Goal: Task Accomplishment & Management: Manage account settings

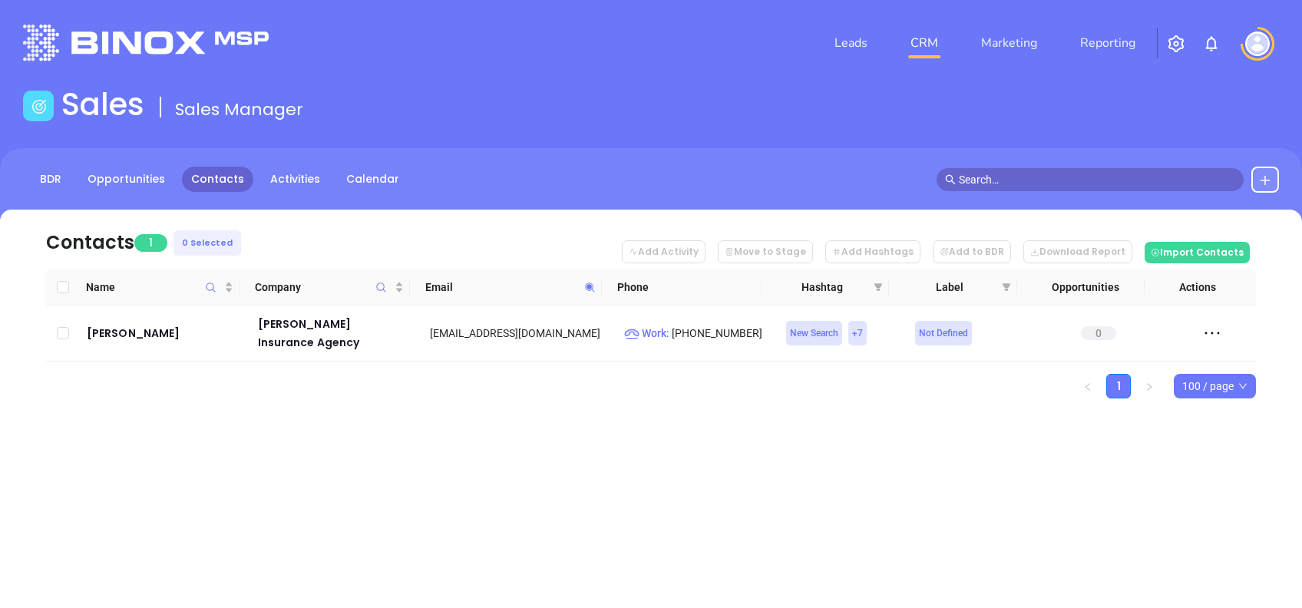
drag, startPoint x: 0, startPoint y: 0, endPoint x: 595, endPoint y: 284, distance: 659.4
click at [595, 284] on span at bounding box center [590, 287] width 18 height 23
paste input "burnsandburns"
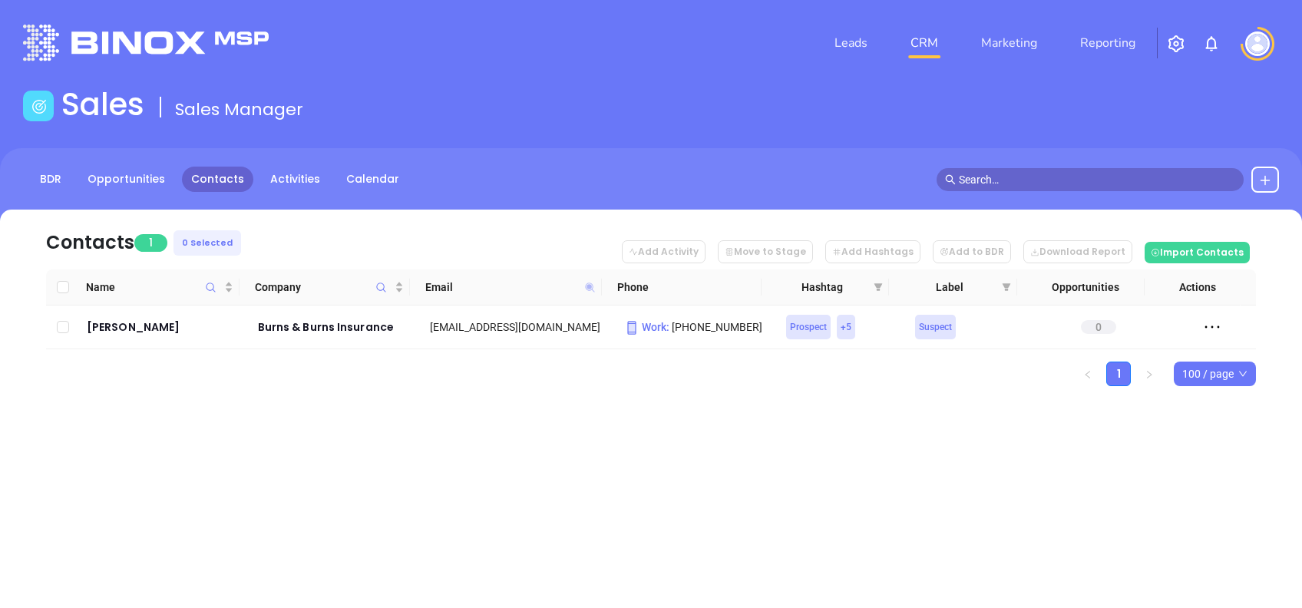
click at [589, 289] on icon at bounding box center [589, 287] width 9 height 9
paste input "stmarysagency"
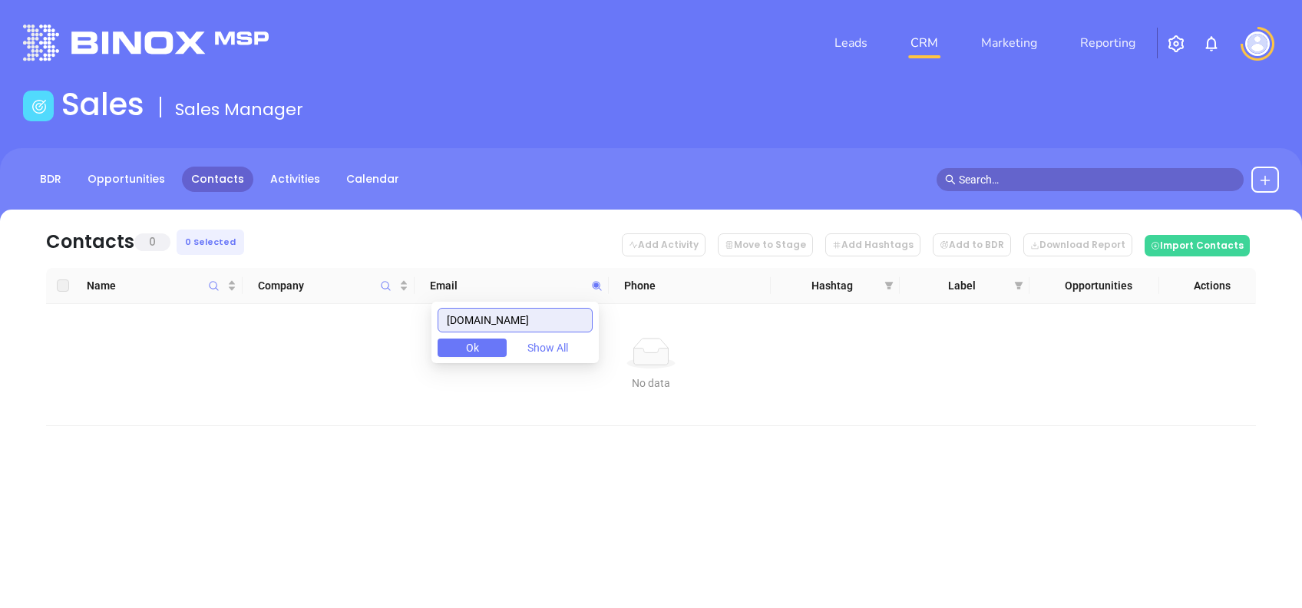
drag, startPoint x: 575, startPoint y: 316, endPoint x: 361, endPoint y: 313, distance: 214.3
click at [361, 313] on body "Leads CRM Marketing Reporting Financial Leads Leads Sales Sales Manager BDR Opp…" at bounding box center [651, 304] width 1302 height 608
paste input "marshallinsurance.net"
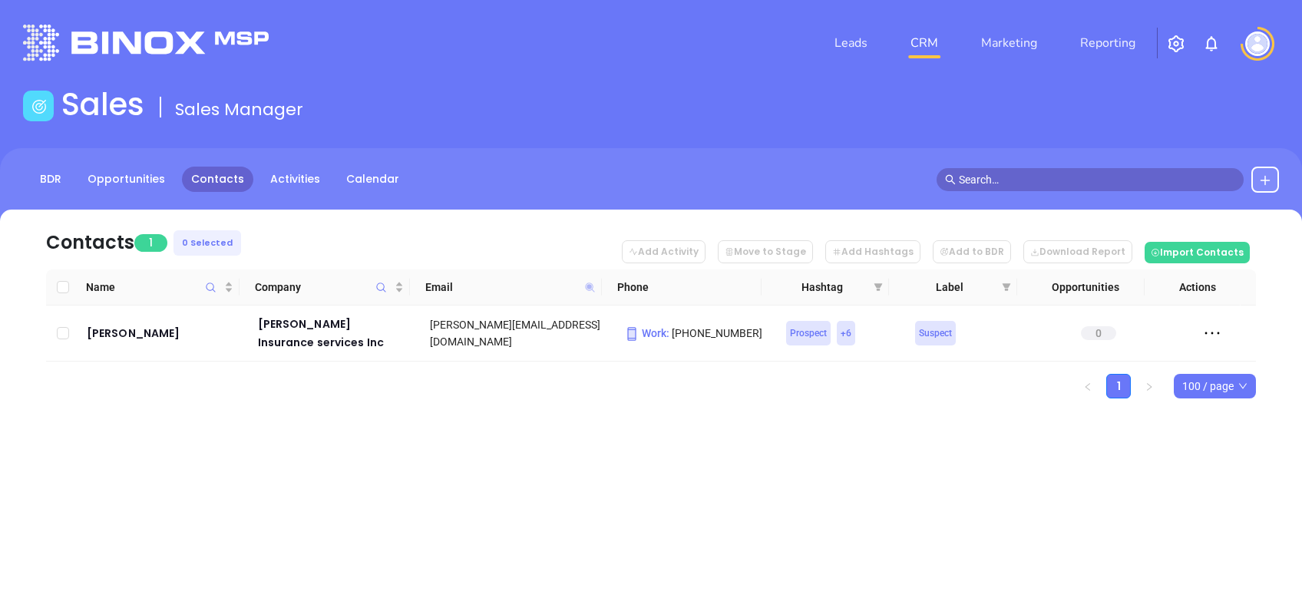
click at [587, 286] on icon at bounding box center [589, 287] width 9 height 9
paste input "since1849.com"
click at [589, 283] on icon at bounding box center [589, 287] width 9 height 9
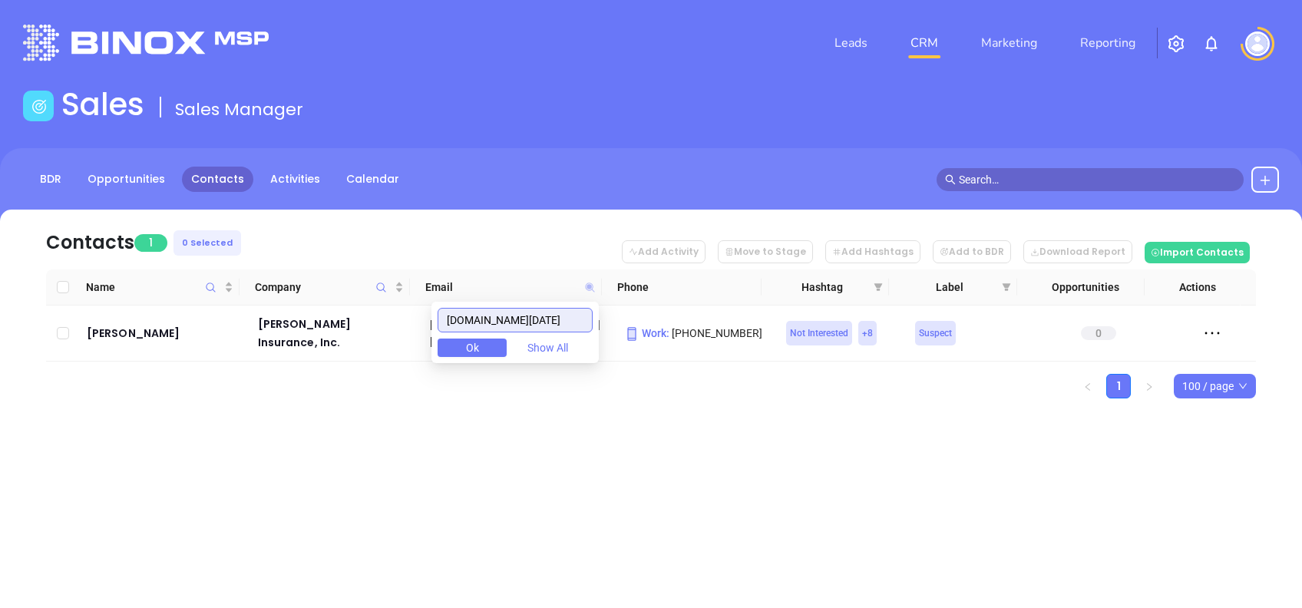
paste input "raisleyinsurance"
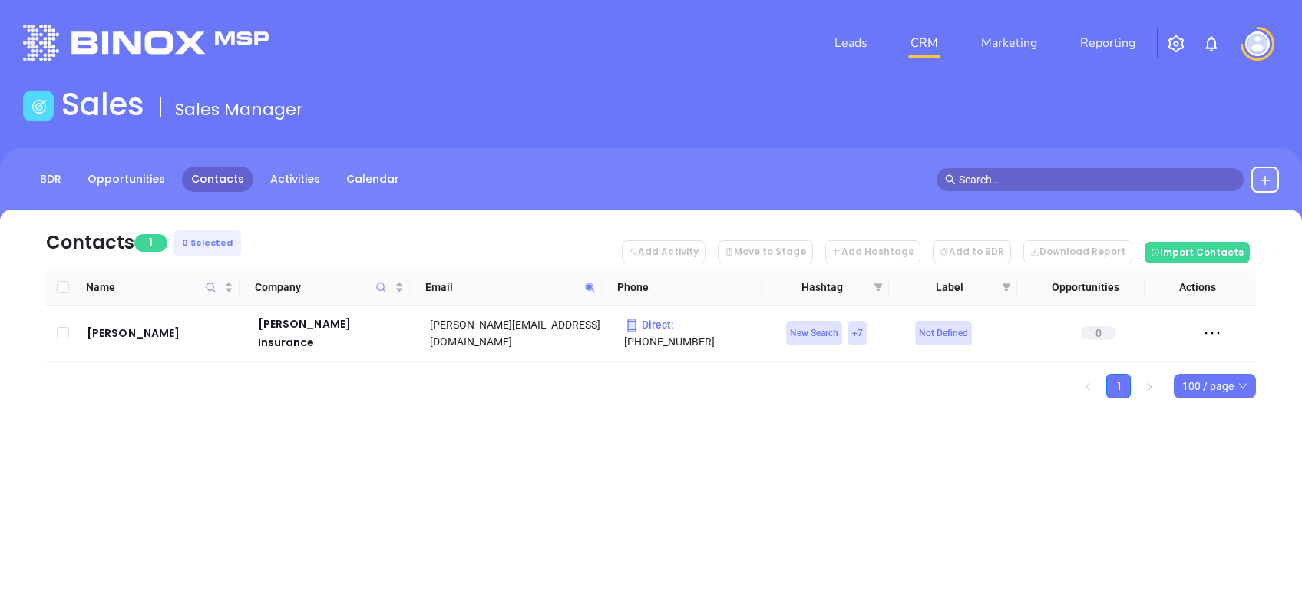
click at [584, 283] on icon at bounding box center [590, 288] width 12 height 12
paste input "imacorp"
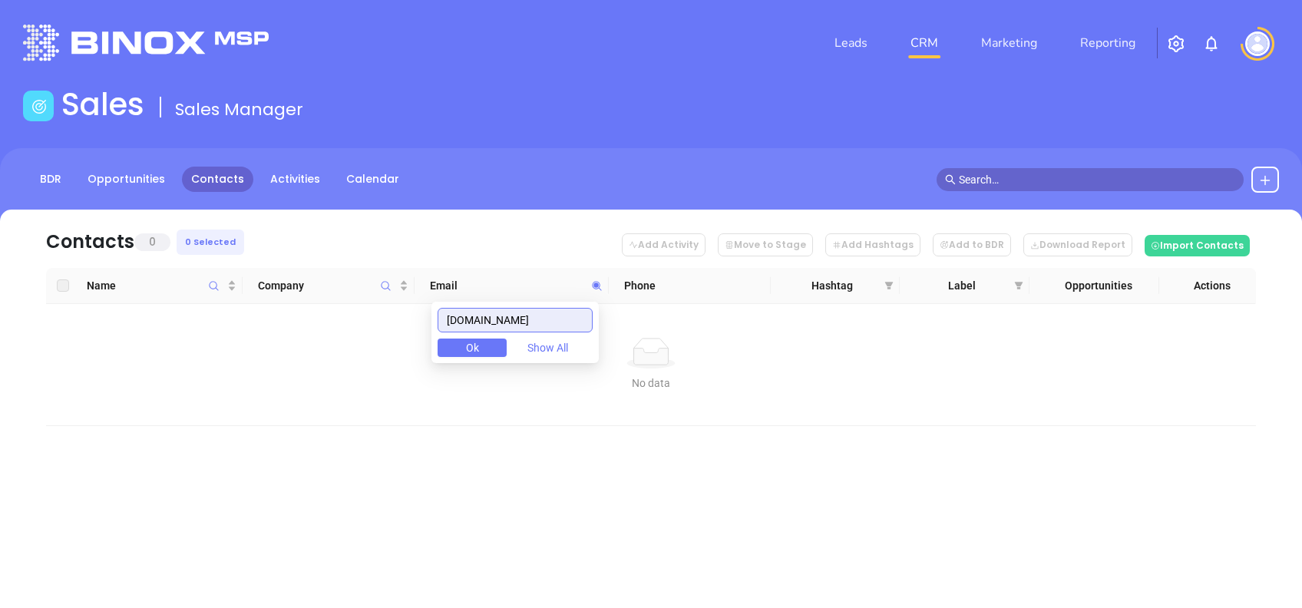
drag, startPoint x: 526, startPoint y: 315, endPoint x: 343, endPoint y: 308, distance: 182.9
click at [344, 308] on body "Leads CRM Marketing Reporting Financial Leads Leads Sales Sales Manager BDR Opp…" at bounding box center [651, 304] width 1302 height 608
paste input "siegelinsurance.net"
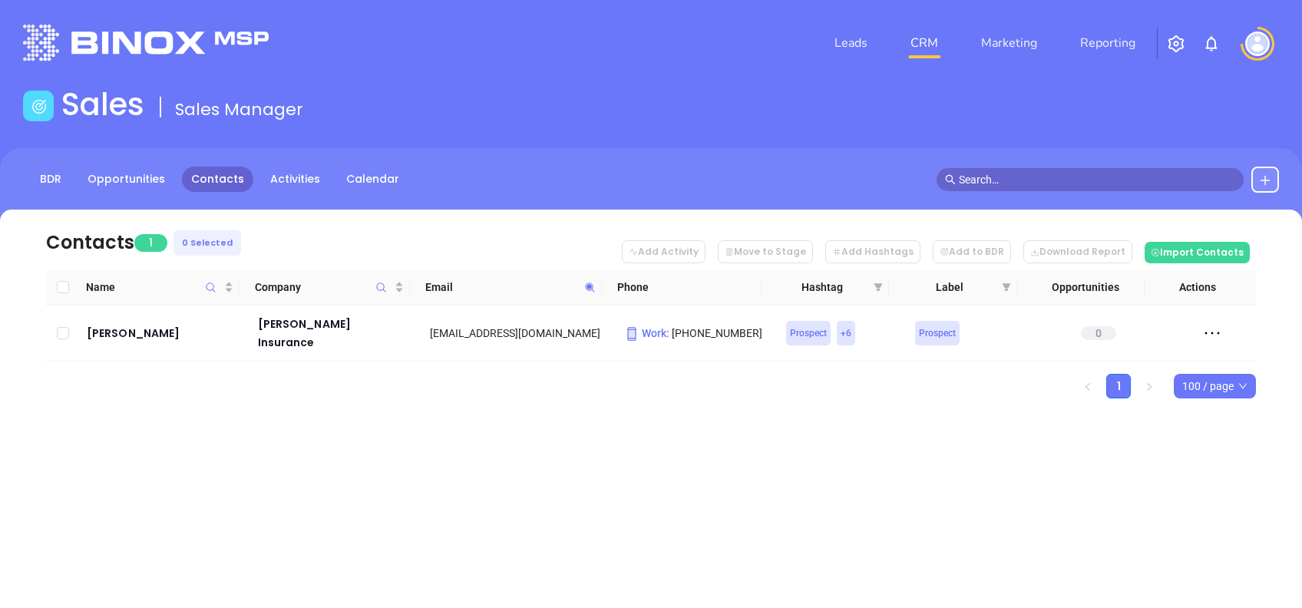
click at [585, 290] on icon at bounding box center [590, 288] width 12 height 12
paste input "caputoinsurance.com"
click at [590, 283] on icon at bounding box center [589, 287] width 9 height 9
paste input "kerragency"
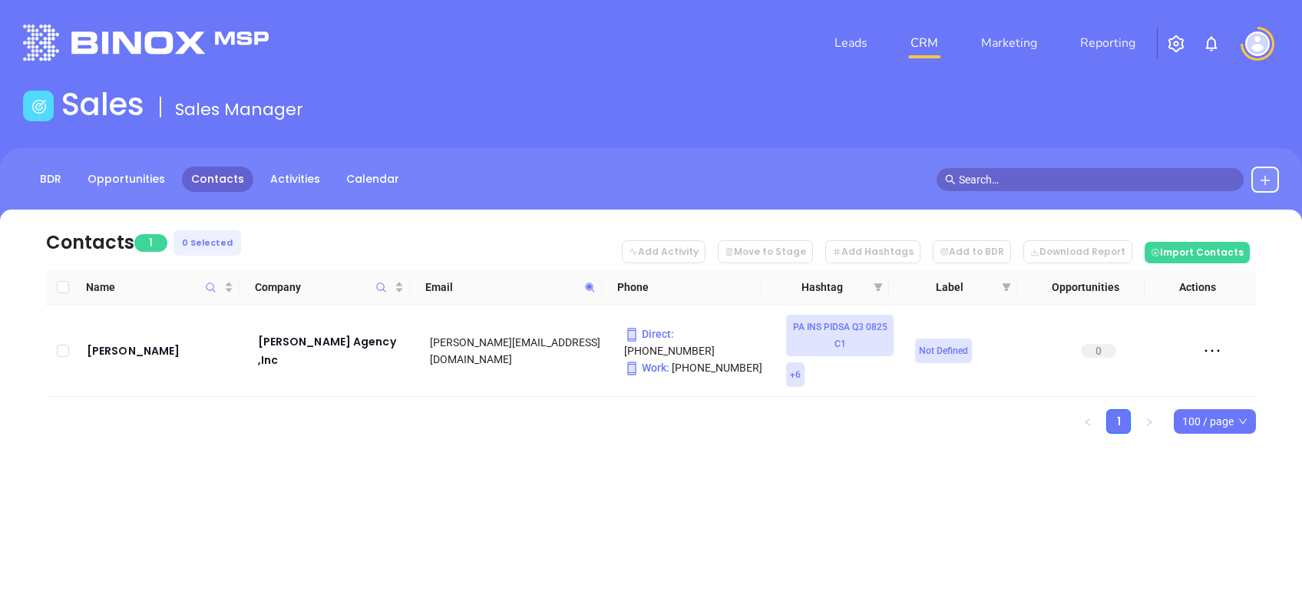
click at [592, 292] on icon at bounding box center [590, 288] width 12 height 12
paste input "gannon"
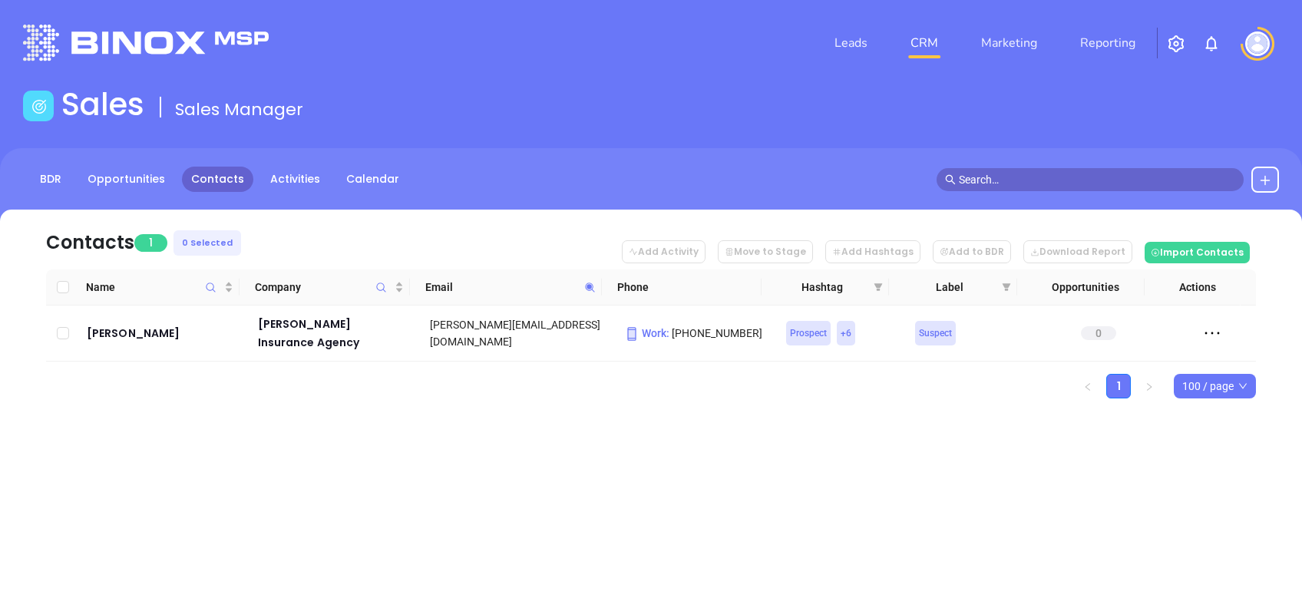
click at [587, 289] on icon at bounding box center [590, 288] width 12 height 12
paste input "rafinsurance"
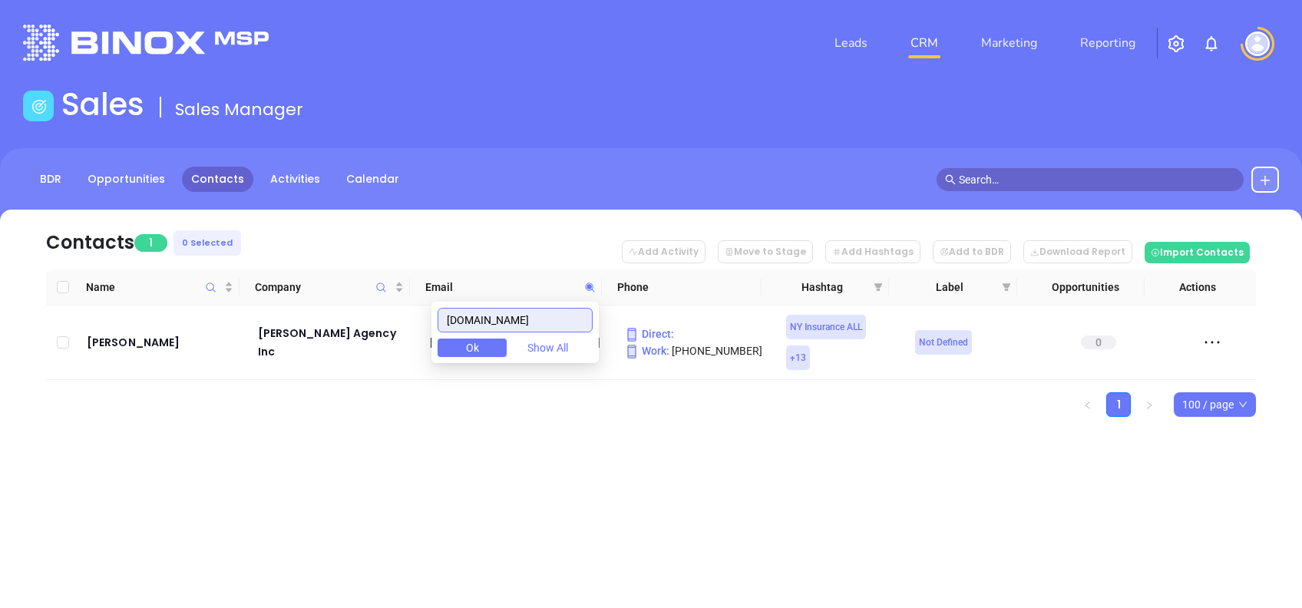
drag, startPoint x: 562, startPoint y: 316, endPoint x: 414, endPoint y: 299, distance: 149.2
click at [419, 300] on body "Leads CRM Marketing Reporting Financial Leads Leads Sales Sales Manager BDR Opp…" at bounding box center [651, 304] width 1302 height 608
paste input "kovacikins"
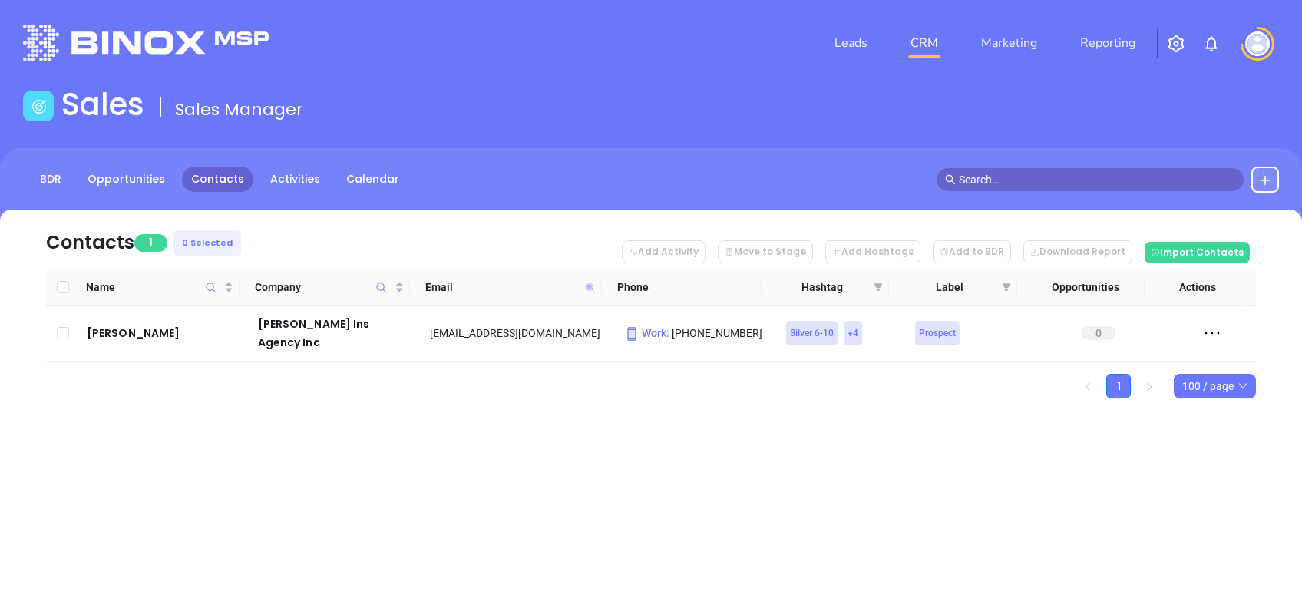
click at [590, 284] on icon at bounding box center [589, 287] width 9 height 9
paste input "hurleybroker"
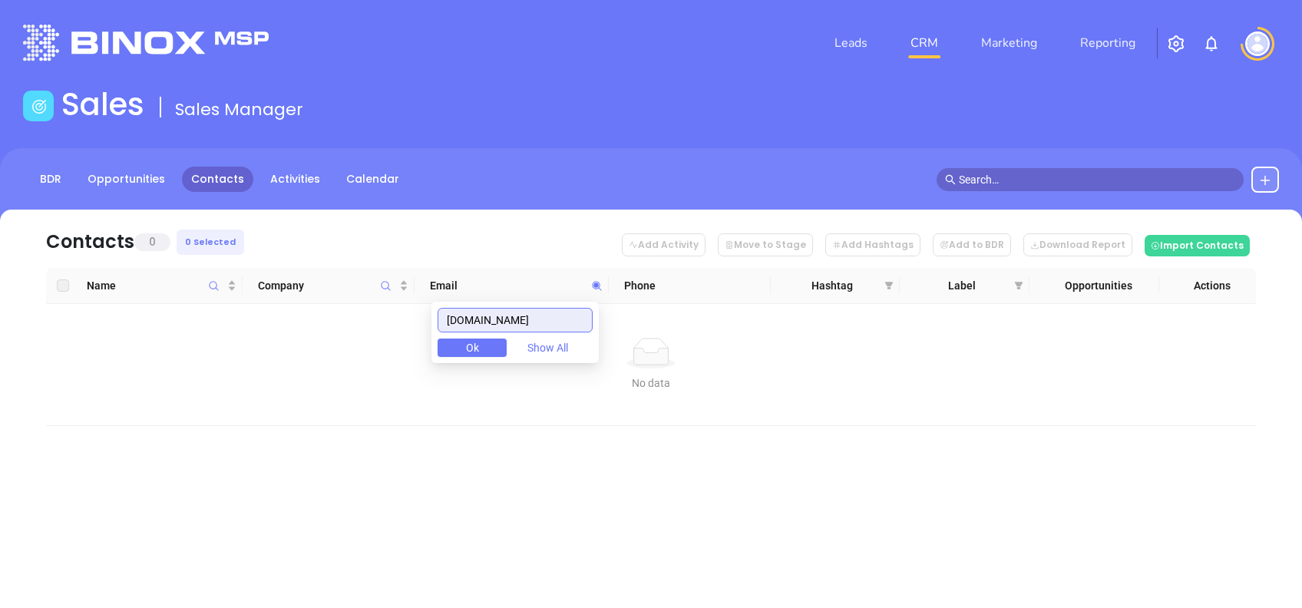
type input "[DOMAIN_NAME]"
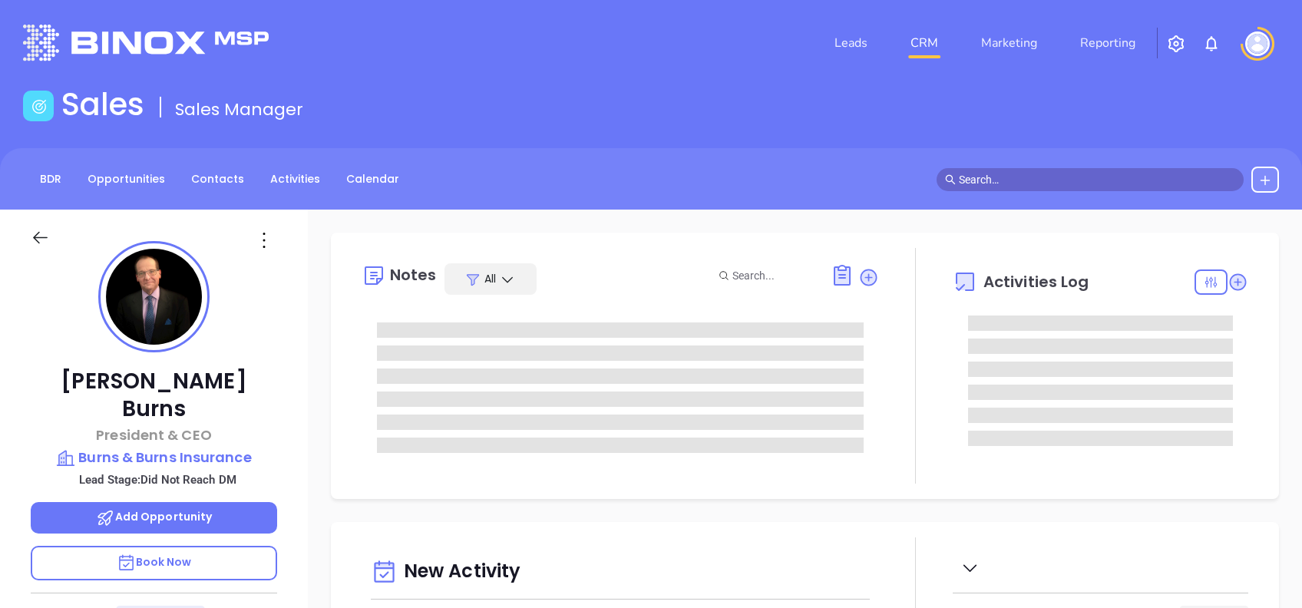
type input "10/03/2025"
type input "Alejandra Lara"
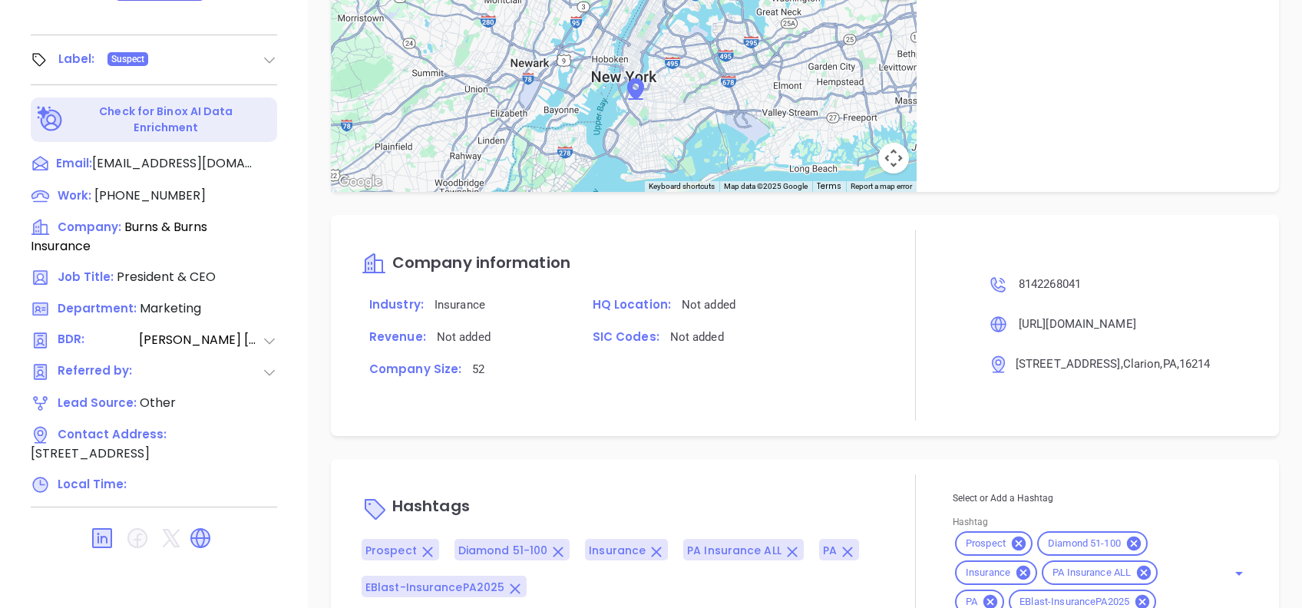
scroll to position [981, 0]
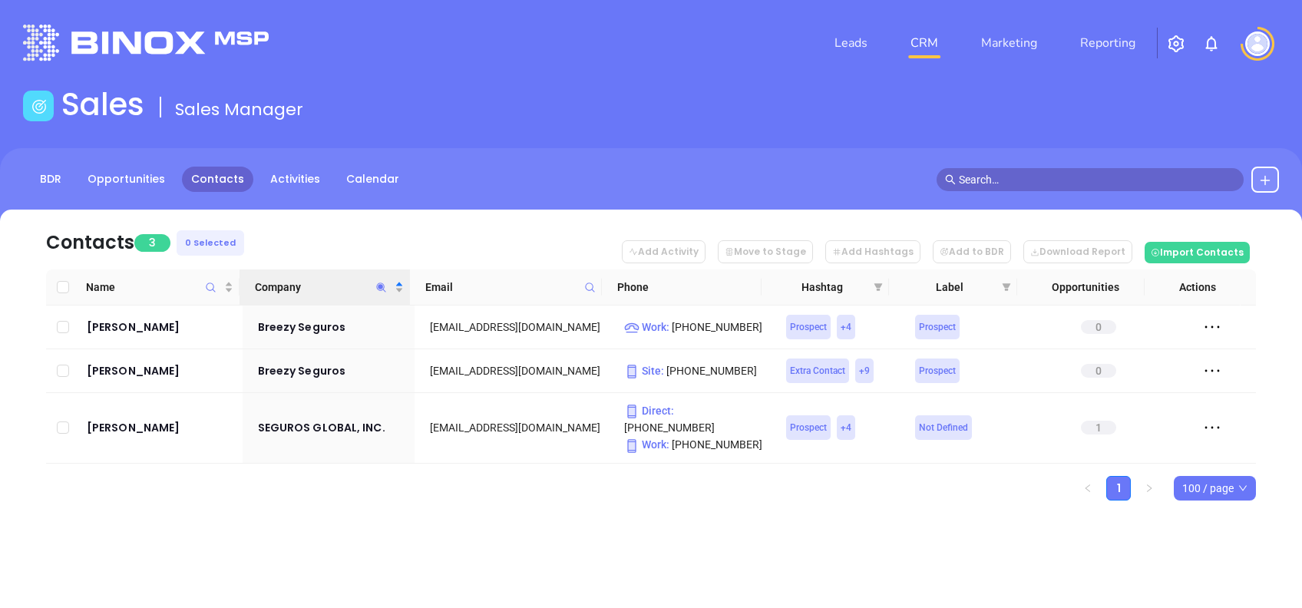
click at [375, 289] on icon "Company" at bounding box center [381, 288] width 12 height 12
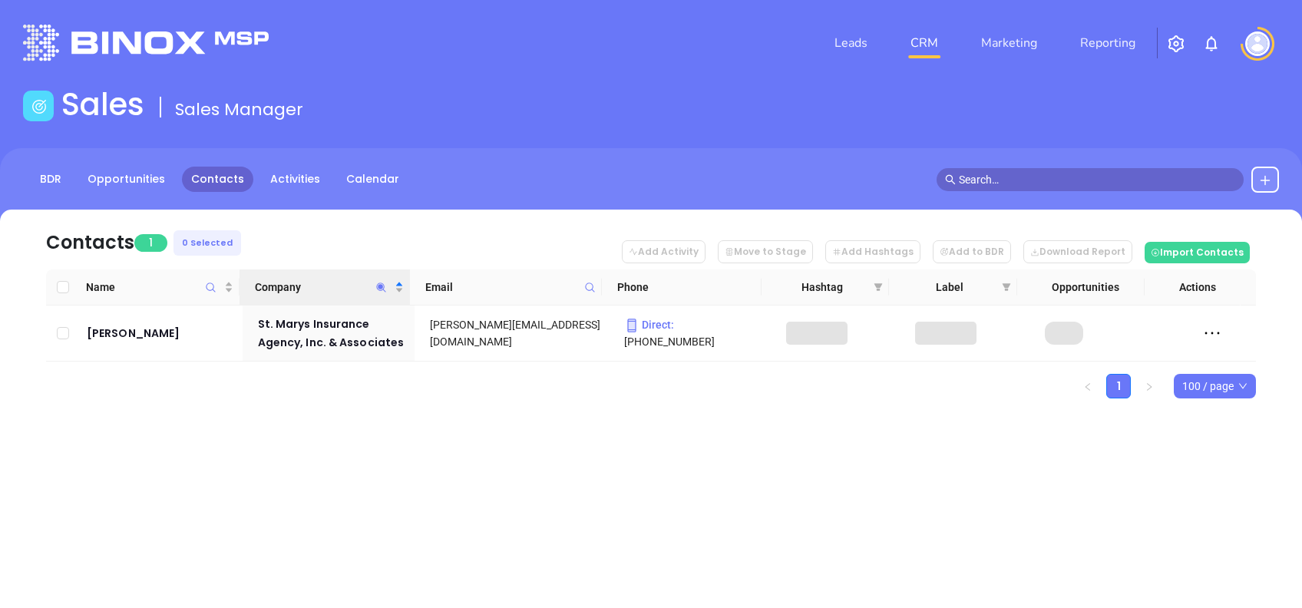
click at [413, 489] on div "Leads CRM Marketing Reporting Financial Leads Leads Sales Sales Manager BDR Opp…" at bounding box center [651, 304] width 1302 height 608
click at [378, 286] on icon "Company" at bounding box center [381, 288] width 12 height 12
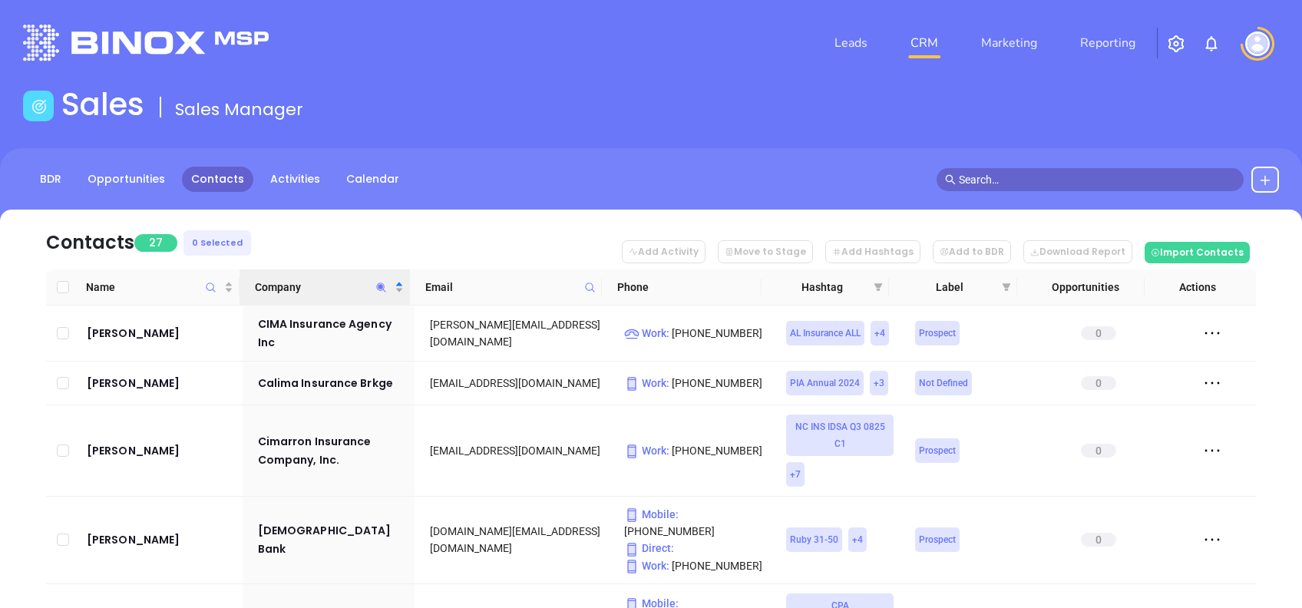
click at [359, 229] on nav "Contacts 27 0 Selected Add Activity Move to Stage Add Hashtags Add to BDR Downl…" at bounding box center [651, 240] width 1210 height 60
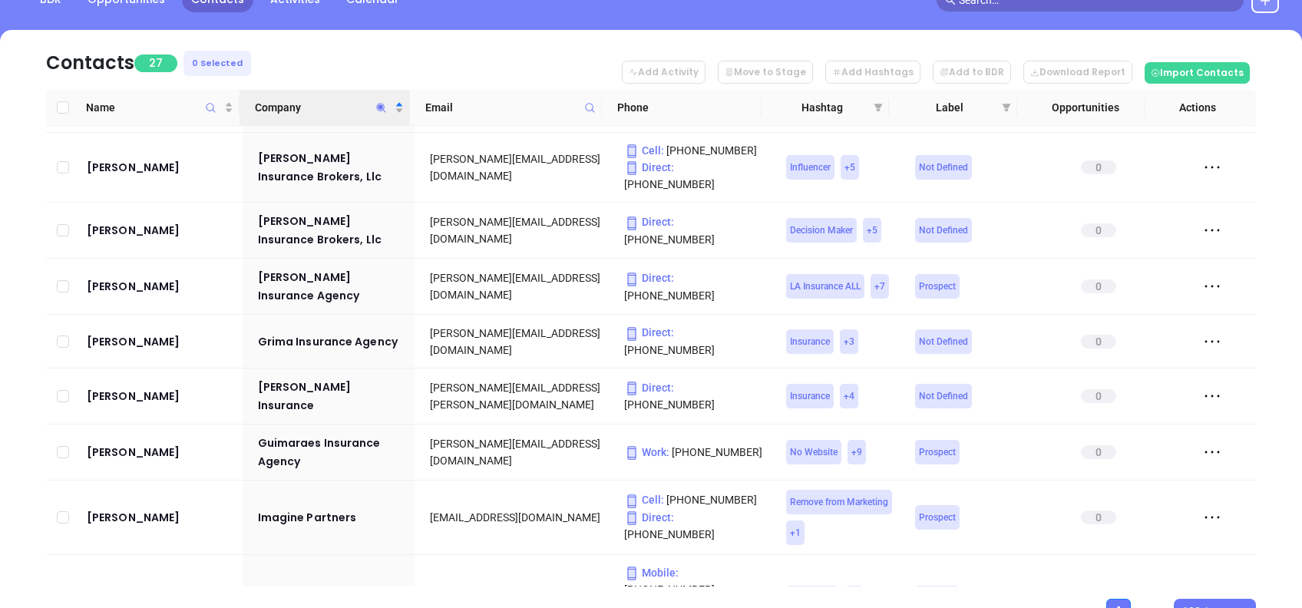
scroll to position [43, 0]
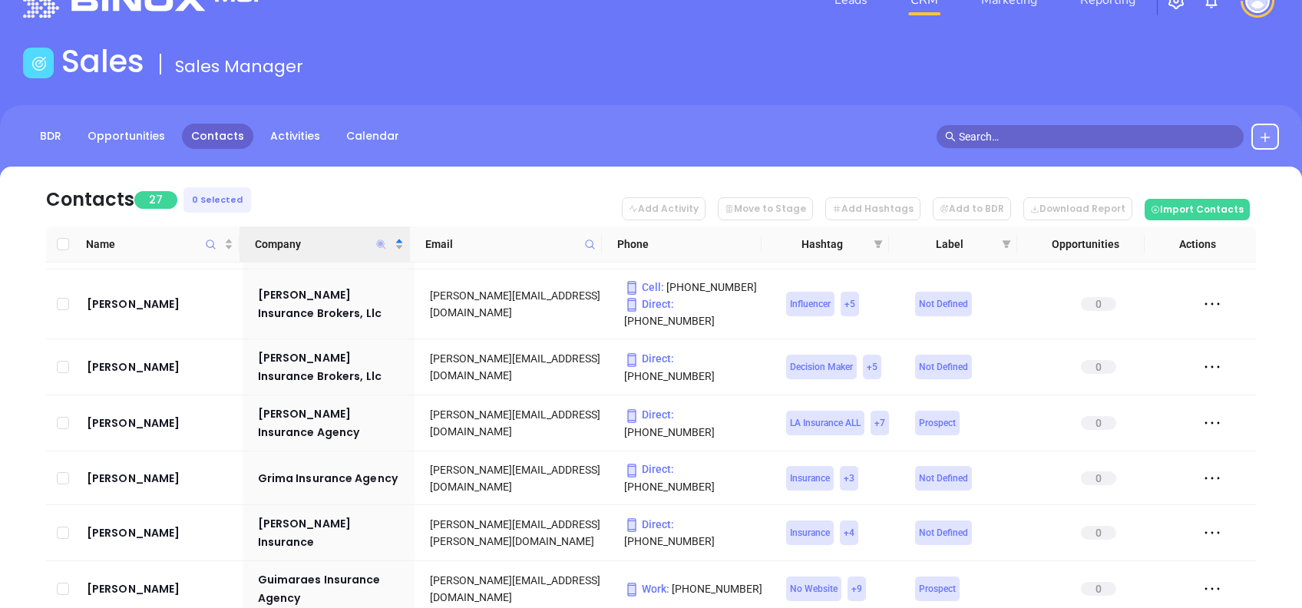
click at [379, 242] on icon "Company" at bounding box center [381, 244] width 9 height 9
click at [379, 241] on icon "Company" at bounding box center [381, 244] width 9 height 9
click at [380, 240] on icon "Company" at bounding box center [381, 245] width 12 height 12
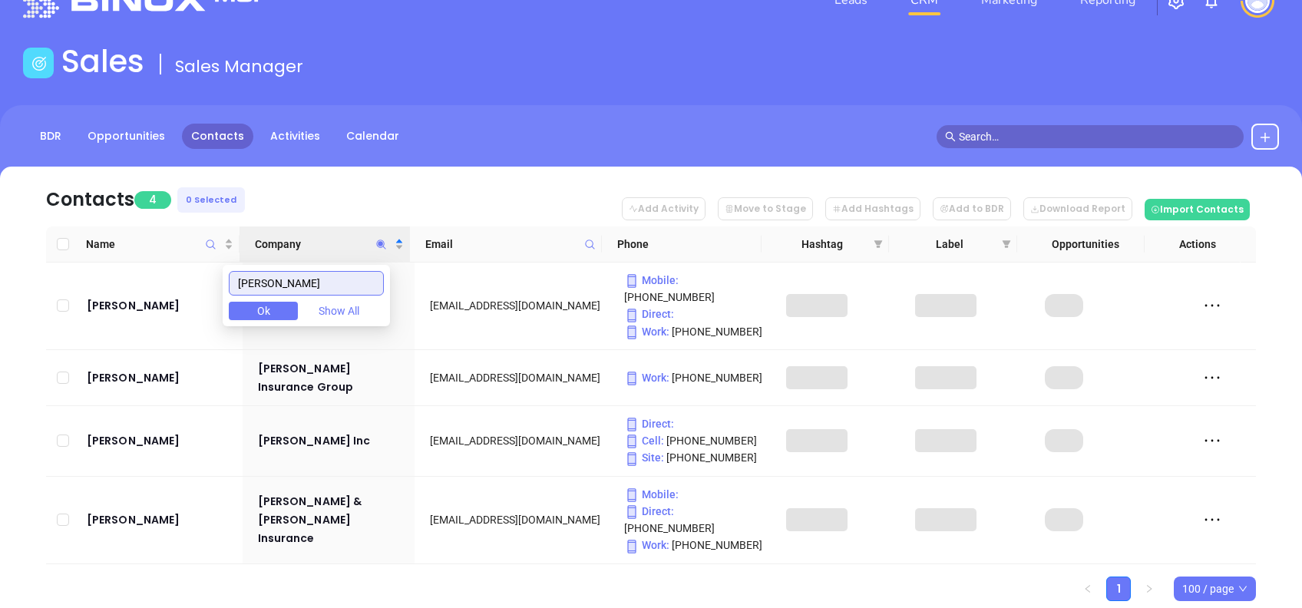
type input "HURLEY"
click at [342, 197] on nav "Contacts 4 0 Selected Add Activity Move to Stage Add Hashtags Add to BDR Downlo…" at bounding box center [651, 197] width 1210 height 60
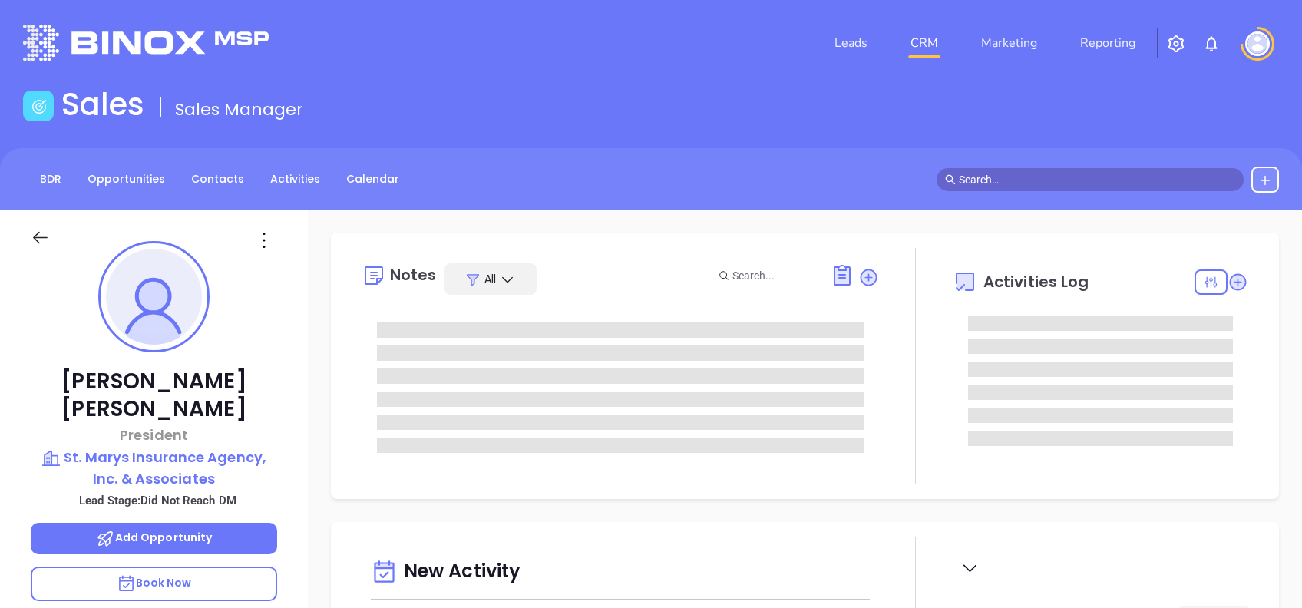
type input "10/03/2025"
type input "Alejandra Lara"
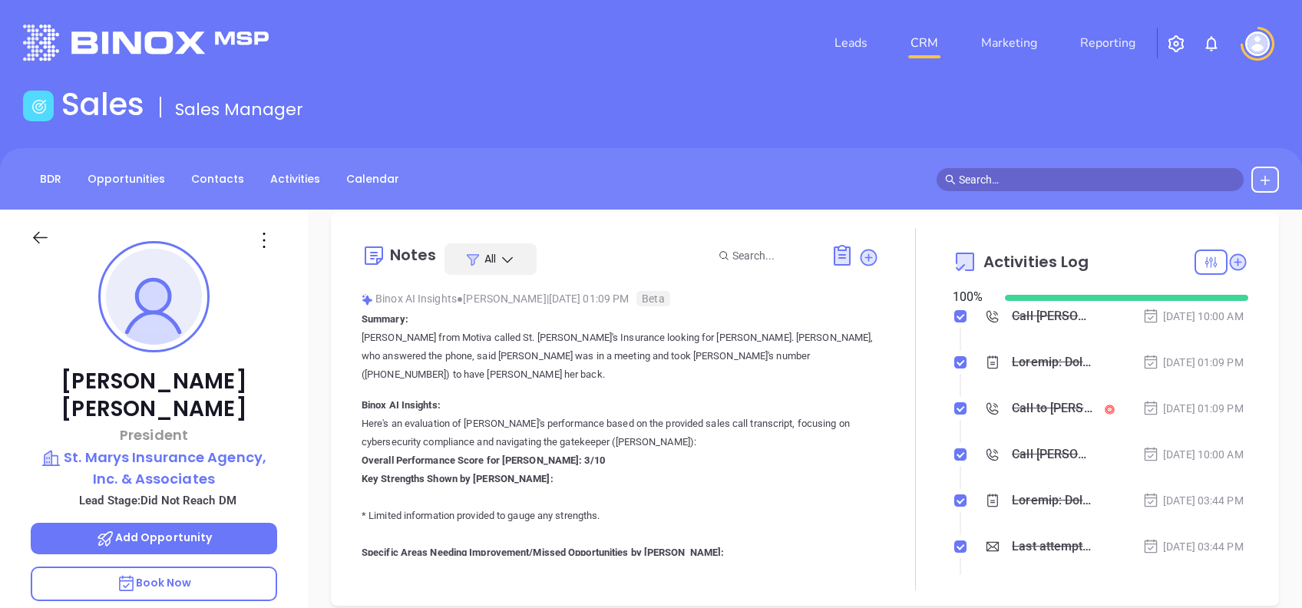
scroll to position [0, 0]
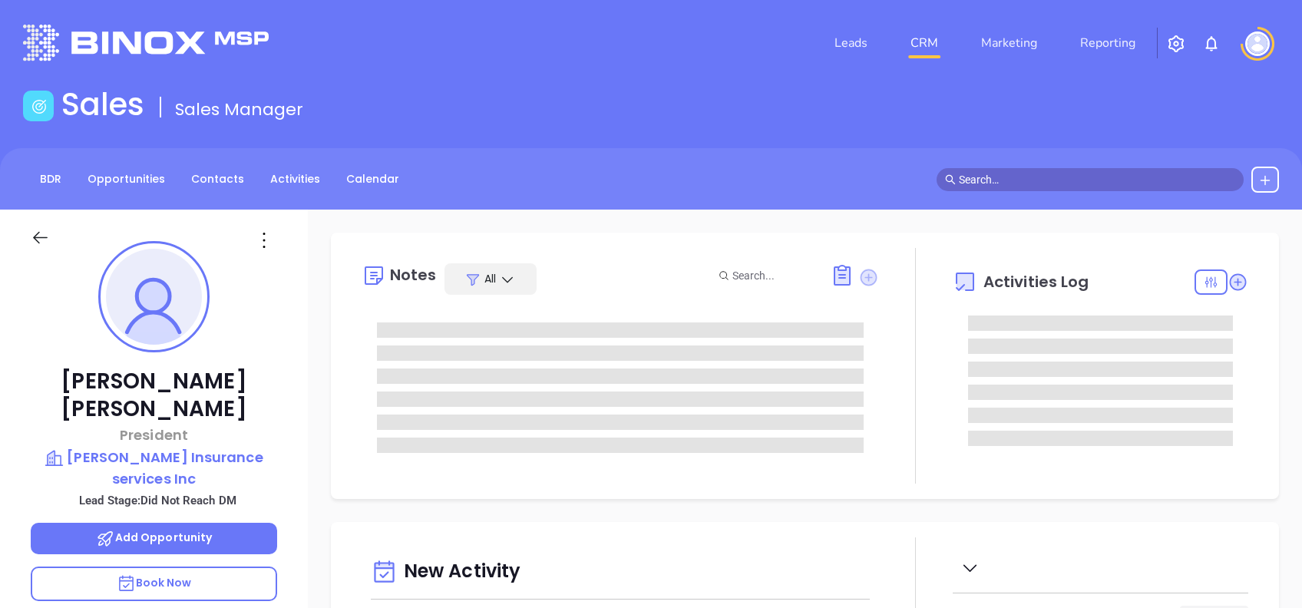
type input "[DATE]"
type input "[PERSON_NAME]"
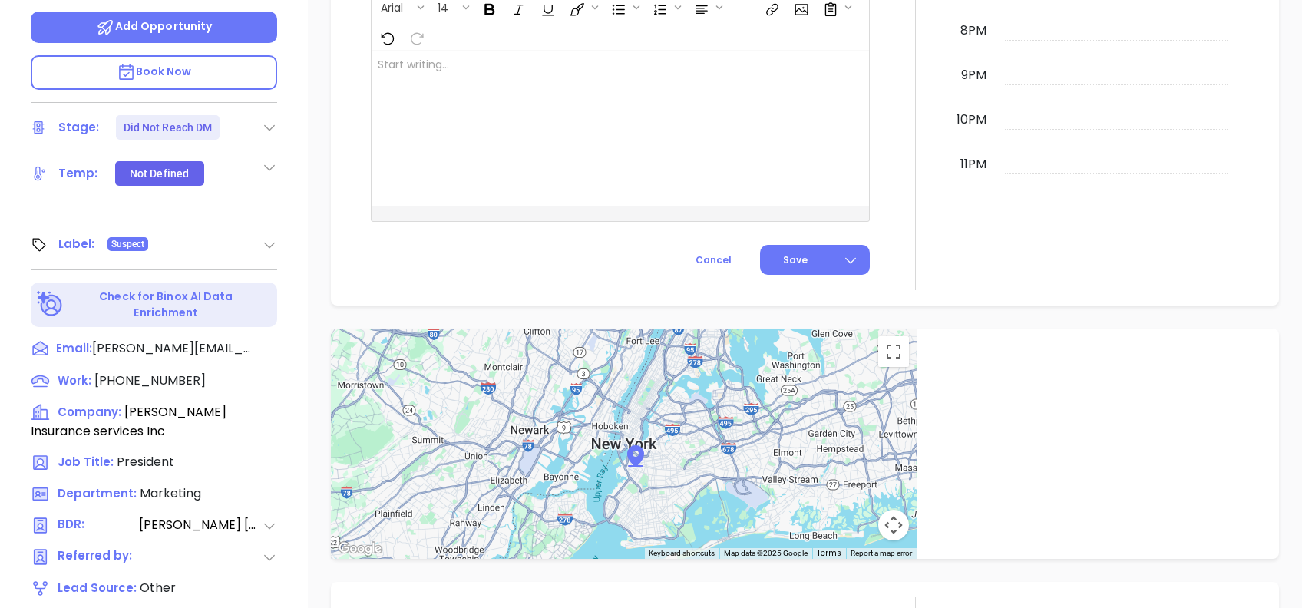
scroll to position [0, 0]
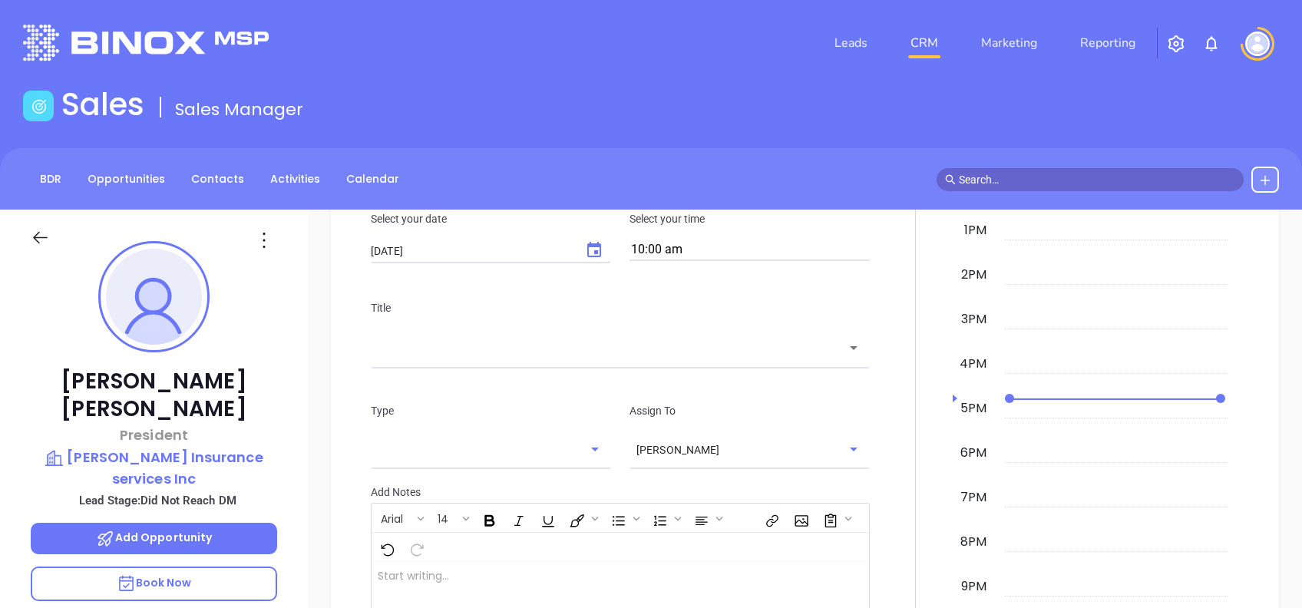
click at [257, 238] on icon at bounding box center [264, 240] width 25 height 25
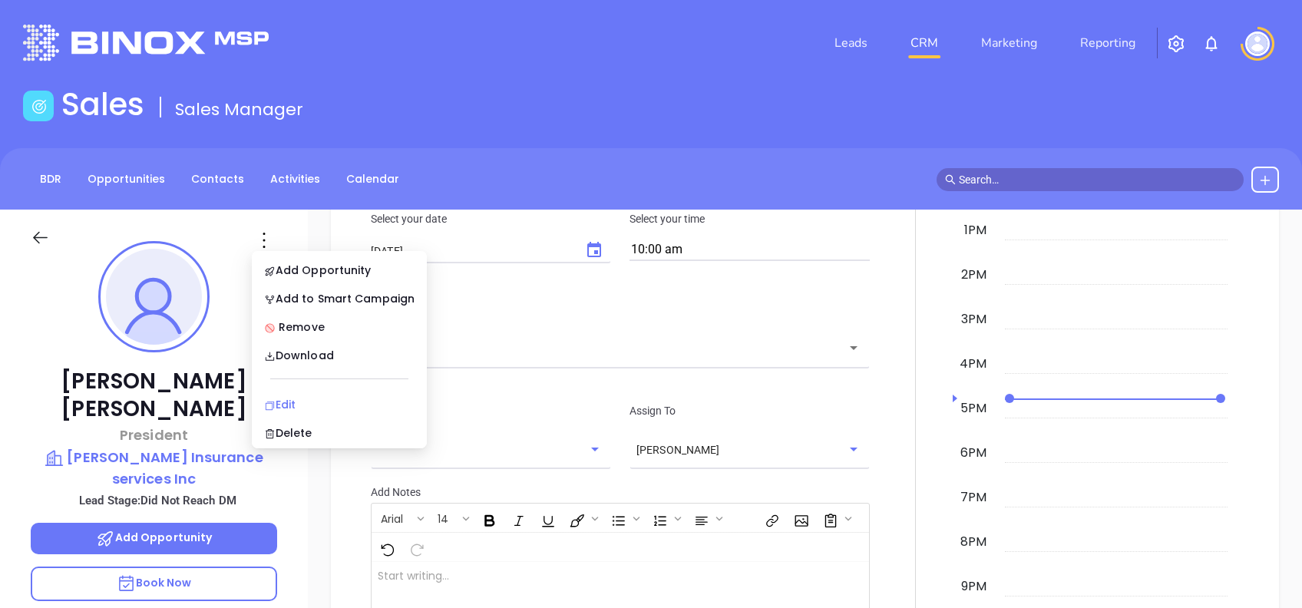
click at [355, 399] on div "Edit" at bounding box center [339, 404] width 151 height 17
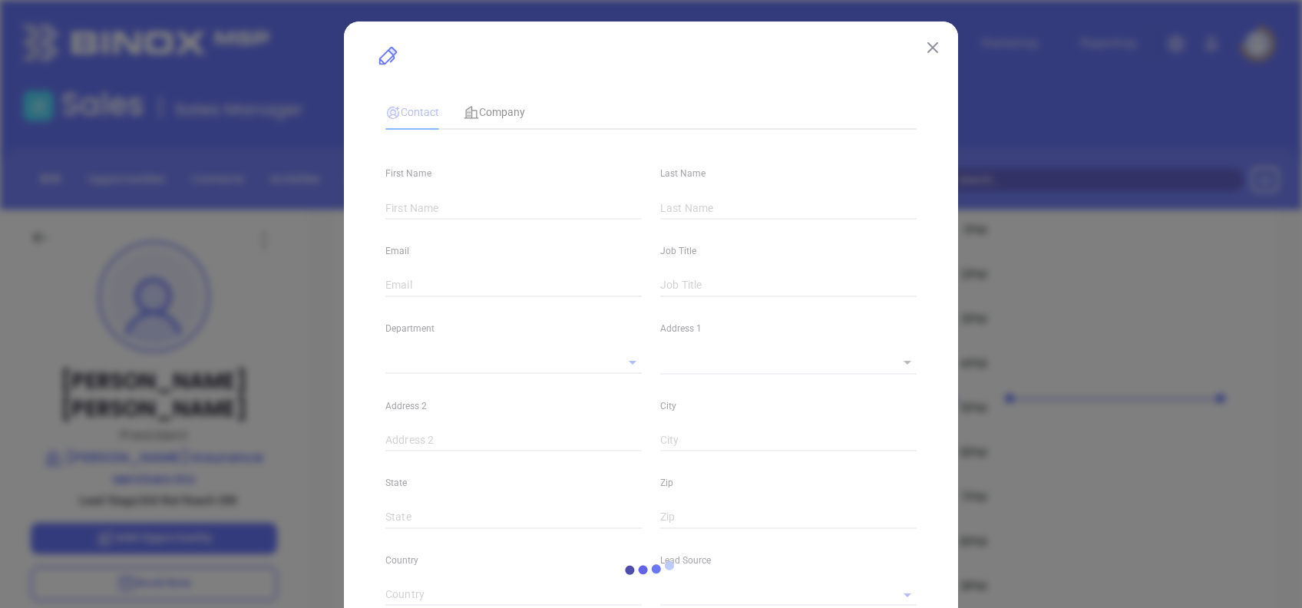
type input "[PERSON_NAME]"
type input "mick@marshallinsurance.net"
type input "President"
type input "1"
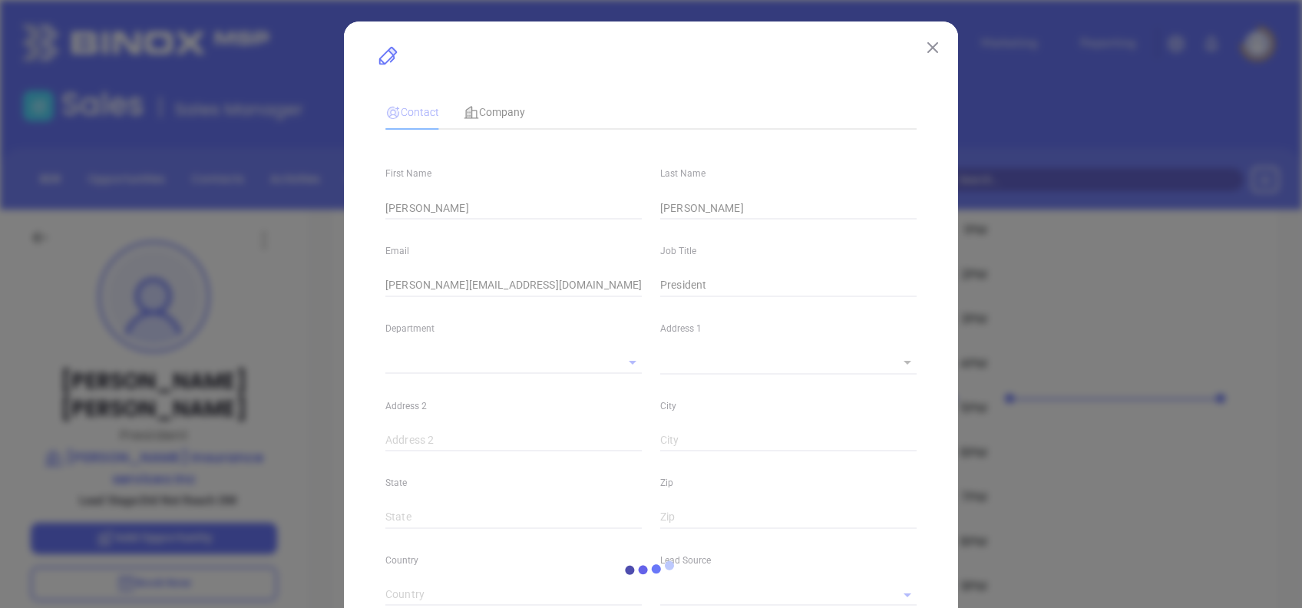
type input "www.linkedin.com/in/mick-marshall-4098848"
type input "Marketing"
type input "Other"
type input "Vicky Mendoza"
type input "Did Not Reach DM"
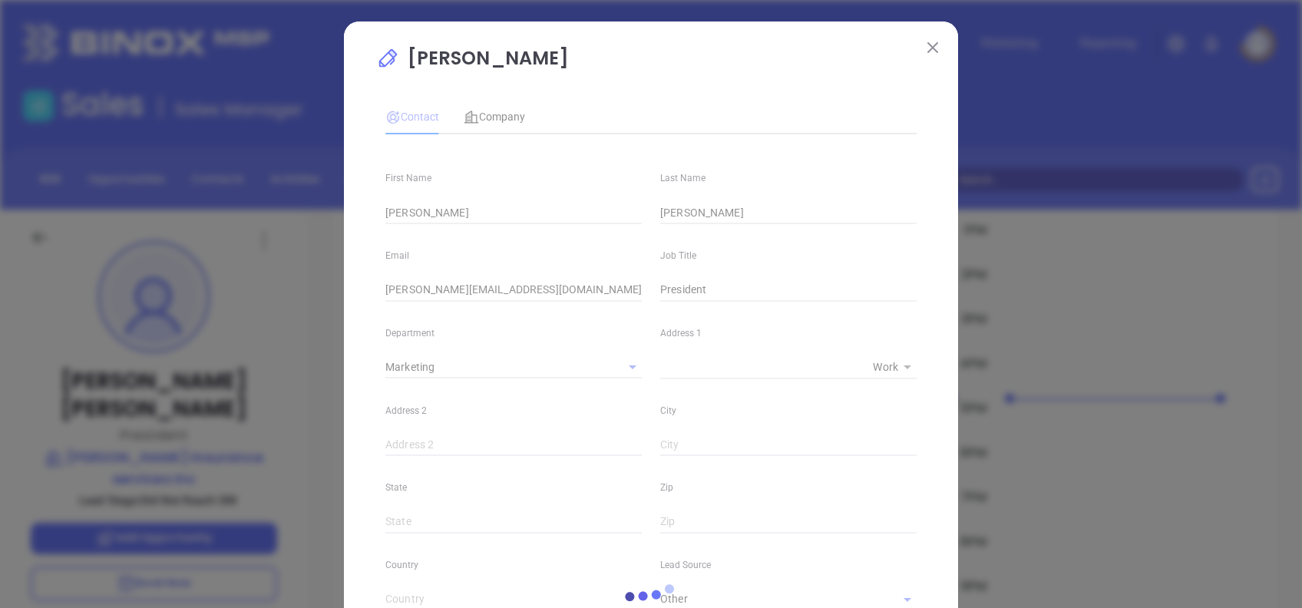
type input "(814) 363-7556"
type input "1"
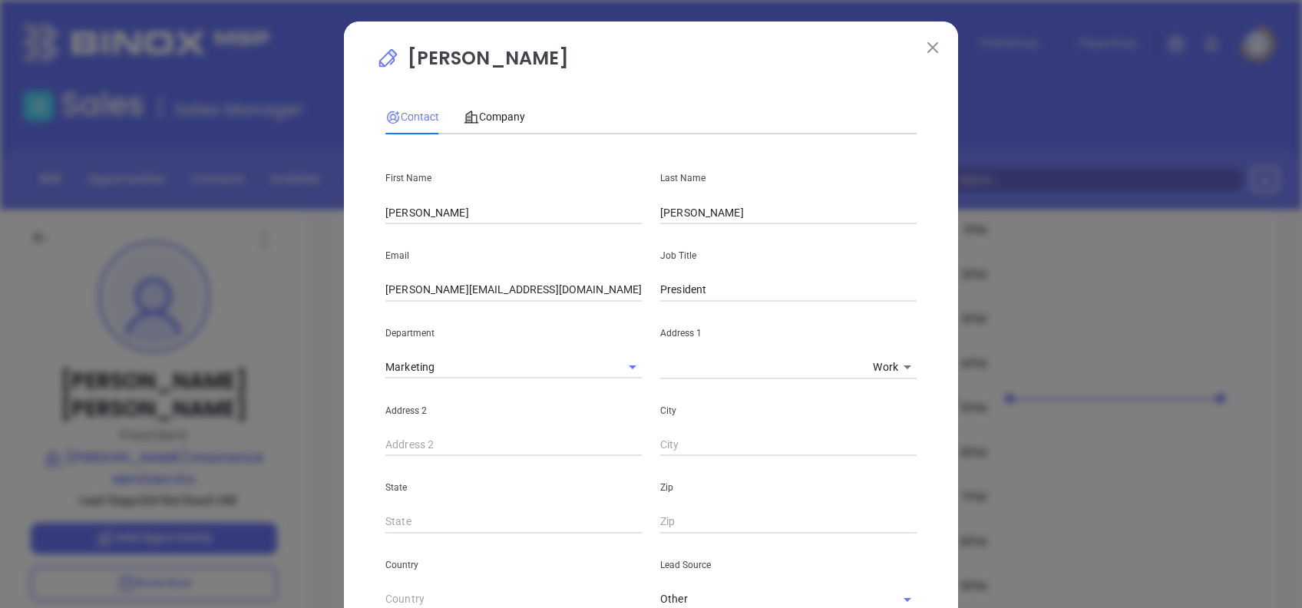
click at [703, 435] on input "text" at bounding box center [788, 445] width 256 height 23
paste input "mick@marshallinsurance.net"
type input "mick@marshallinsurance.net"
drag, startPoint x: 815, startPoint y: 438, endPoint x: 541, endPoint y: 459, distance: 274.1
click at [541, 459] on div "First Name Mick Last Name Marshall Email mick@marshallinsurance.net Job Title P…" at bounding box center [650, 594] width 531 height 894
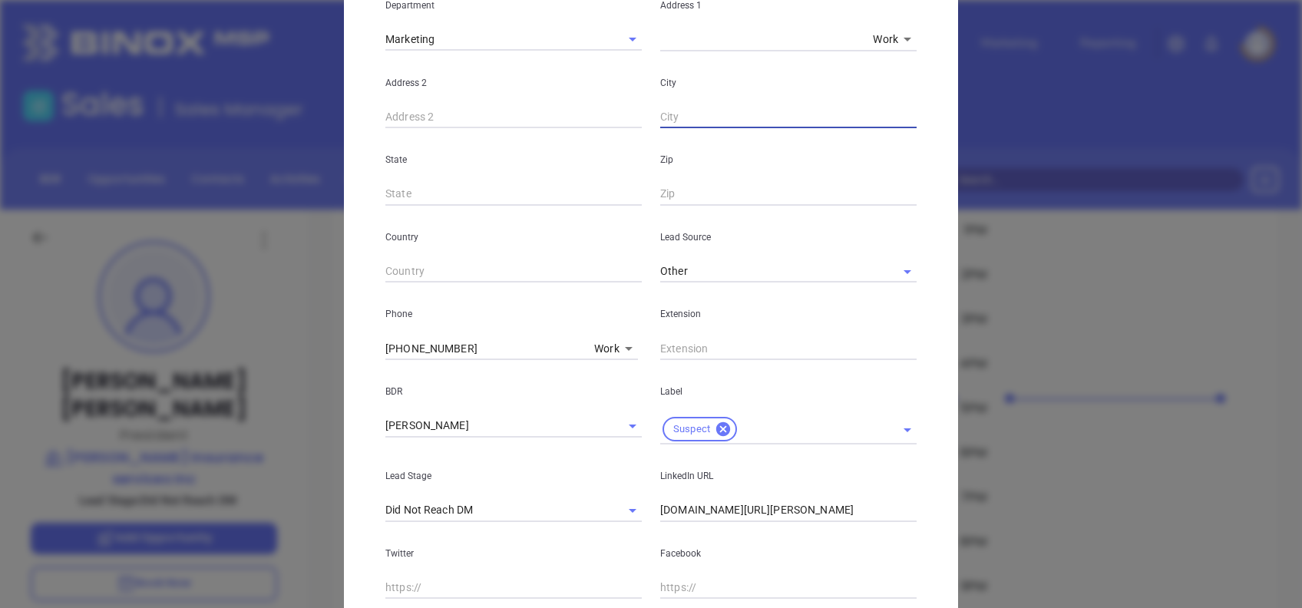
scroll to position [548, 0]
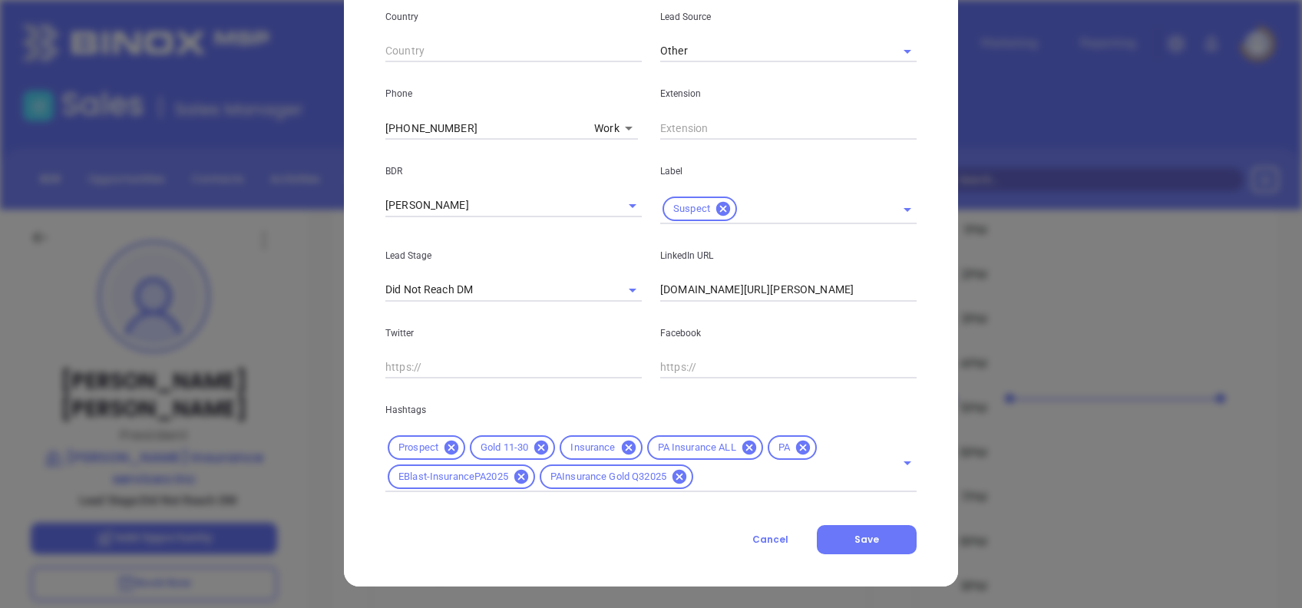
click at [792, 544] on button "Cancel" at bounding box center [770, 539] width 93 height 29
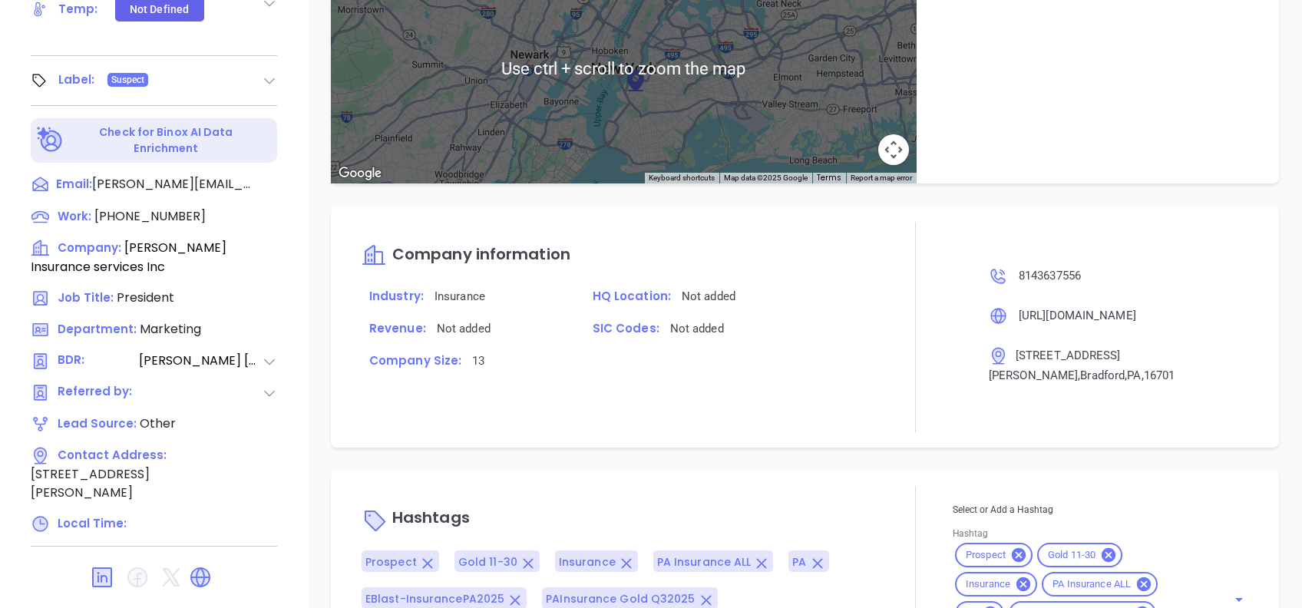
scroll to position [313, 0]
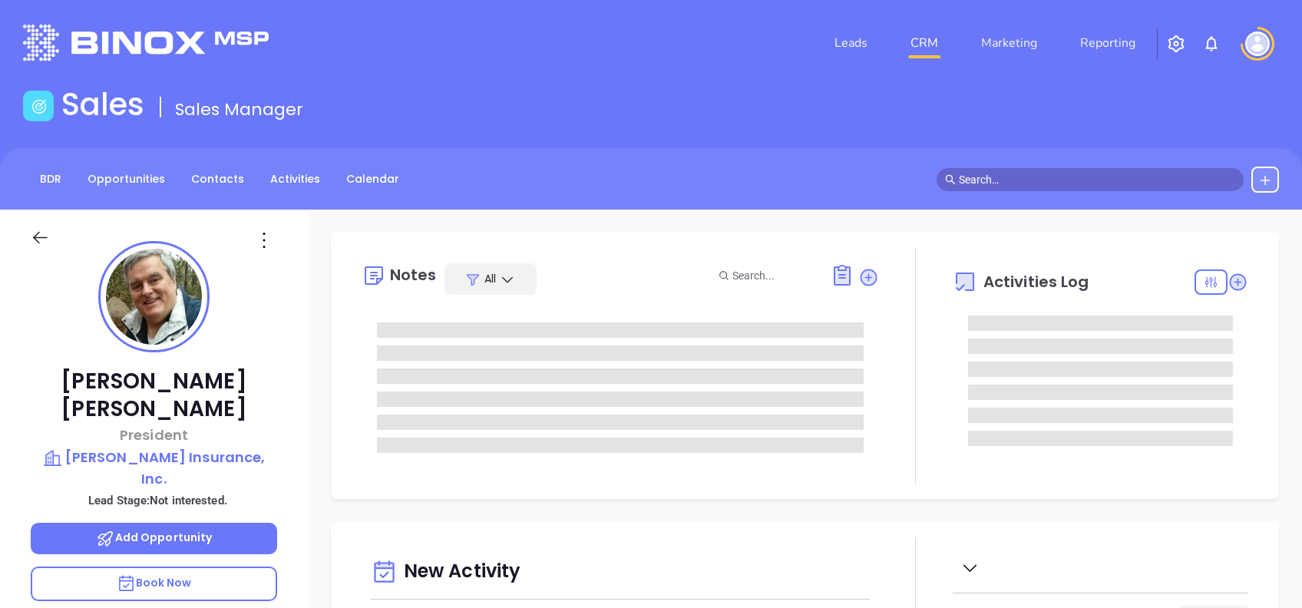
type input "[DATE]"
type input "[PERSON_NAME]"
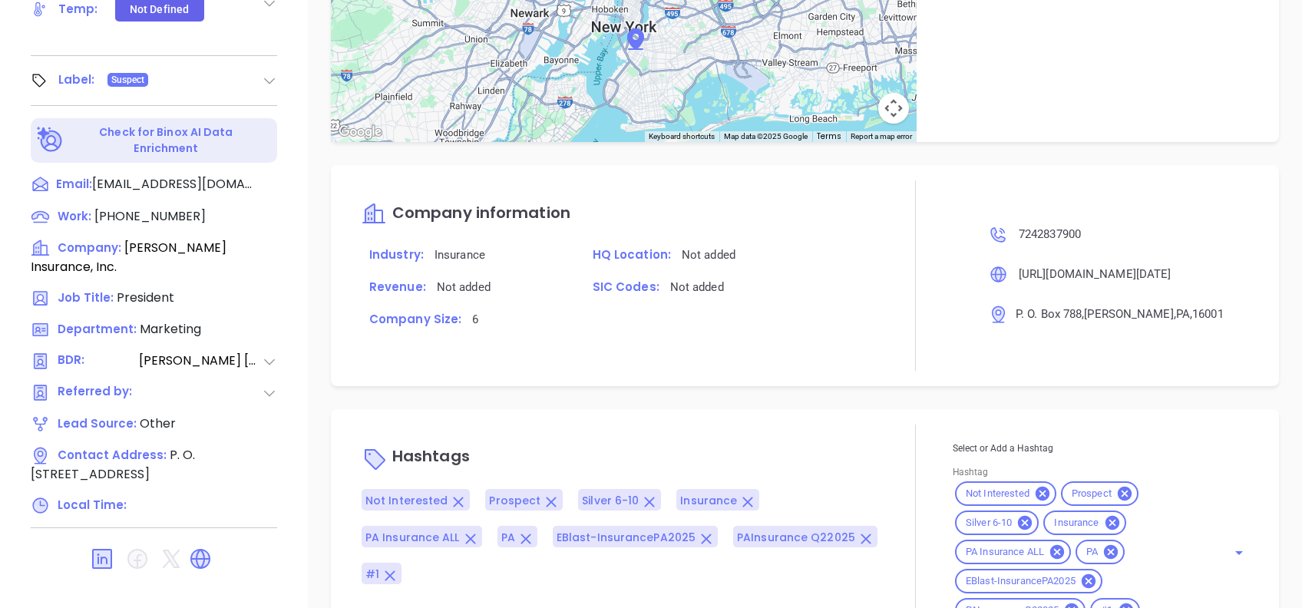
scroll to position [937, 0]
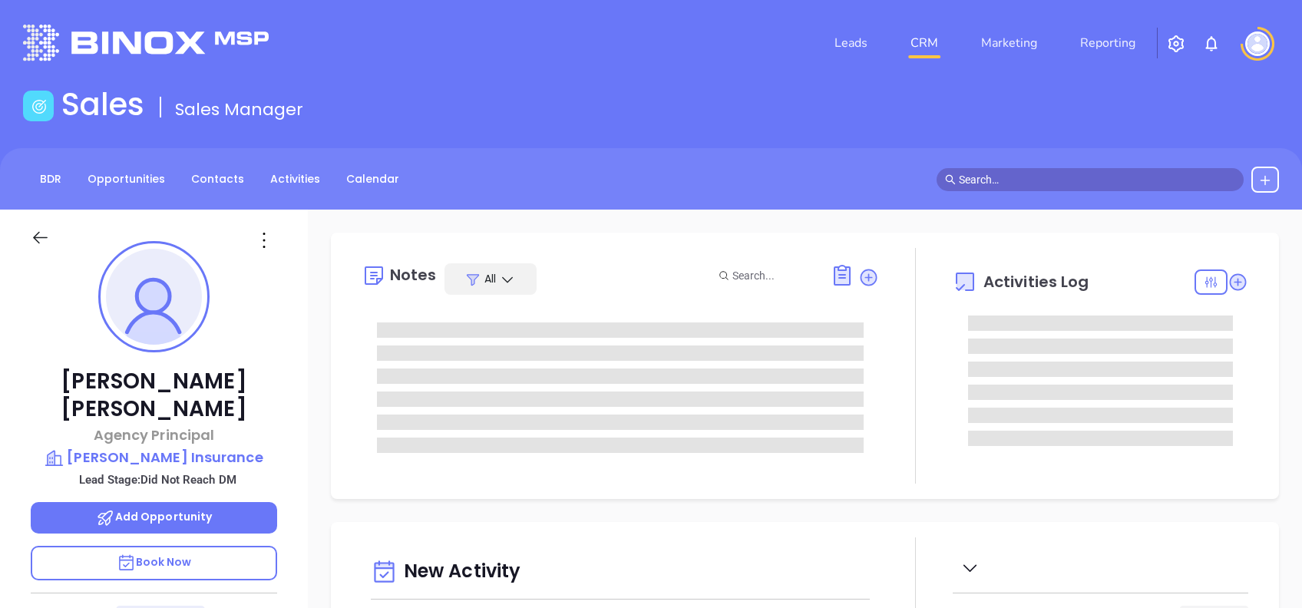
type input "10/03/2025"
type input "Alejandra Lara"
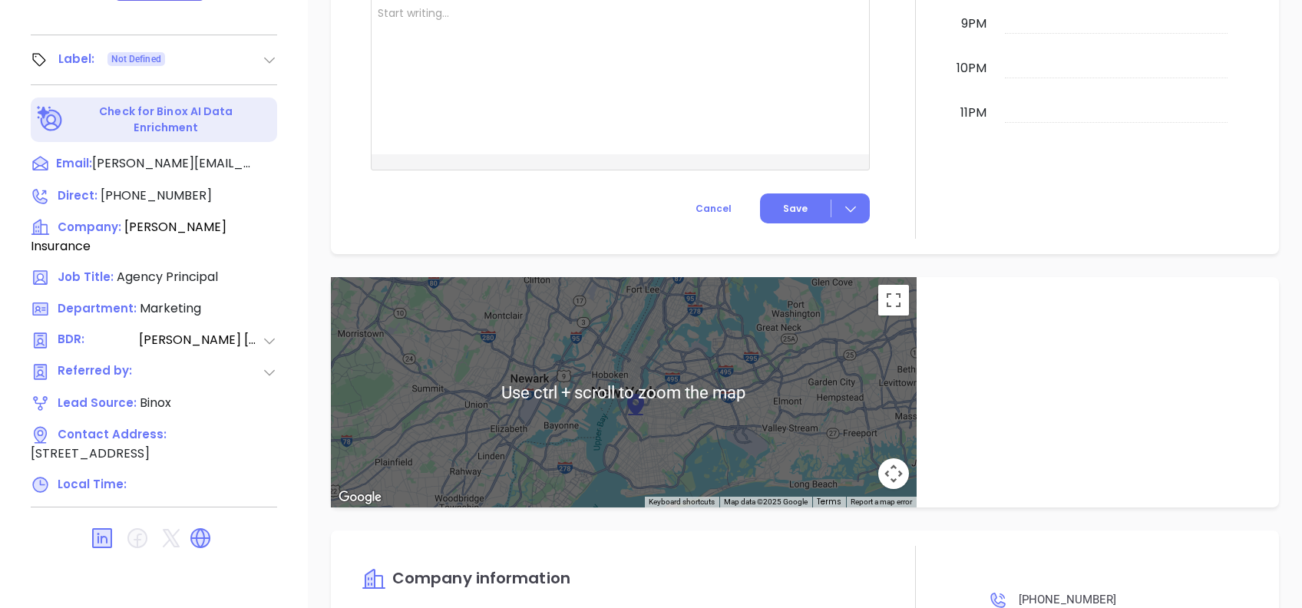
scroll to position [293, 0]
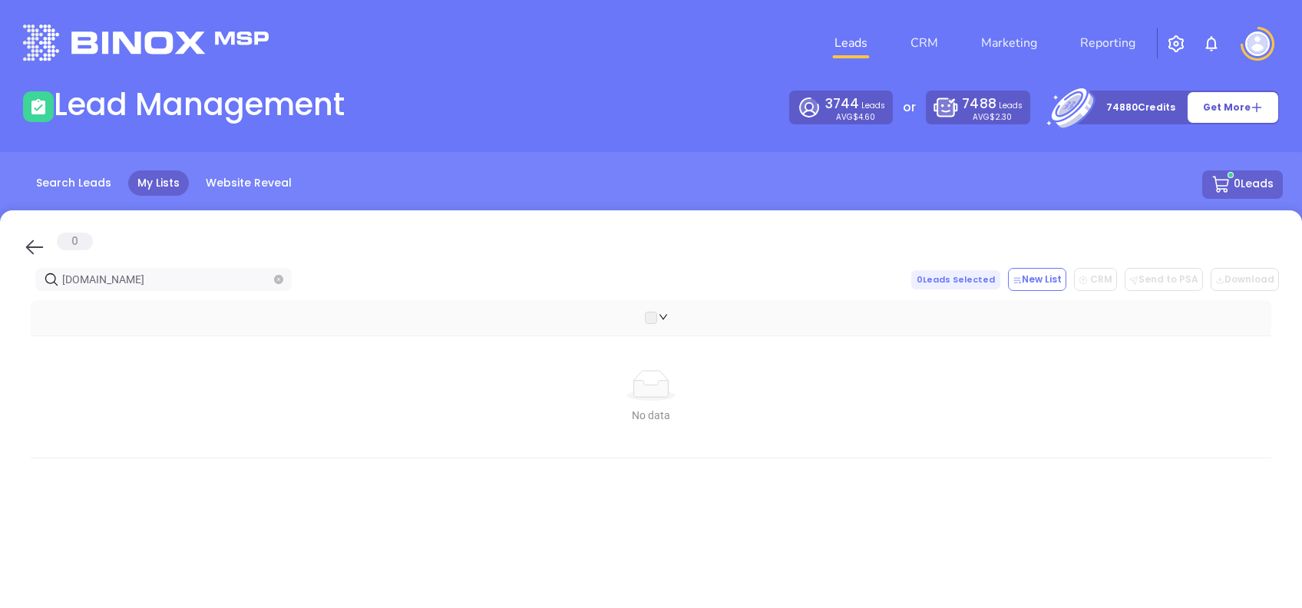
click at [25, 245] on icon at bounding box center [34, 247] width 23 height 23
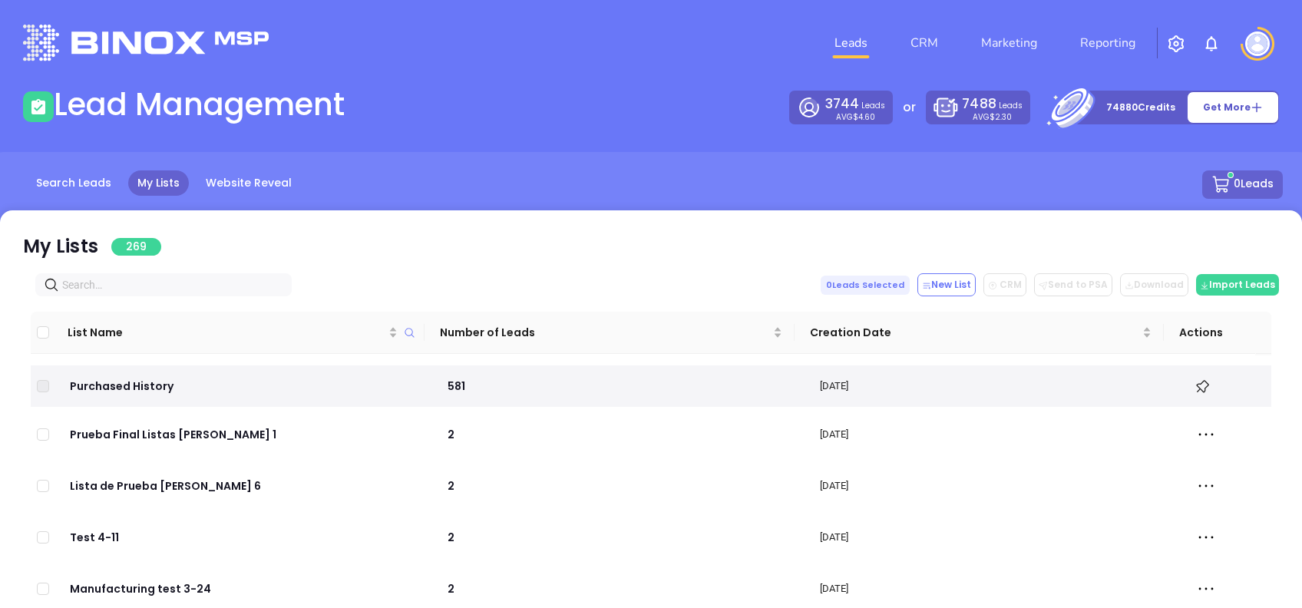
click at [155, 283] on input "text" at bounding box center [166, 284] width 209 height 17
paste input "[DOMAIN_NAME]"
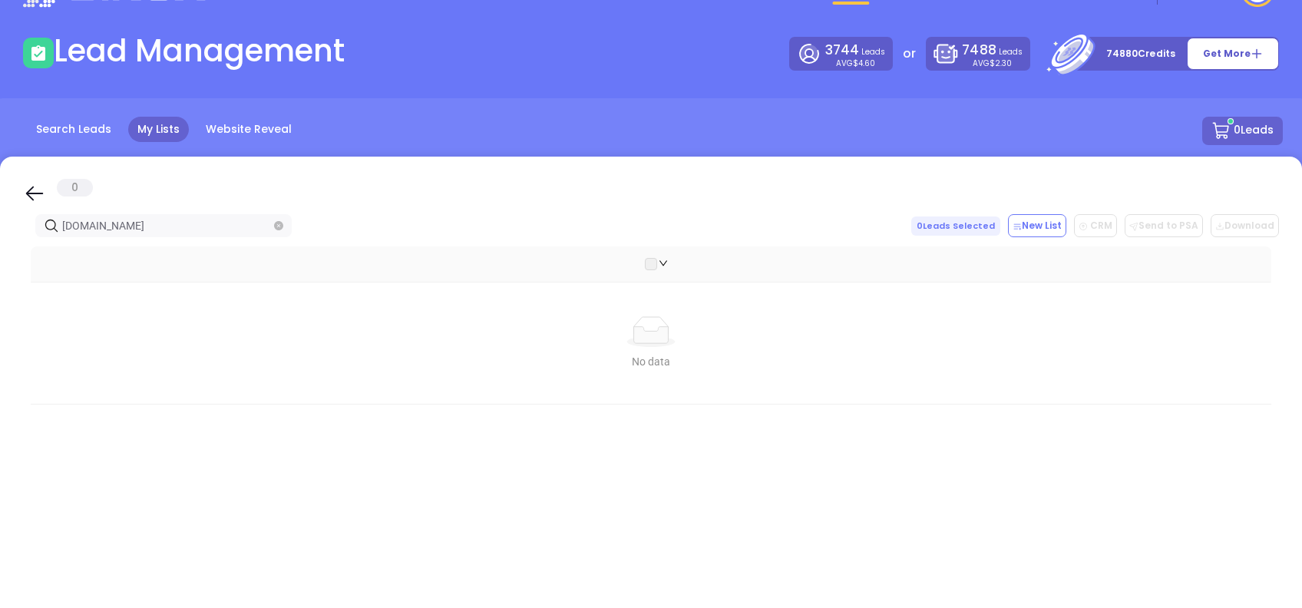
scroll to position [12, 0]
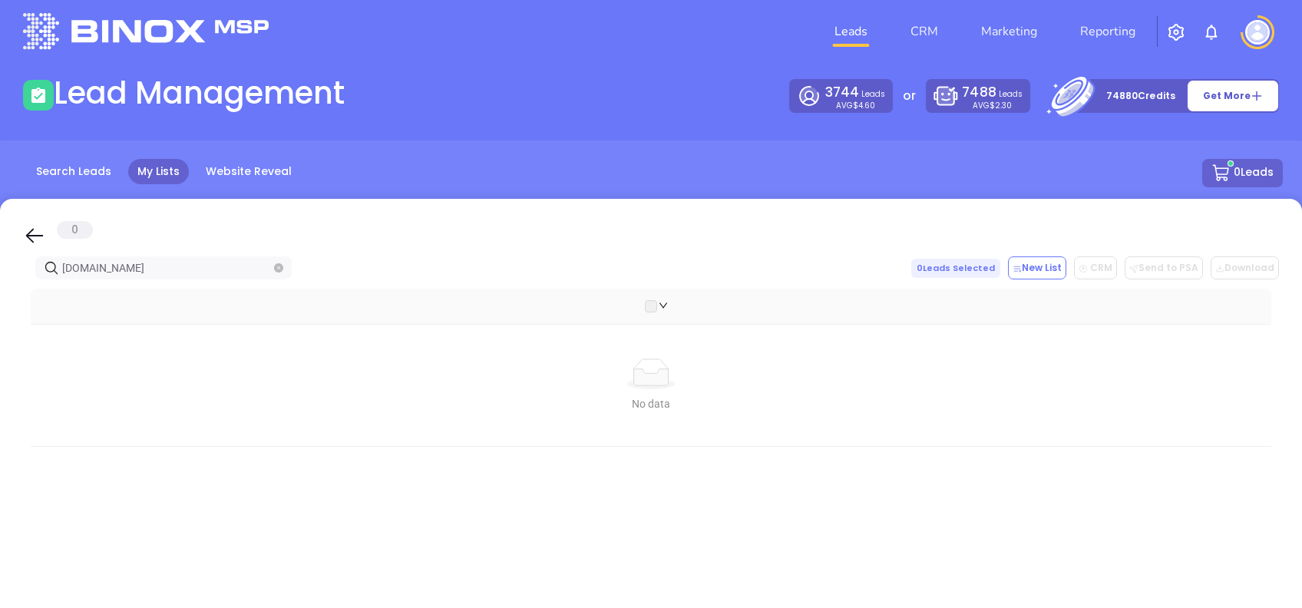
type input "[DOMAIN_NAME]"
click at [30, 240] on icon at bounding box center [34, 235] width 23 height 23
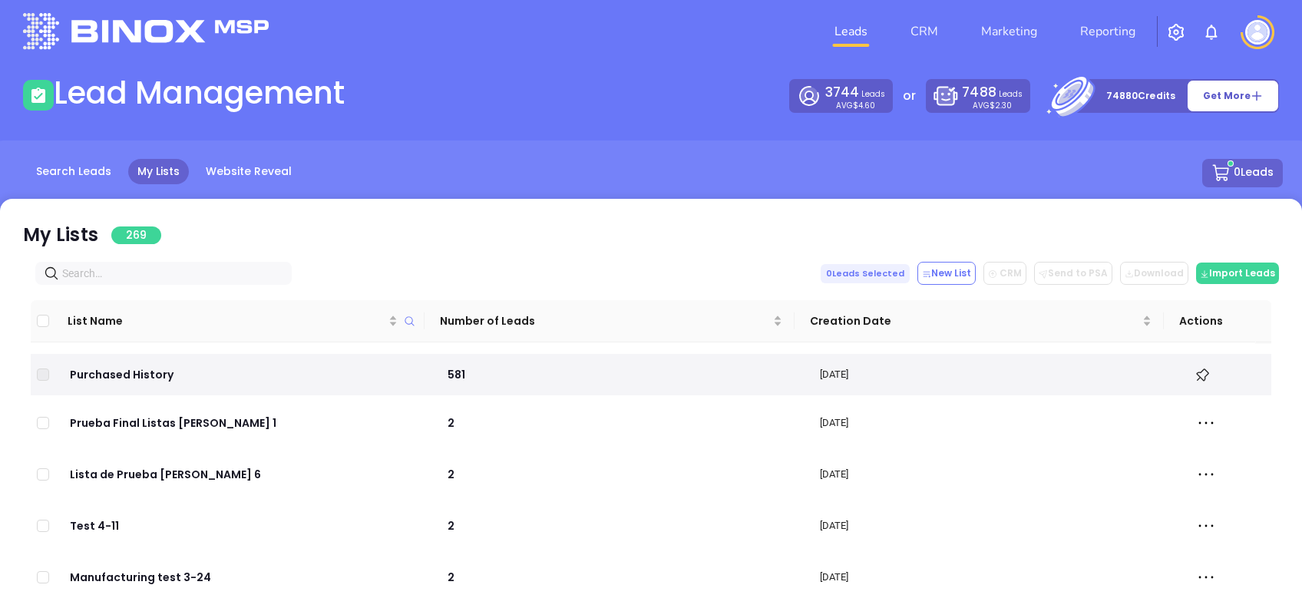
click at [154, 269] on input "text" at bounding box center [166, 273] width 209 height 17
paste input "hurleybrokers.com"
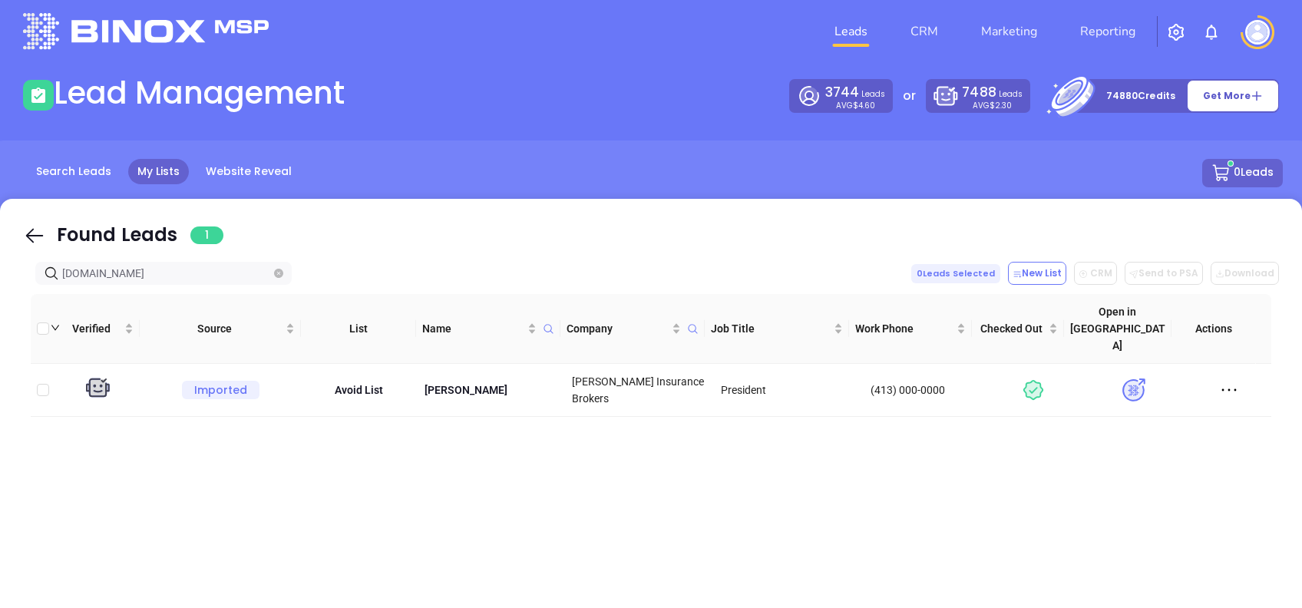
type input "hurleybrokers.com"
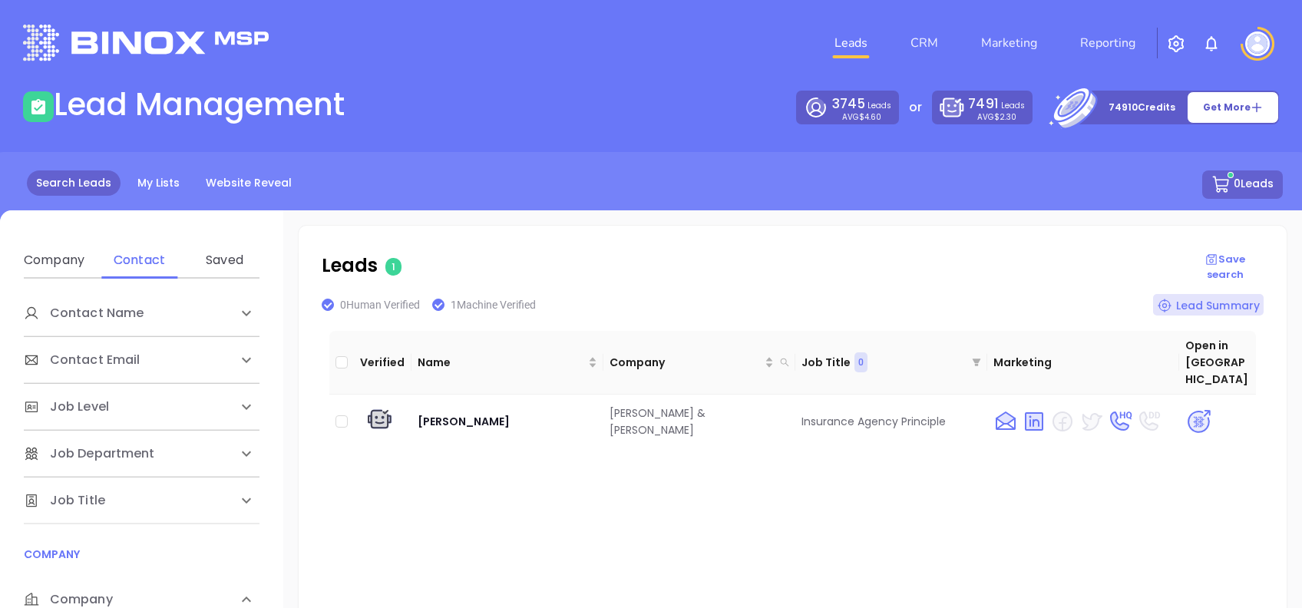
scroll to position [204, 0]
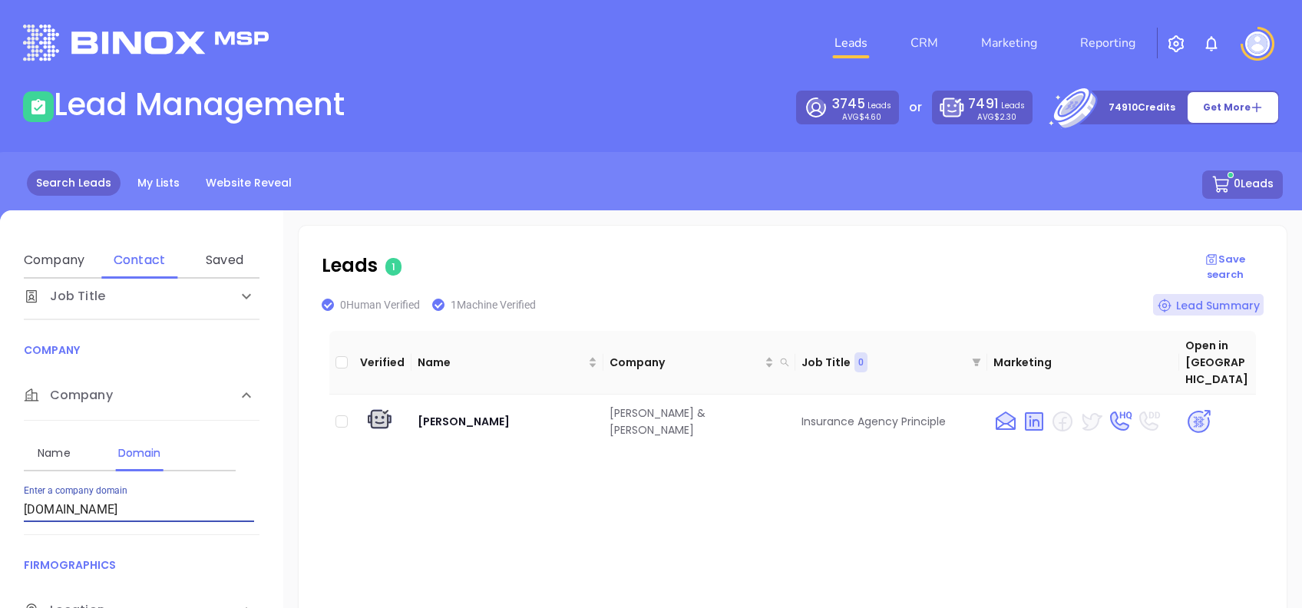
drag, startPoint x: 177, startPoint y: 512, endPoint x: -5, endPoint y: 500, distance: 181.6
click at [0, 500] on html "Leads CRM Marketing Reporting Financial Leads Leads Lead Management 3745 Leads …" at bounding box center [651, 304] width 1302 height 608
type input "[DOMAIN_NAME]"
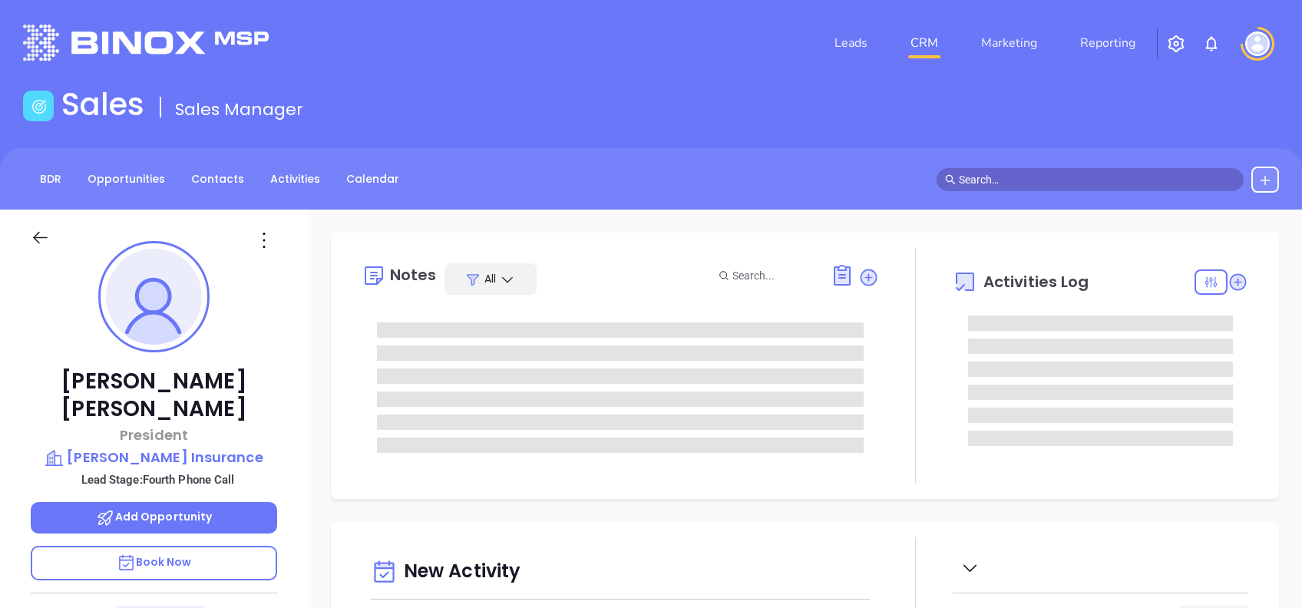
type input "[DATE]"
type input "[PERSON_NAME]"
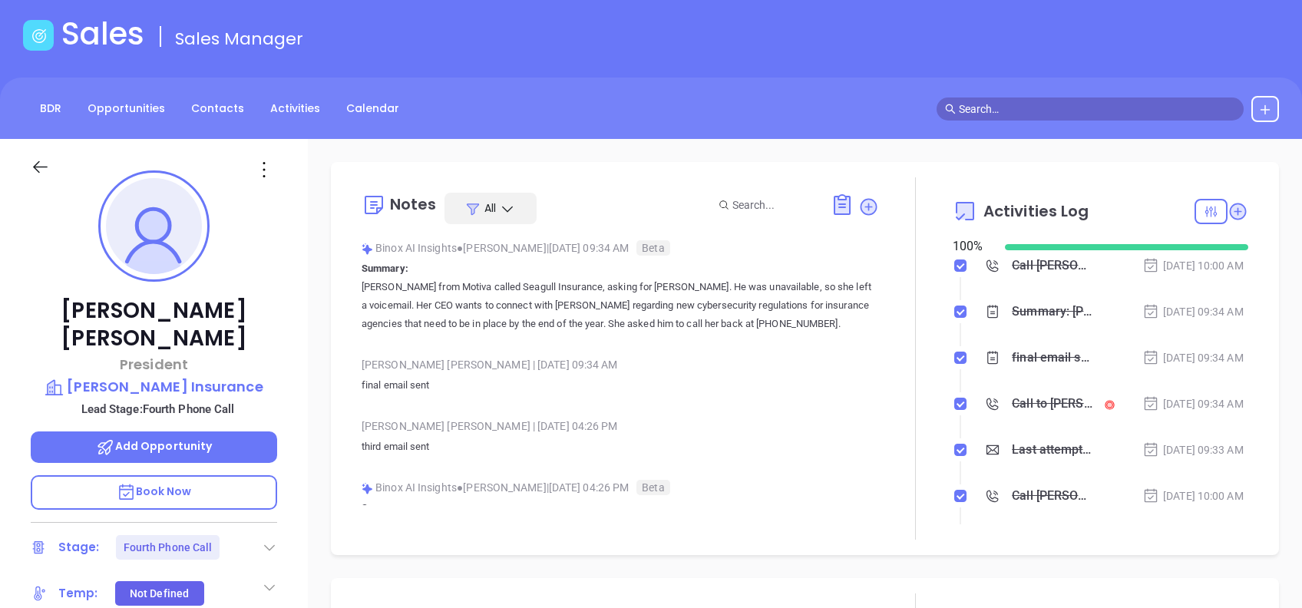
scroll to position [102, 0]
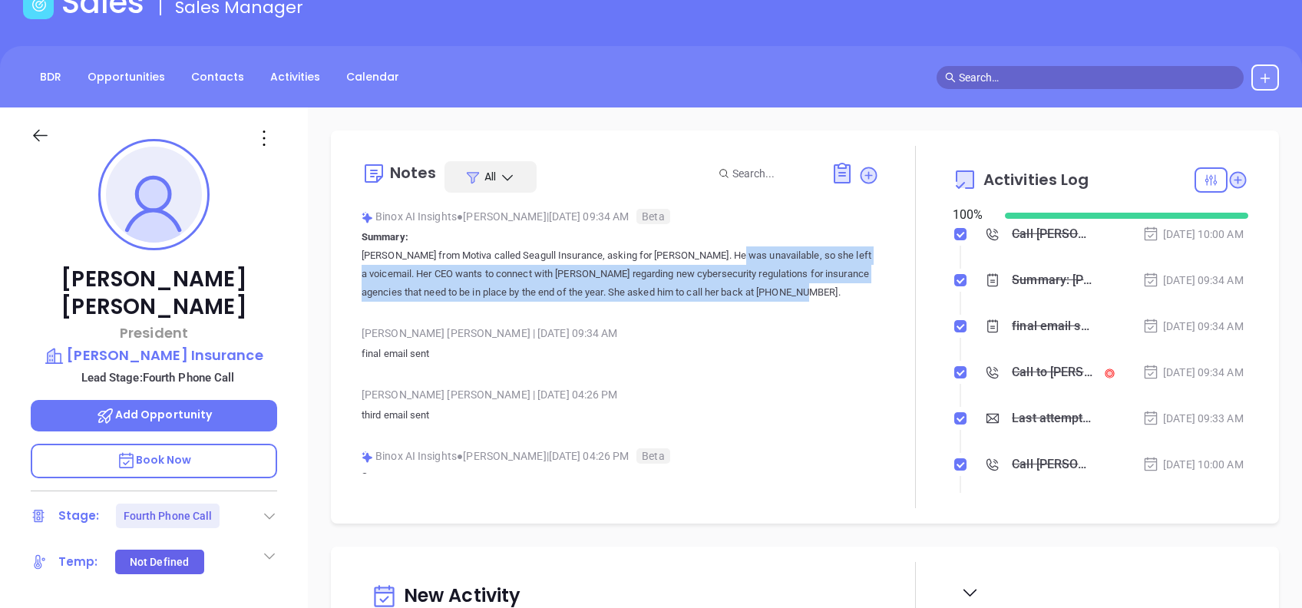
drag, startPoint x: 680, startPoint y: 247, endPoint x: 825, endPoint y: 284, distance: 149.7
click at [825, 284] on p "Vicky from Motiva called Seagull Insurance, asking for William Seagull. He was …" at bounding box center [621, 273] width 518 height 55
copy p "He was unavailable, so she left a voicemail. Her CEO wants to connect with Will…"
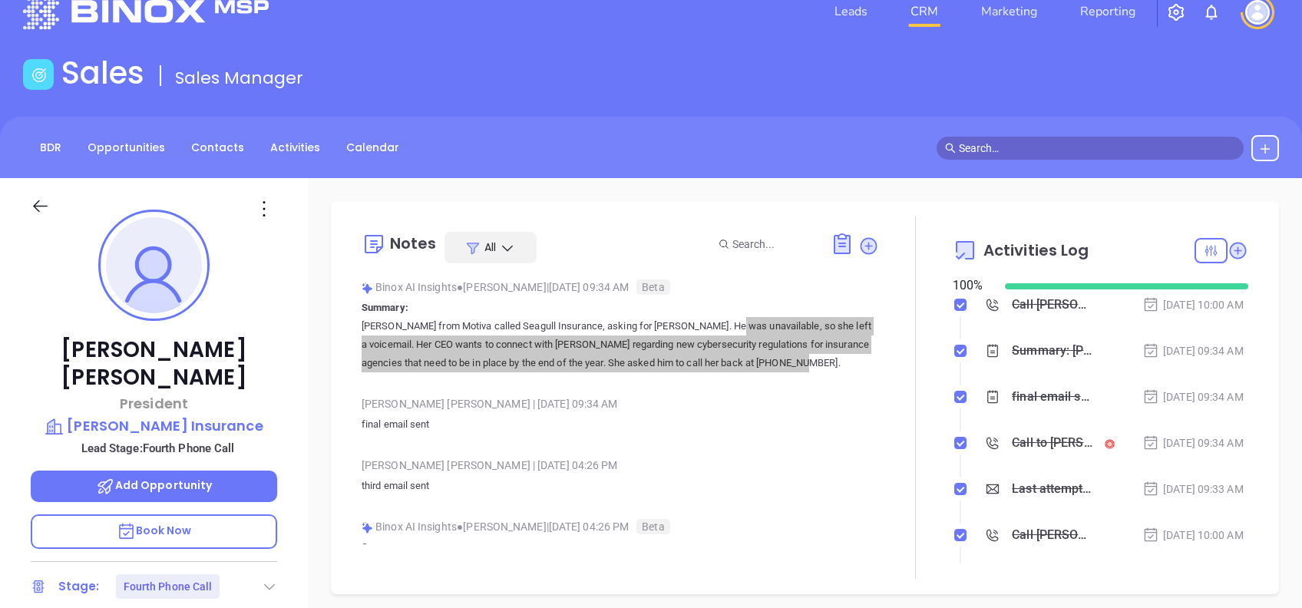
scroll to position [0, 0]
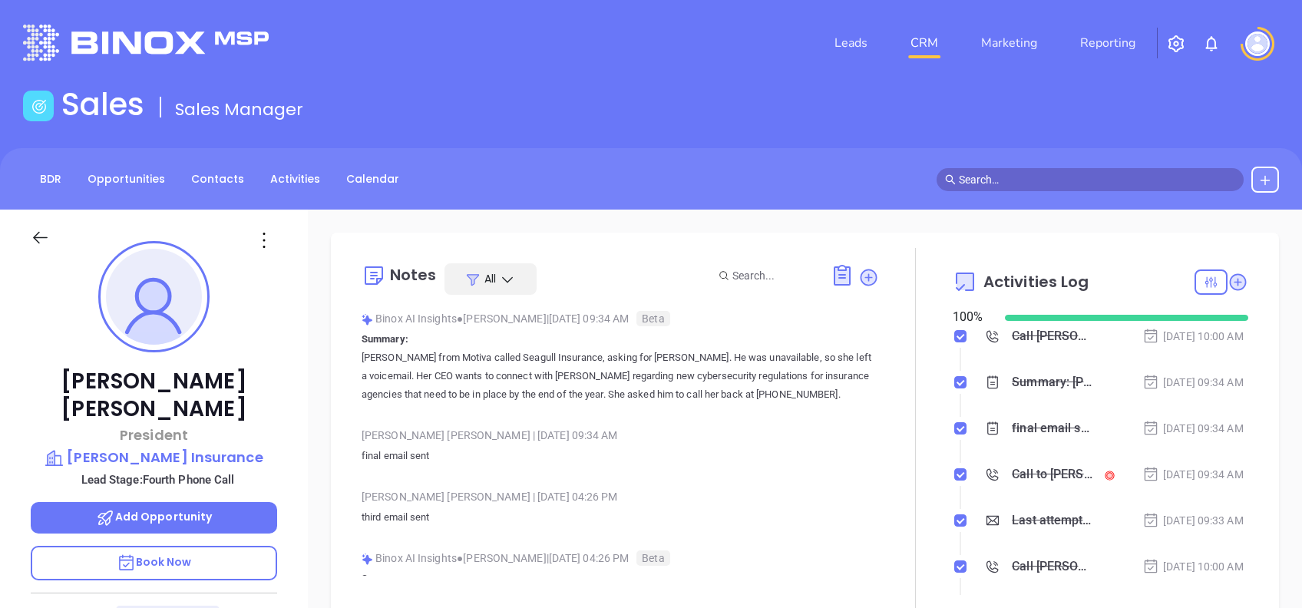
click at [306, 365] on div "William P Siegel President Siegel Insurance Lead Stage: Fourth Phone Call Add O…" at bounding box center [154, 590] width 308 height 760
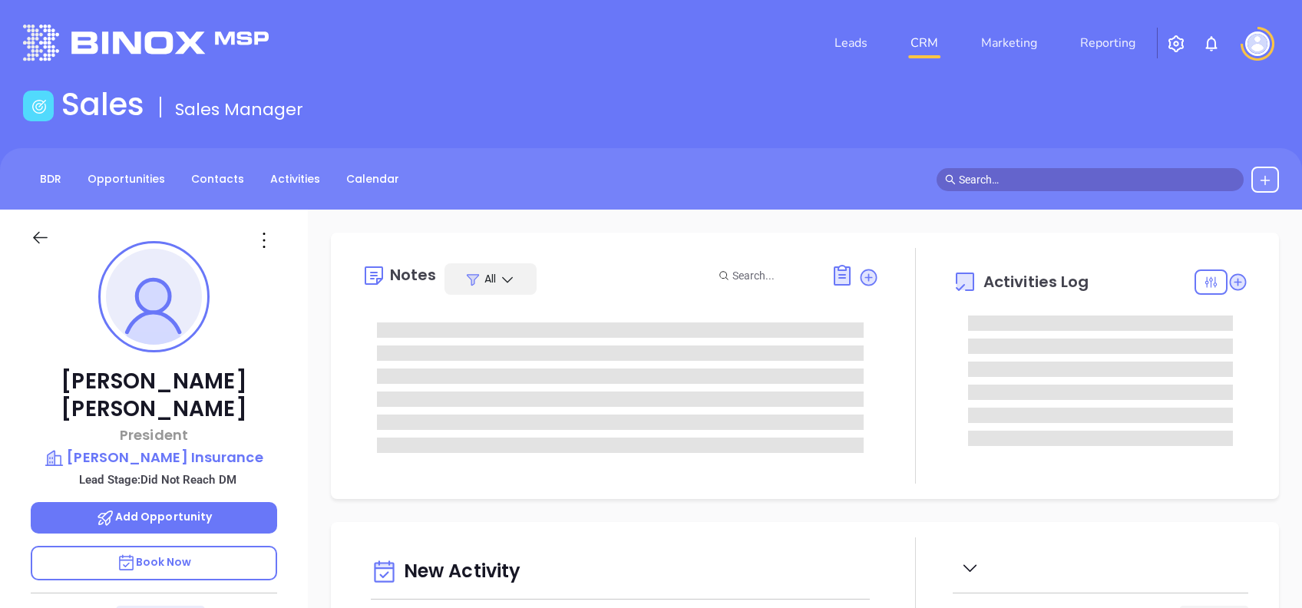
type input "[DATE]"
type input "[PERSON_NAME]"
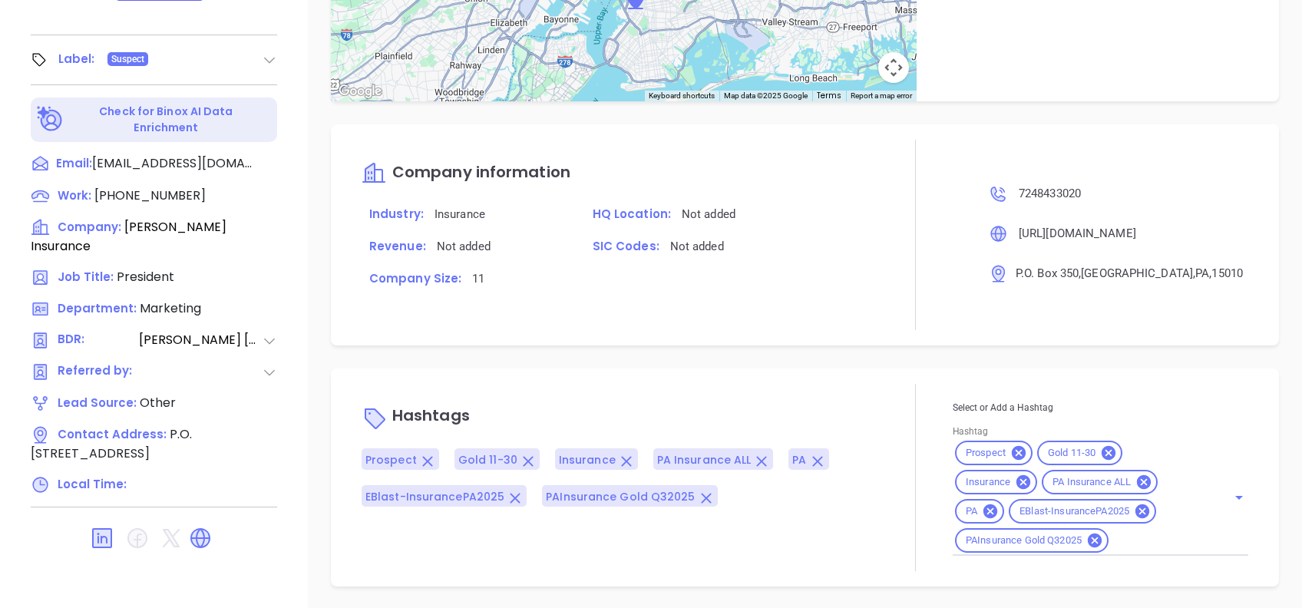
scroll to position [164, 0]
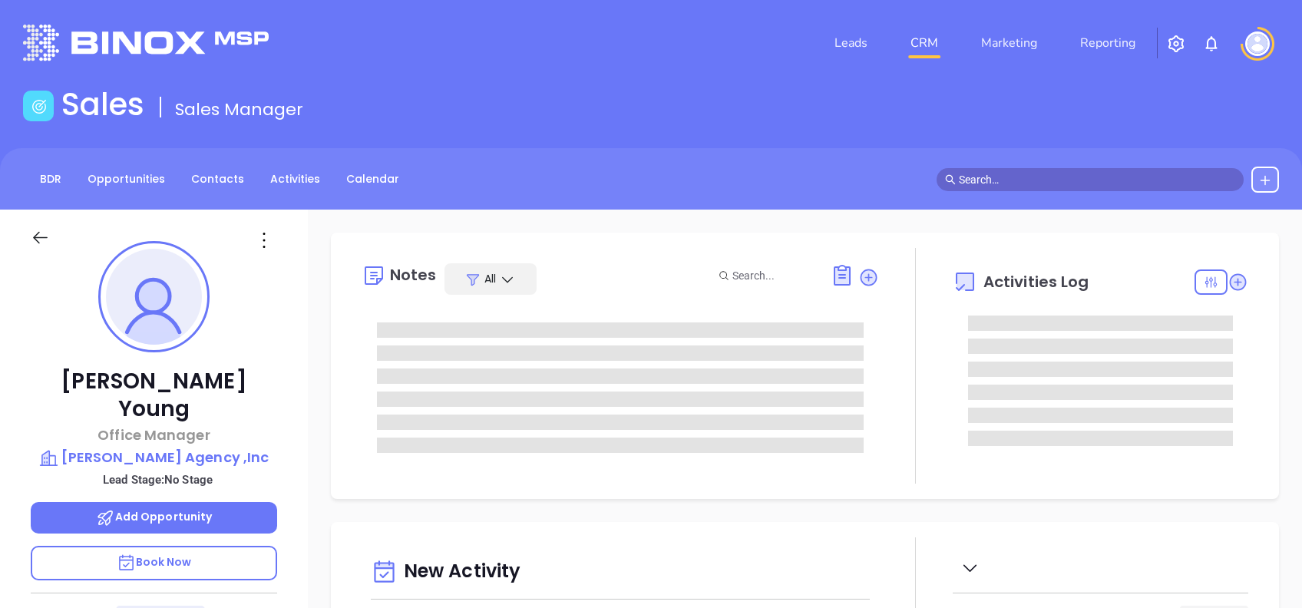
type input "[DATE]"
type input "[PERSON_NAME]"
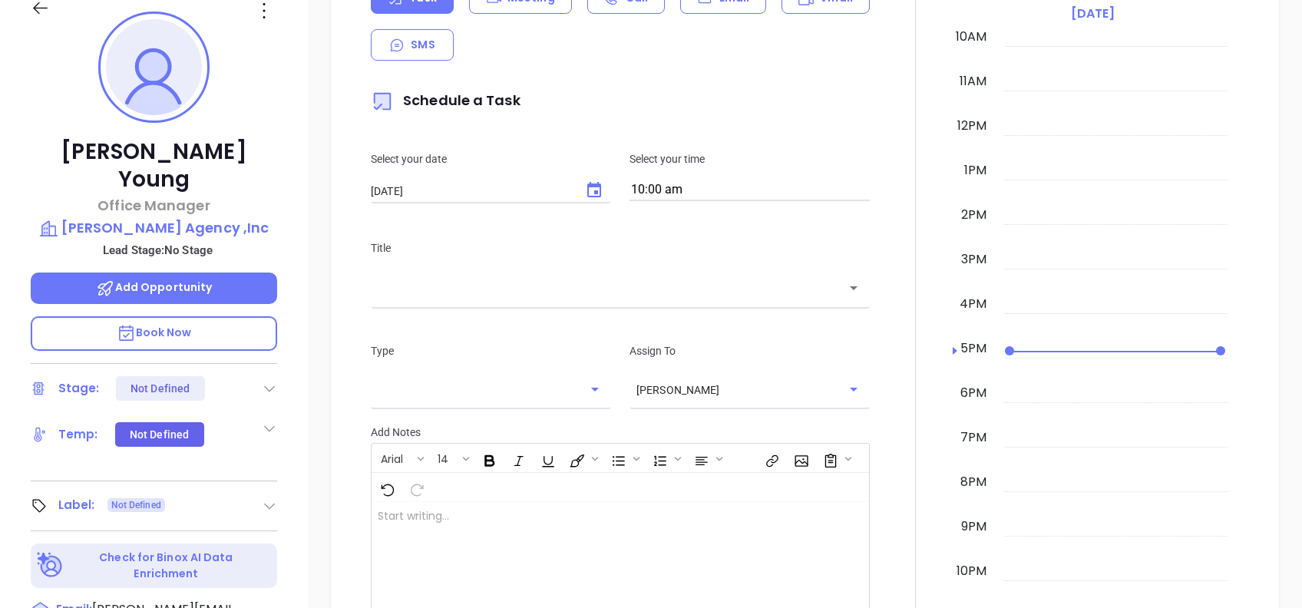
scroll to position [164, 0]
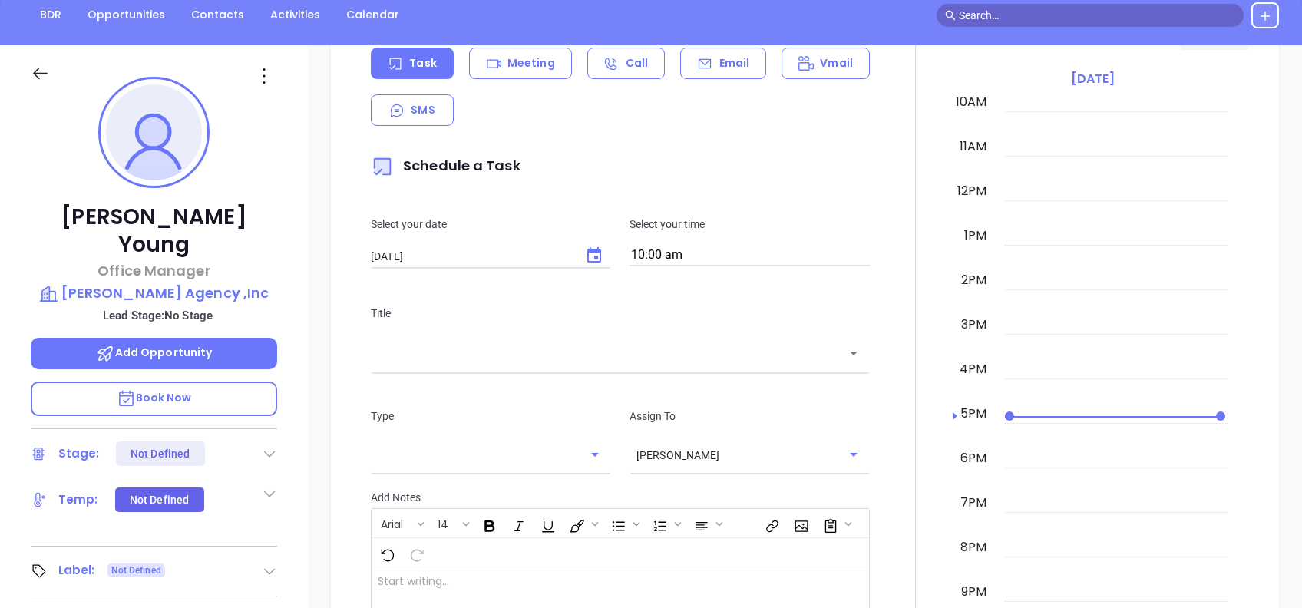
click at [246, 58] on div at bounding box center [154, 72] width 265 height 55
click at [270, 75] on icon at bounding box center [264, 76] width 25 height 25
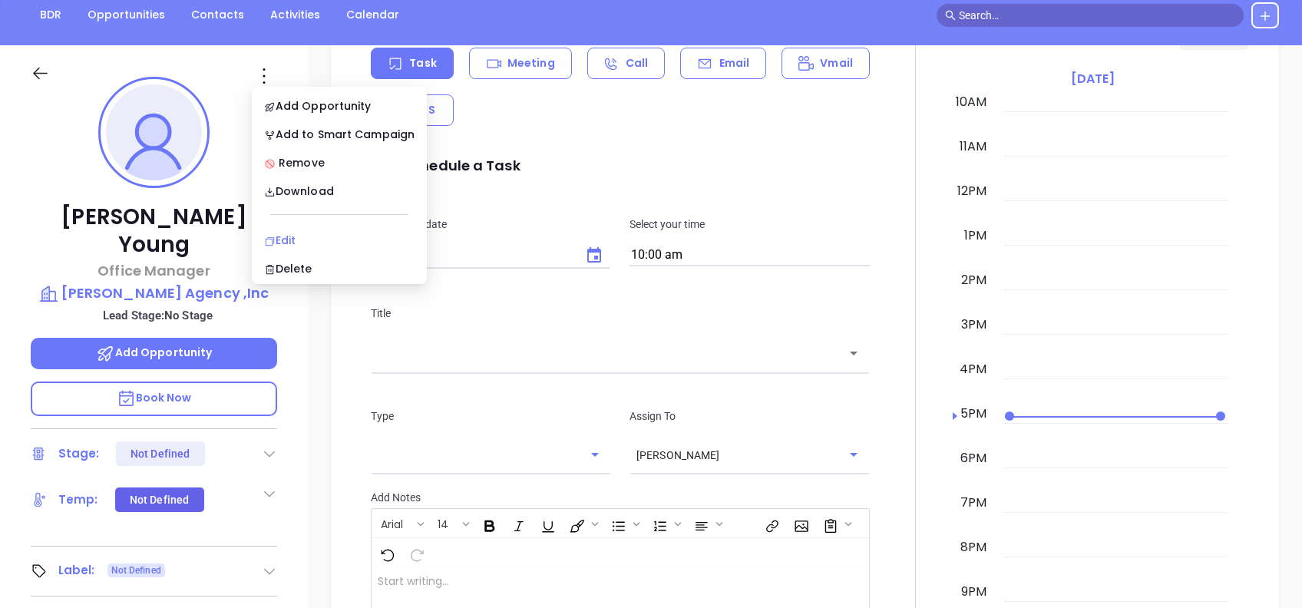
click at [319, 224] on li "Edit" at bounding box center [339, 240] width 169 height 32
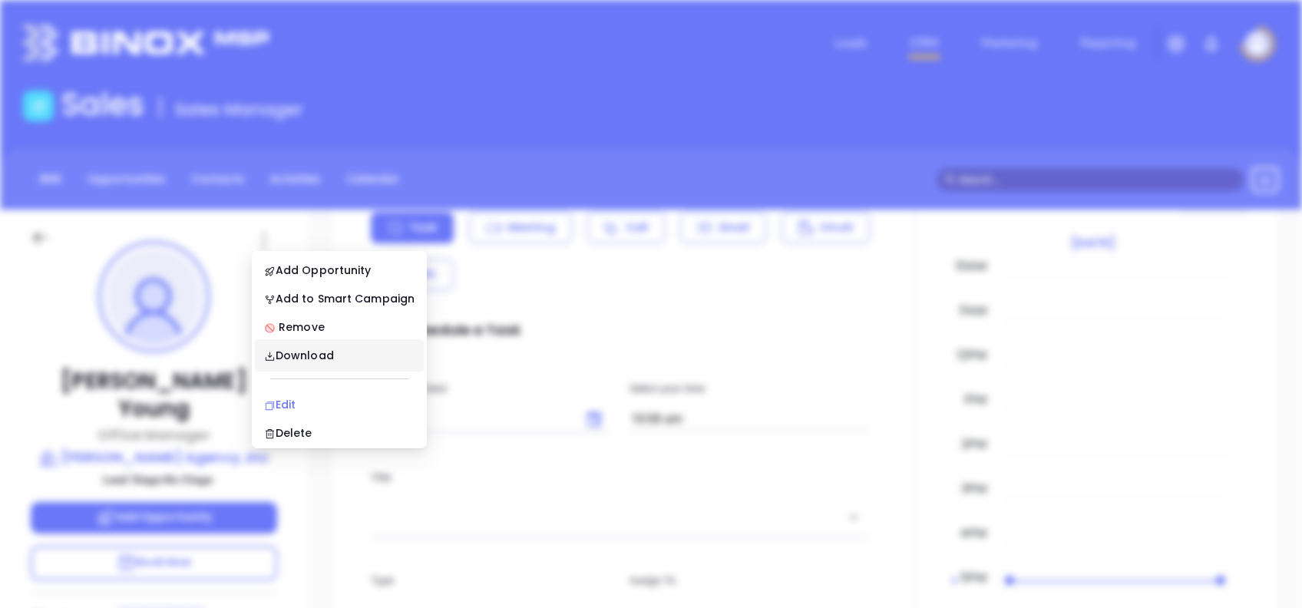
scroll to position [0, 0]
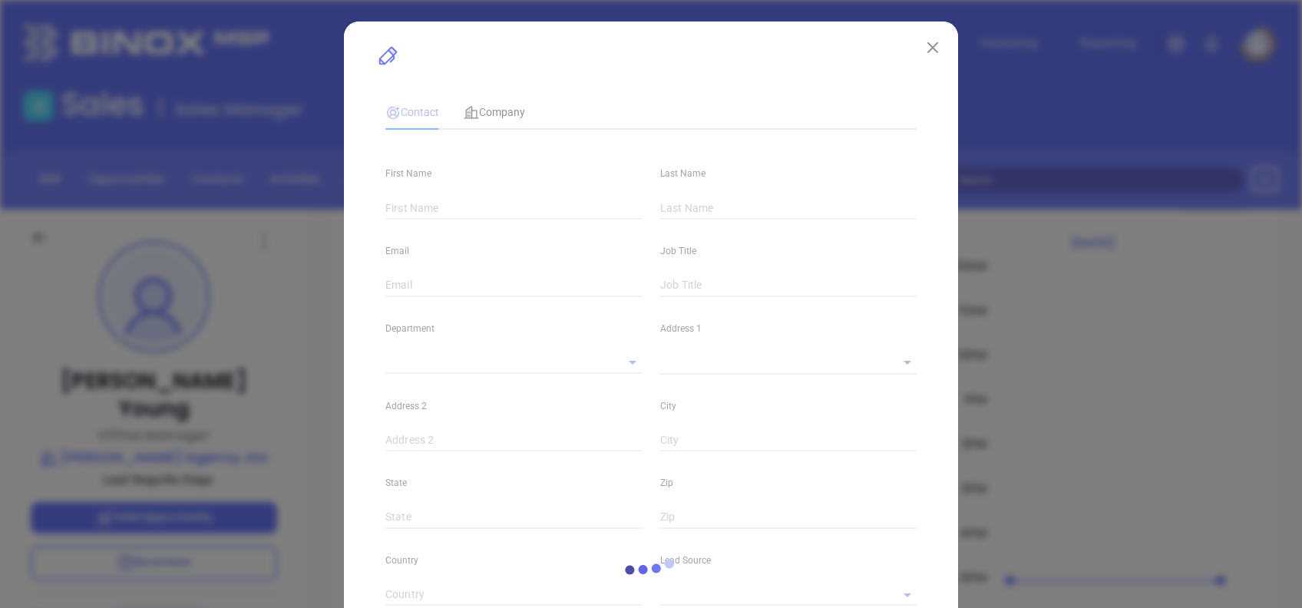
type input "Tiffany"
type input "Young"
type input "tiffany@kerragency.com"
type input "Office Manager"
type input "1"
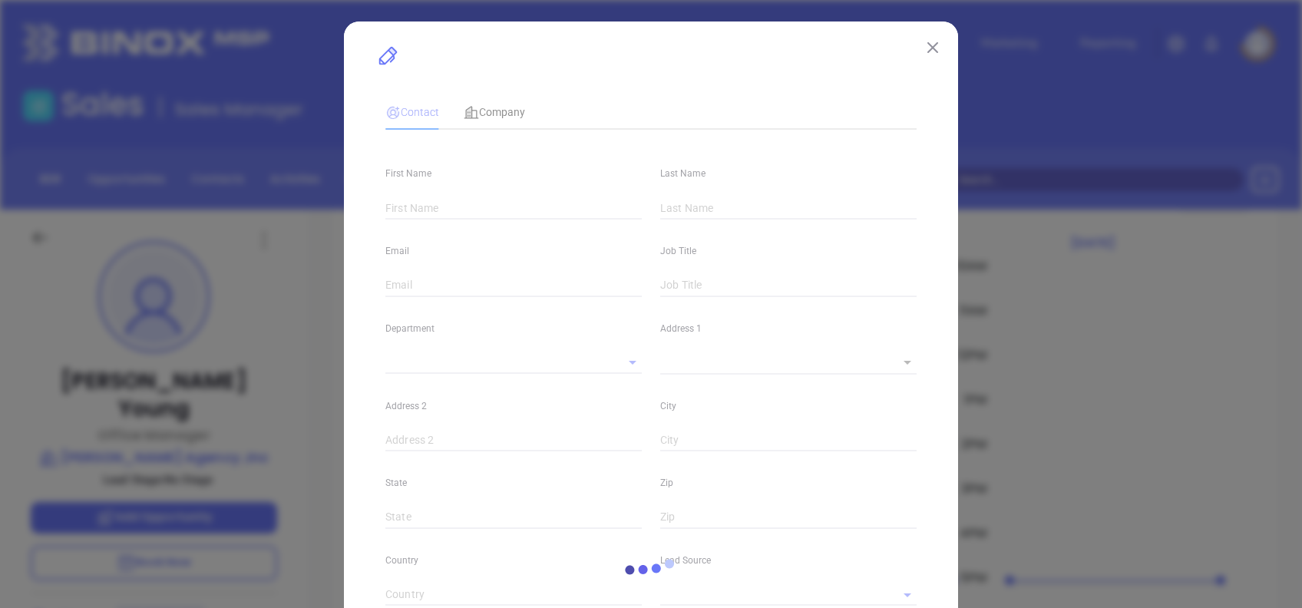
type input "www.linkedin.com/in/tiffany-young-685128238/"
type input "Marketing"
type input "Binox"
type input "undefined undefined"
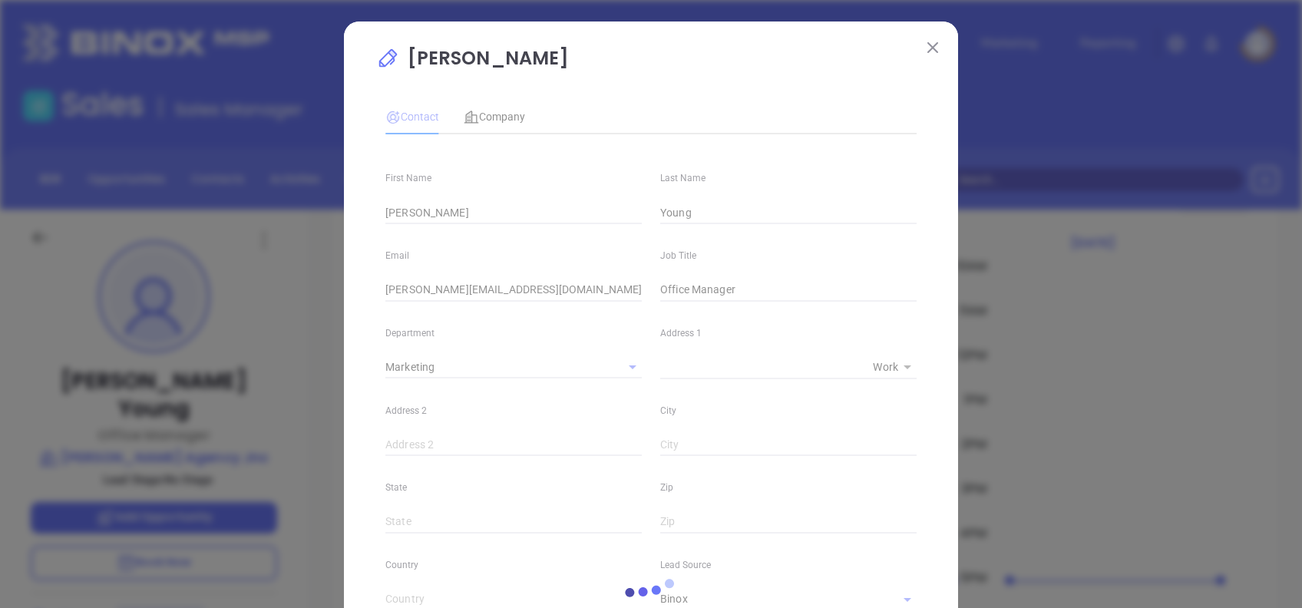
type input "(724) 843-1087"
type input "1"
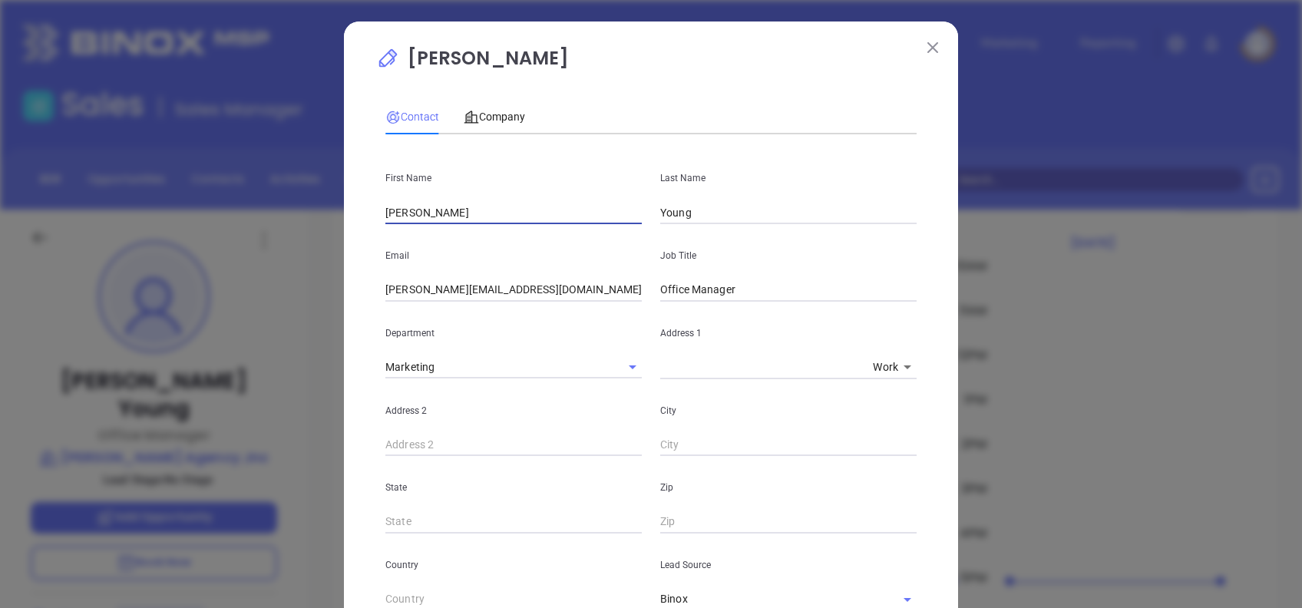
drag, startPoint x: 461, startPoint y: 216, endPoint x: 349, endPoint y: 209, distance: 112.3
click at [349, 209] on div "Tiffany Young Contact Company First Name Tiffany Last Name Young Email tiffany@…" at bounding box center [651, 575] width 614 height 1106
type input "Kevin"
type input "Kerr"
click at [541, 288] on input "tiffany@kerragency.com" at bounding box center [513, 290] width 256 height 23
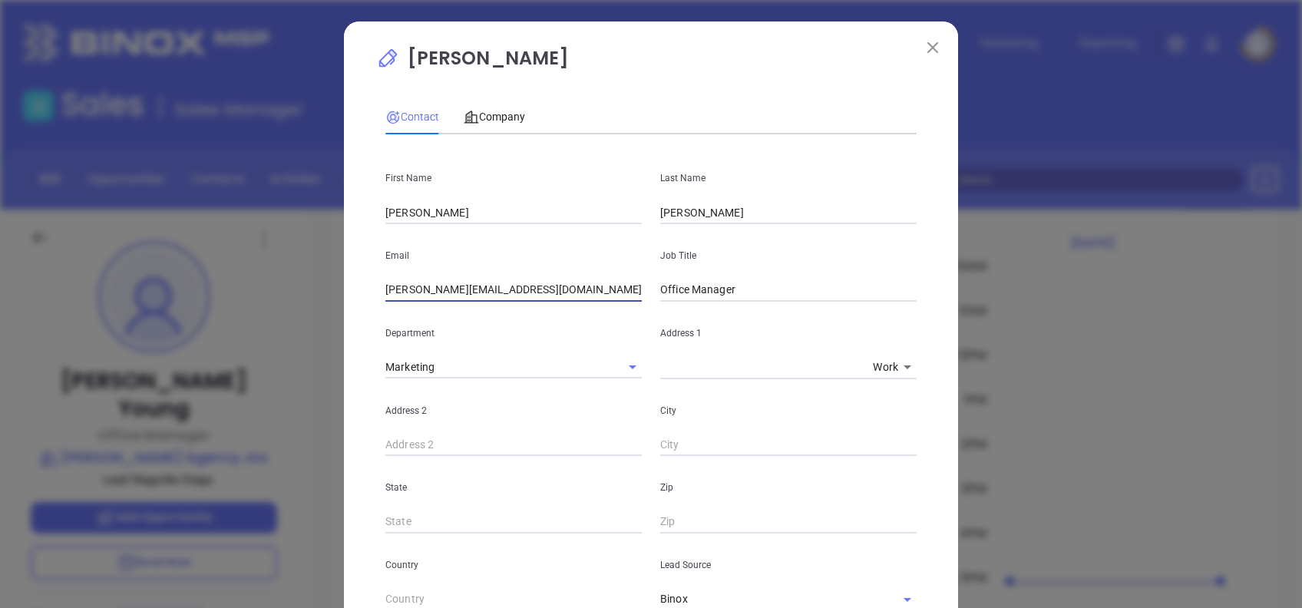
click at [541, 288] on input "tiffany@kerragency.com" at bounding box center [513, 290] width 256 height 23
paste input "kevin"
type input "kevin@kerragency.com"
type input "Owner"
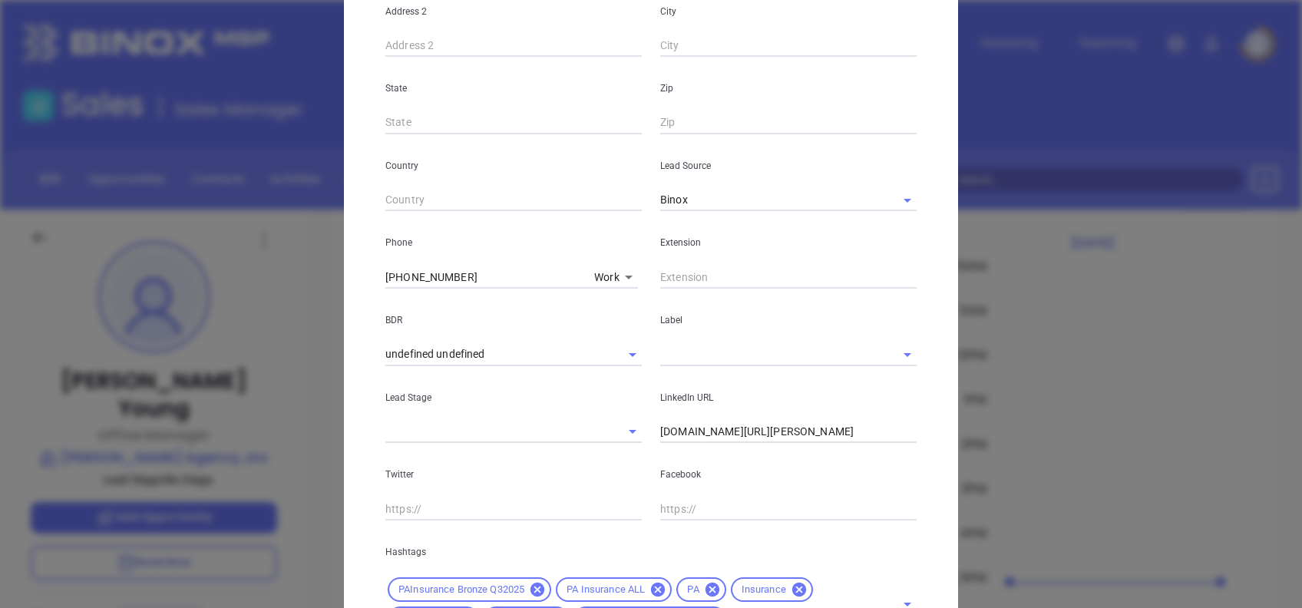
scroll to position [409, 0]
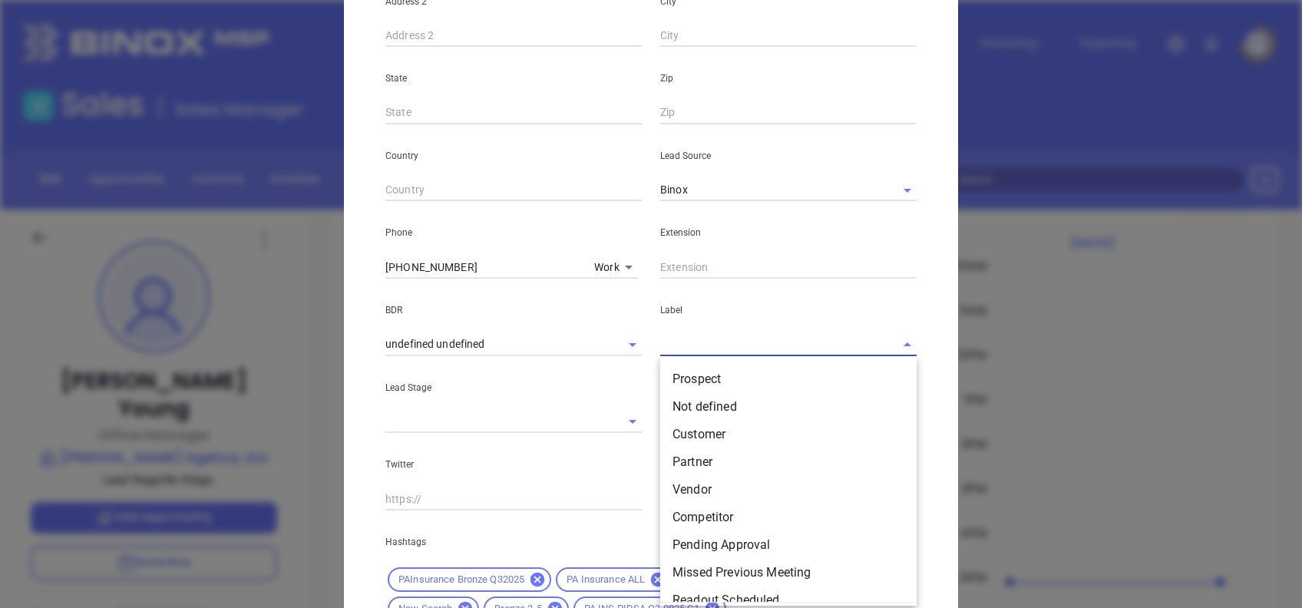
click at [682, 344] on input "text" at bounding box center [766, 344] width 213 height 22
click at [706, 379] on li "Prospect" at bounding box center [788, 380] width 256 height 28
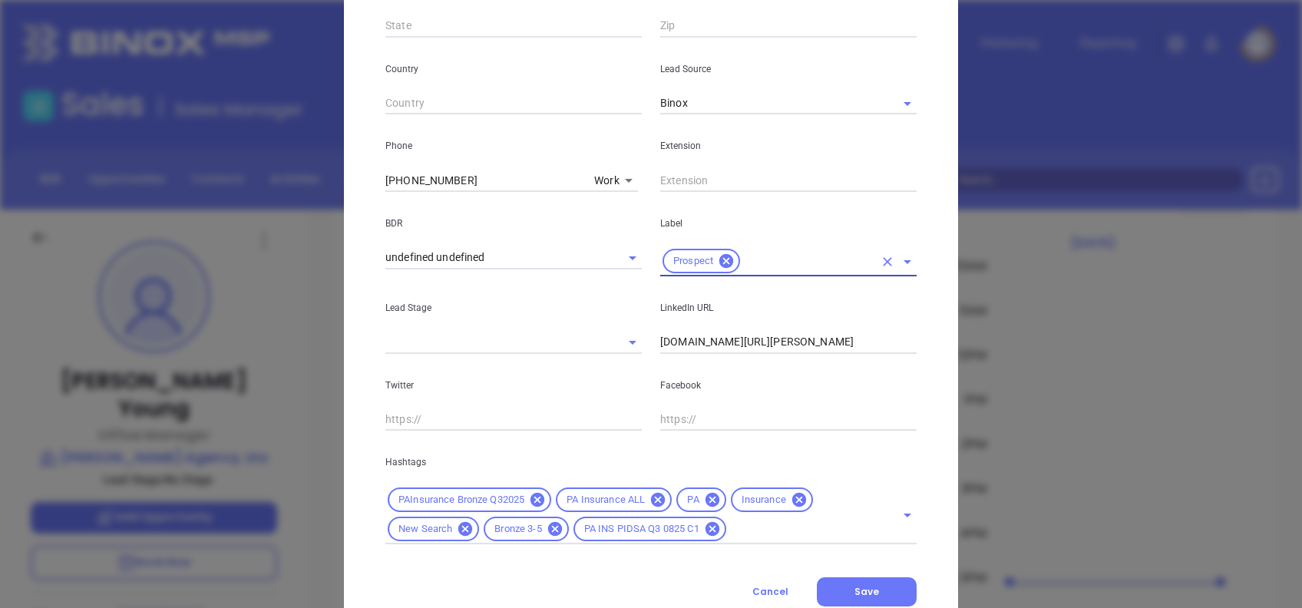
scroll to position [548, 0]
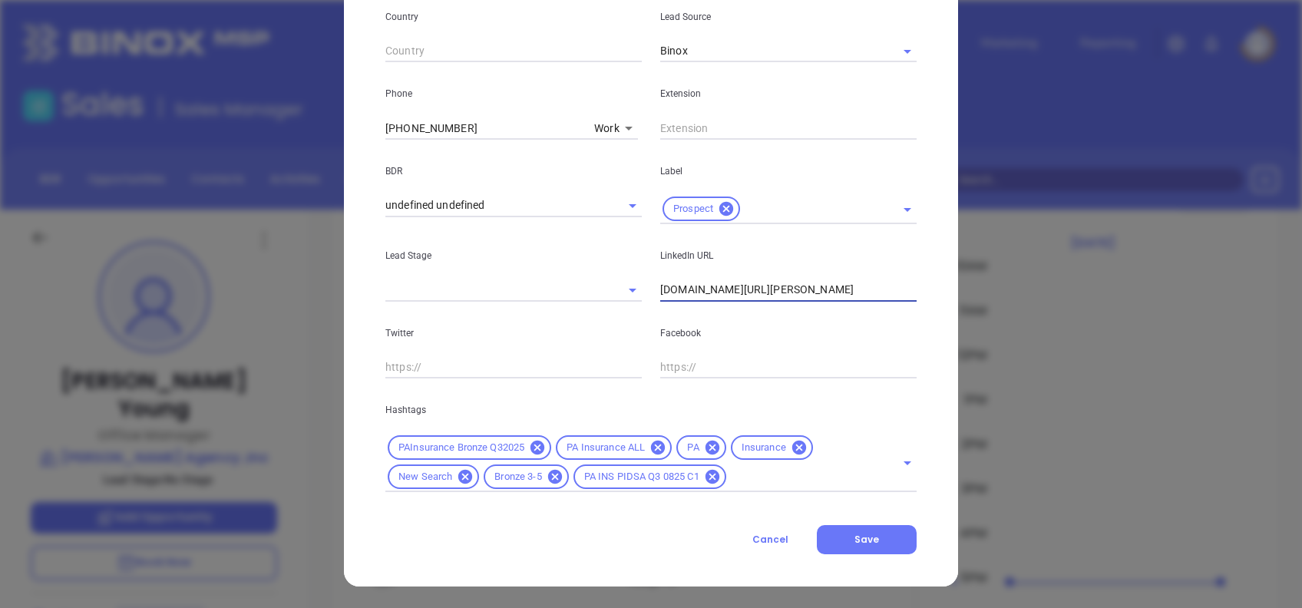
click at [788, 289] on input "www.linkedin.com/in/tiffany-young-685128238/" at bounding box center [788, 290] width 256 height 23
paste input "kerragency.com/meet-our-team/kevin-kerr"
type input "www.kerragency.com/meet-our-team/kevin-kerr/"
click at [547, 475] on icon at bounding box center [554, 477] width 14 height 14
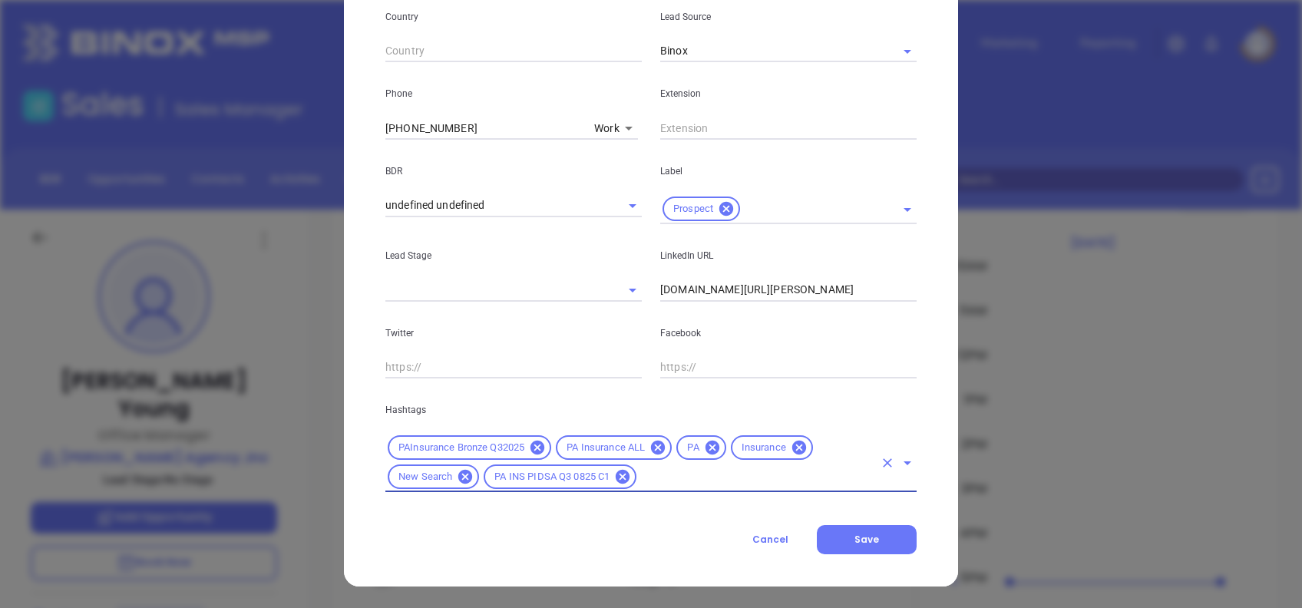
click at [668, 468] on input "text" at bounding box center [756, 477] width 235 height 19
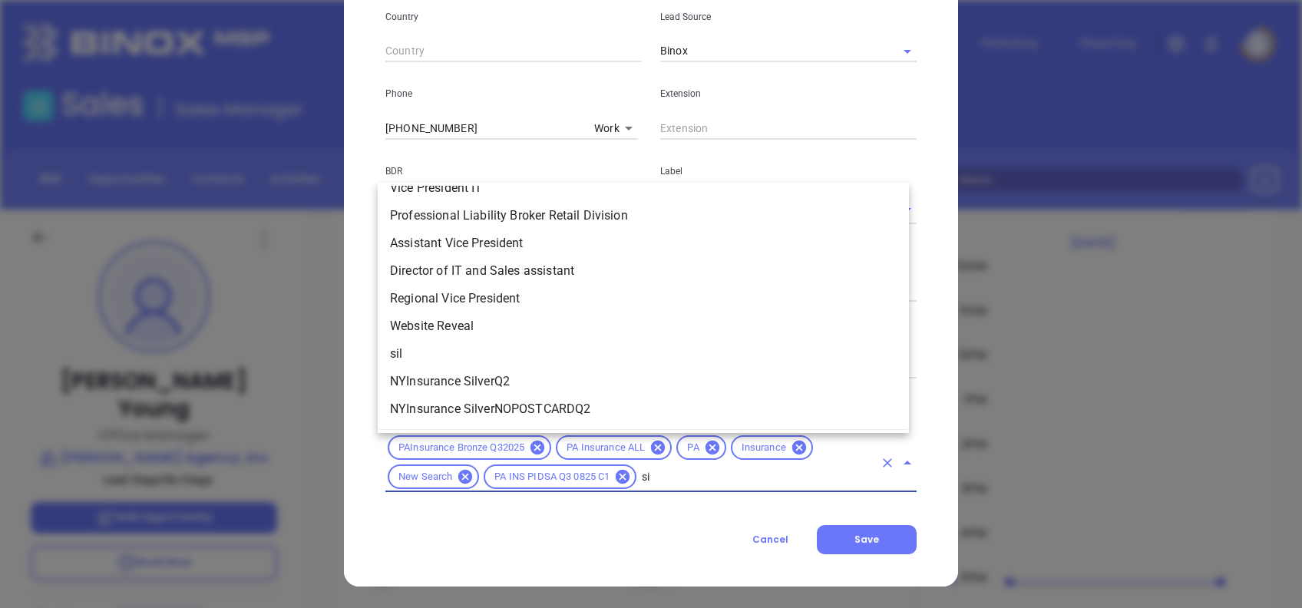
scroll to position [0, 0]
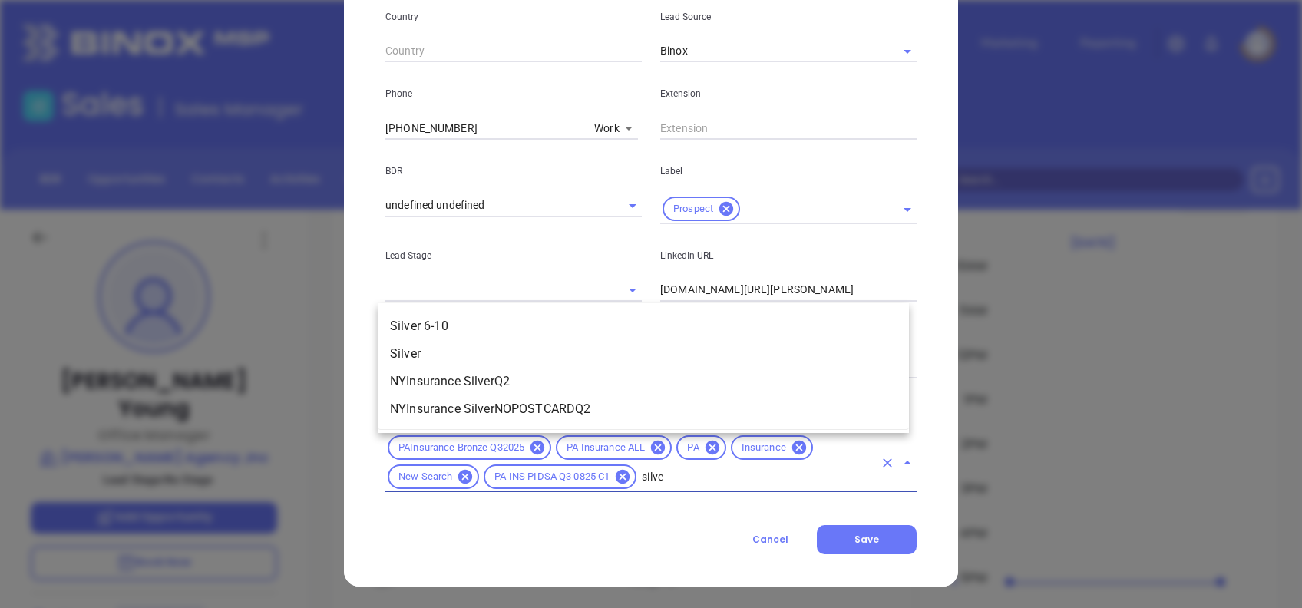
type input "silver"
click at [465, 325] on li "Silver 6-10" at bounding box center [643, 327] width 531 height 28
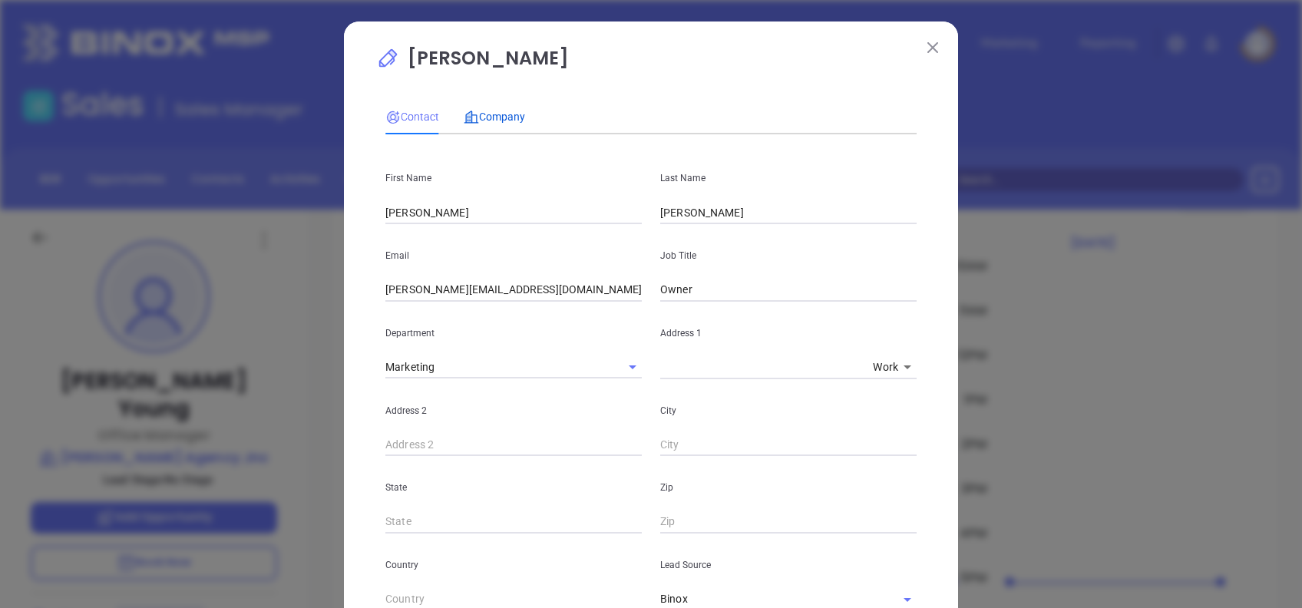
click at [482, 111] on span "Company" at bounding box center [494, 117] width 61 height 12
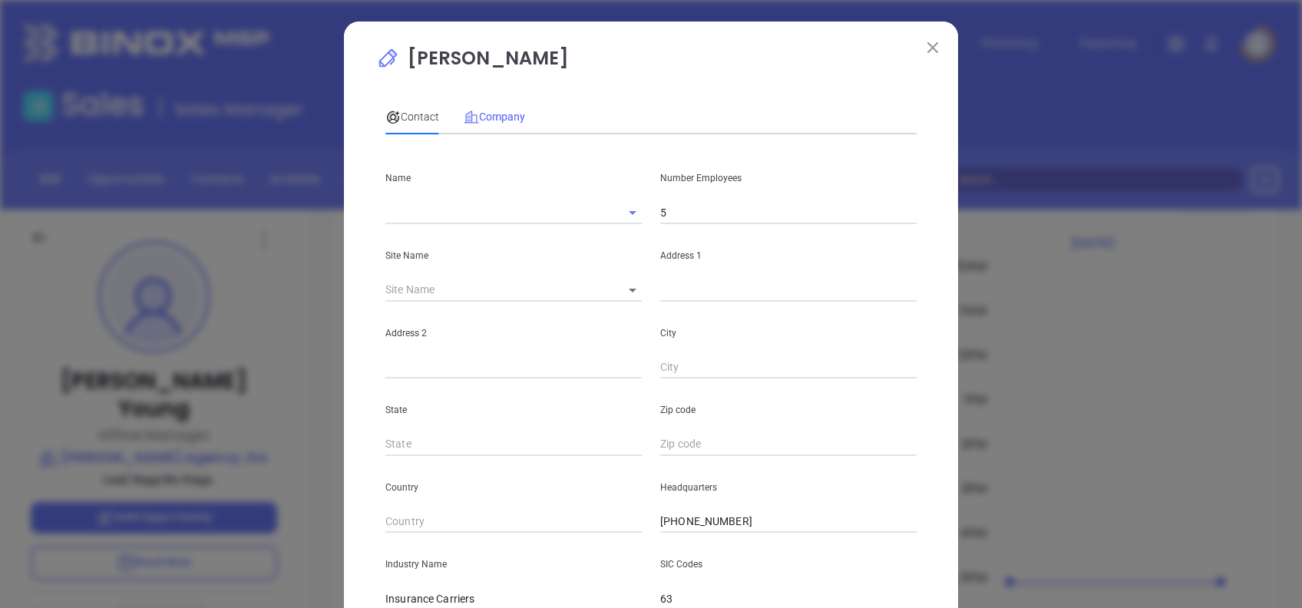
type input "Kerr Agency ,Inc"
click at [680, 220] on input "5" at bounding box center [788, 212] width 256 height 23
type input "6"
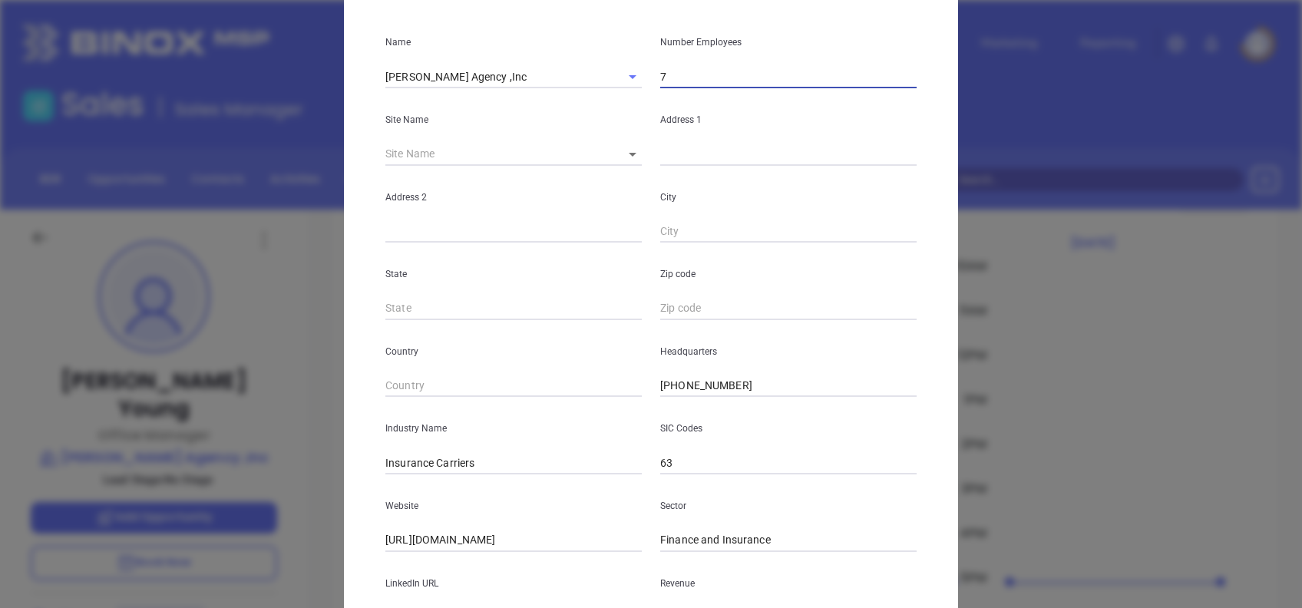
scroll to position [273, 0]
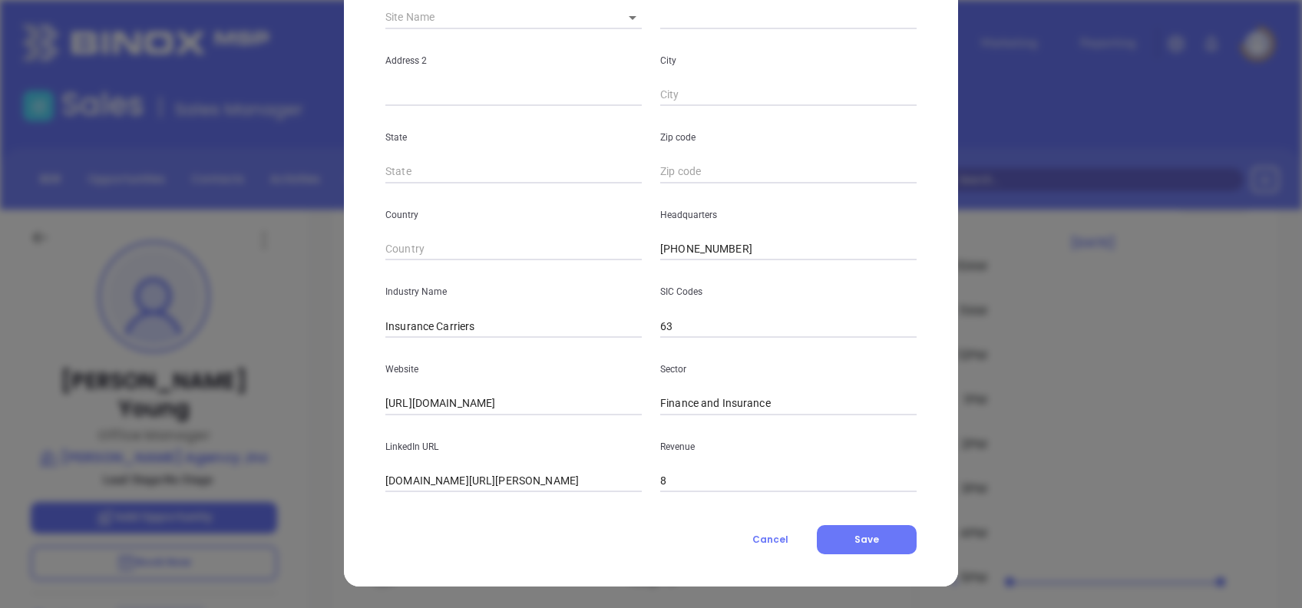
type input "7"
click at [856, 537] on span "Save" at bounding box center [867, 539] width 25 height 13
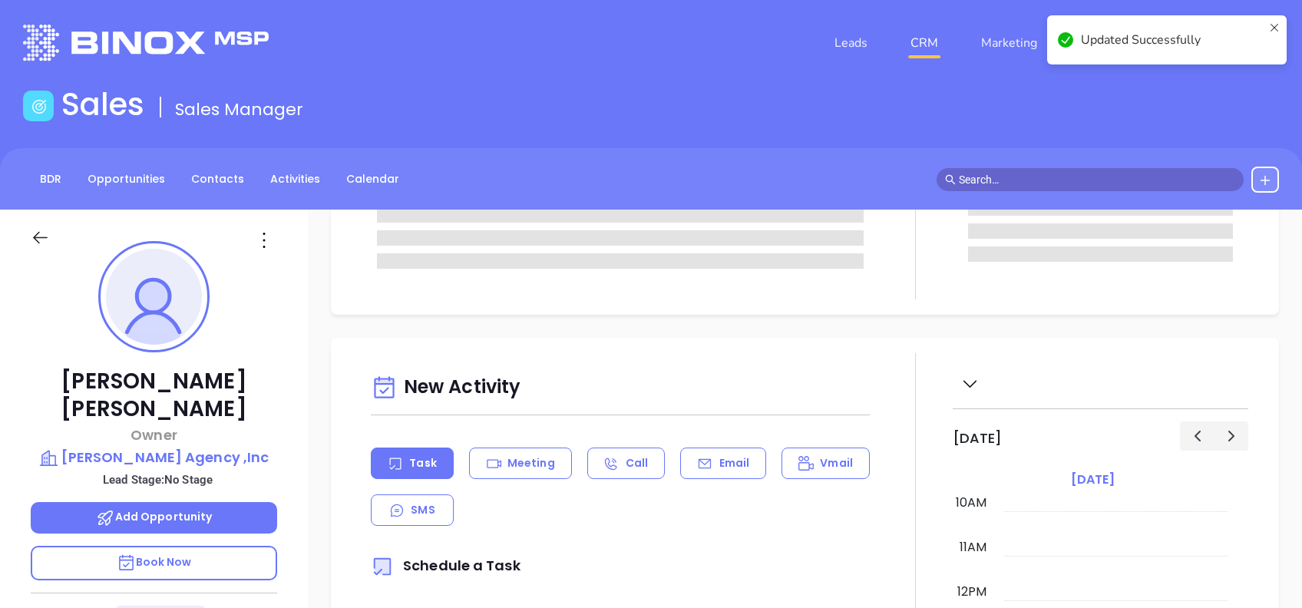
scroll to position [0, 0]
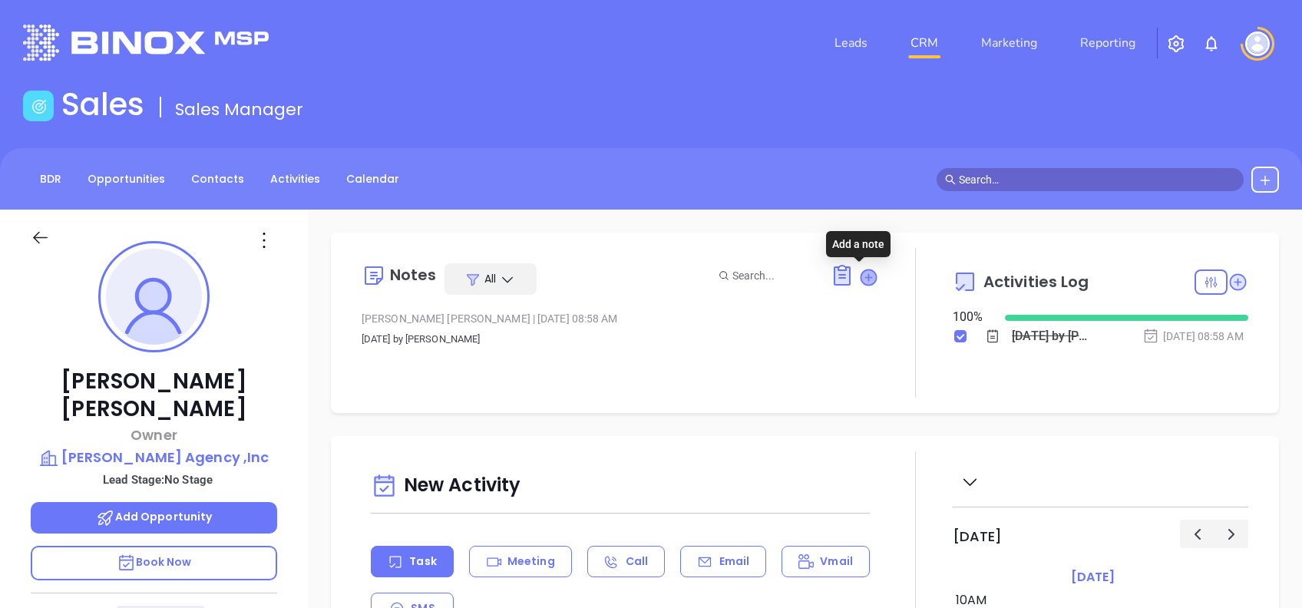
click at [861, 276] on icon at bounding box center [868, 277] width 15 height 15
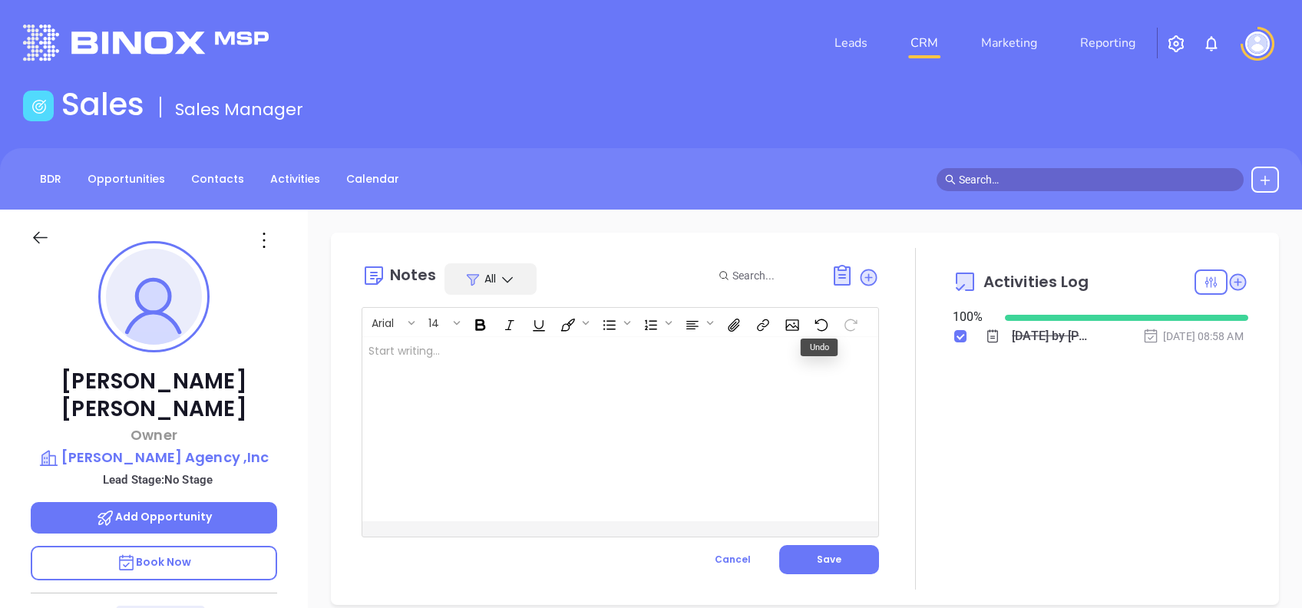
click at [617, 425] on div at bounding box center [602, 429] width 480 height 184
click at [564, 438] on div "﻿" at bounding box center [602, 429] width 480 height 184
click at [862, 563] on button "Save" at bounding box center [829, 559] width 100 height 29
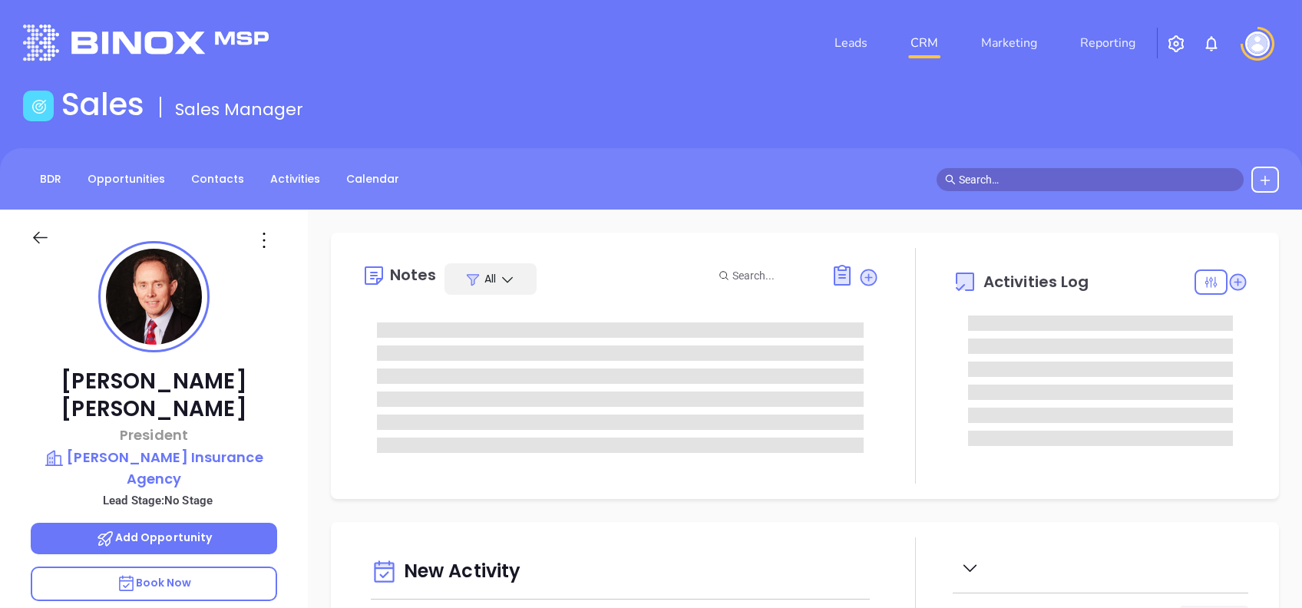
type input "[DATE]"
type input "[PERSON_NAME]"
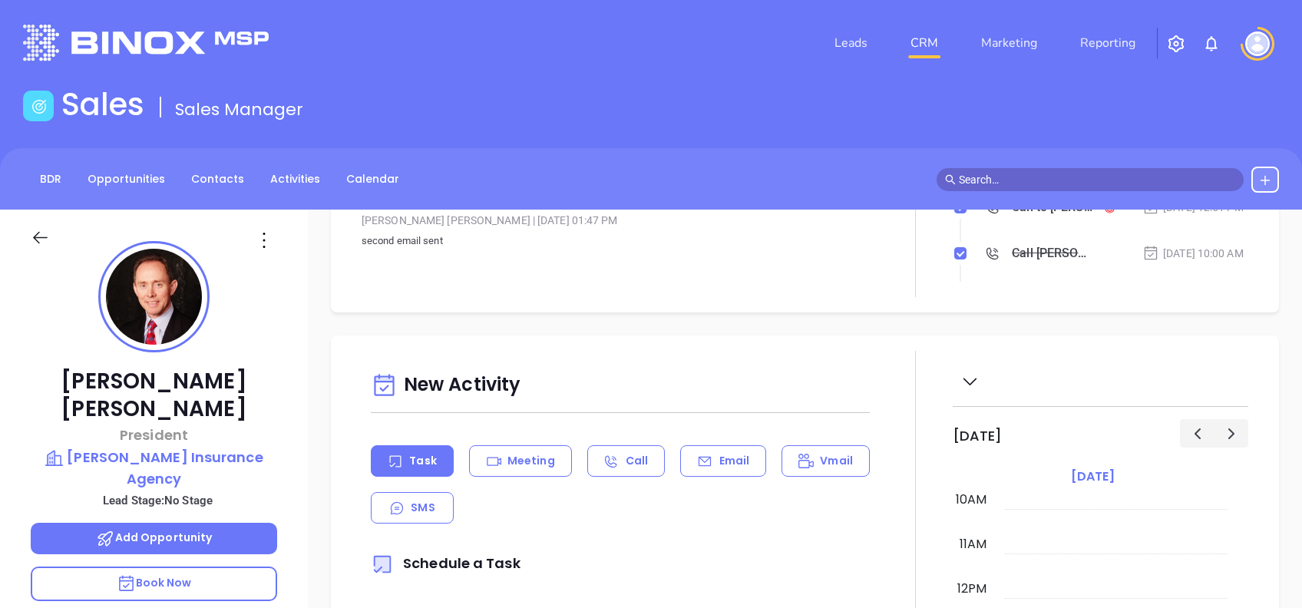
scroll to position [0, 0]
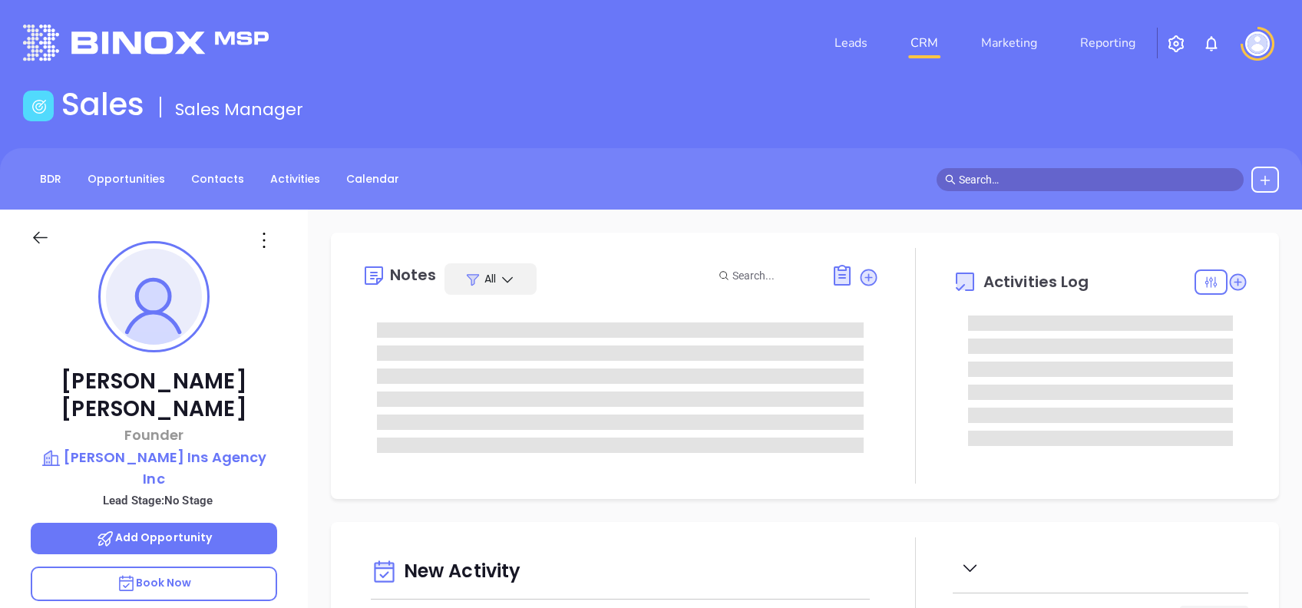
type input "[DATE]"
type input "[PERSON_NAME]"
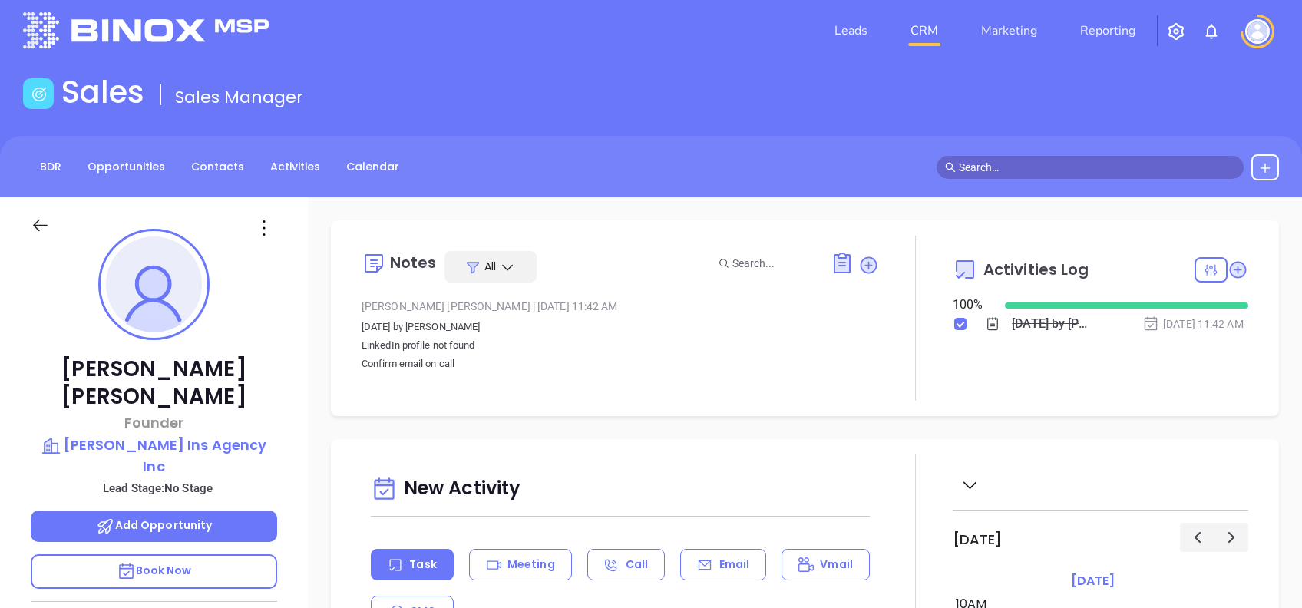
scroll to position [0, 0]
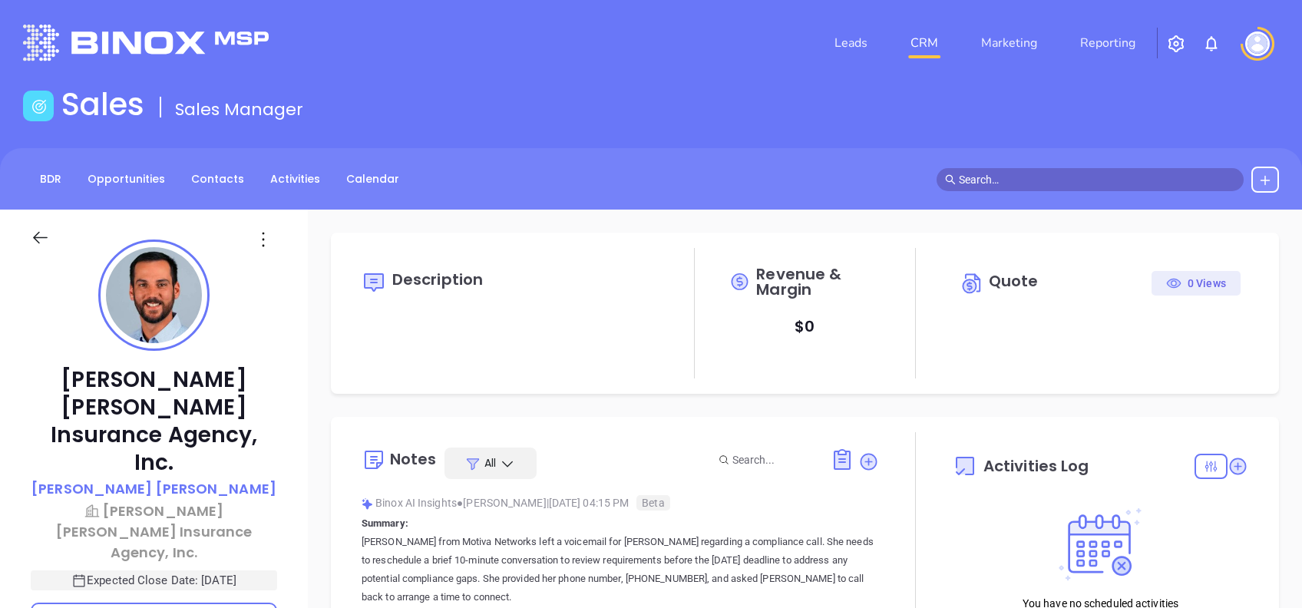
type input "[DATE]"
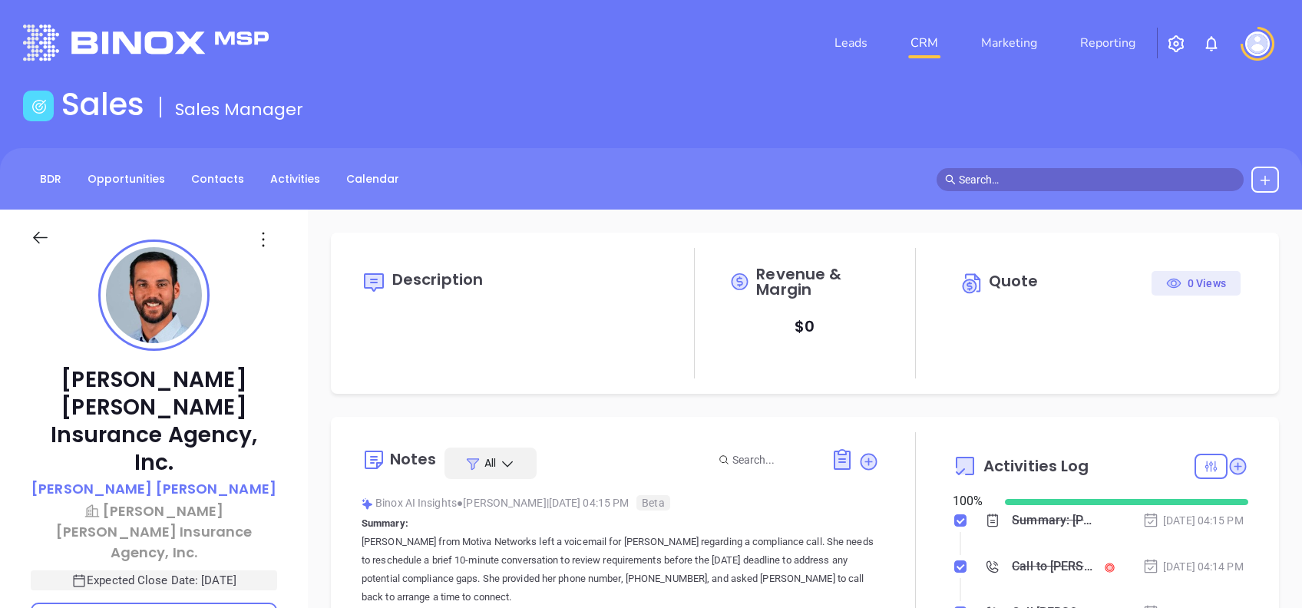
scroll to position [447, 0]
click at [162, 478] on p "Taylor Robert" at bounding box center [153, 488] width 245 height 21
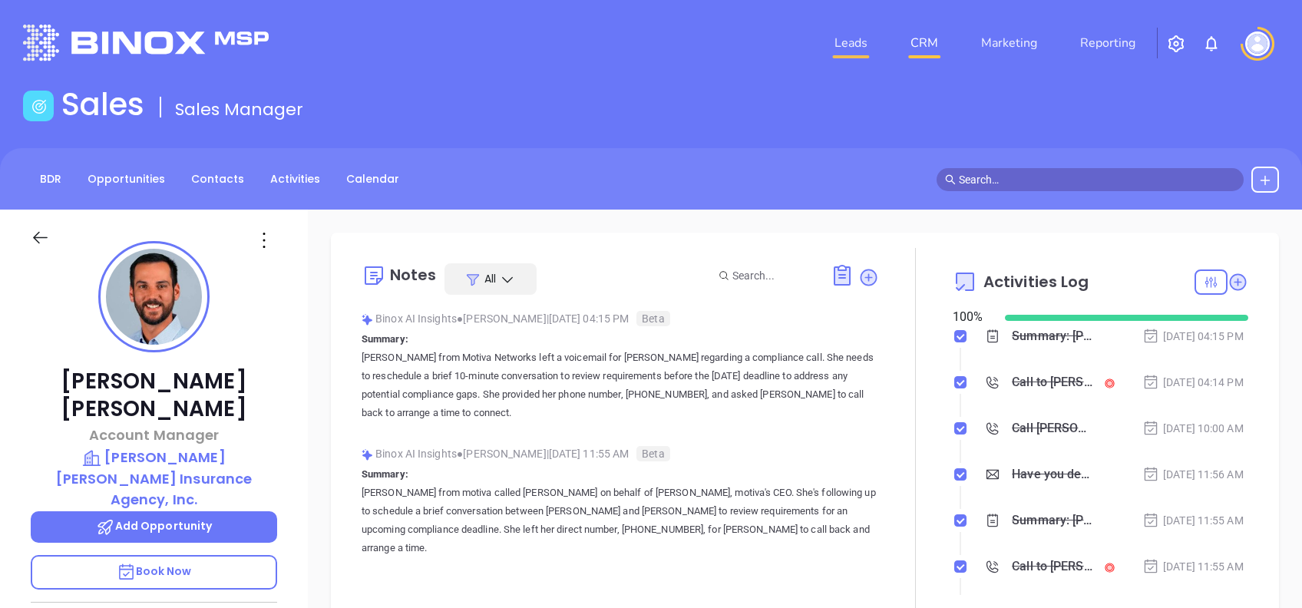
type input "[PERSON_NAME]"
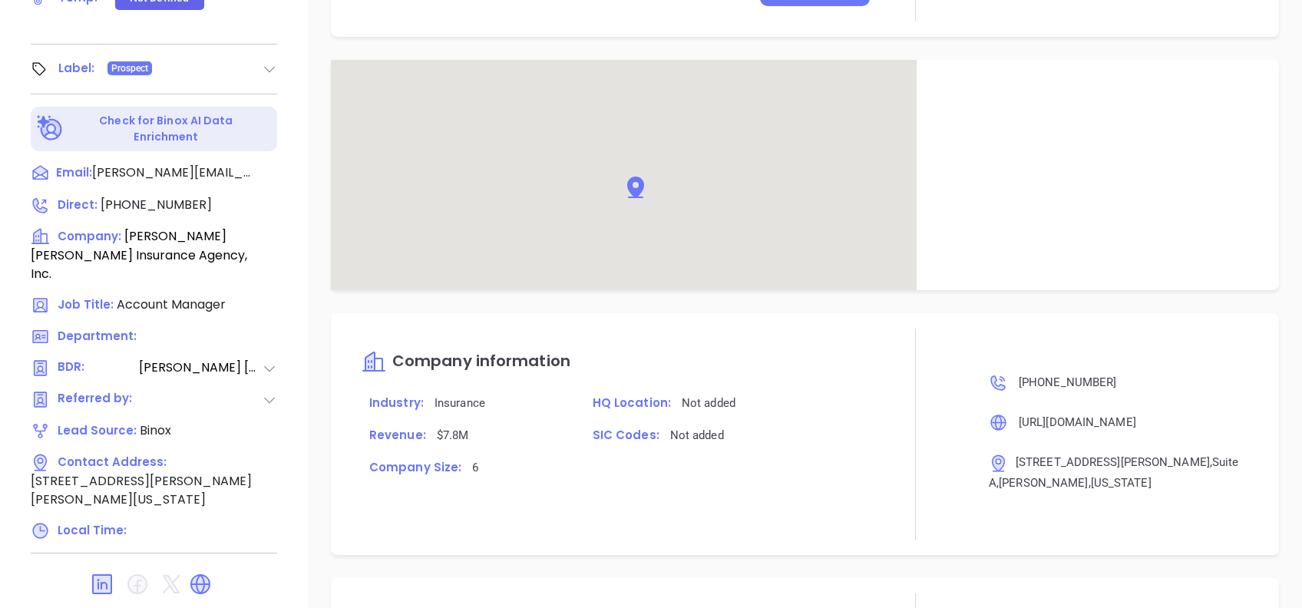
scroll to position [1437, 0]
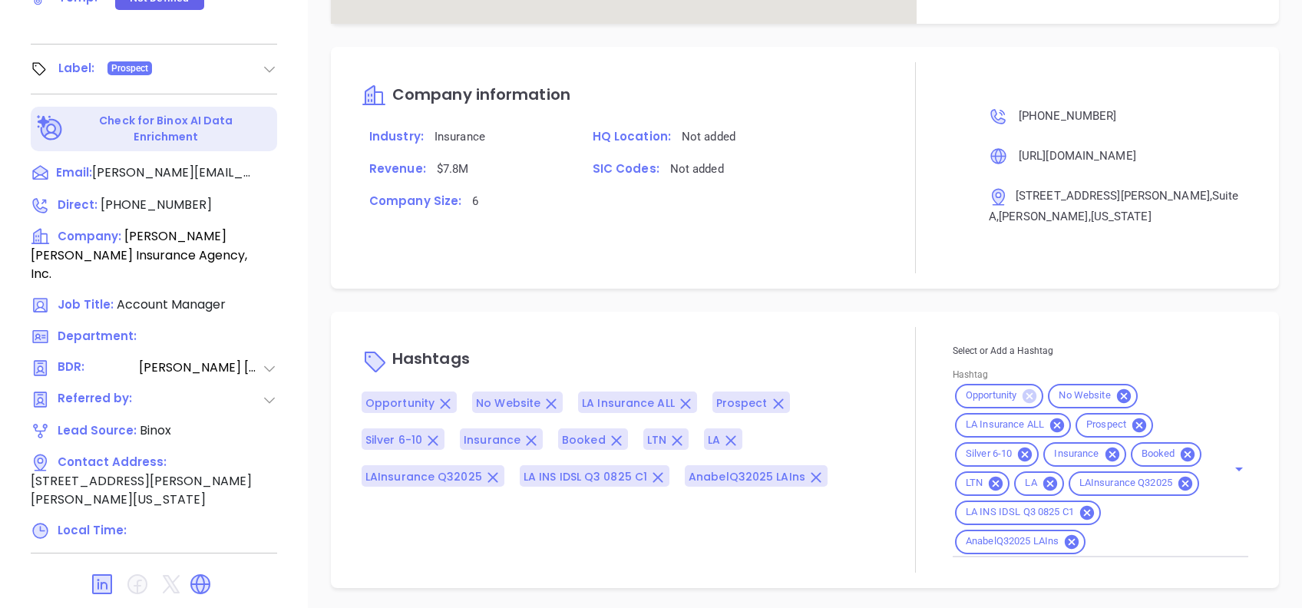
click at [1026, 389] on icon at bounding box center [1030, 396] width 14 height 14
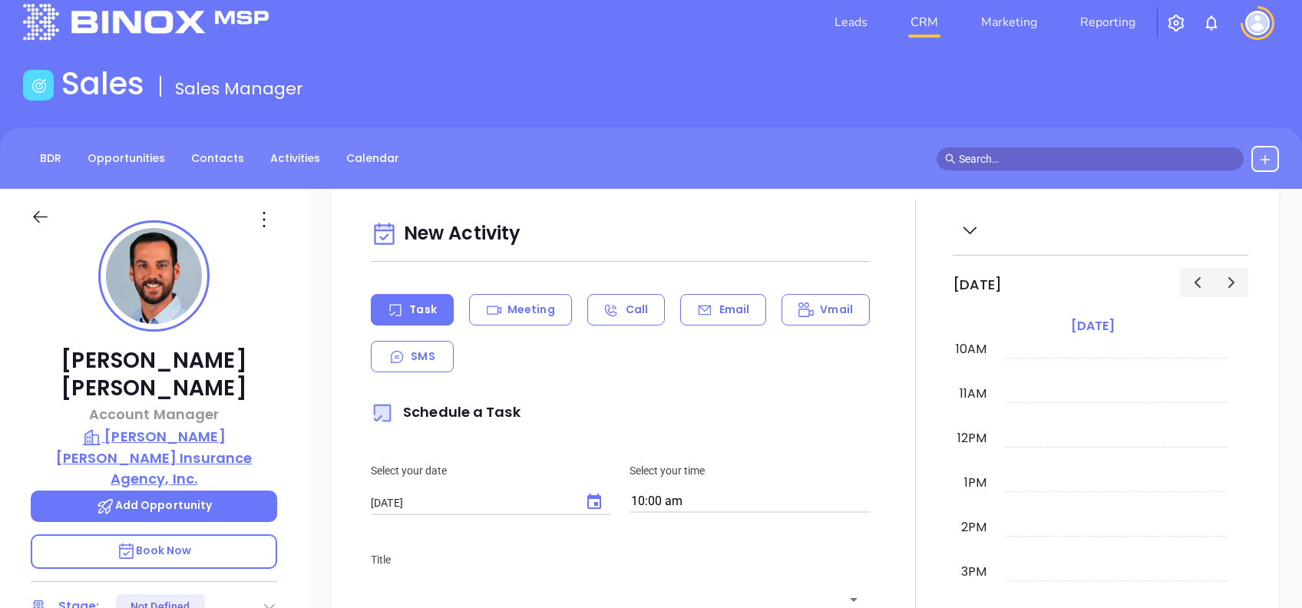
scroll to position [0, 0]
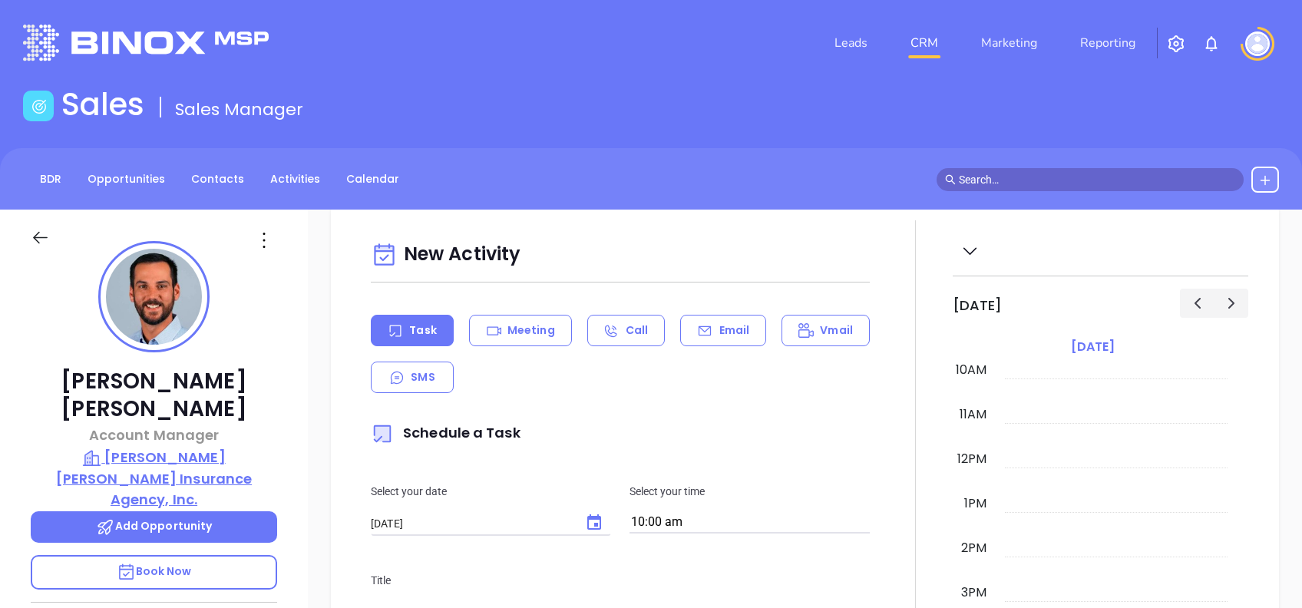
click at [188, 447] on p "Harry Robert Insurance Agency, Inc." at bounding box center [154, 478] width 246 height 63
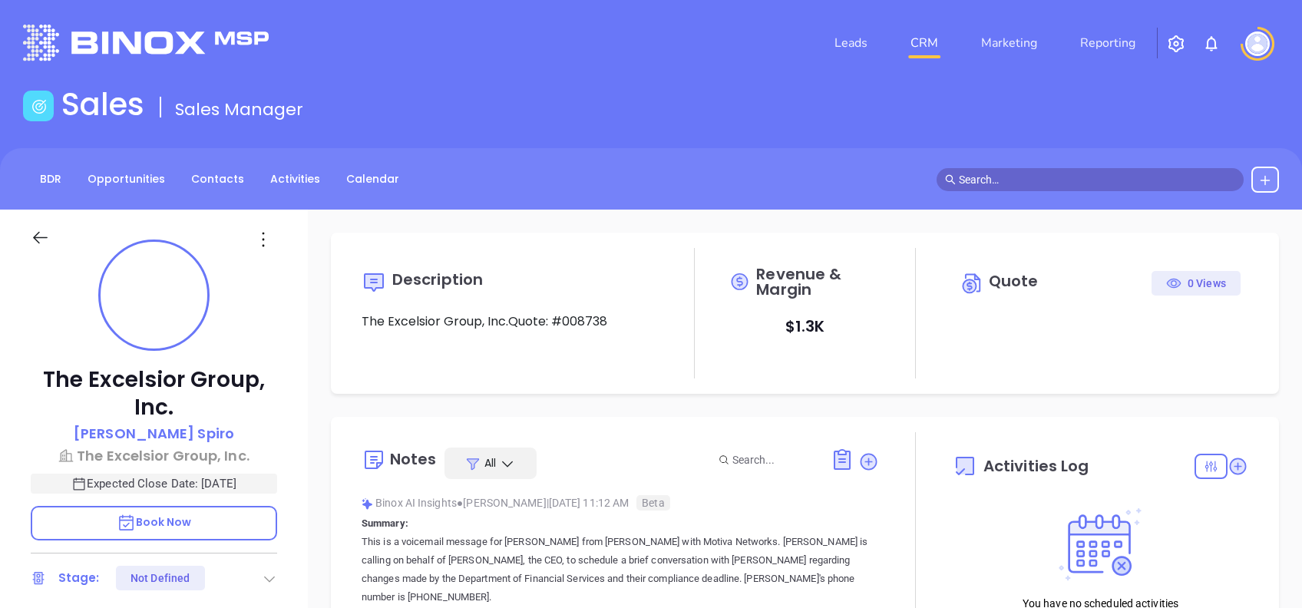
type input "10:00 am"
type input "[DATE]"
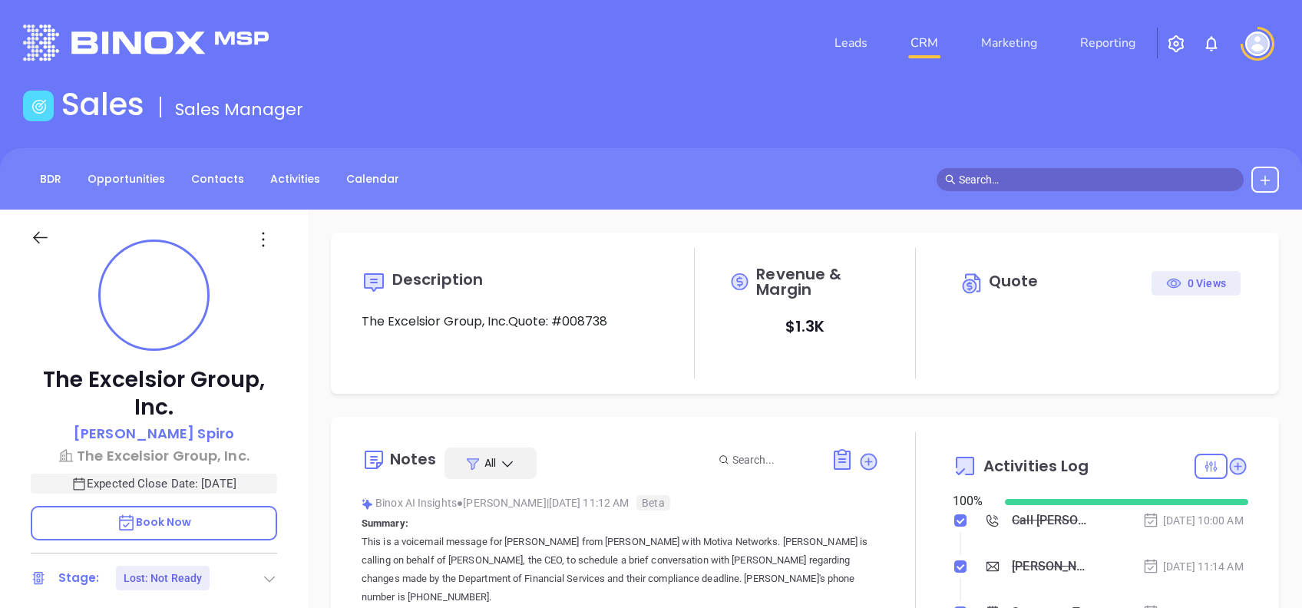
scroll to position [447, 0]
click at [163, 436] on p "David Spiro" at bounding box center [154, 433] width 160 height 21
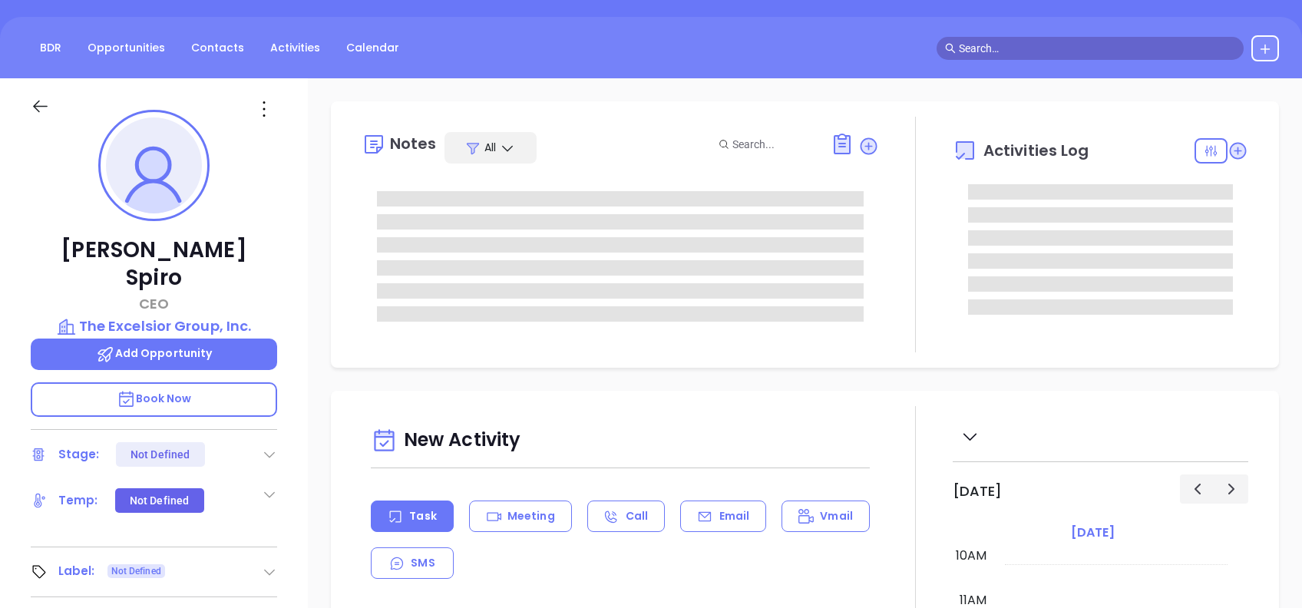
scroll to position [307, 0]
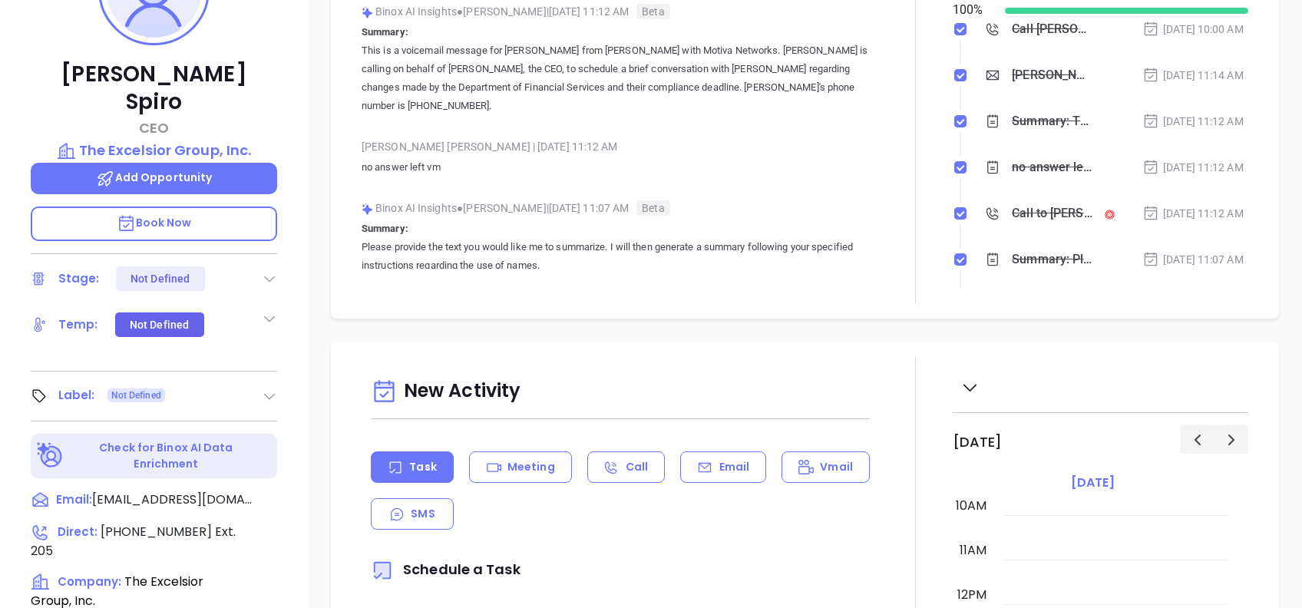
type input "[PERSON_NAME]"
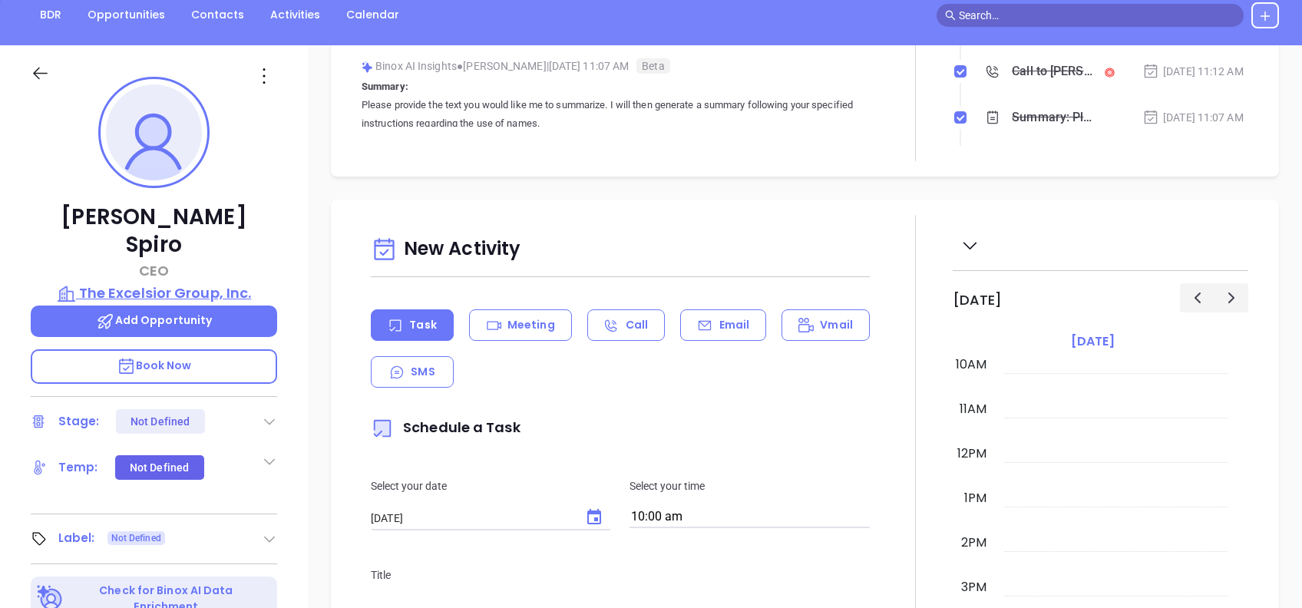
scroll to position [0, 0]
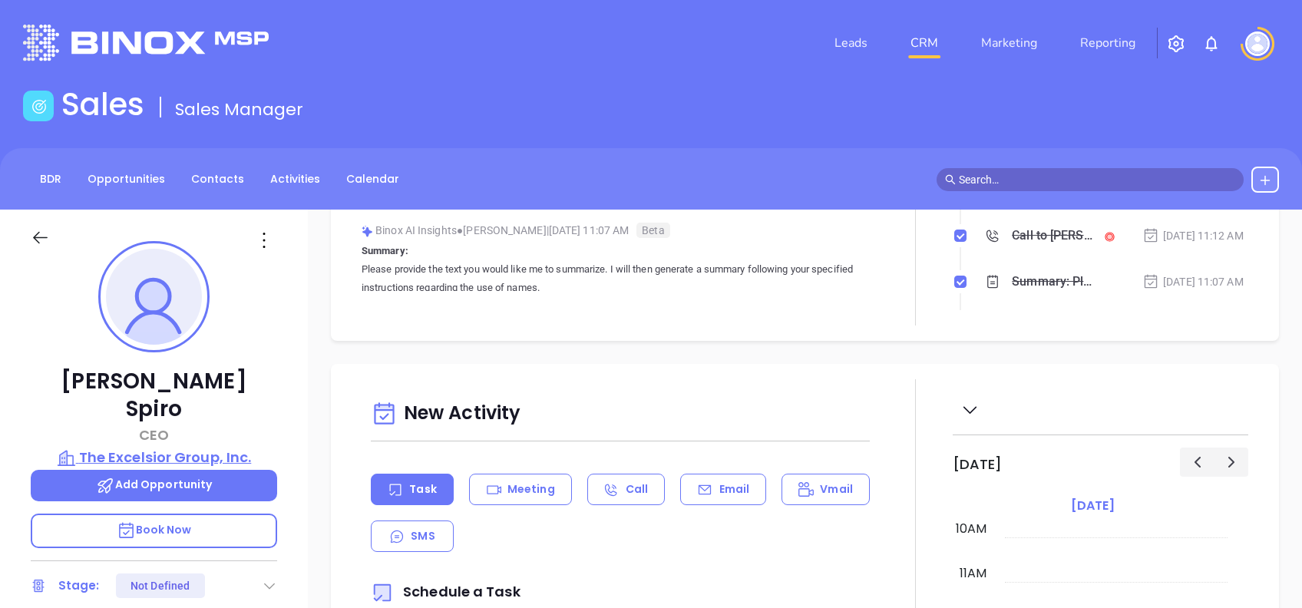
click at [191, 447] on p "The Excelsior Group, Inc." at bounding box center [154, 458] width 246 height 22
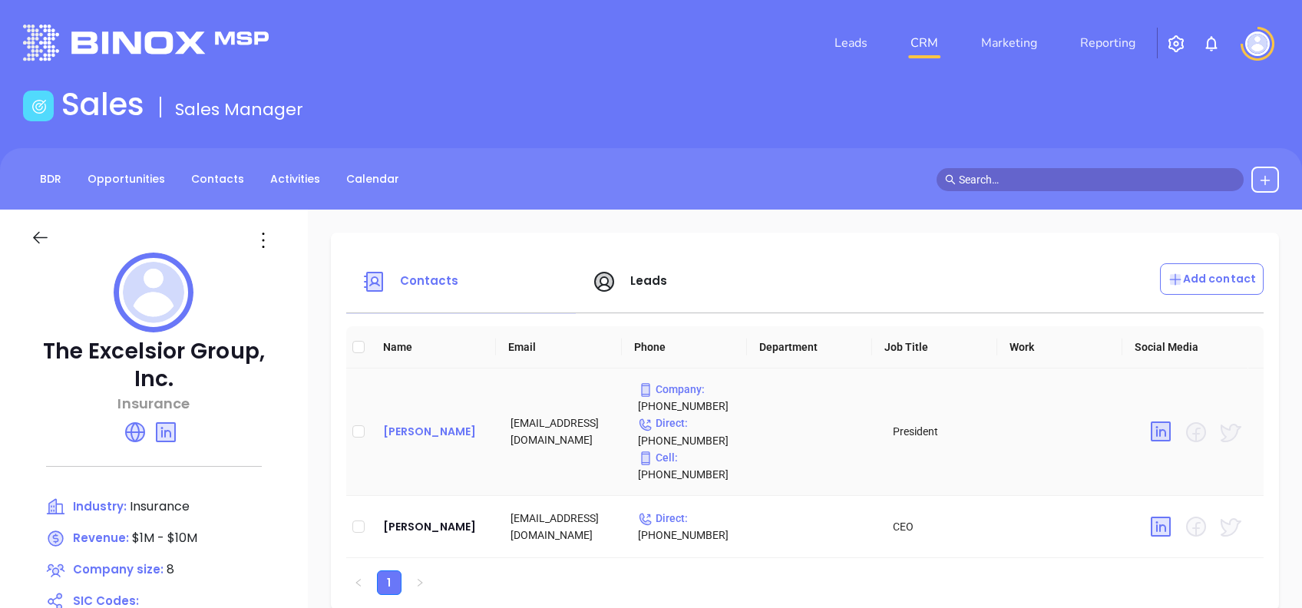
click at [438, 430] on div "Steven Spiro" at bounding box center [434, 431] width 103 height 18
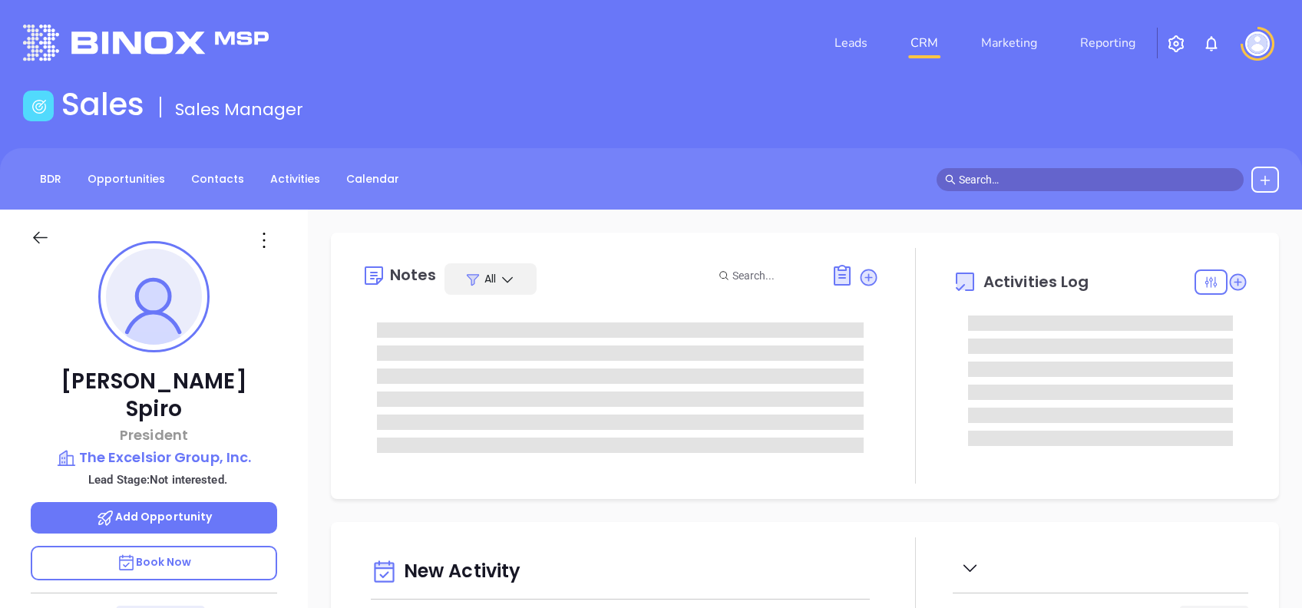
type input "[DATE]"
type input "[PERSON_NAME]"
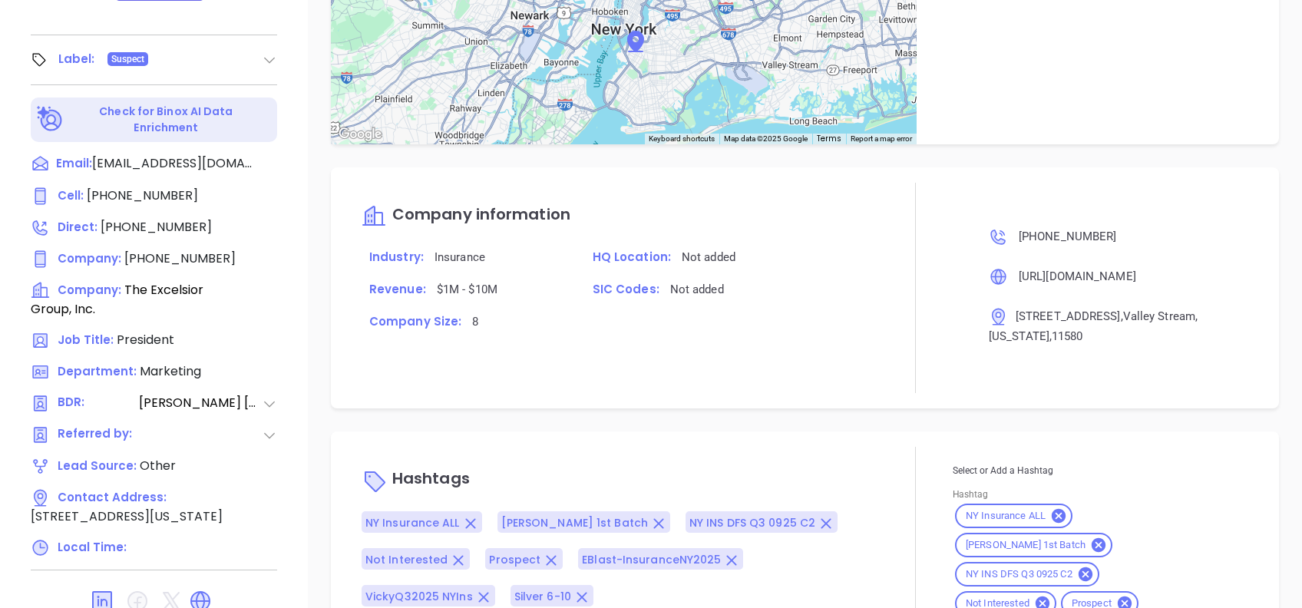
scroll to position [1258, 0]
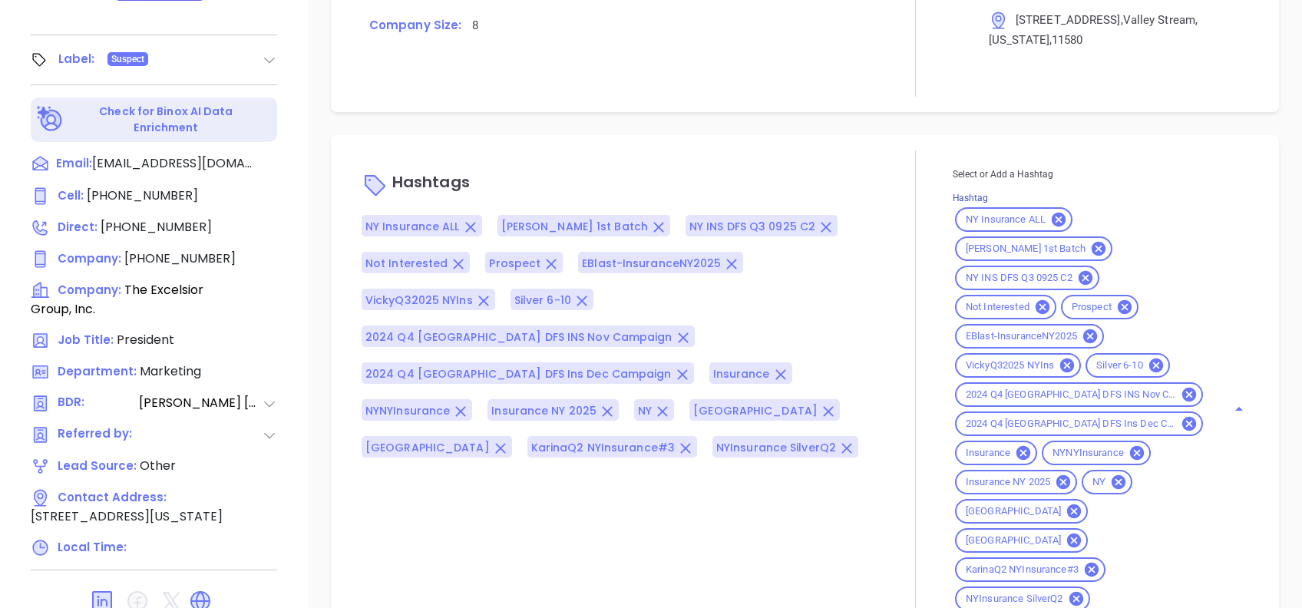
click at [1133, 590] on input "Hashtag" at bounding box center [1149, 599] width 113 height 19
type input "LTN"
click at [837, 147] on div "Hashtags NY Insurance ALL Alex 1st Batch NY INS DFS Q3 0925 C2 Not Interested P…" at bounding box center [805, 390] width 948 height 510
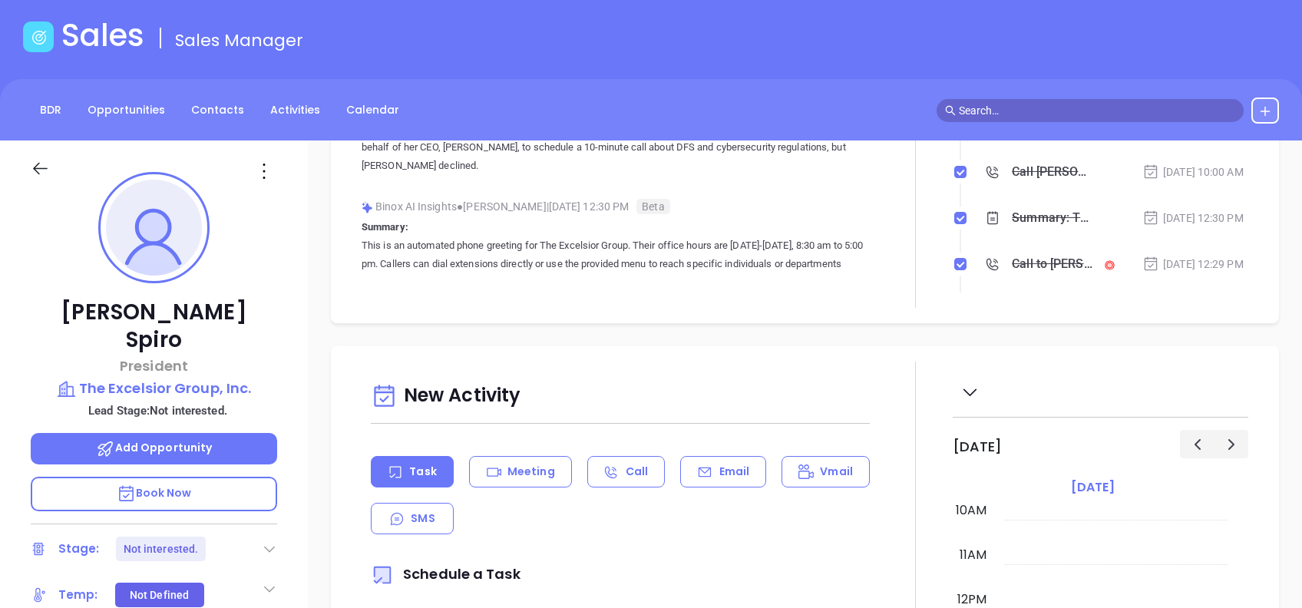
scroll to position [0, 0]
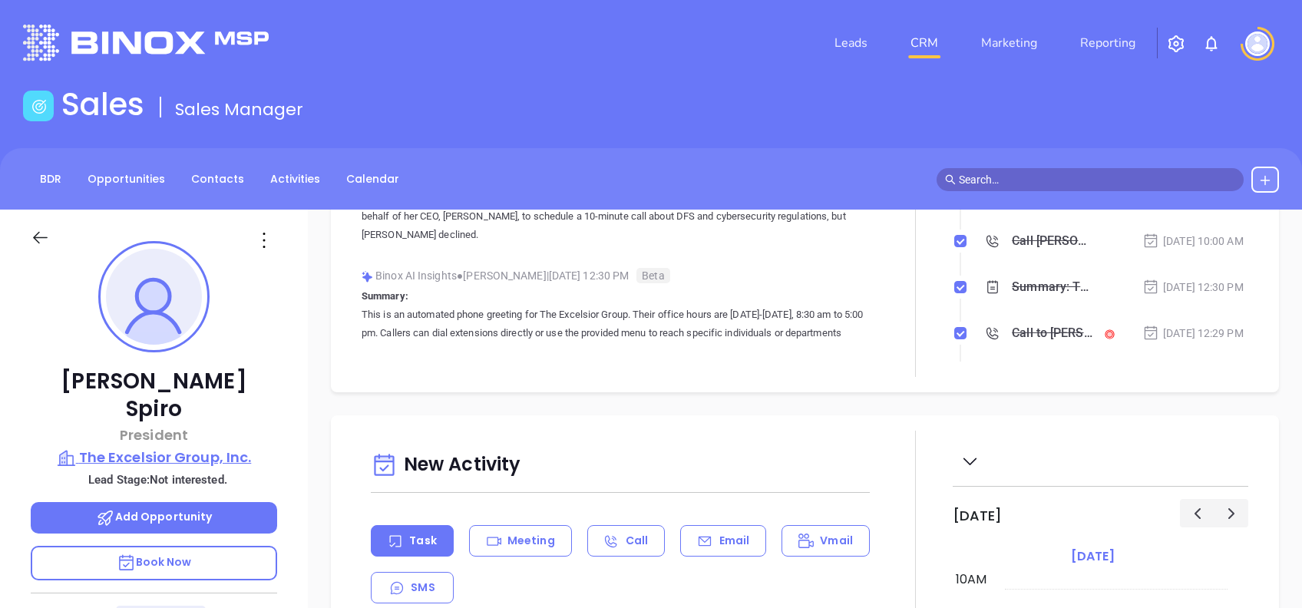
click at [195, 447] on p "The Excelsior Group, Inc." at bounding box center [154, 458] width 246 height 22
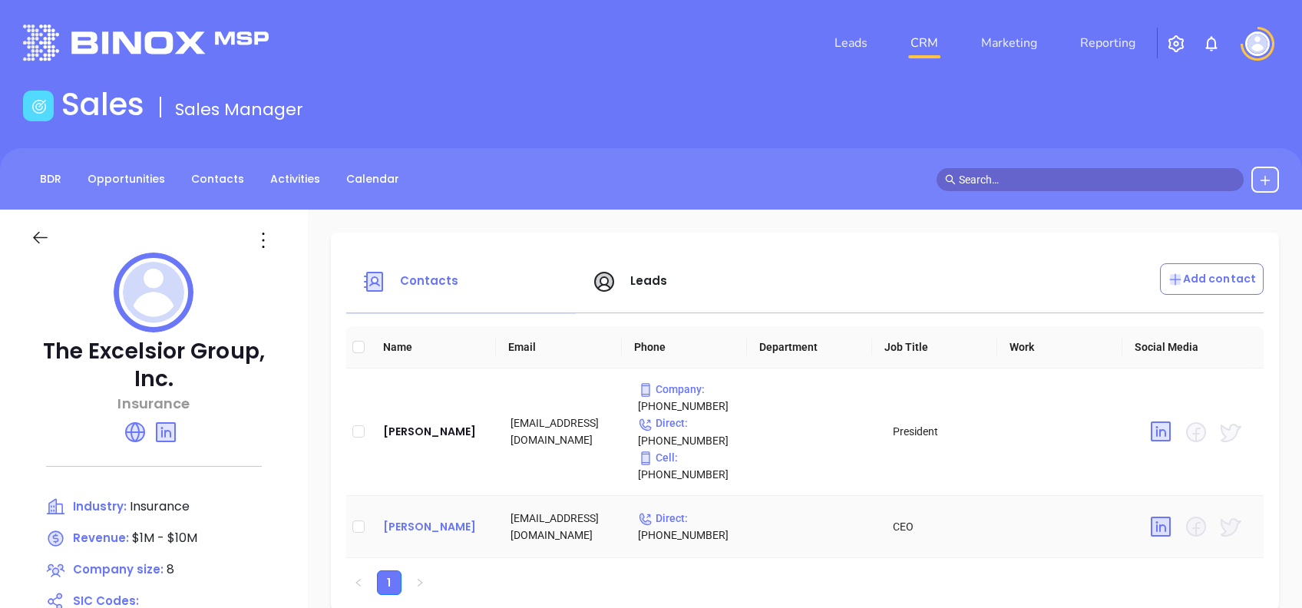
click at [441, 521] on div "David Spiro" at bounding box center [434, 527] width 103 height 18
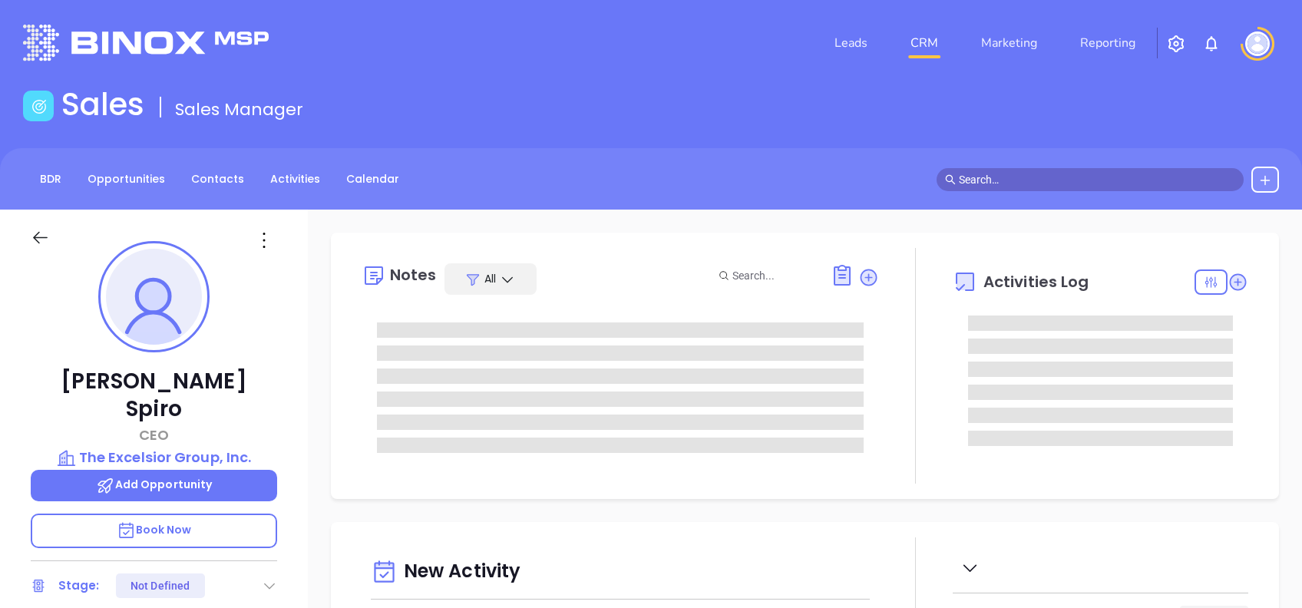
scroll to position [447, 0]
type input "[PERSON_NAME]"
type input "[DATE]"
type input "[PERSON_NAME]"
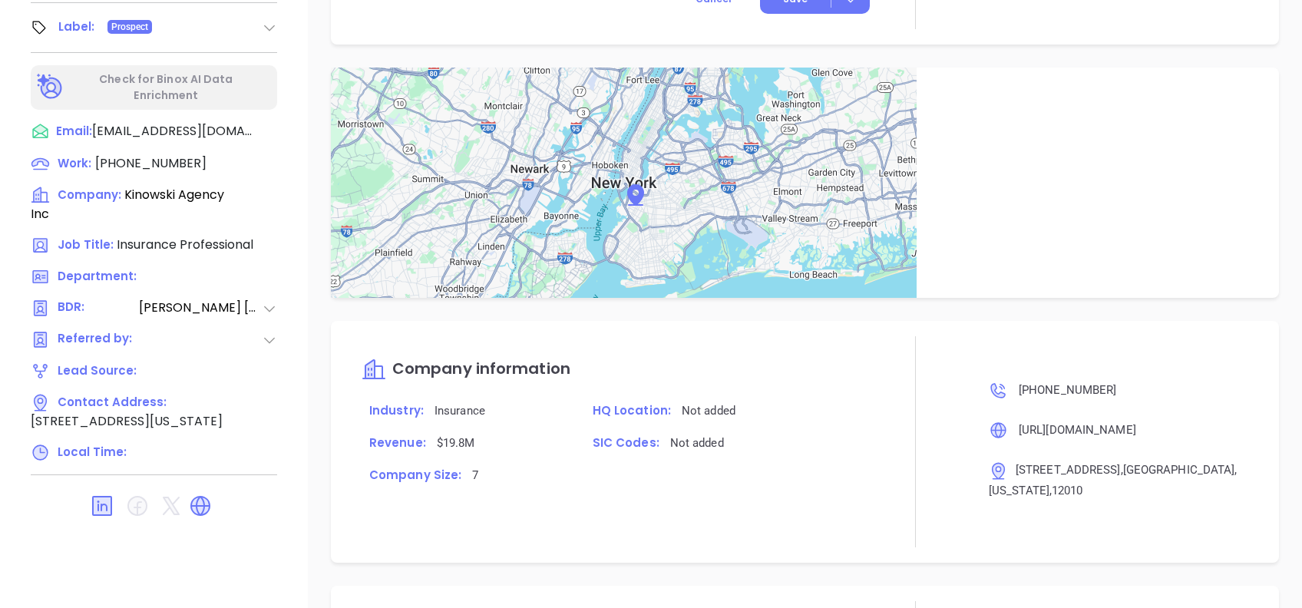
scroll to position [1214, 0]
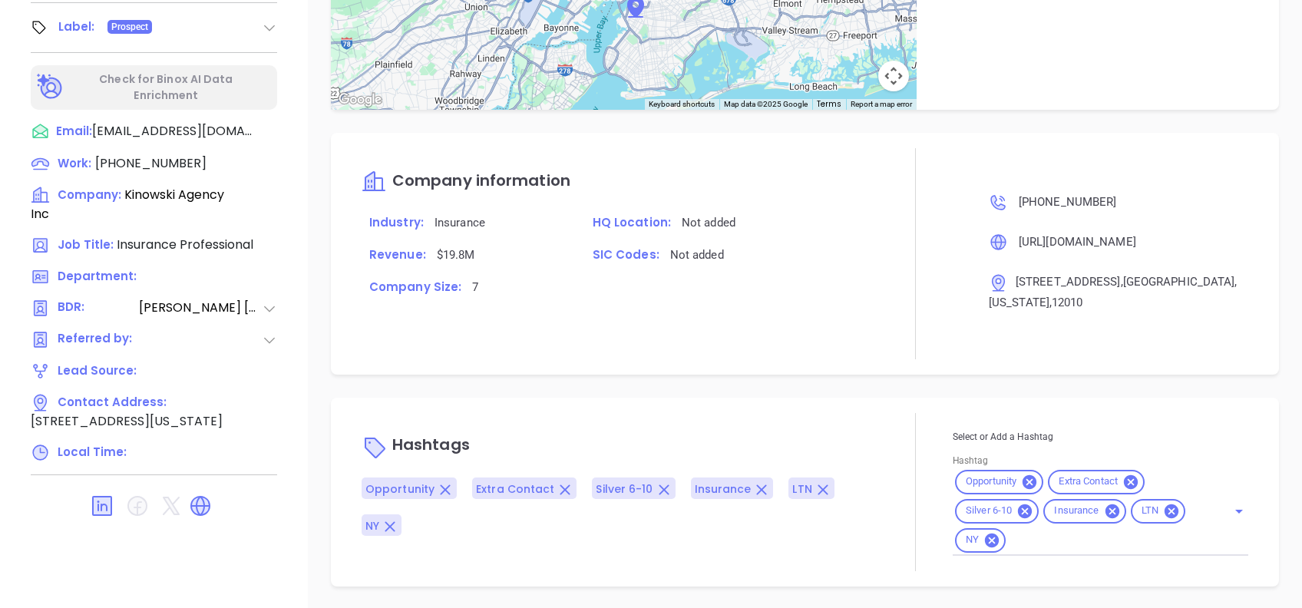
click at [1023, 475] on icon at bounding box center [1030, 482] width 14 height 14
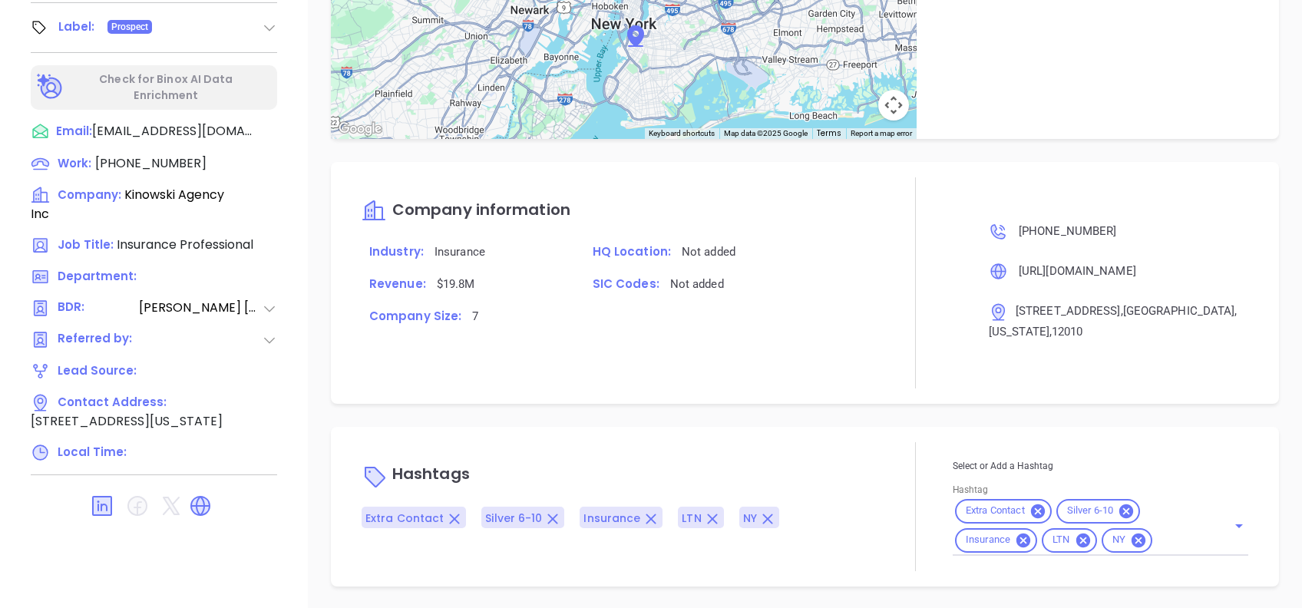
click at [915, 418] on div "Opportunities New Opportunity Opp Name Revenue Status Stage Expected Close Date…" at bounding box center [805, 71] width 994 height 1075
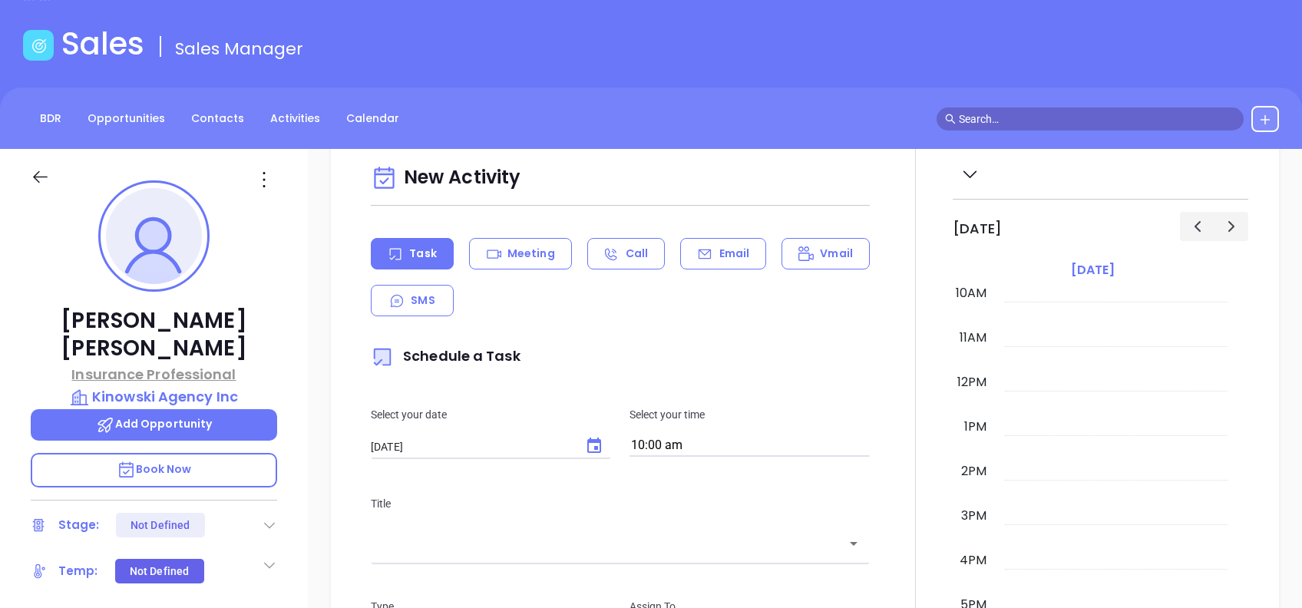
scroll to position [0, 0]
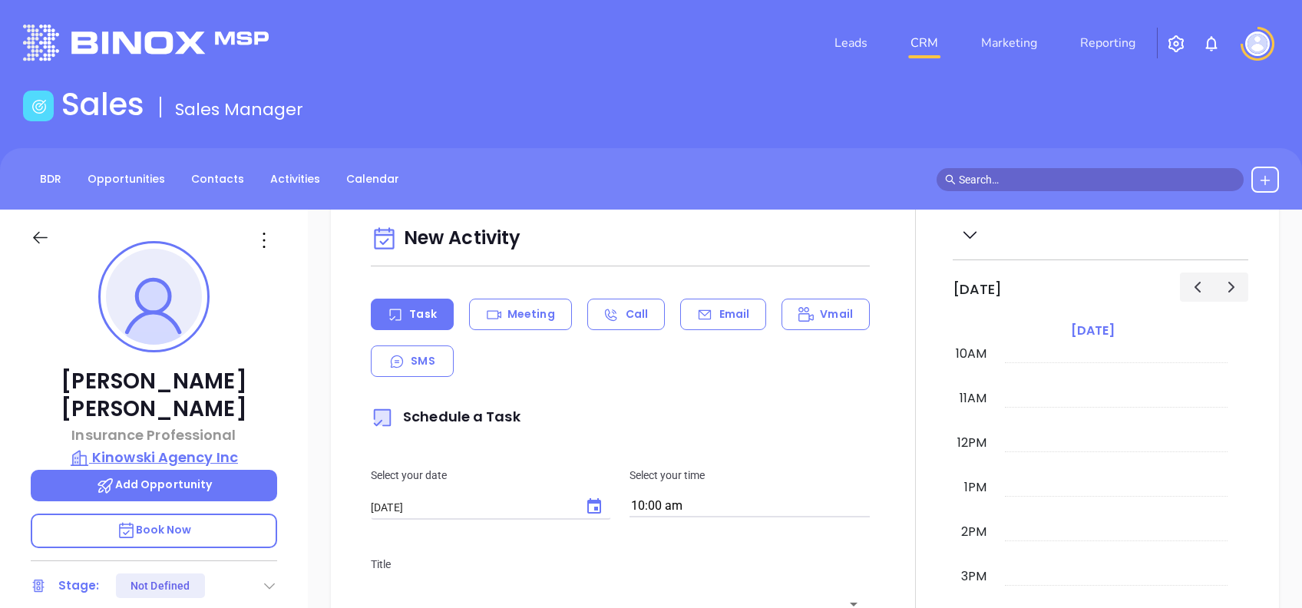
click at [194, 447] on p "Kinowski Agency Inc" at bounding box center [154, 458] width 246 height 22
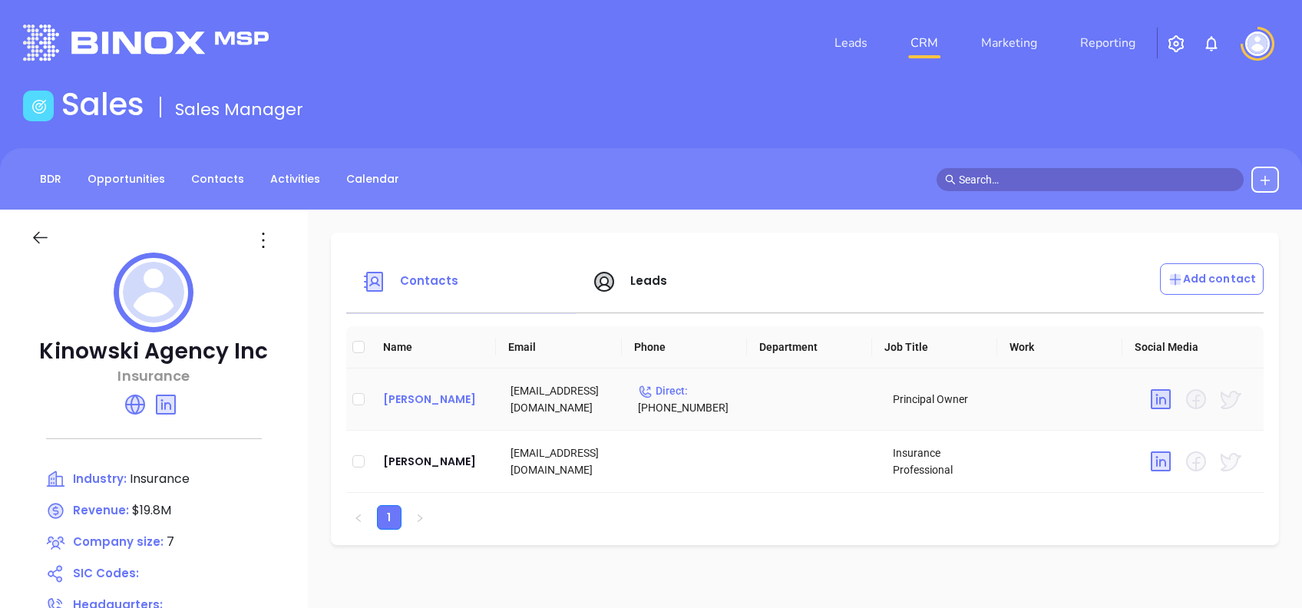
click at [428, 396] on div "[PERSON_NAME]" at bounding box center [434, 399] width 103 height 18
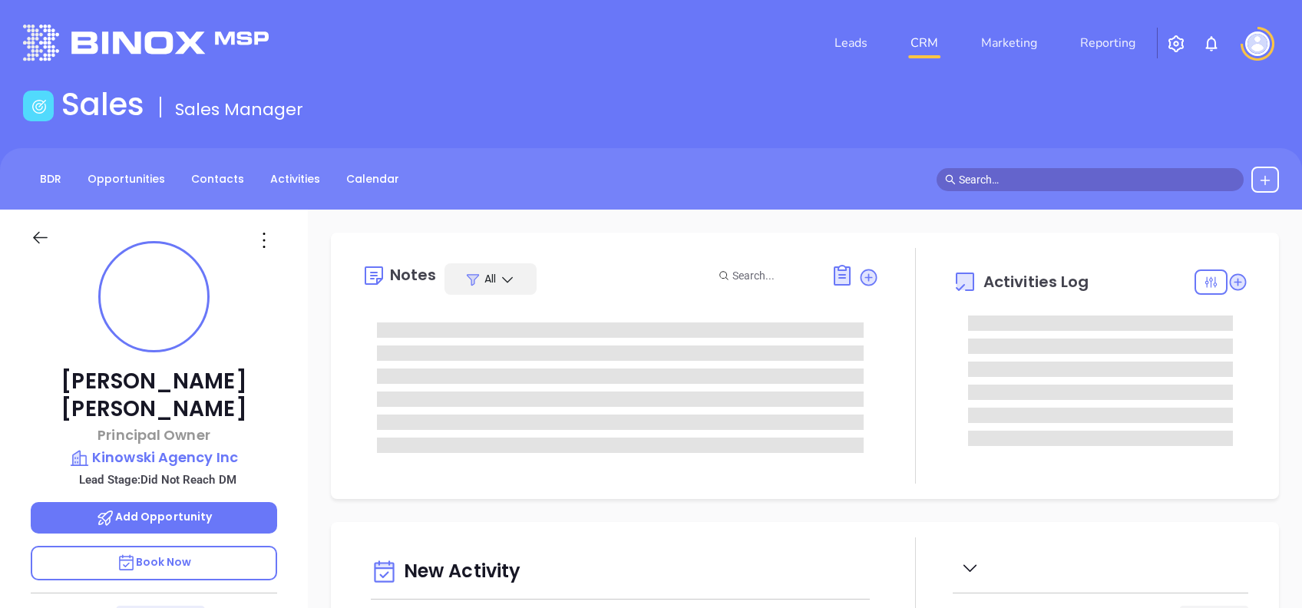
type input "[DATE]"
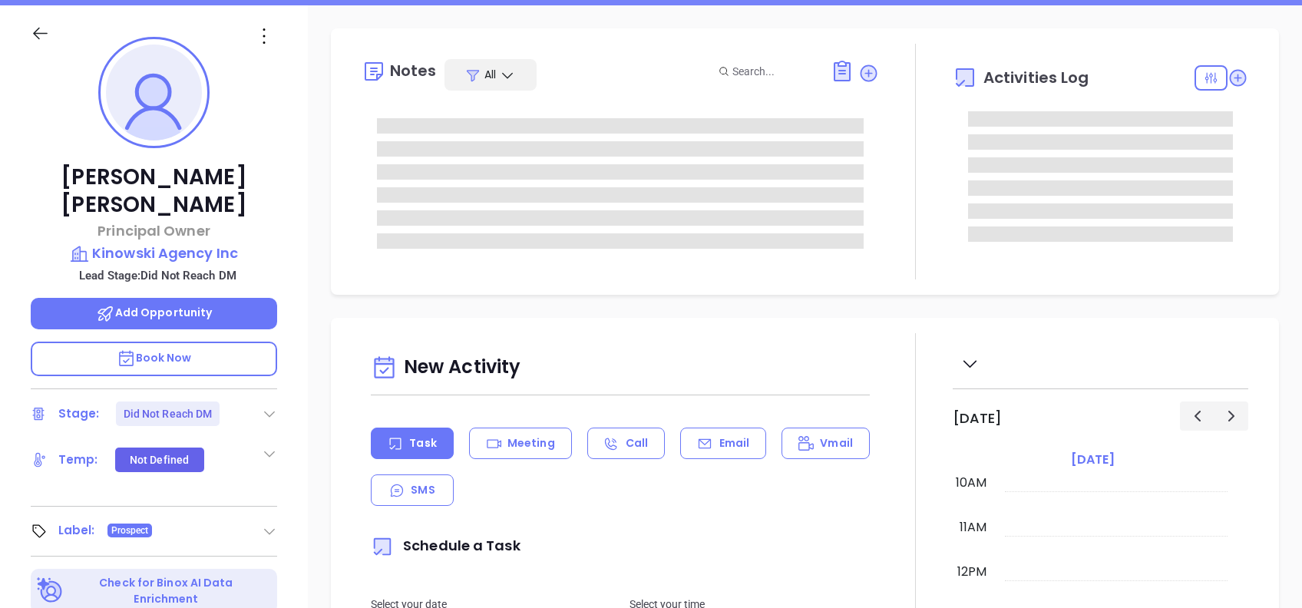
scroll to position [307, 0]
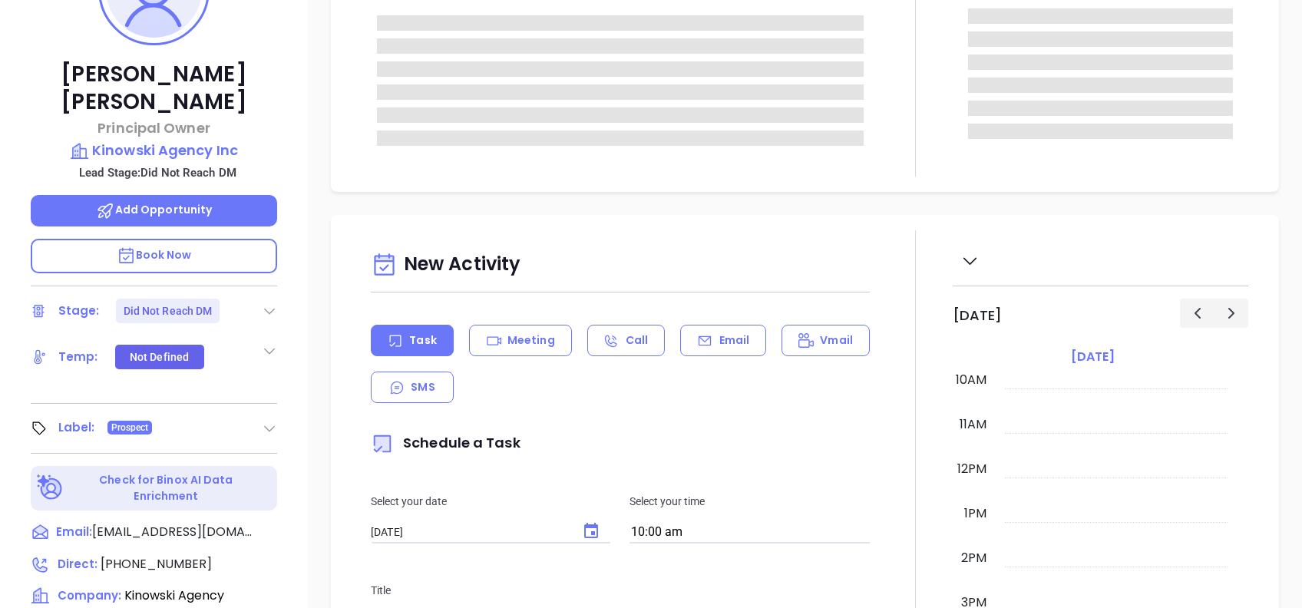
type input "[PERSON_NAME]"
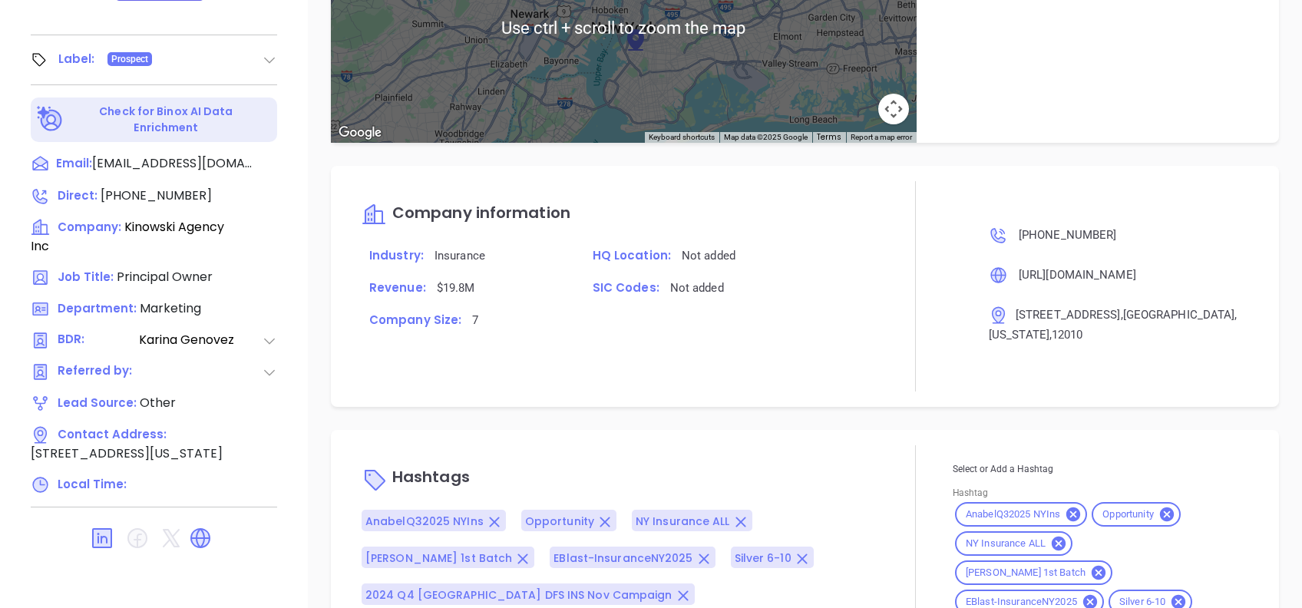
scroll to position [1199, 0]
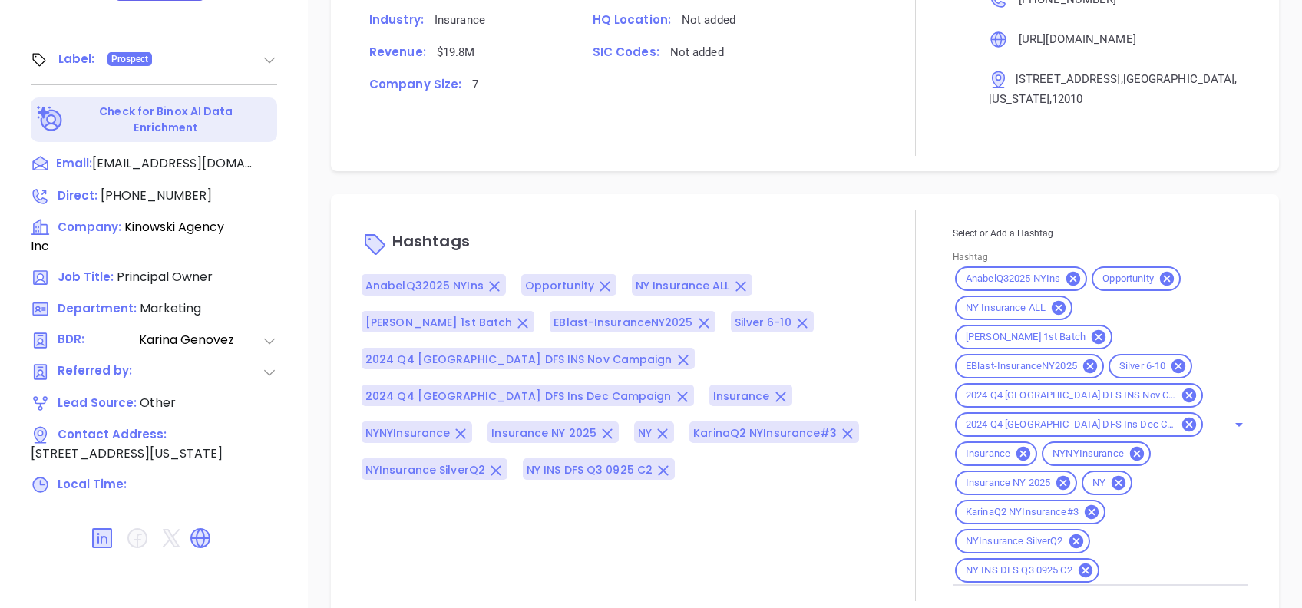
click at [1160, 280] on icon at bounding box center [1167, 279] width 14 height 14
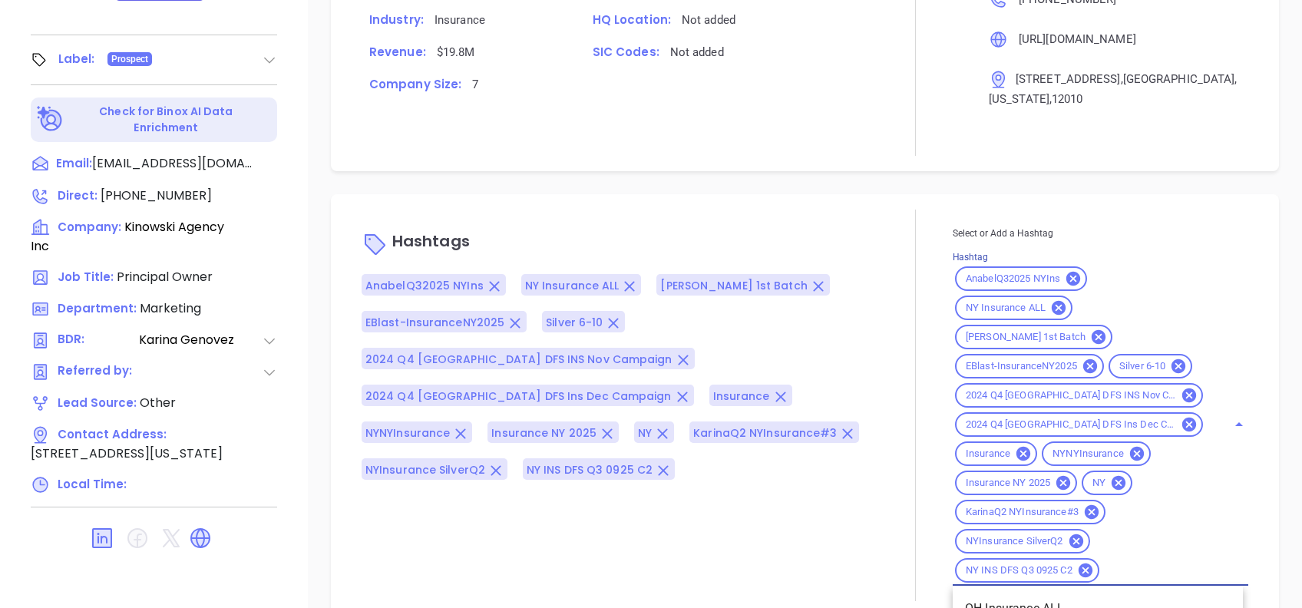
click at [1130, 561] on input "Hashtag" at bounding box center [1154, 570] width 104 height 19
type input "LTN"
click at [834, 236] on p "Hashtags" at bounding box center [621, 243] width 518 height 37
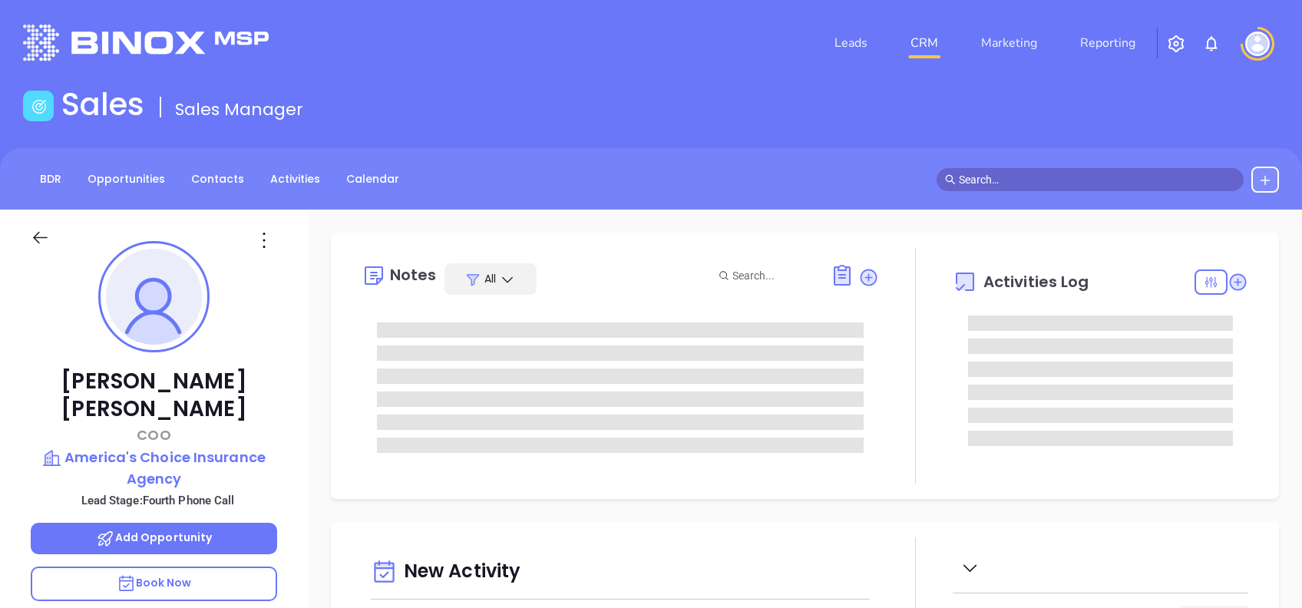
type input "[DATE]"
type input "[PERSON_NAME]"
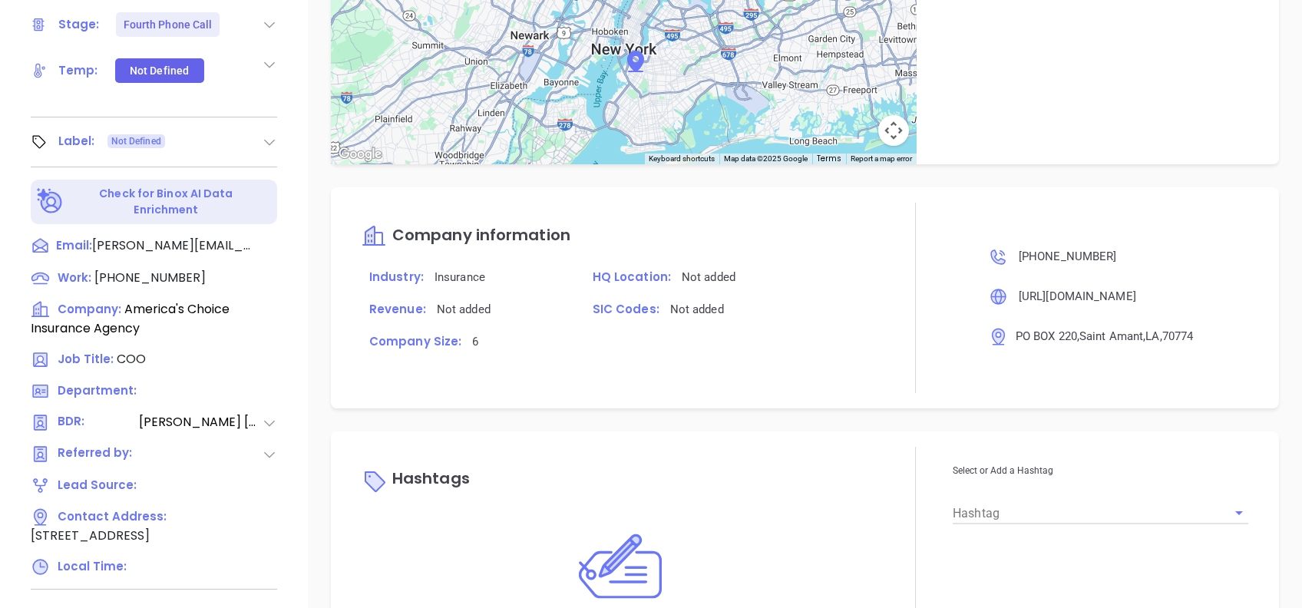
scroll to position [900, 0]
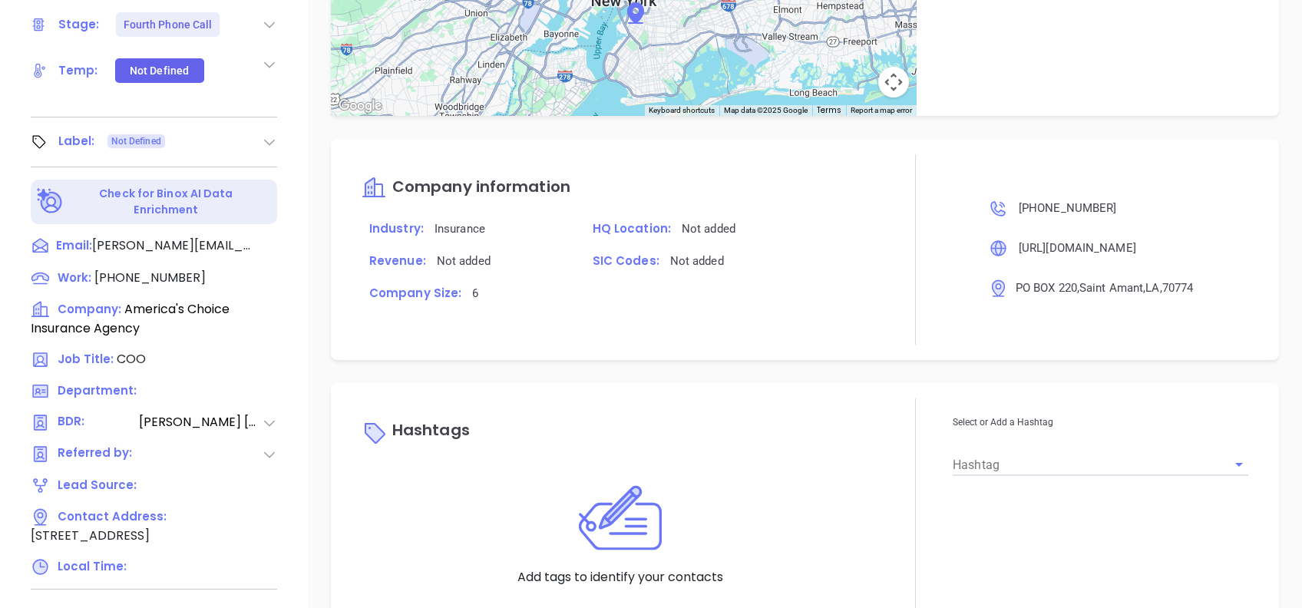
click at [1020, 454] on input "Hashtag" at bounding box center [1079, 464] width 253 height 22
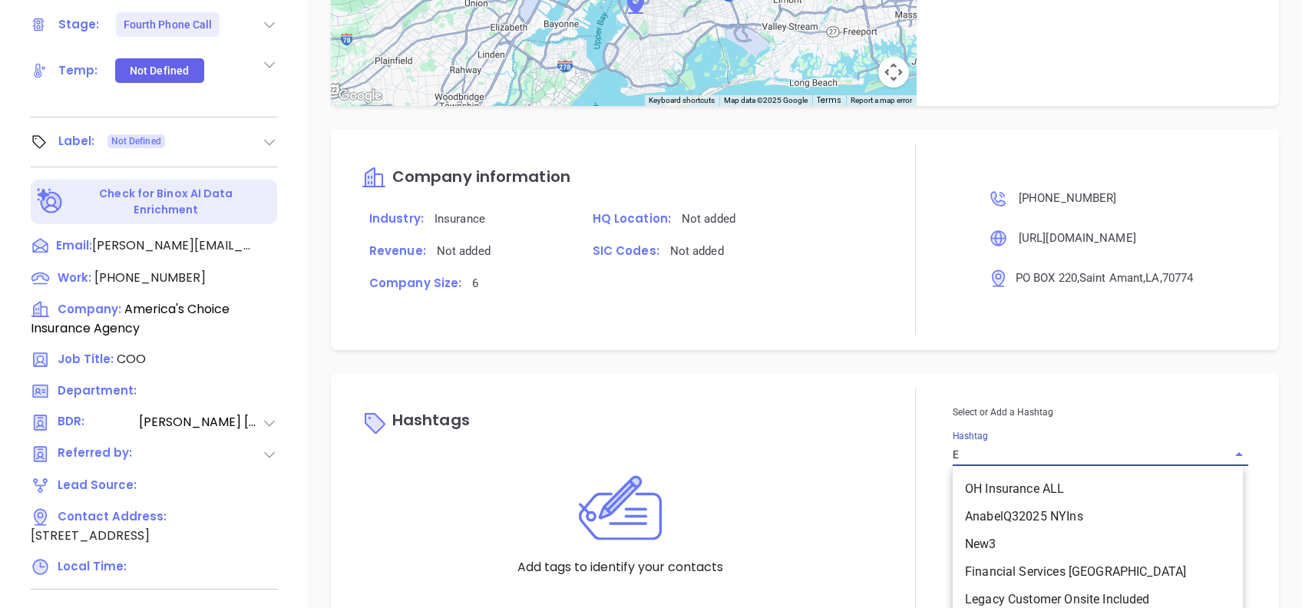
type input "EX"
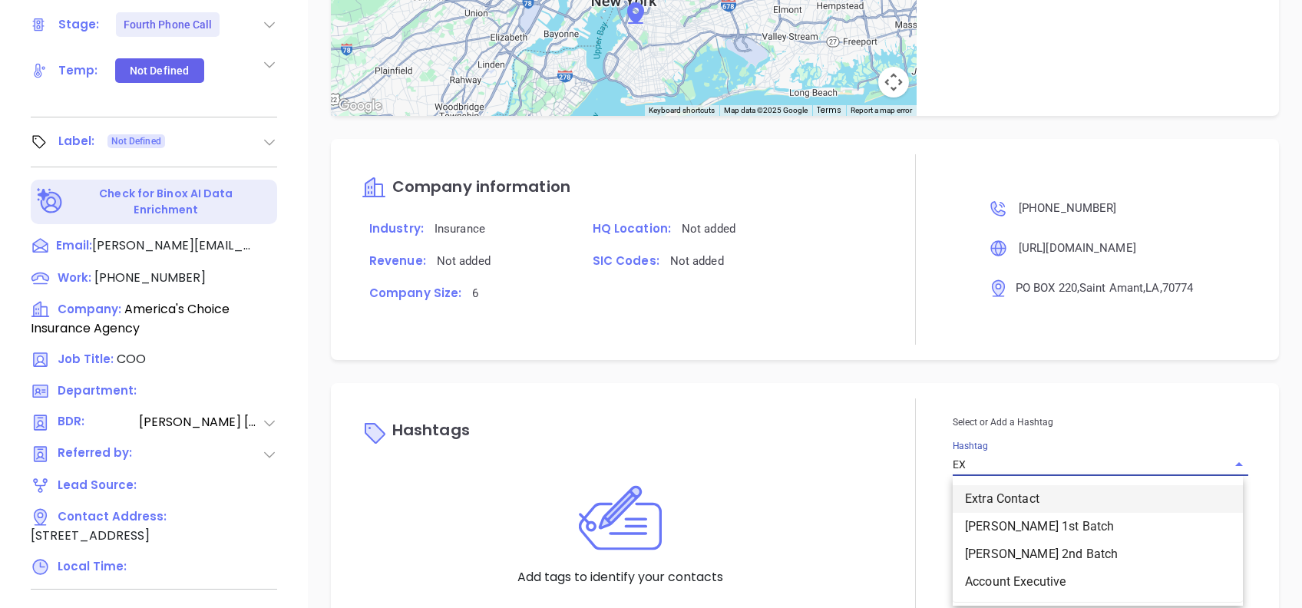
click at [984, 491] on li "Extra Contact" at bounding box center [1098, 499] width 290 height 28
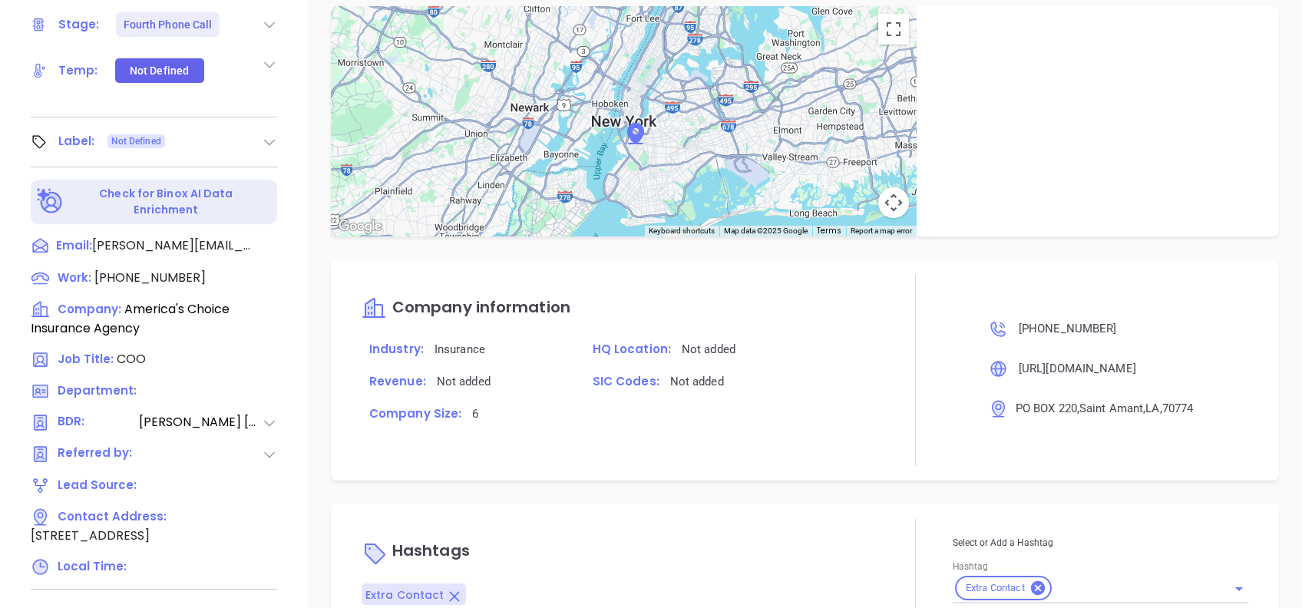
click at [897, 495] on div "Notes All [PERSON_NAME] | [DATE] 05:09 PM i was calling to speak with [PERSON_N…" at bounding box center [805, 132] width 994 height 1075
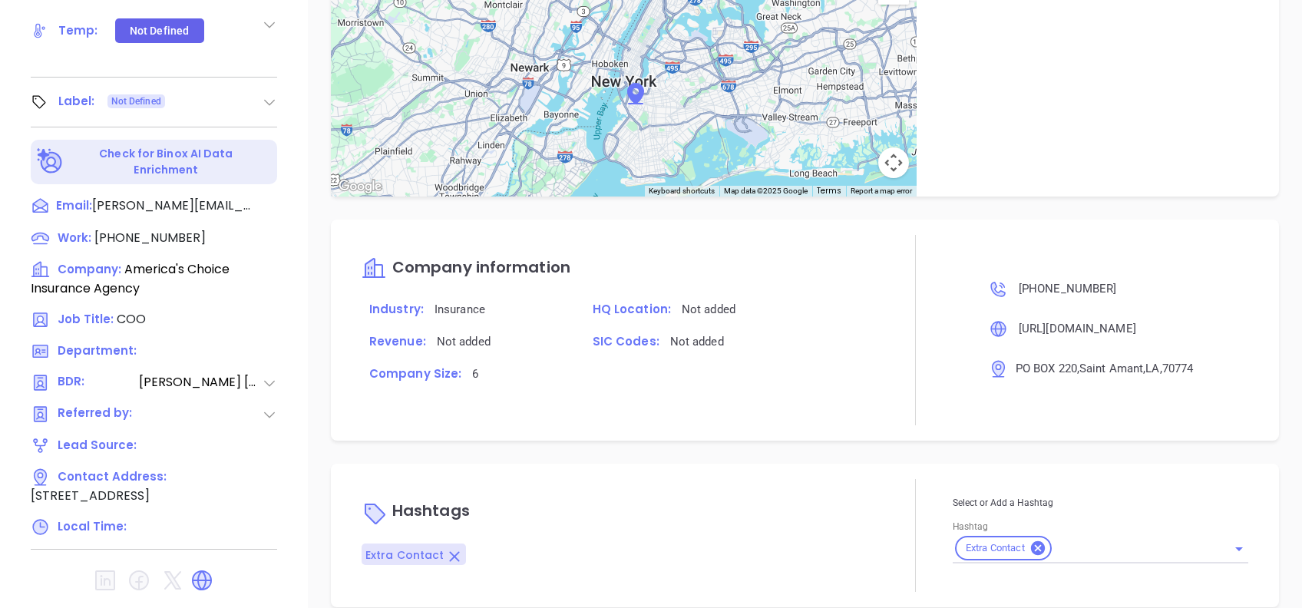
scroll to position [676, 0]
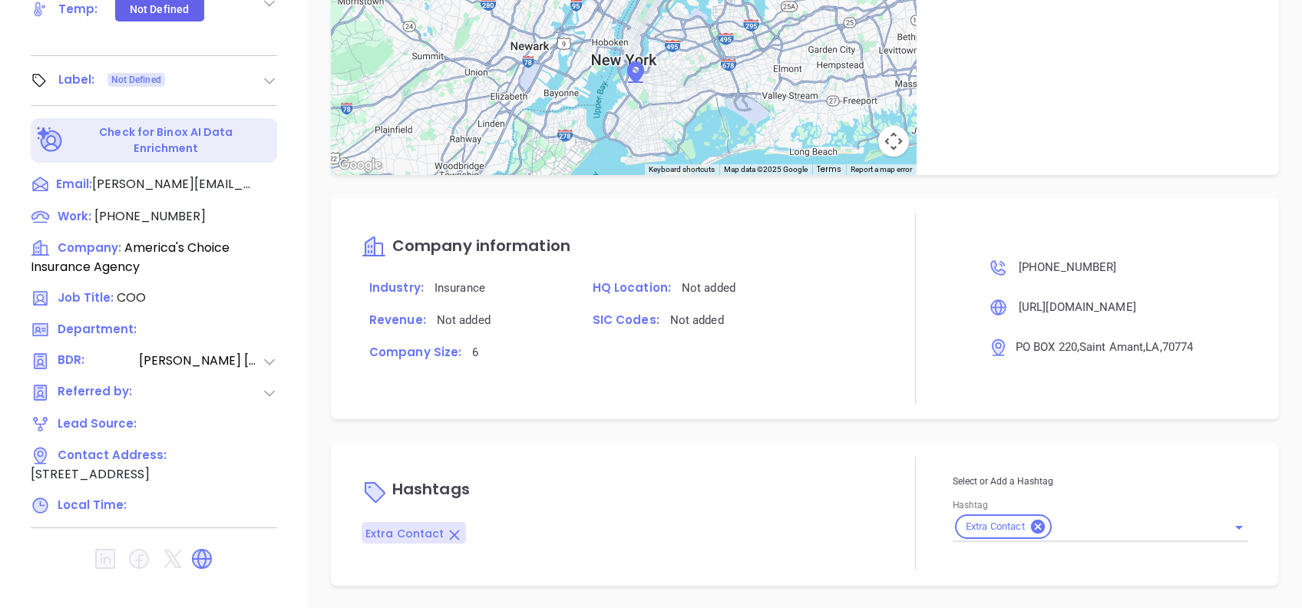
click at [1032, 525] on icon at bounding box center [1038, 527] width 14 height 14
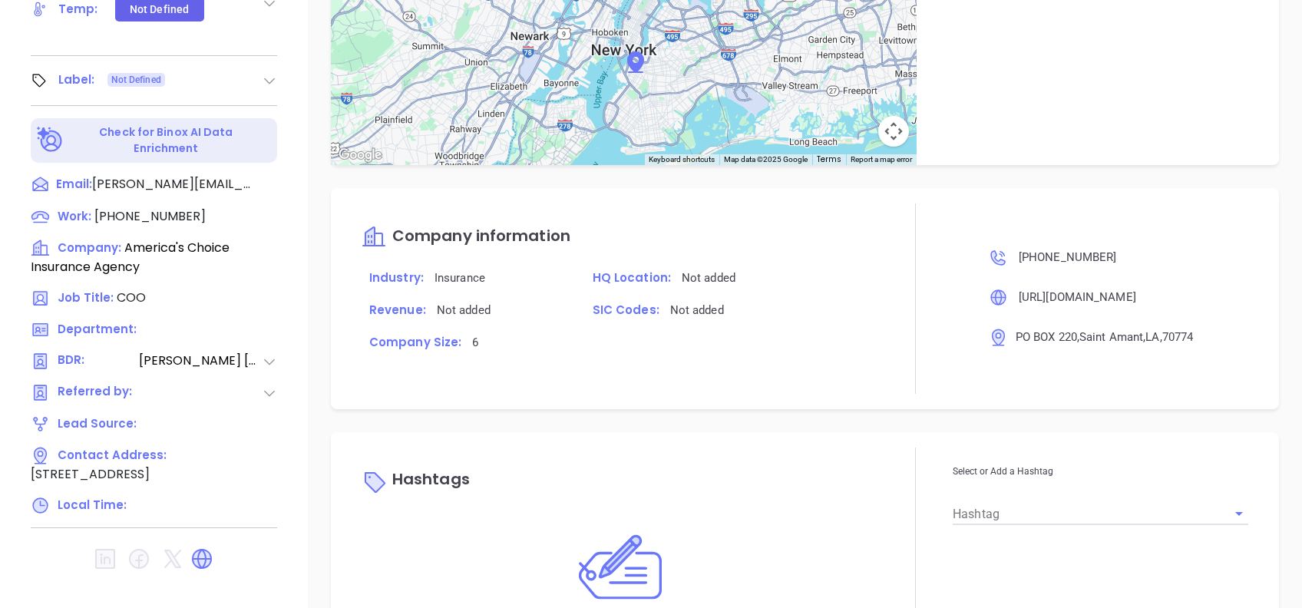
click at [839, 463] on div "Hashtags Add tags to identify your contacts" at bounding box center [621, 564] width 518 height 233
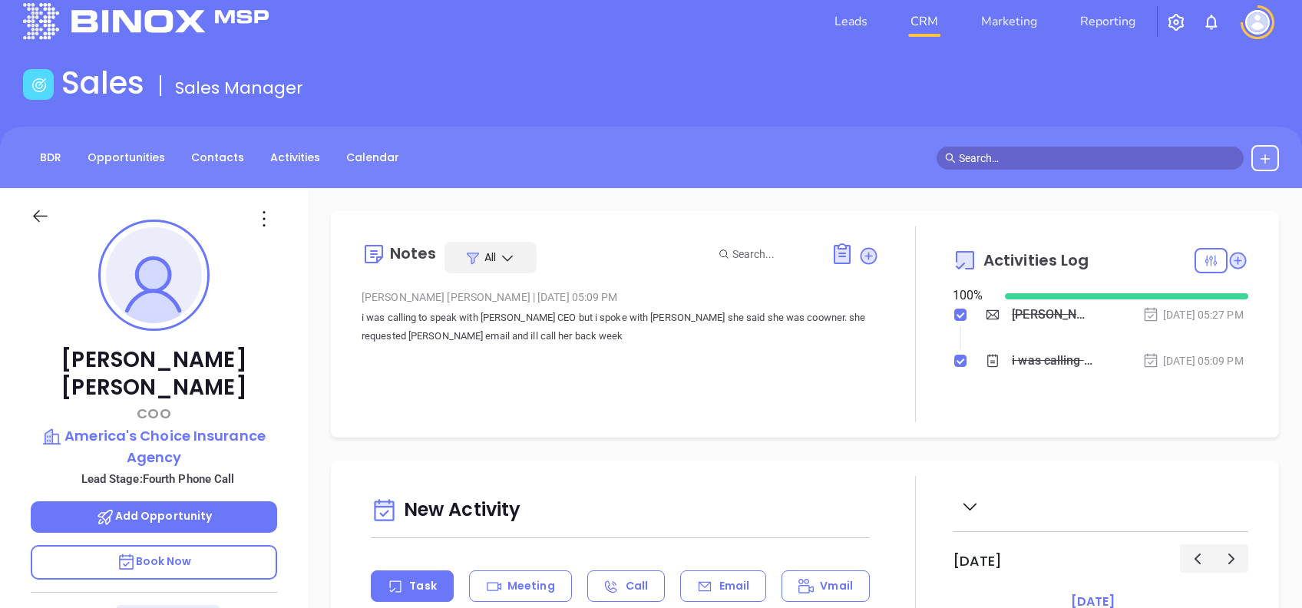
scroll to position [0, 0]
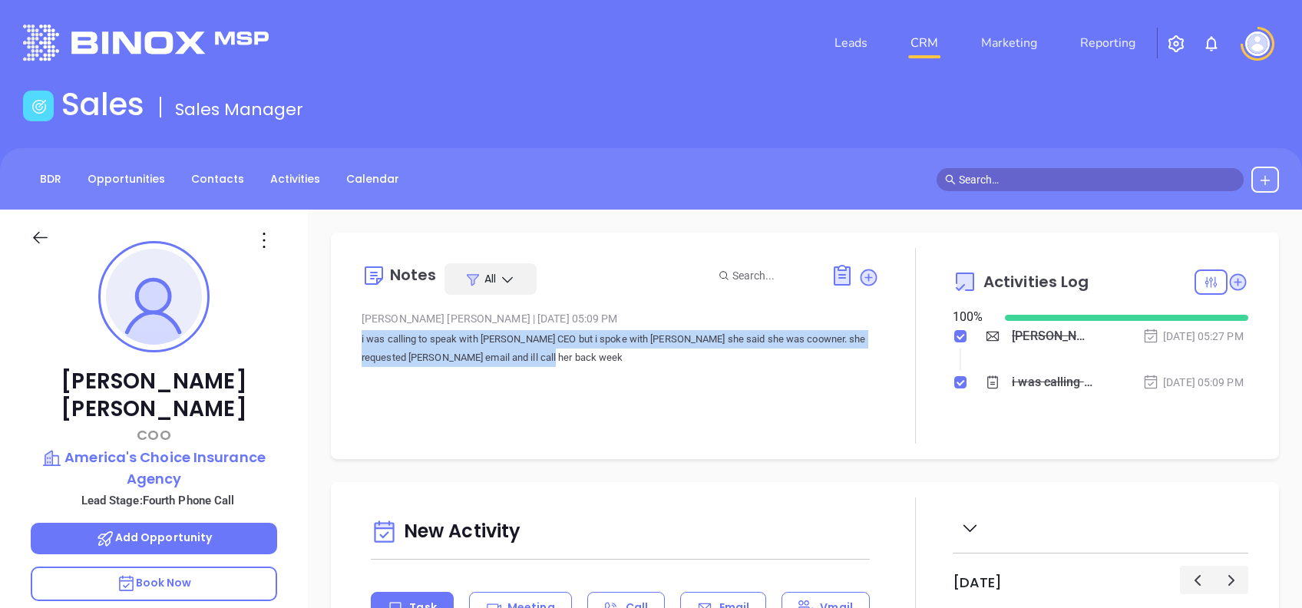
drag, startPoint x: 559, startPoint y: 362, endPoint x: 352, endPoint y: 340, distance: 208.5
click at [352, 340] on div "Notes All Anabell Dominguez | Oct 2, 2025 05:09 PM i was calling to speak with …" at bounding box center [805, 346] width 918 height 196
copy p "i was calling to speak with [PERSON_NAME] CEO but i spoke with [PERSON_NAME] sh…"
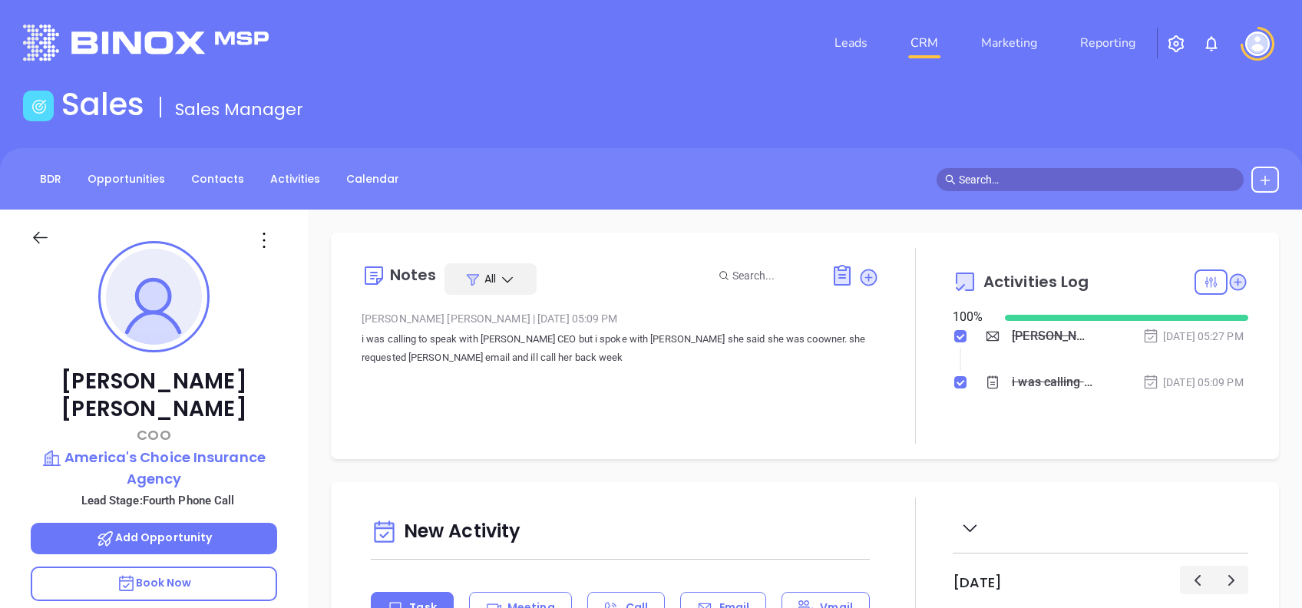
click at [260, 247] on icon at bounding box center [264, 240] width 25 height 25
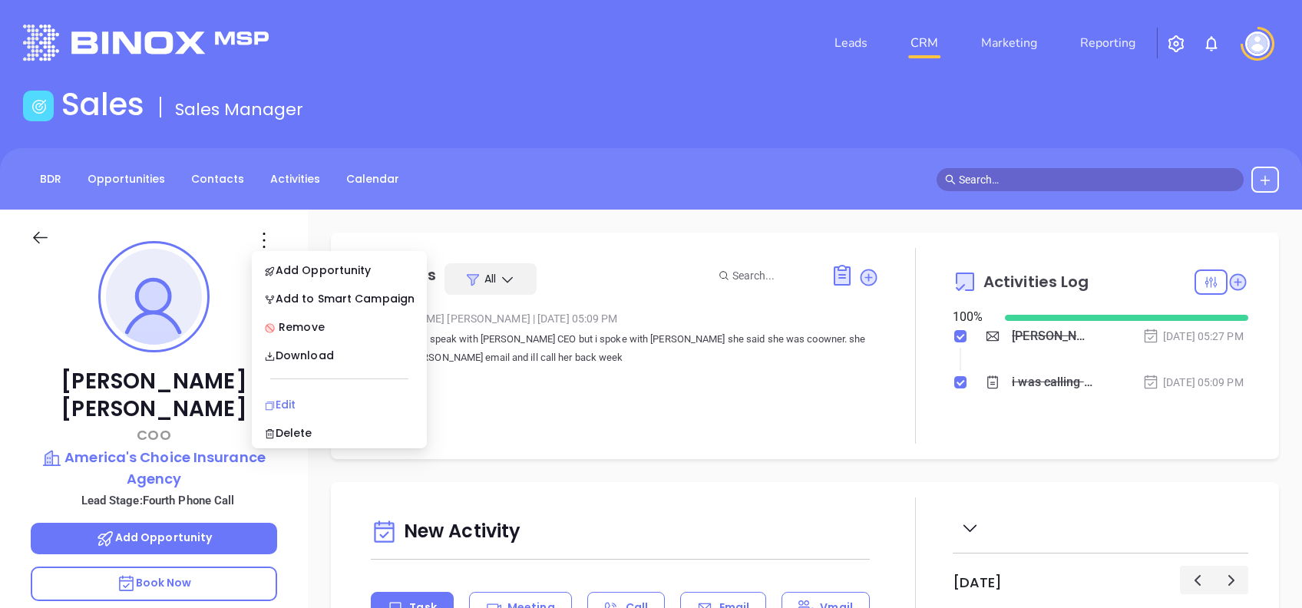
click at [313, 402] on div "Edit" at bounding box center [339, 404] width 151 height 17
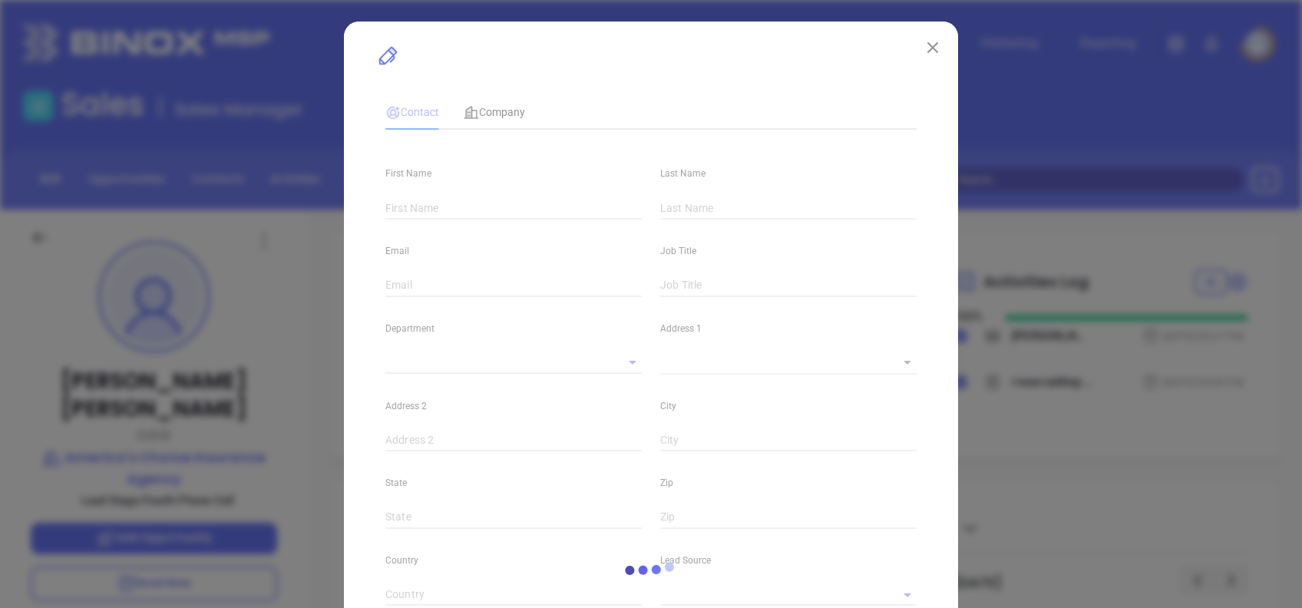
type input "[PERSON_NAME]"
type input "[PERSON_NAME][EMAIL_ADDRESS][DOMAIN_NAME]"
type input "COO"
type textarea "PO BOX 220"
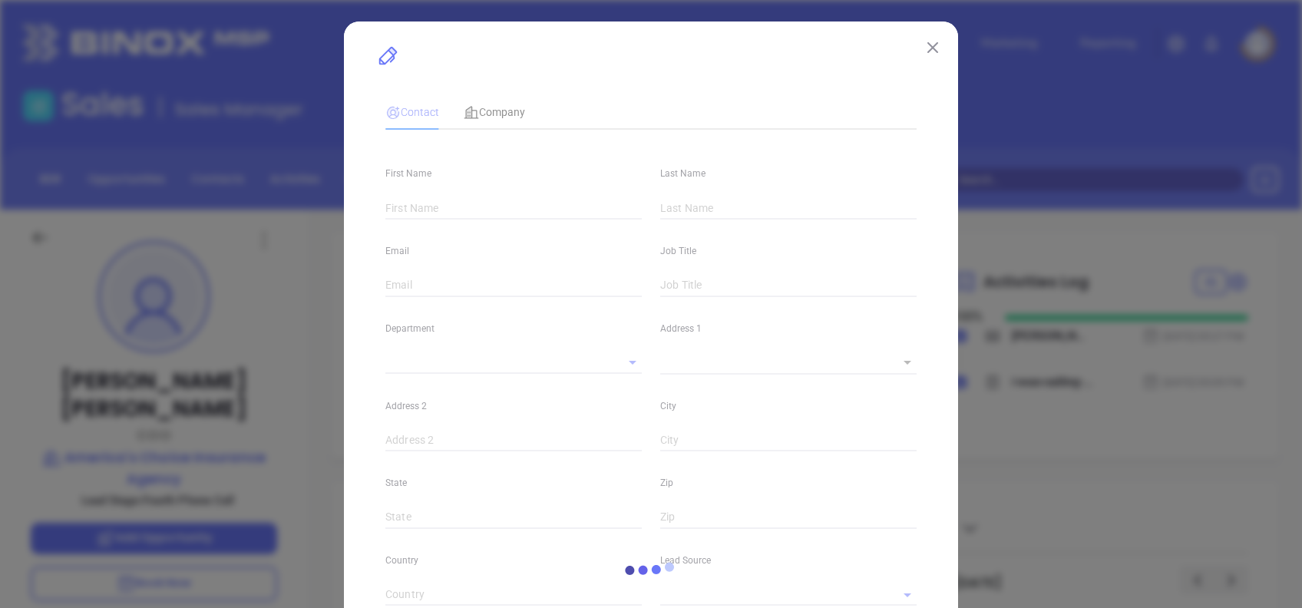
type input "1"
type input "Saint Amant"
type input "LA"
type input "70774"
type input "Anabell Dominguez"
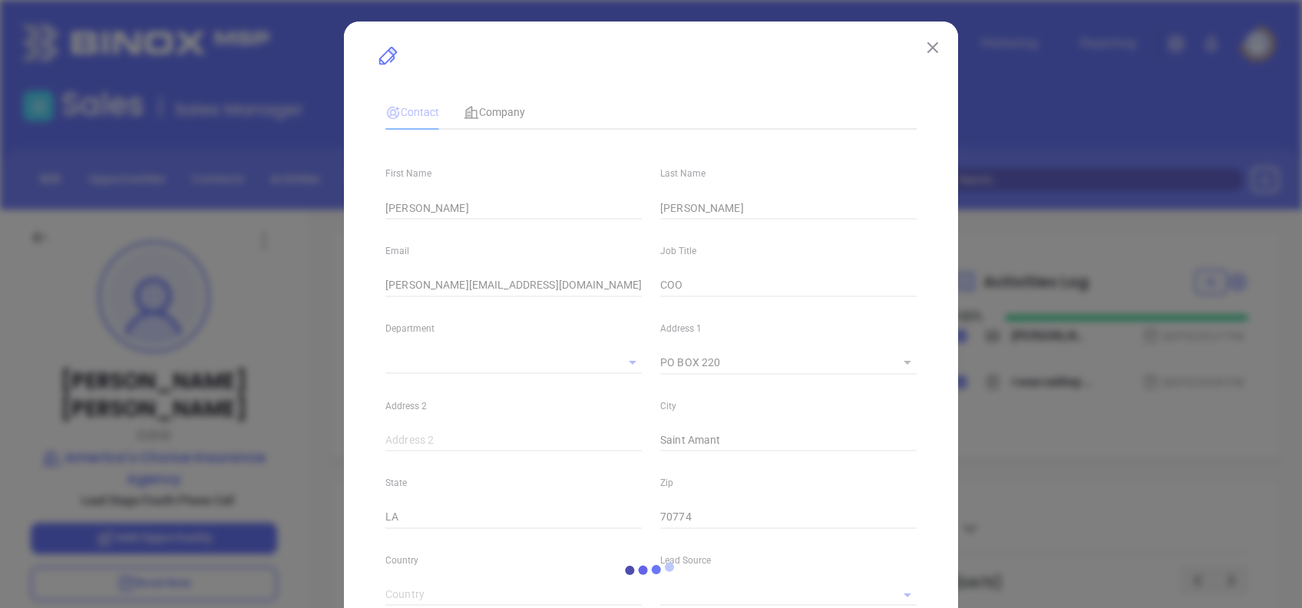
type input "Fourth Phone Call"
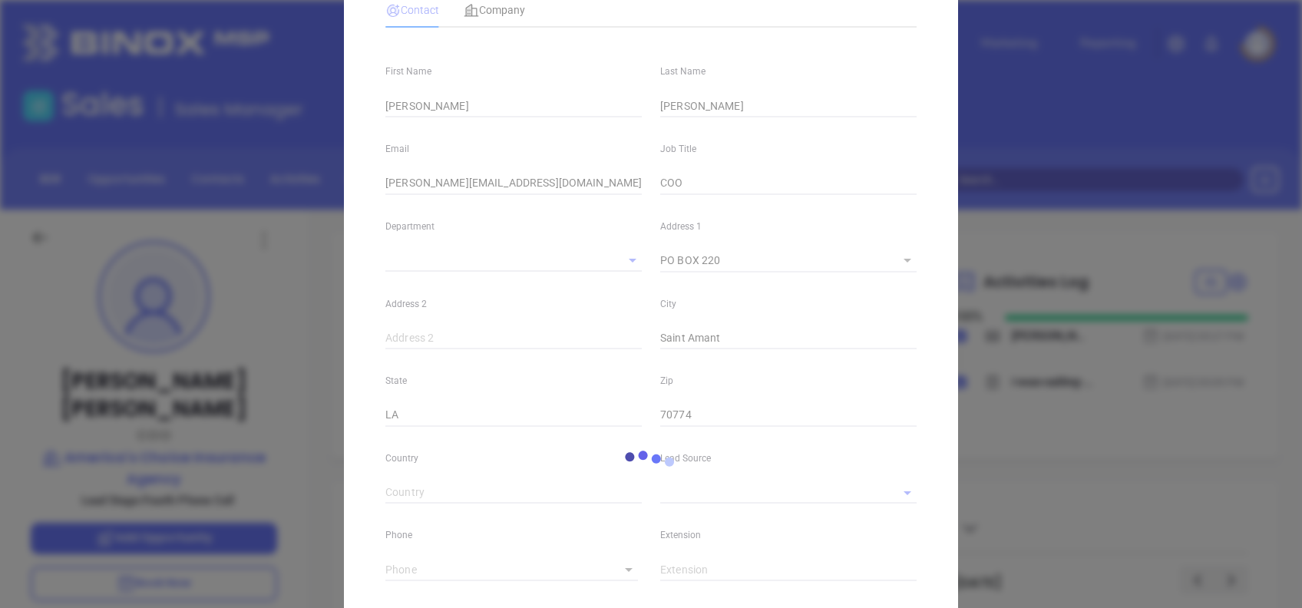
scroll to position [504, 0]
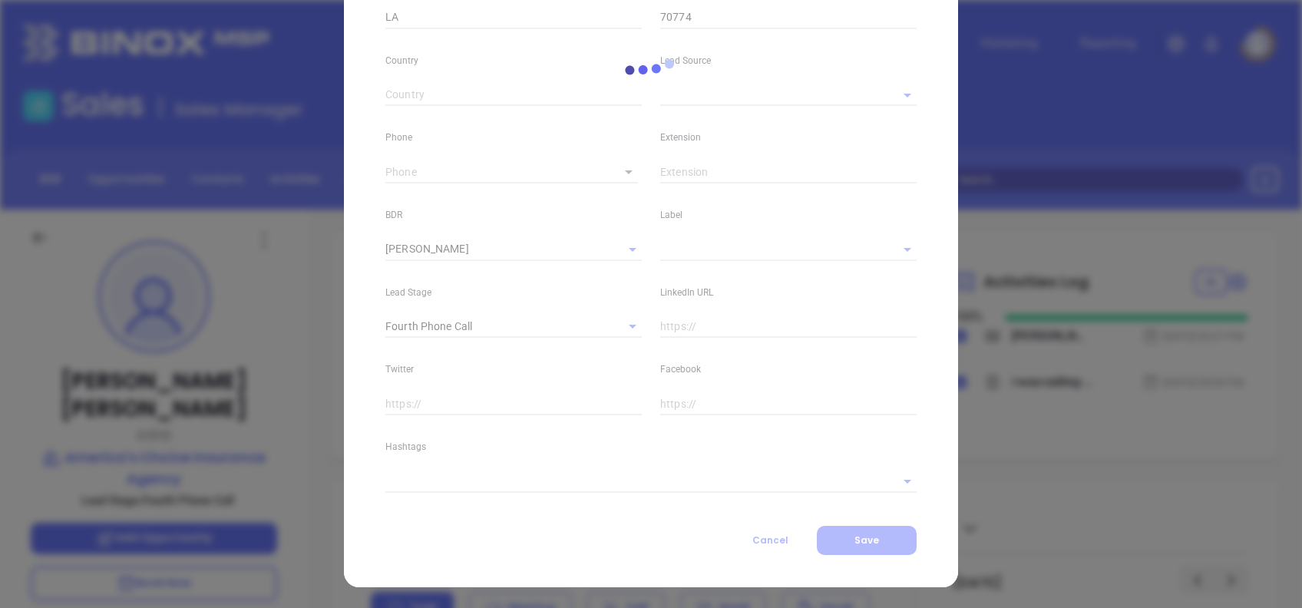
type input "[PHONE_NUMBER]"
type input "1"
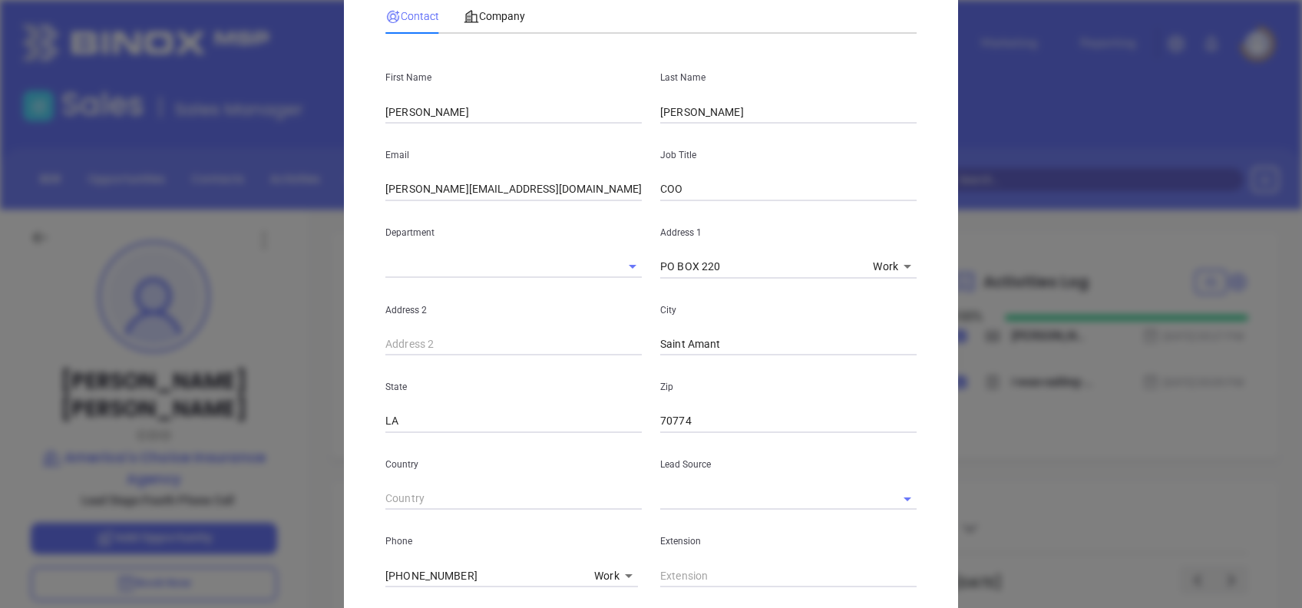
scroll to position [0, 0]
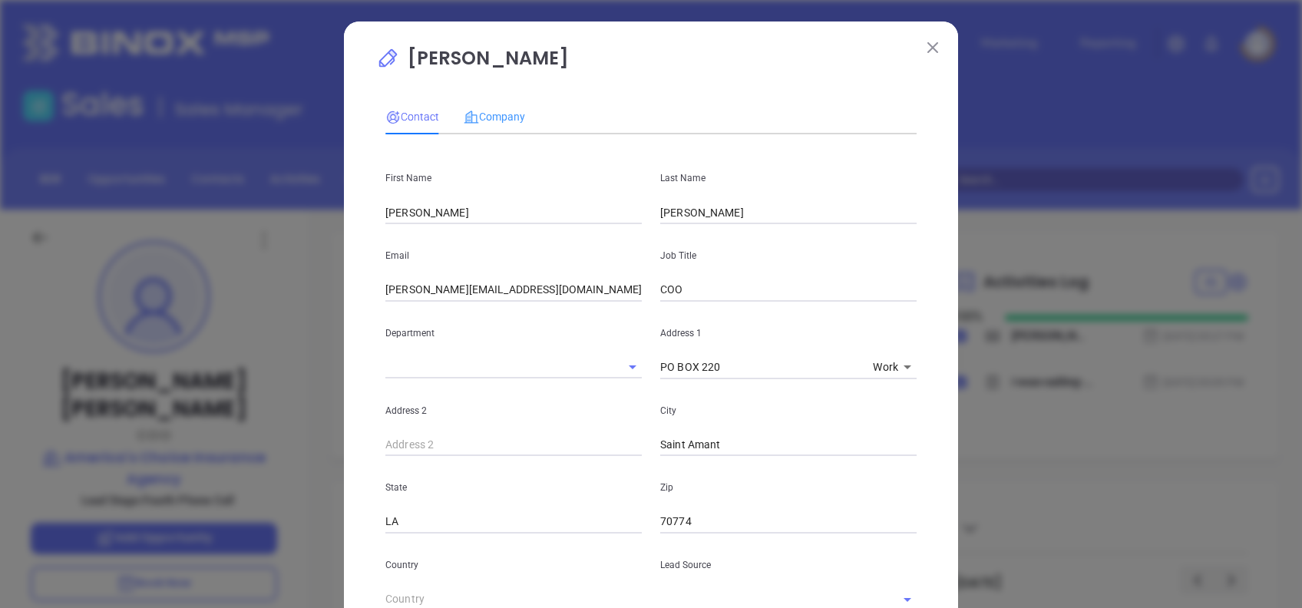
click at [506, 106] on div "Company" at bounding box center [494, 116] width 61 height 35
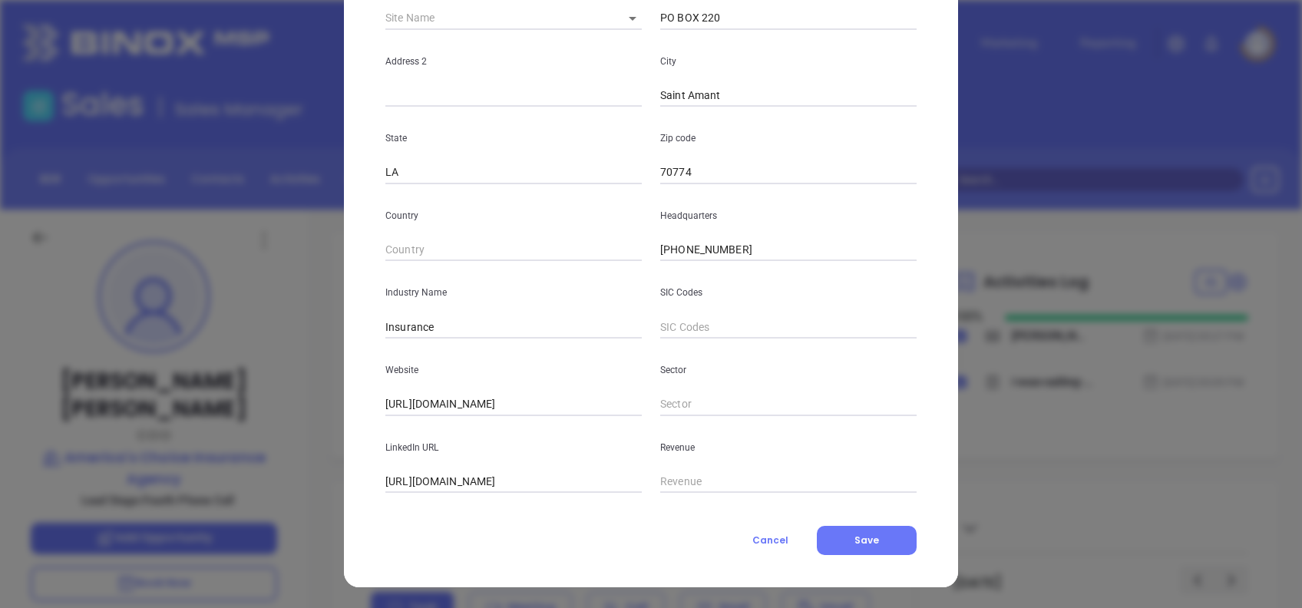
scroll to position [273, 0]
drag, startPoint x: 538, startPoint y: 403, endPoint x: 264, endPoint y: 415, distance: 274.4
click at [272, 411] on div "Jennifer Moran Contact Company First Name Jennifer Last Name Moran Email Jennif…" at bounding box center [651, 304] width 1302 height 608
drag, startPoint x: 412, startPoint y: 475, endPoint x: 297, endPoint y: 463, distance: 115.8
click at [299, 464] on div "Jennifer Moran Contact Company First Name Jennifer Last Name Moran Email Jennif…" at bounding box center [651, 304] width 1302 height 608
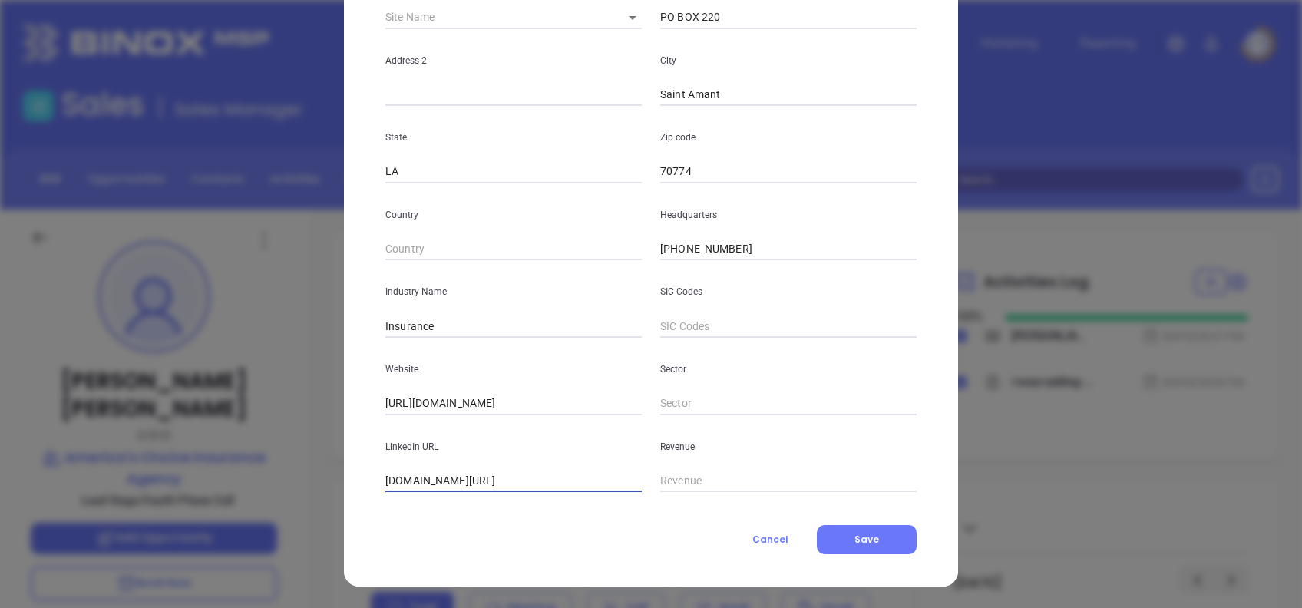
scroll to position [0, 15]
type input "www.linkedin.com/company/americaschoiceinsurance/"
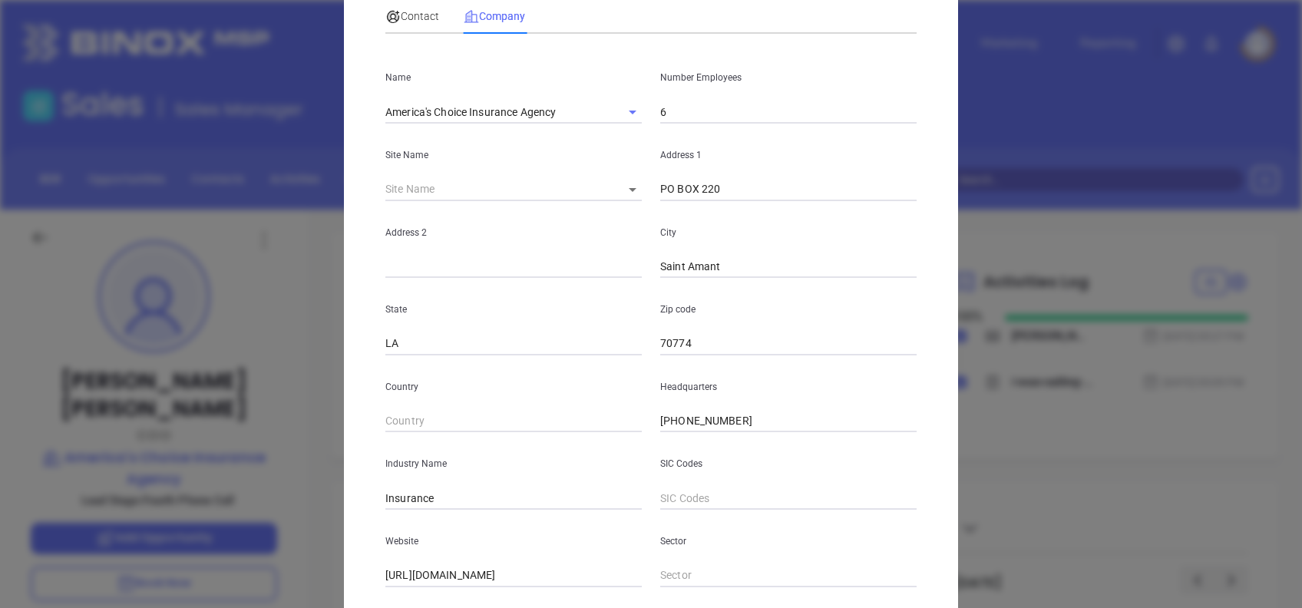
scroll to position [0, 0]
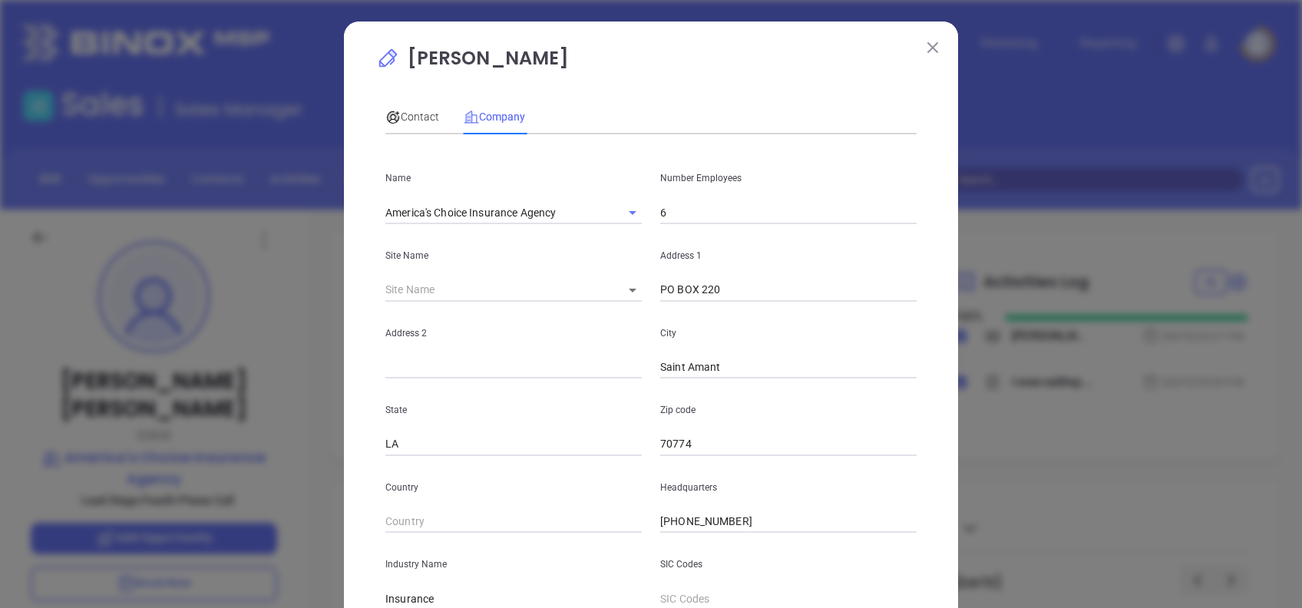
drag, startPoint x: 567, startPoint y: 42, endPoint x: 540, endPoint y: 58, distance: 31.6
click at [540, 58] on div "Jennifer Moran Contact Company First Name Jennifer Last Name Moran Email Jennif…" at bounding box center [651, 441] width 614 height 838
copy p "Jennifer Moran"
drag, startPoint x: 360, startPoint y: 215, endPoint x: 227, endPoint y: 210, distance: 132.9
click at [227, 209] on div "Jennifer Moran Contact Company First Name Jennifer Last Name Moran Email Jennif…" at bounding box center [651, 304] width 1302 height 608
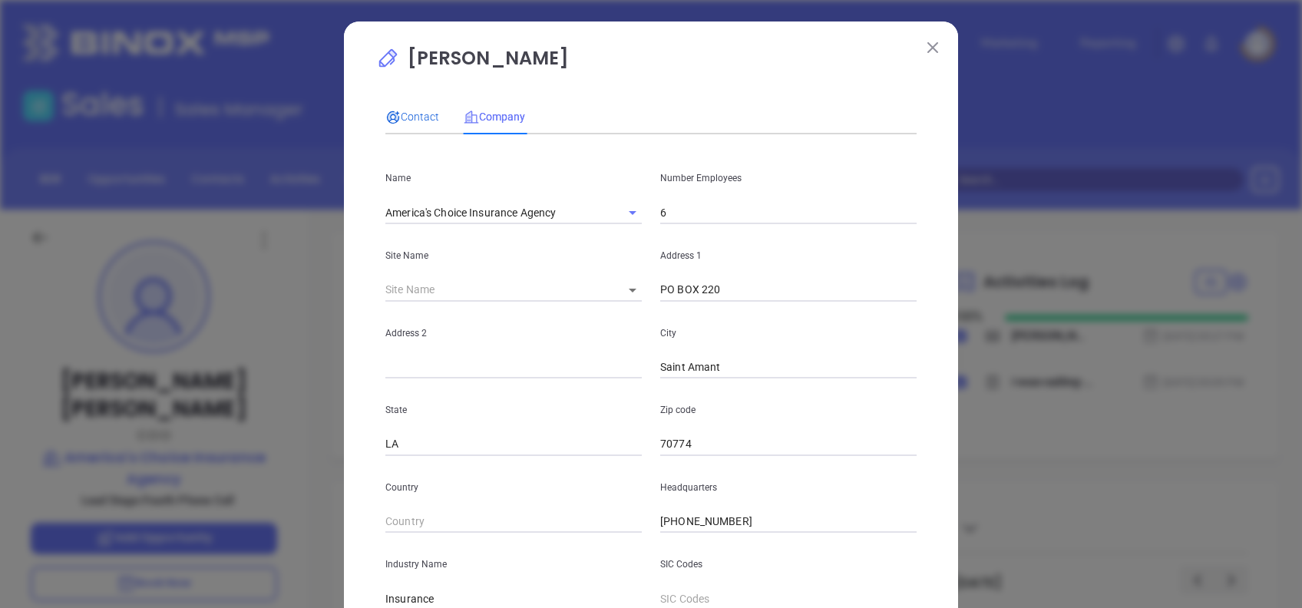
click at [391, 112] on icon at bounding box center [392, 117] width 15 height 15
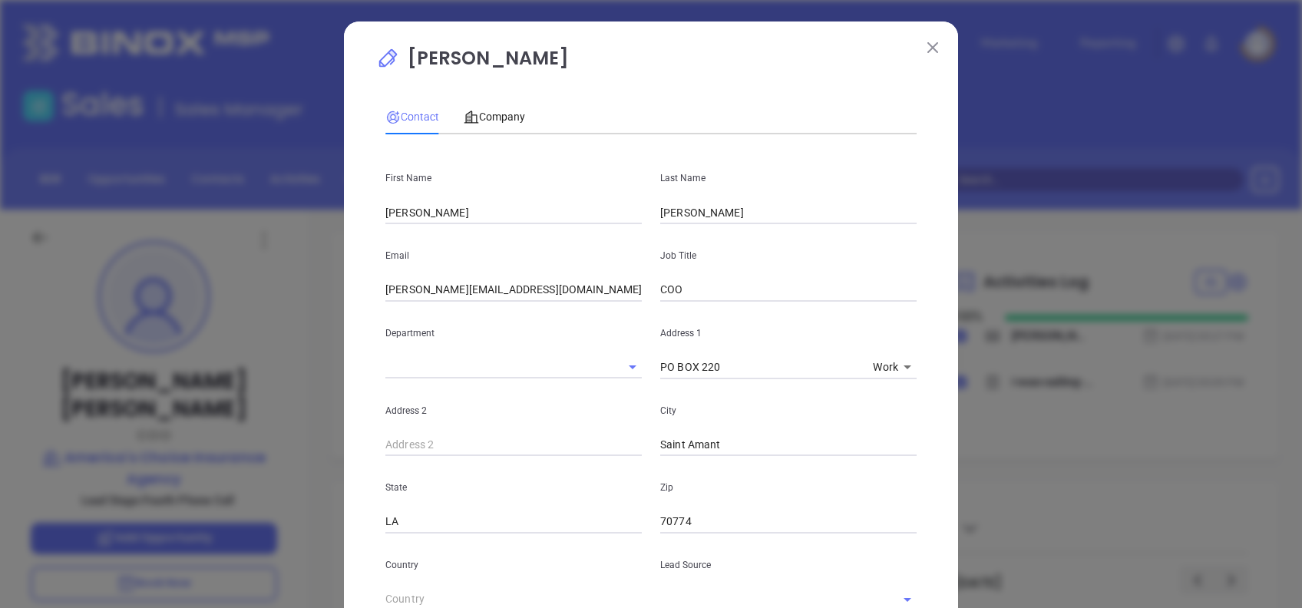
scroll to position [504, 0]
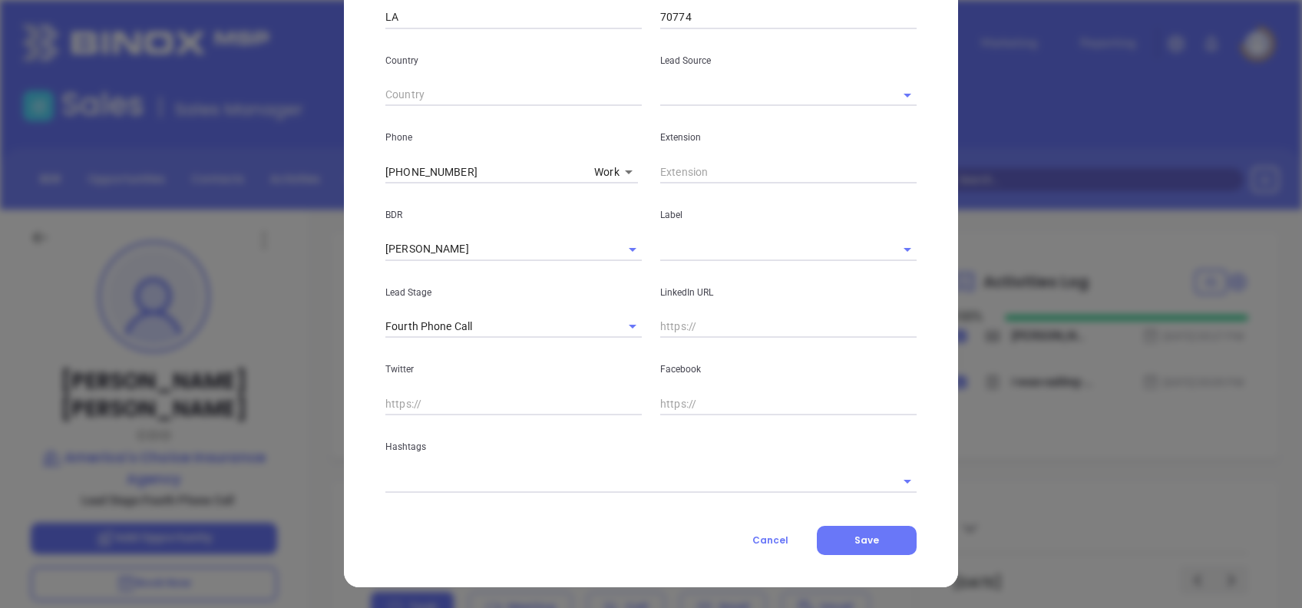
click at [674, 319] on input "text" at bounding box center [788, 327] width 256 height 23
paste input "www.linkedin.com/in/jennifer-ricouard-moran-4462277a/"
type input "www.linkedin.com/in/jennifer-ricouard-moran-4462277a/"
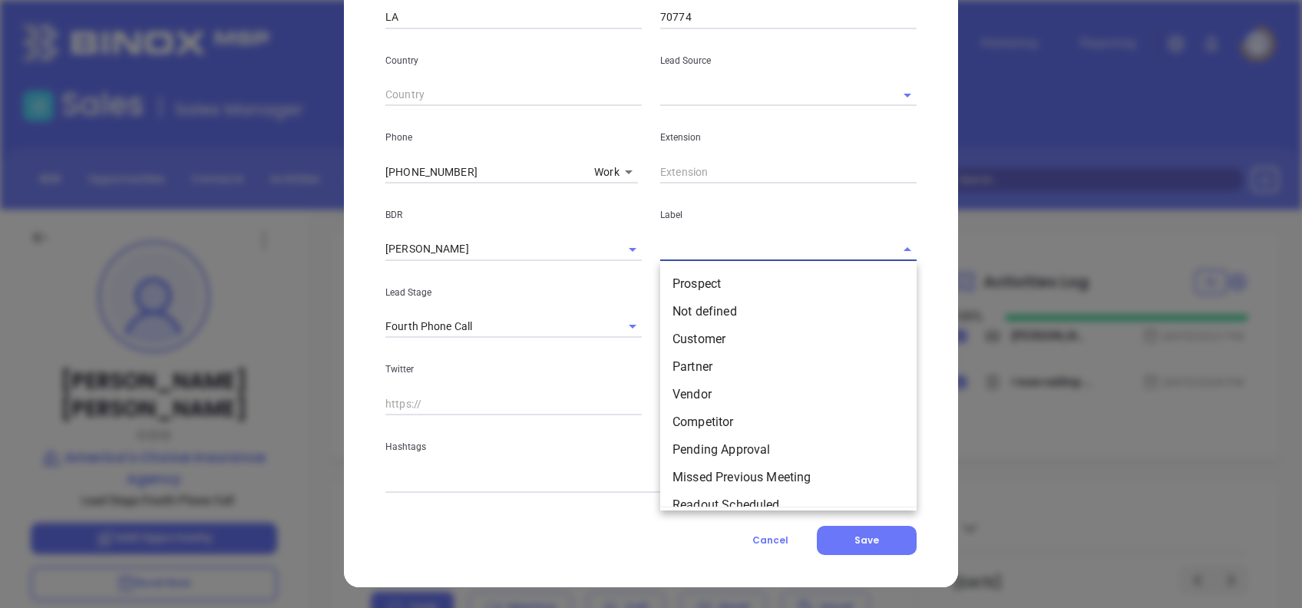
drag, startPoint x: 699, startPoint y: 242, endPoint x: 700, endPoint y: 260, distance: 18.5
click at [699, 242] on input "text" at bounding box center [766, 249] width 213 height 22
click at [708, 276] on li "Prospect" at bounding box center [788, 284] width 256 height 28
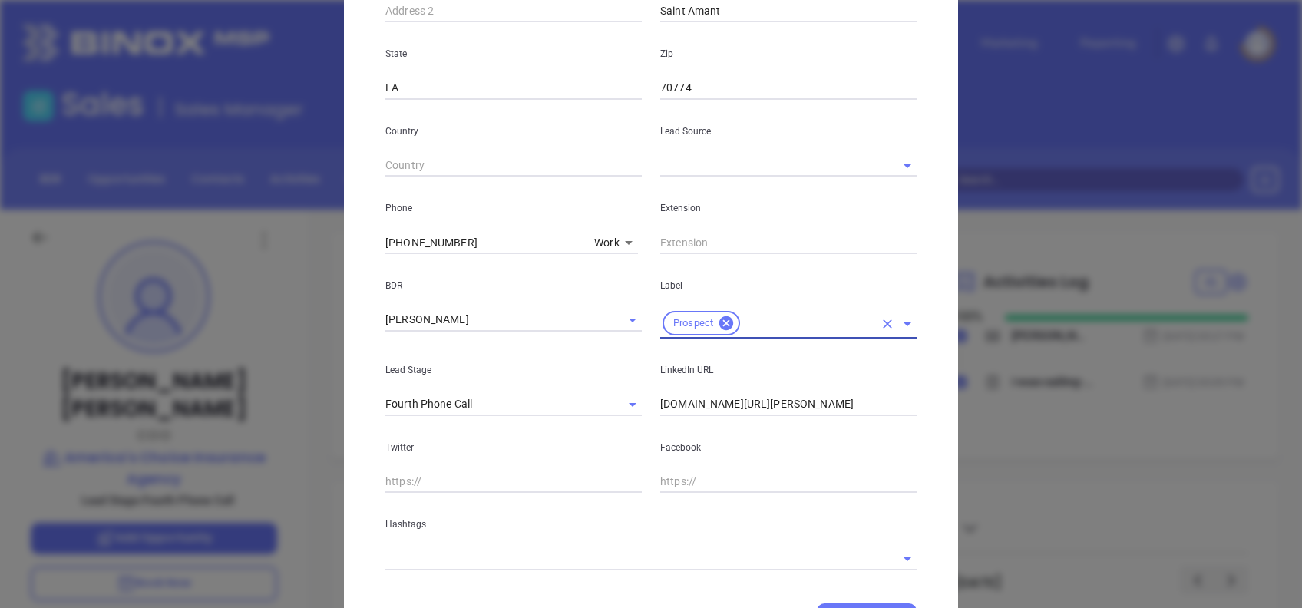
scroll to position [402, 0]
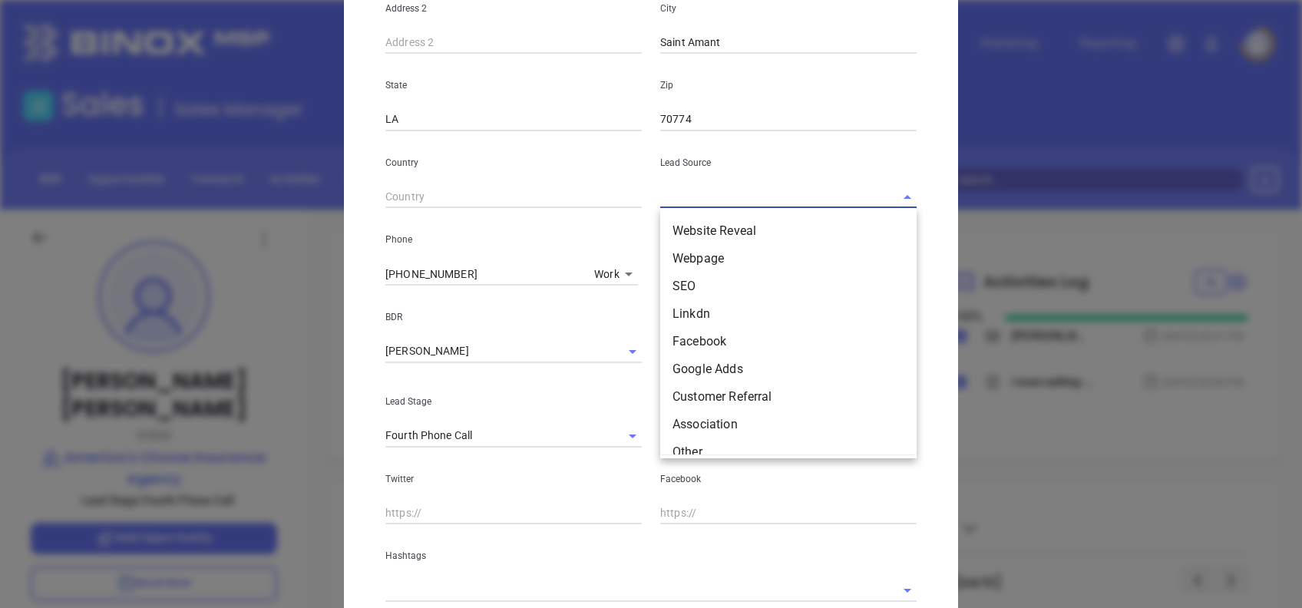
click at [667, 192] on input "text" at bounding box center [766, 197] width 213 height 22
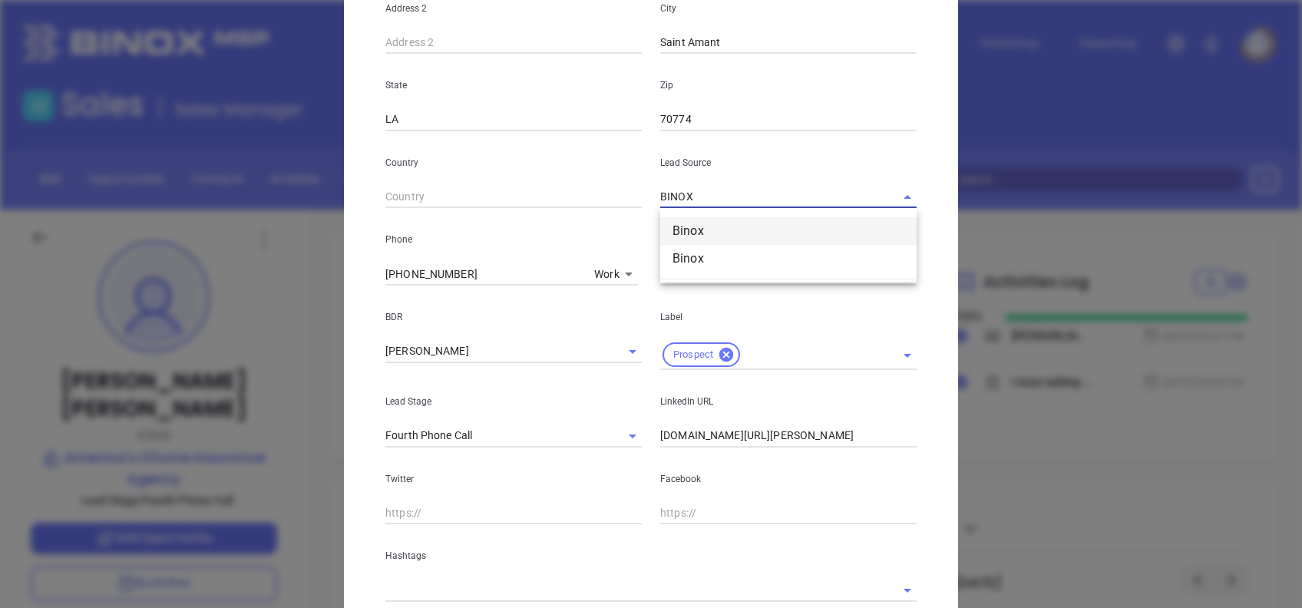
click at [731, 230] on li "Binox" at bounding box center [788, 231] width 256 height 28
type input "Binox"
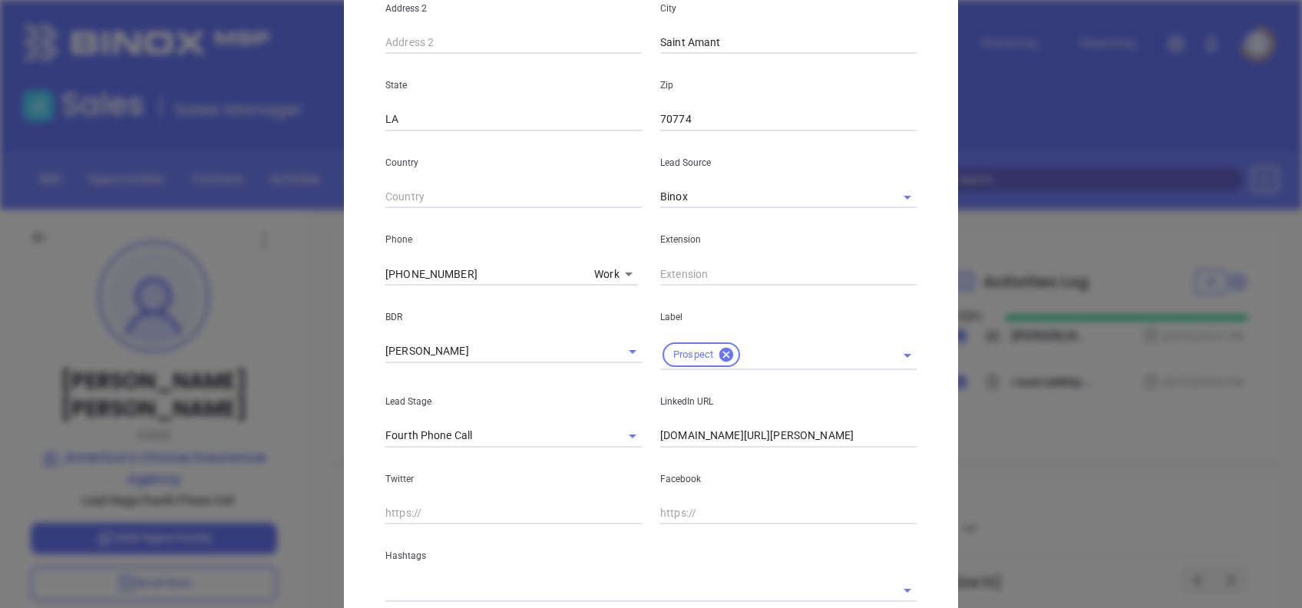
scroll to position [512, 0]
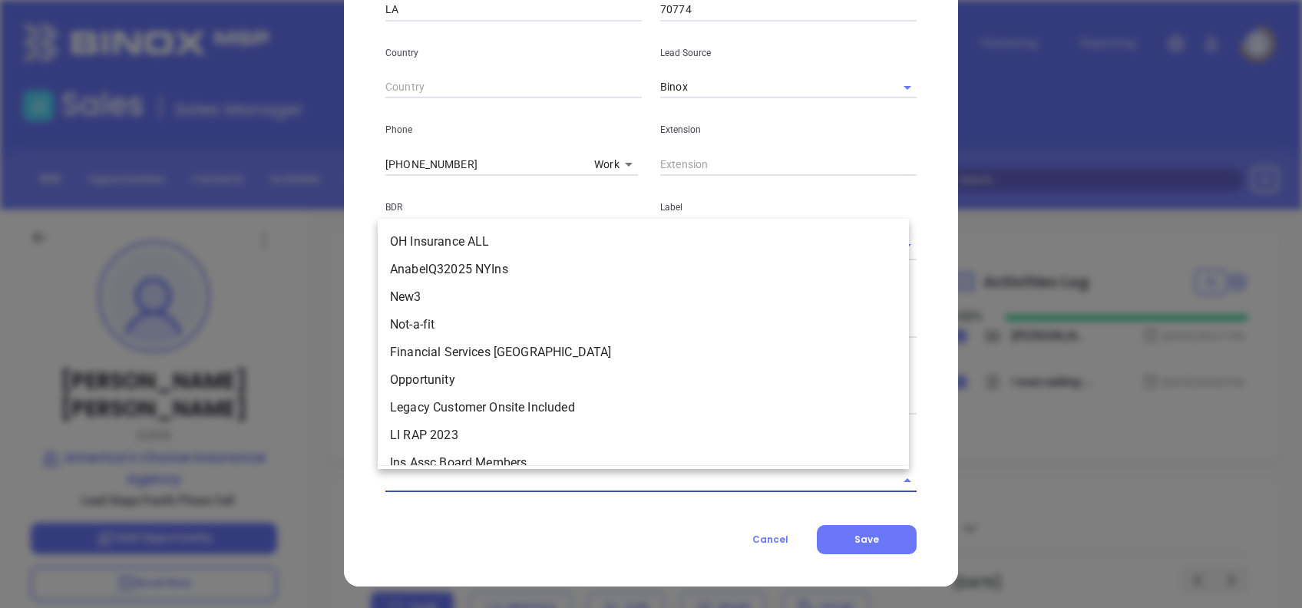
click at [491, 478] on input "text" at bounding box center [629, 480] width 488 height 22
type input "A"
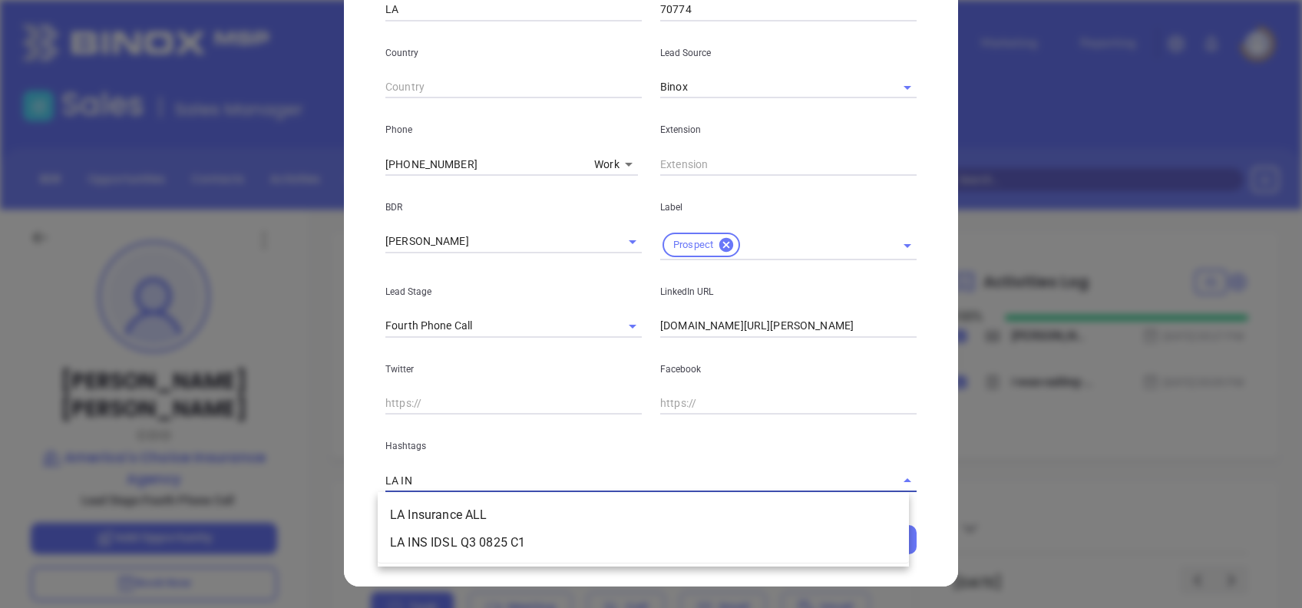
type input "LA INS"
click at [491, 512] on li "LA Insurance ALL" at bounding box center [643, 515] width 531 height 28
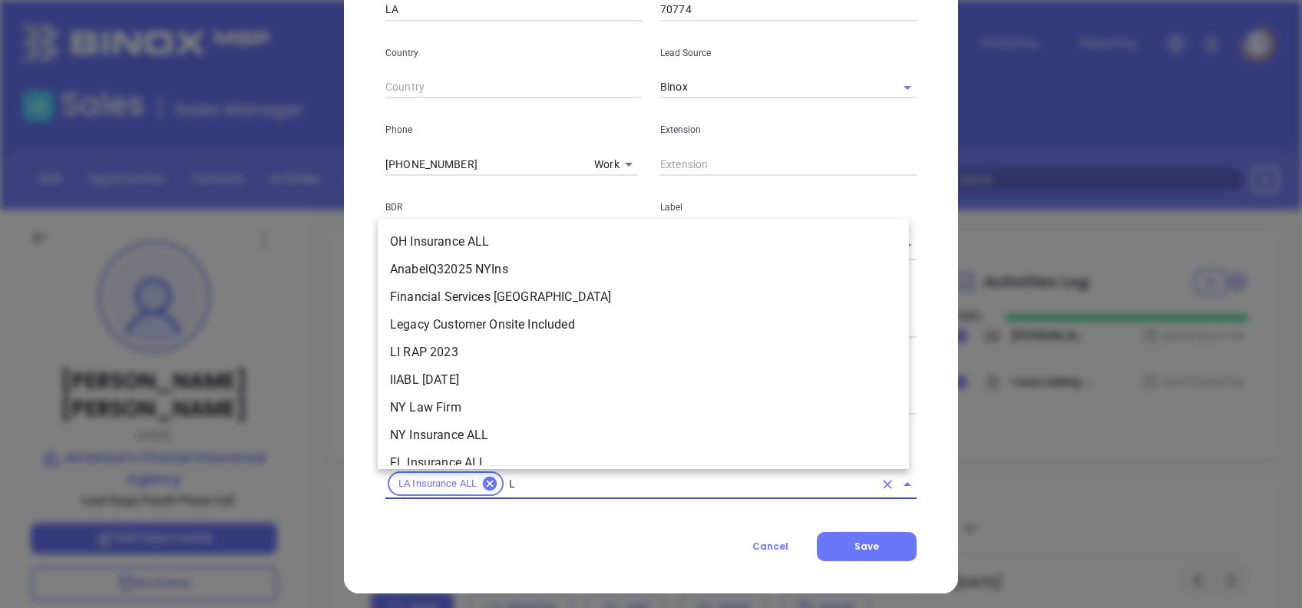
type input "LA"
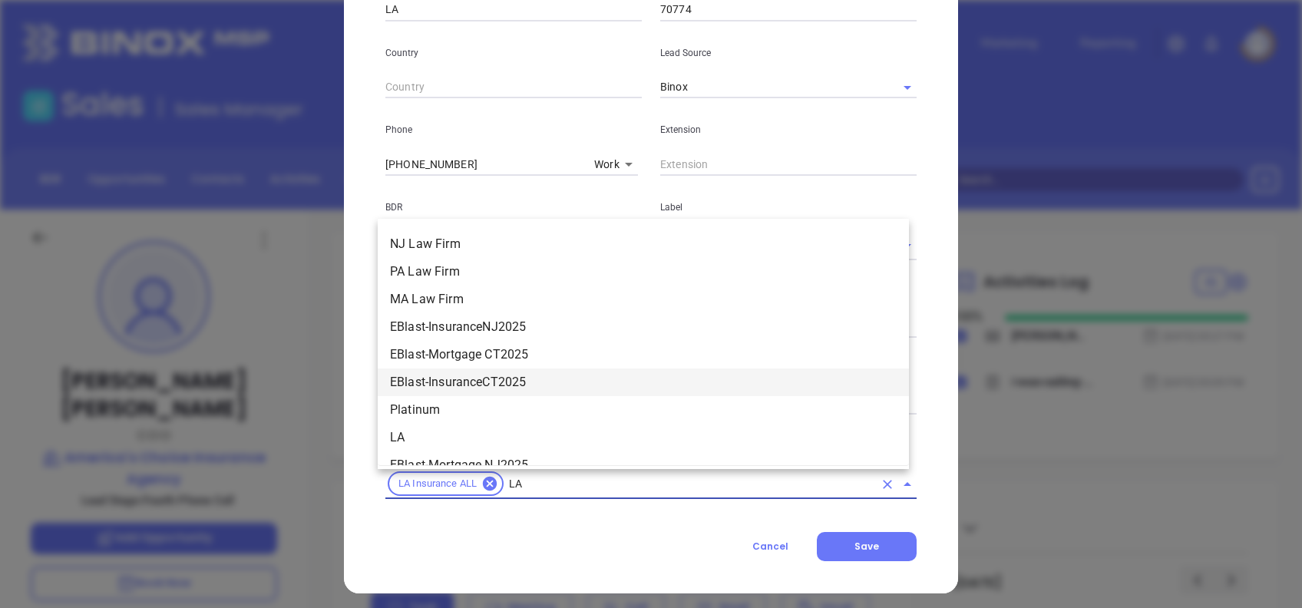
scroll to position [390, 0]
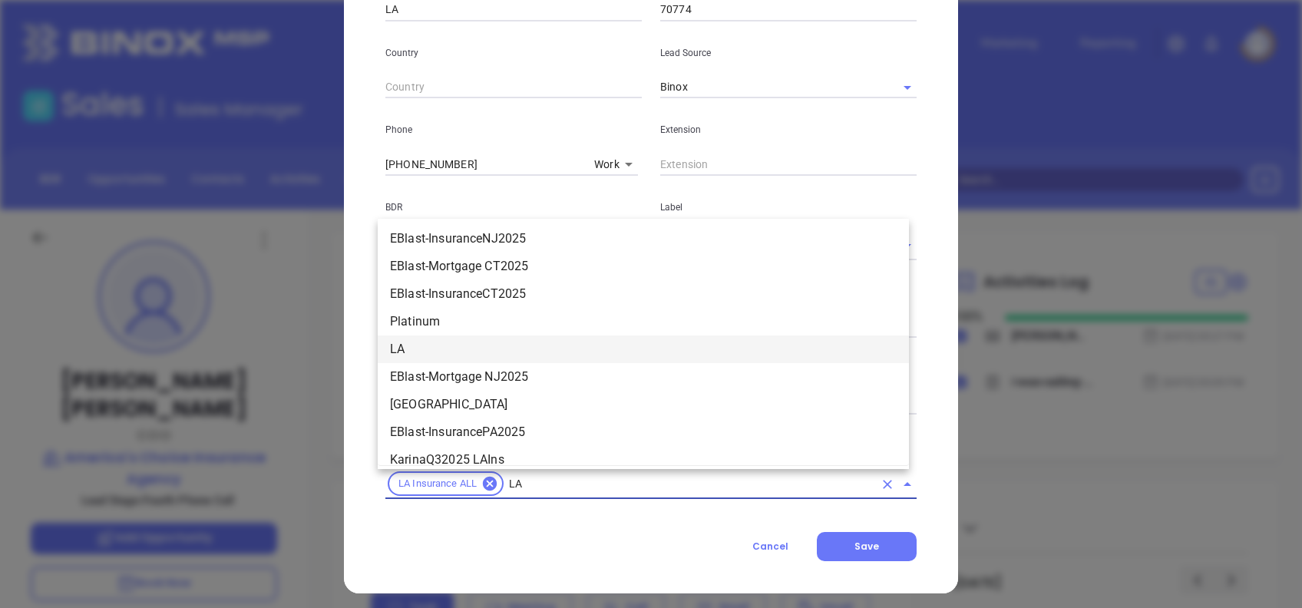
click at [456, 354] on li "LA" at bounding box center [643, 350] width 531 height 28
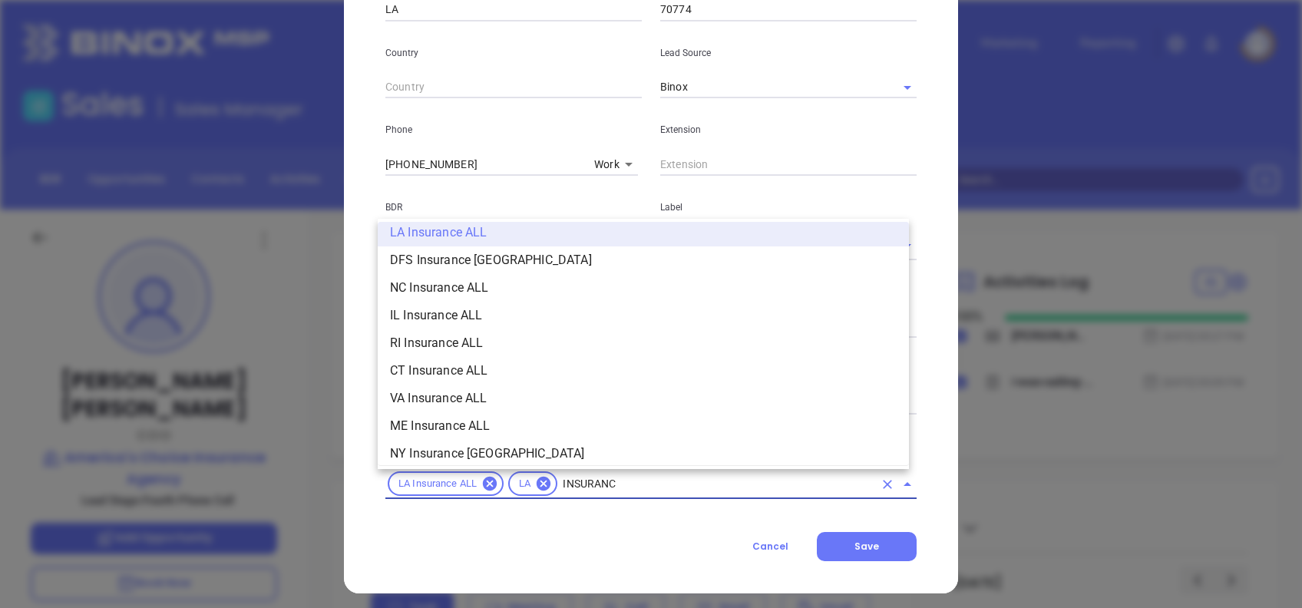
type input "INSURANCE"
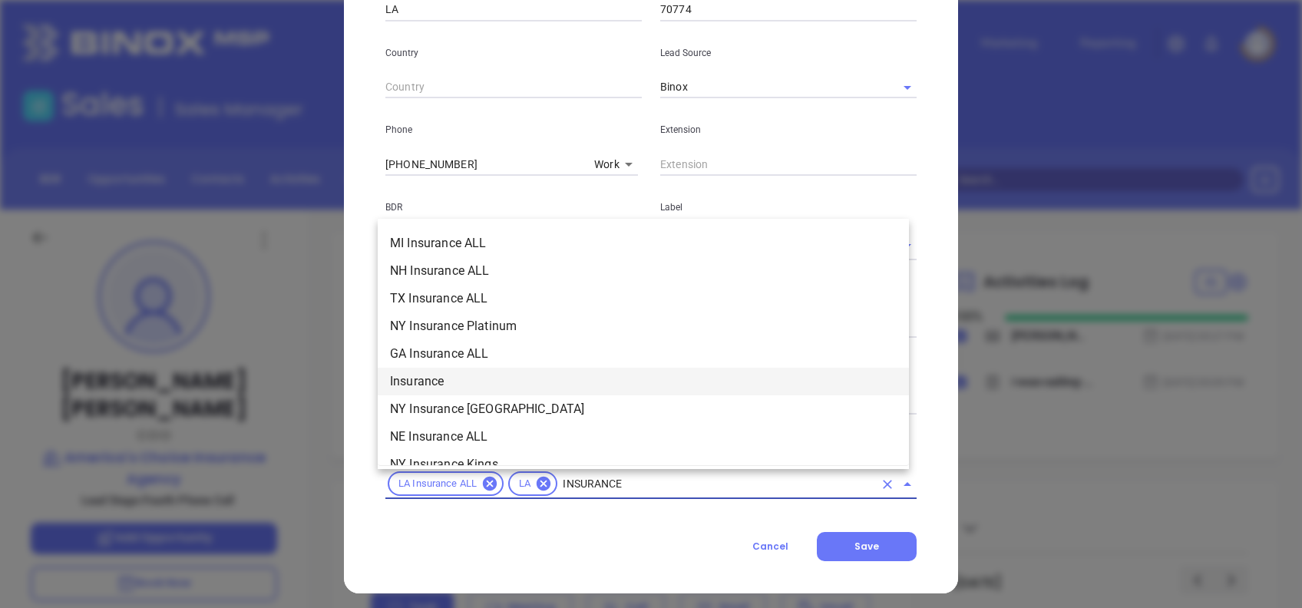
scroll to position [495, 0]
click at [461, 386] on li "Insurance" at bounding box center [643, 383] width 531 height 28
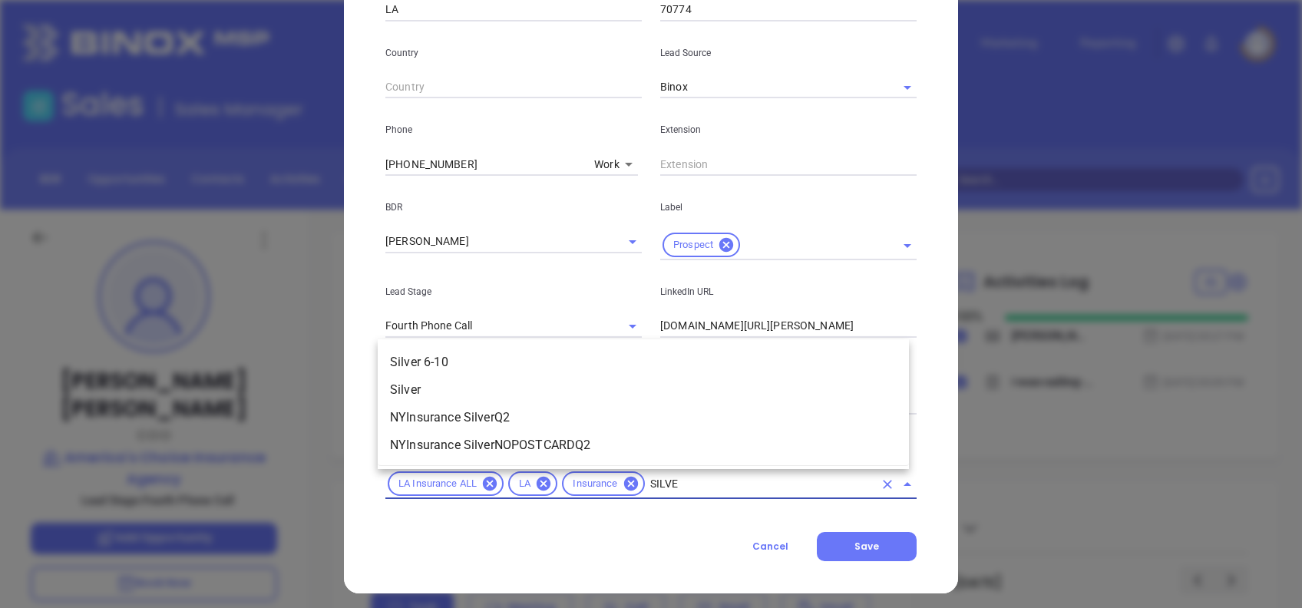
type input "SILVER"
click at [468, 355] on li "Silver 6-10" at bounding box center [643, 363] width 531 height 28
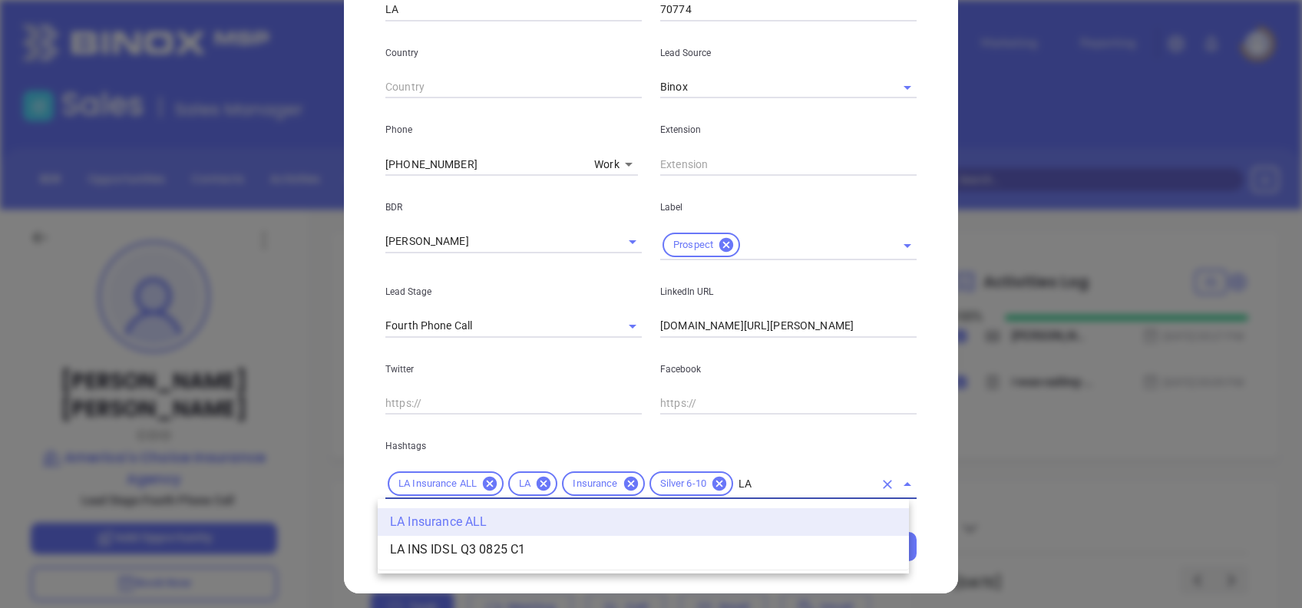
scroll to position [0, 0]
type input "LA I"
click at [581, 549] on li "LA INS IDSL Q3 0825 C1" at bounding box center [643, 550] width 531 height 28
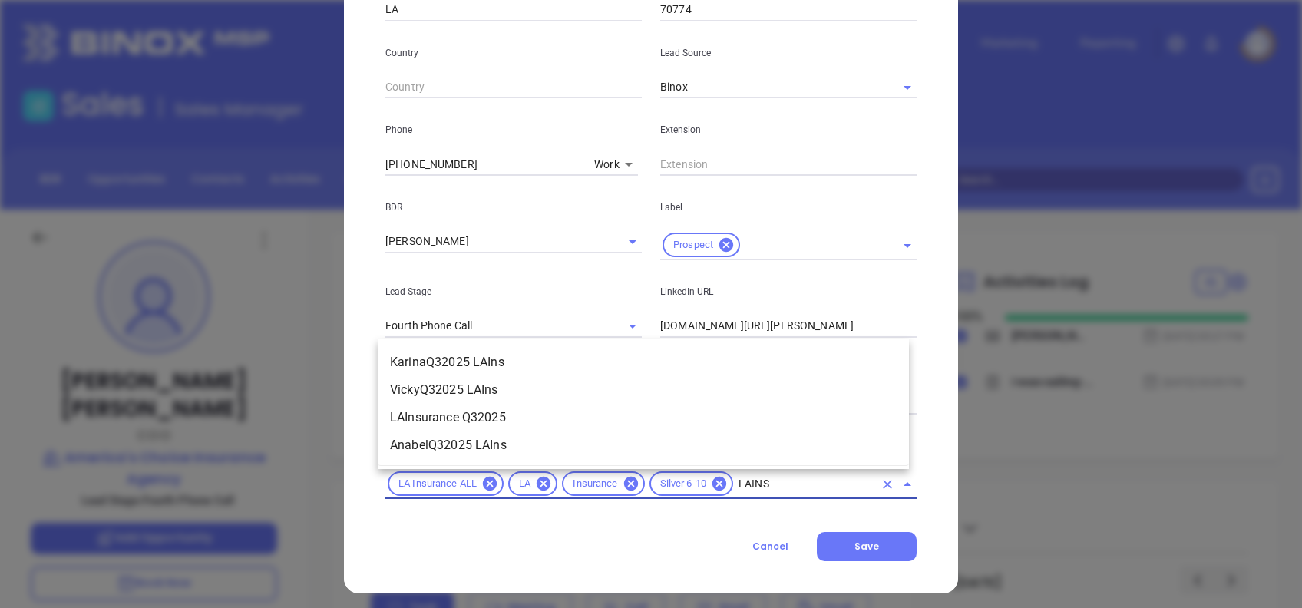
type input "LAINSU"
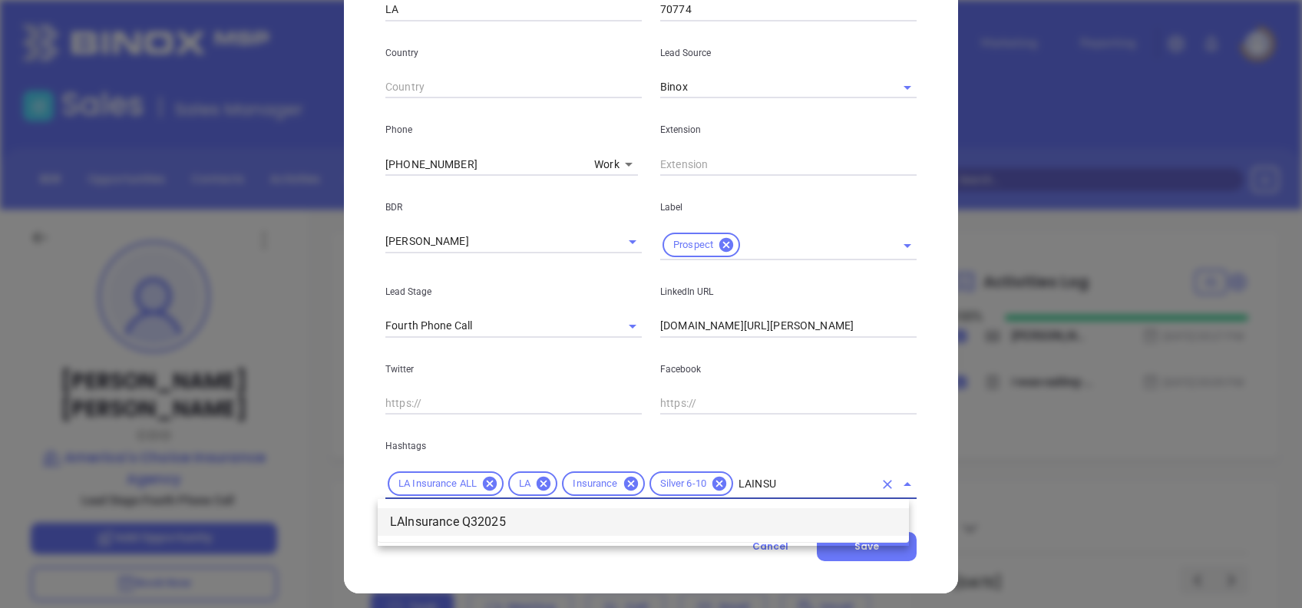
click at [584, 515] on li "LAInsurance Q32025" at bounding box center [643, 522] width 531 height 28
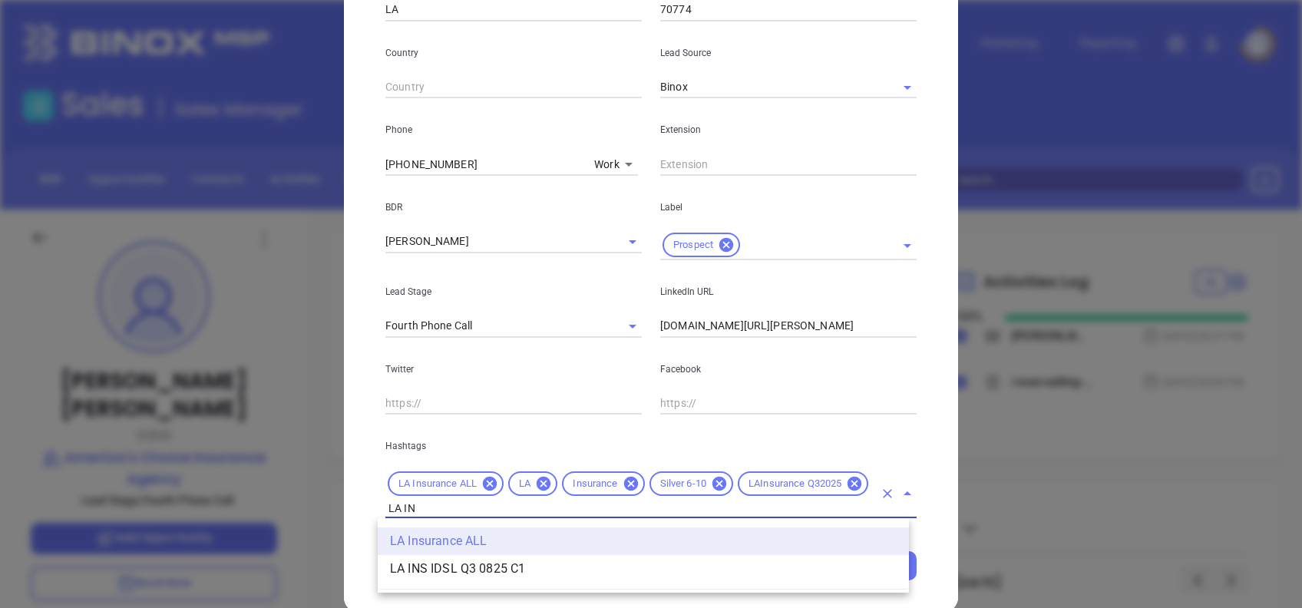
type input "LA INS"
click at [541, 564] on li "LA INS IDSL Q3 0825 C1" at bounding box center [643, 569] width 531 height 28
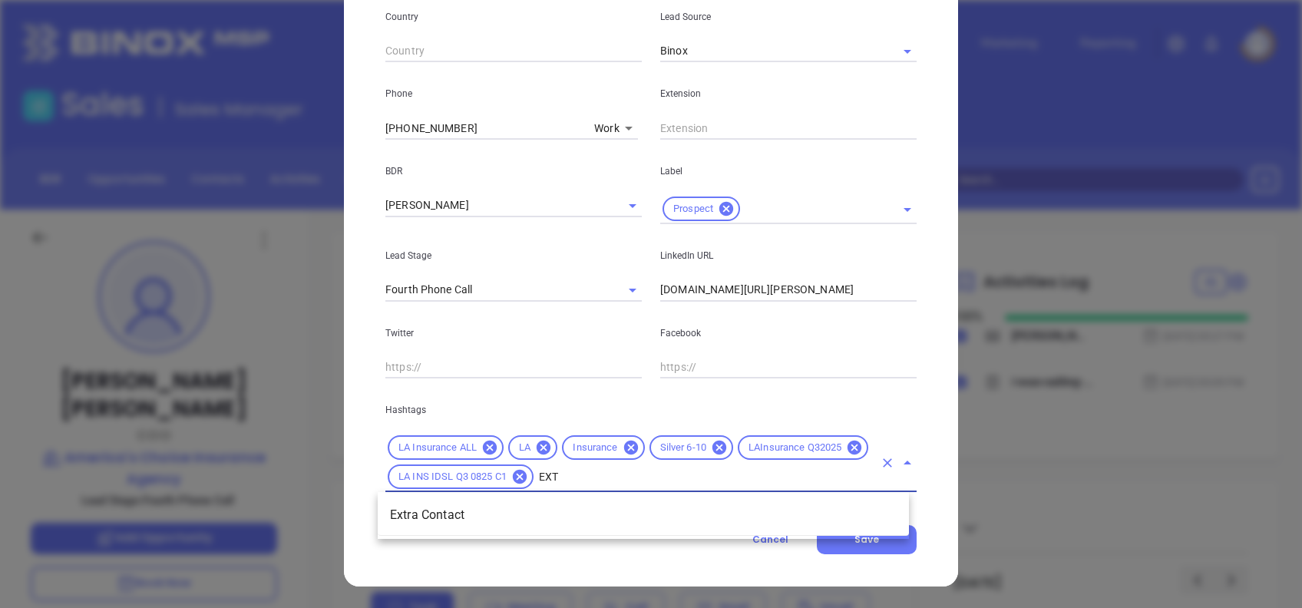
type input "EXTR"
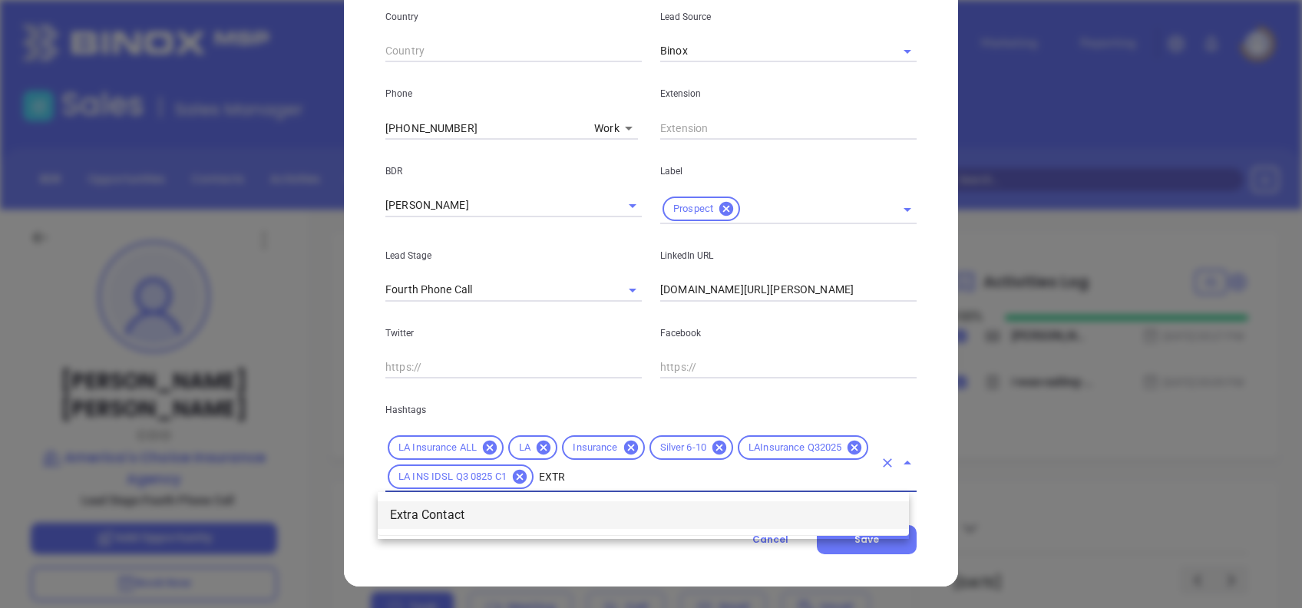
drag, startPoint x: 468, startPoint y: 512, endPoint x: 477, endPoint y: 511, distance: 8.6
click at [468, 513] on li "Extra Contact" at bounding box center [643, 515] width 531 height 28
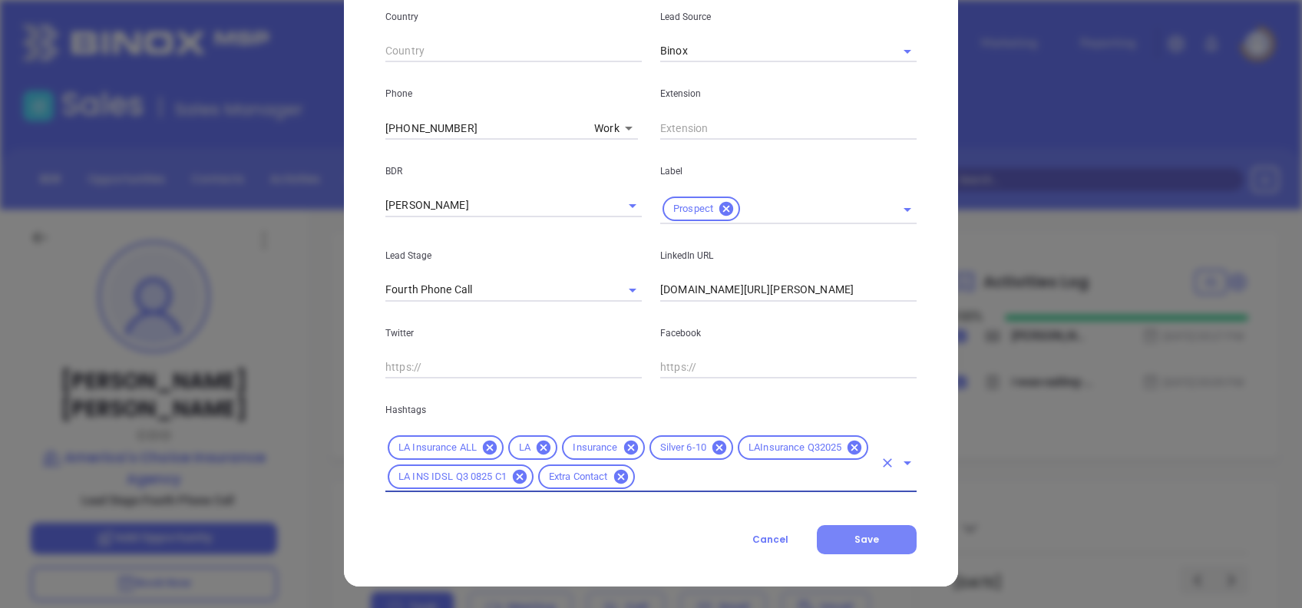
click at [873, 538] on button "Save" at bounding box center [867, 539] width 100 height 29
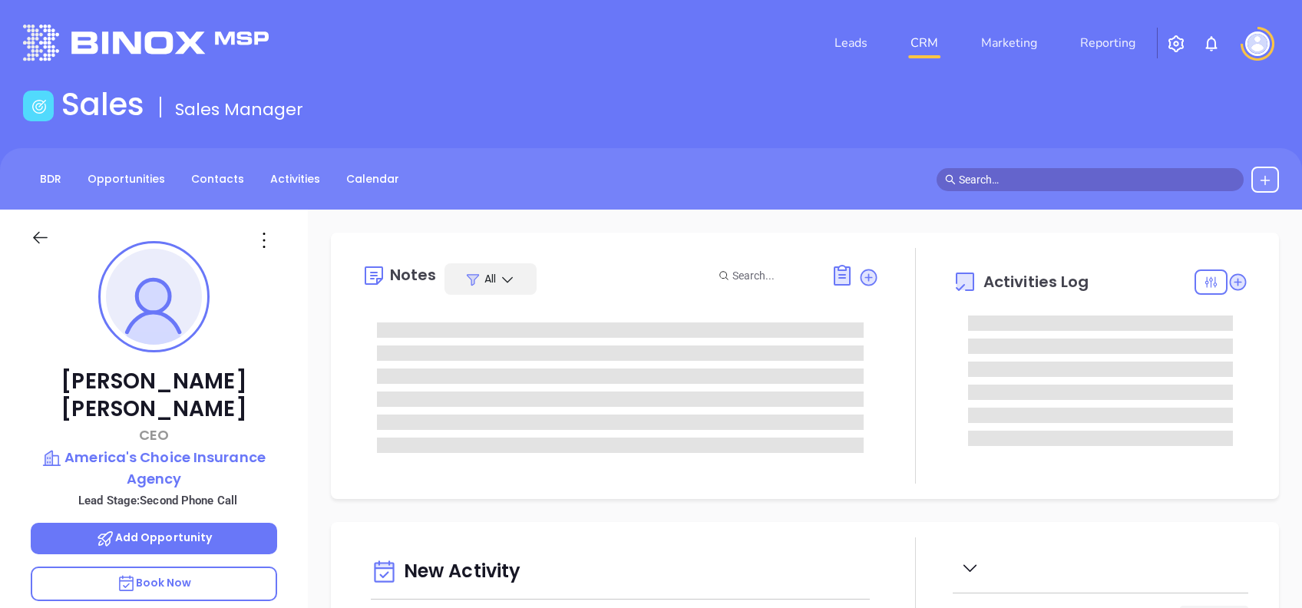
type input "[DATE]"
type input "[PERSON_NAME]"
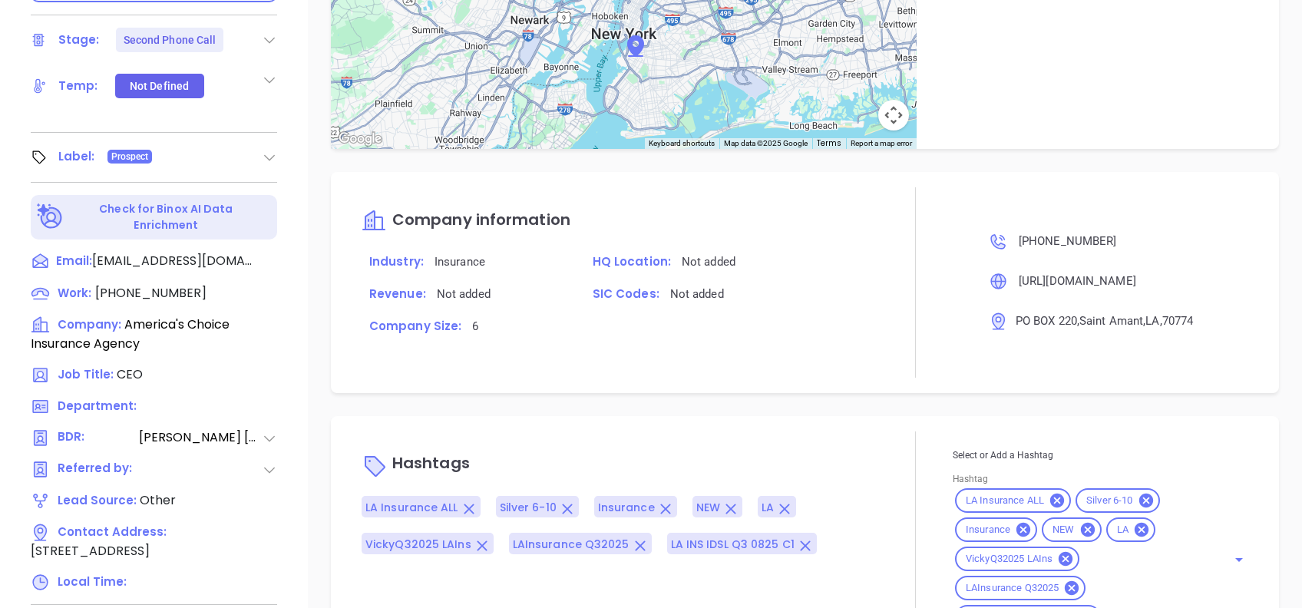
scroll to position [676, 0]
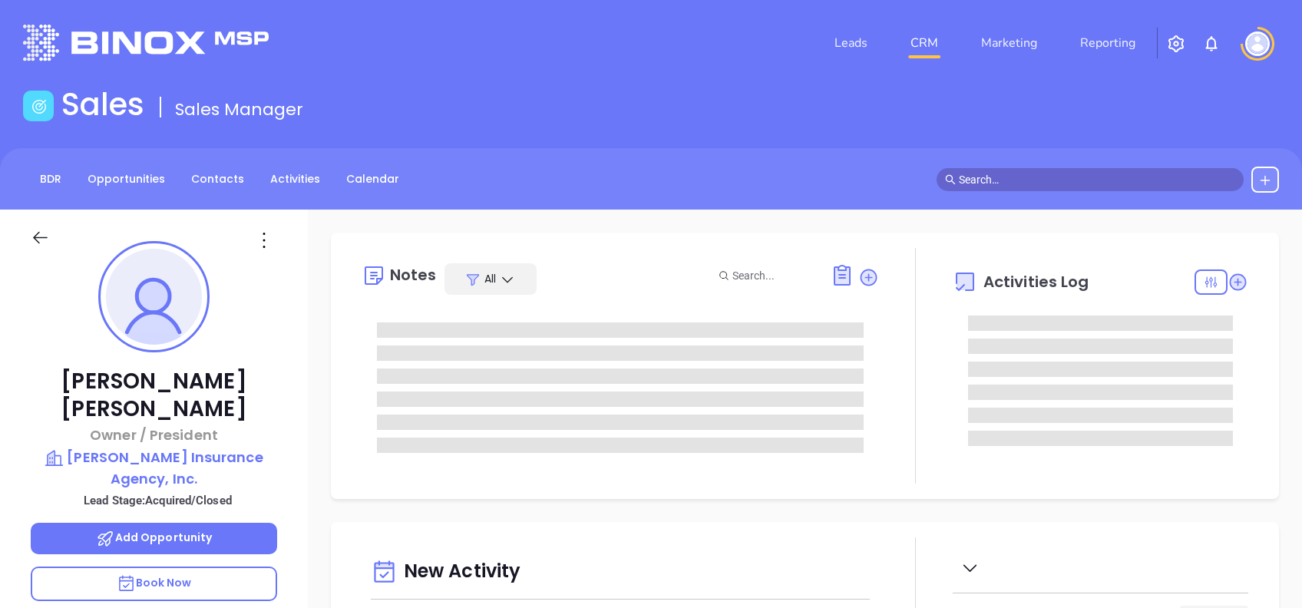
type input "[DATE]"
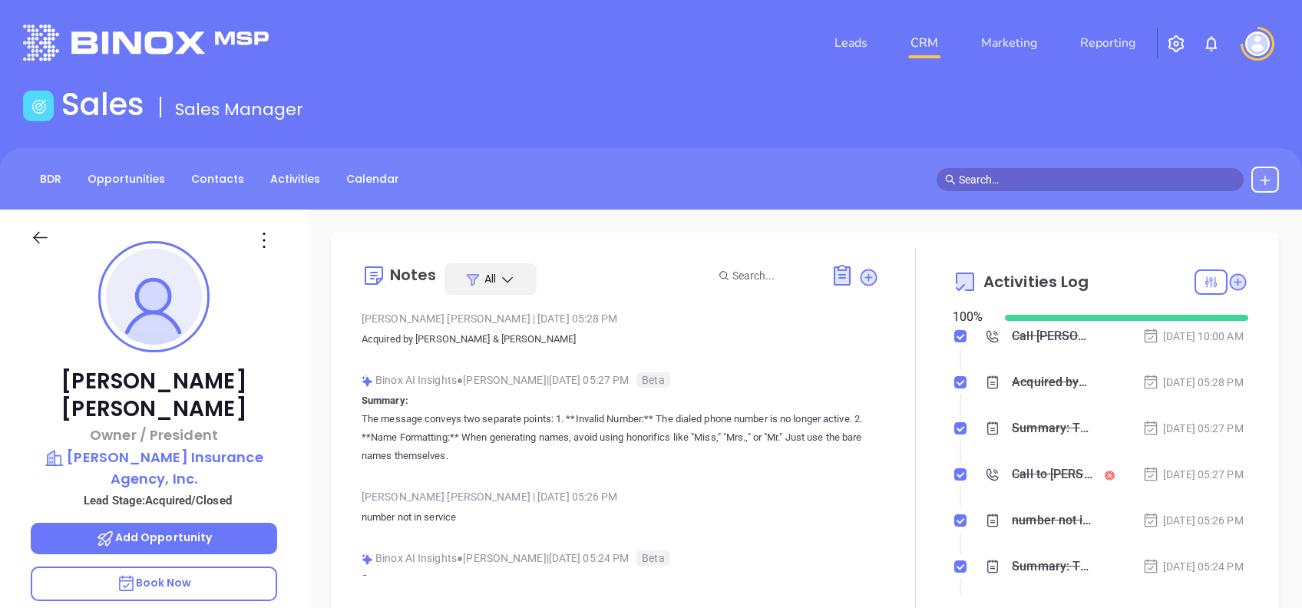
type input "[PERSON_NAME]"
drag, startPoint x: 240, startPoint y: 385, endPoint x: 83, endPoint y: 364, distance: 158.1
click at [83, 364] on div "Andy Altman Owner / President Rodman Insurance Agency, Inc. Lead Stage: Acquire…" at bounding box center [154, 590] width 308 height 760
copy p "Andy Altman"
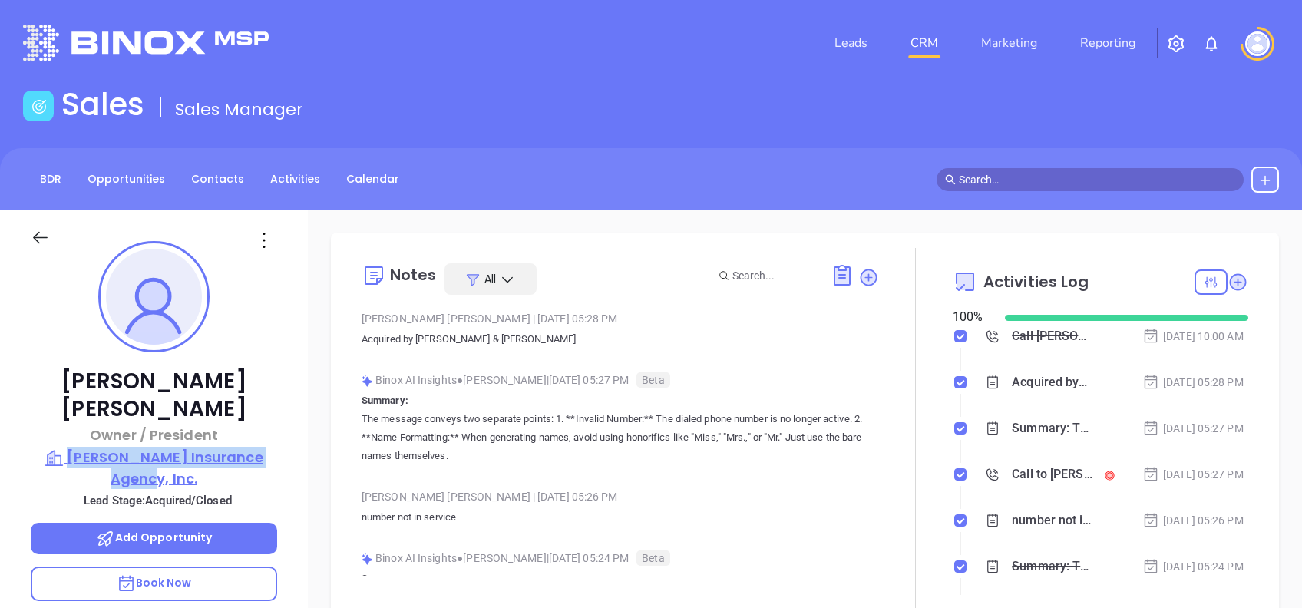
drag, startPoint x: 289, startPoint y: 450, endPoint x: 71, endPoint y: 426, distance: 220.1
click at [71, 426] on div "Andy Altman Owner / President Rodman Insurance Agency, Inc. Lead Stage: Acquire…" at bounding box center [154, 590] width 308 height 760
copy p "Rodman Insurance Agency, Inc."
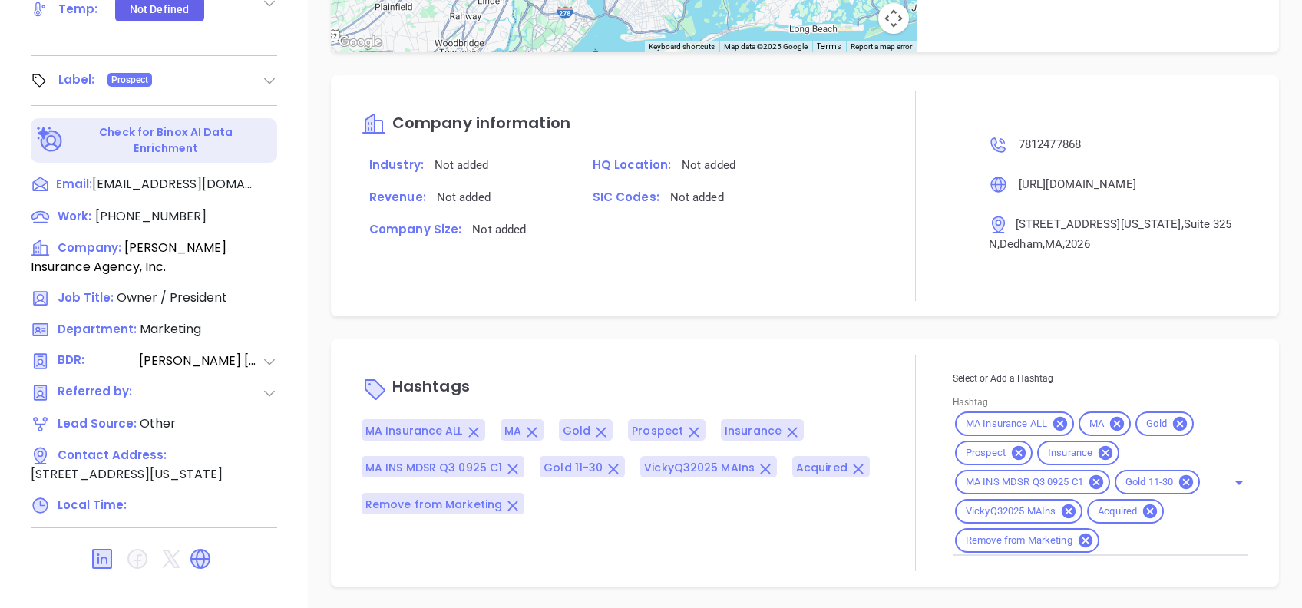
scroll to position [164, 0]
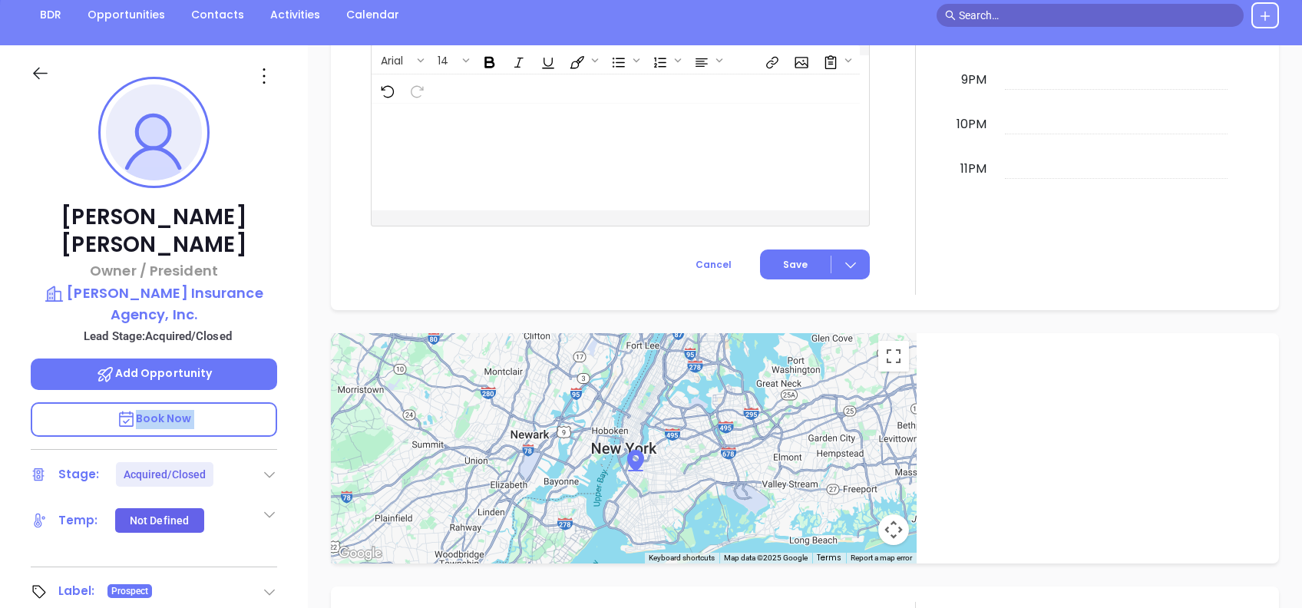
click at [298, 420] on div "Andy Altman Owner / President Rodman Insurance Agency, Inc. Lead Stage: Acquire…" at bounding box center [154, 425] width 308 height 760
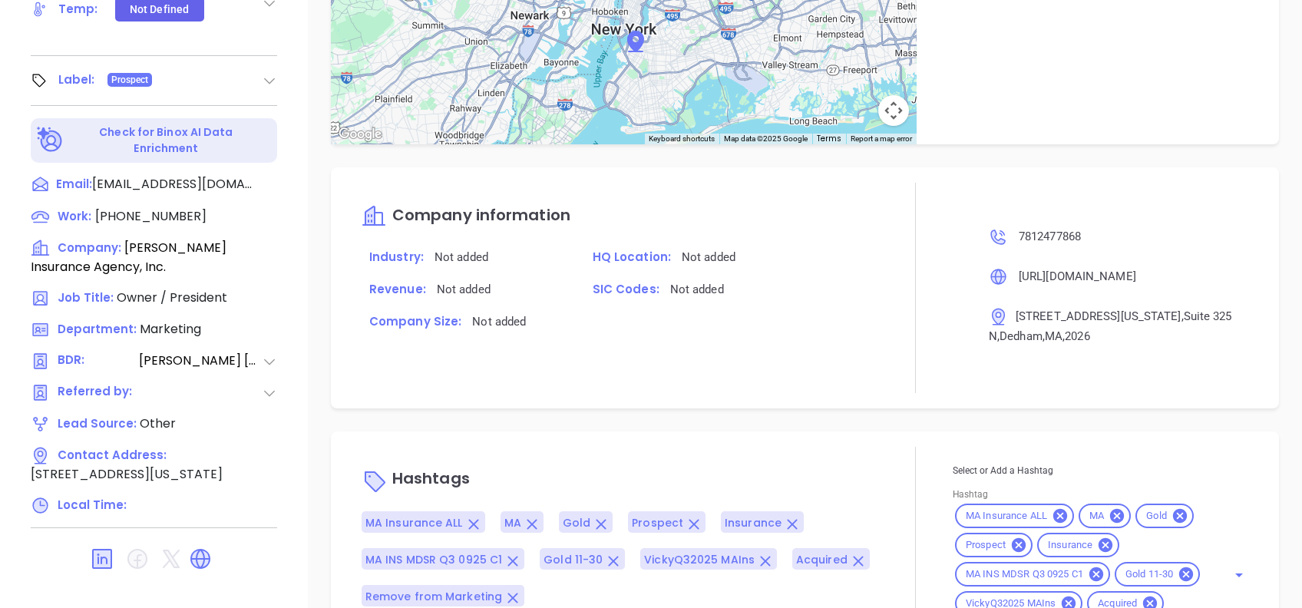
scroll to position [1059, 0]
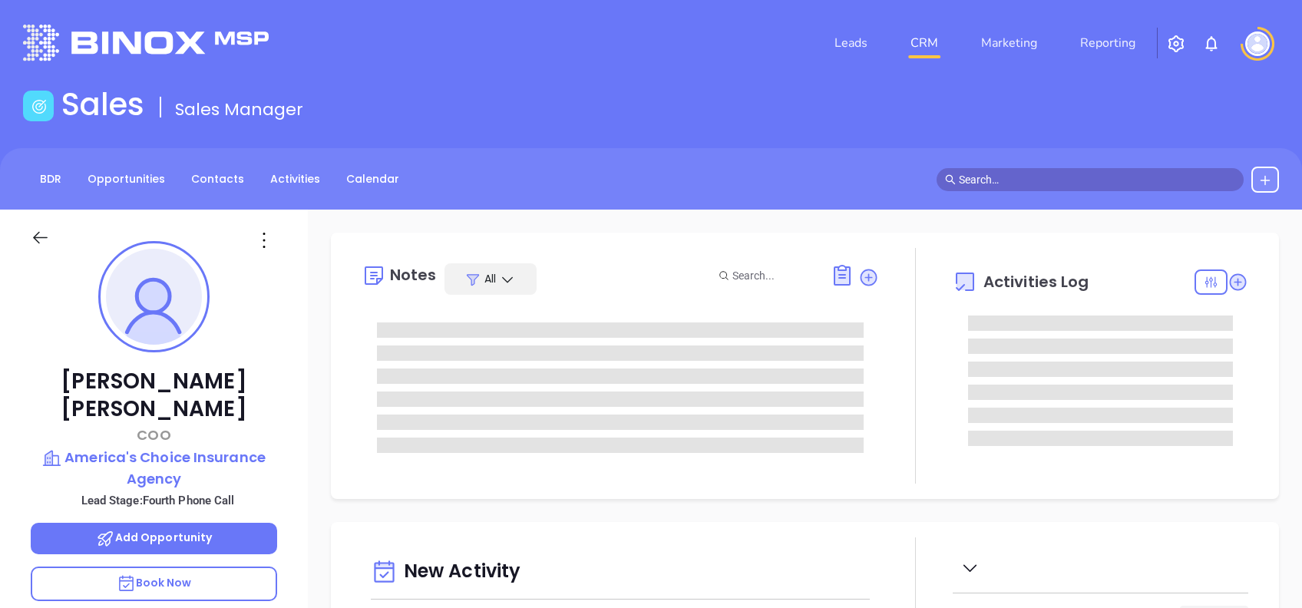
type input "[DATE]"
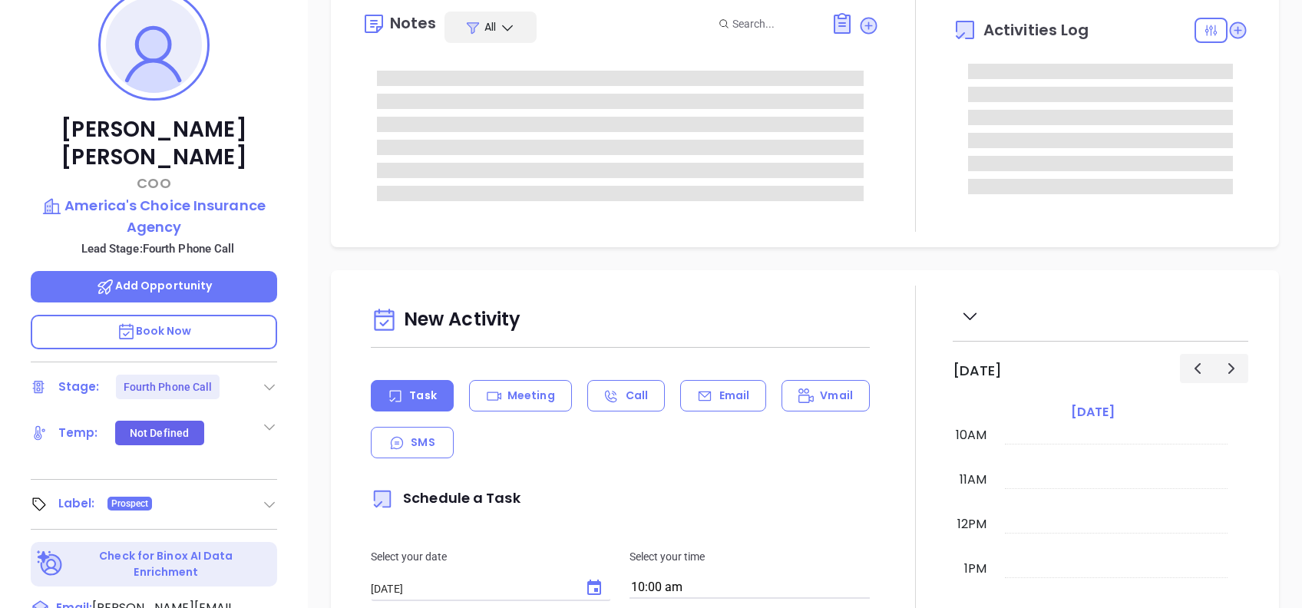
type input "[PERSON_NAME]"
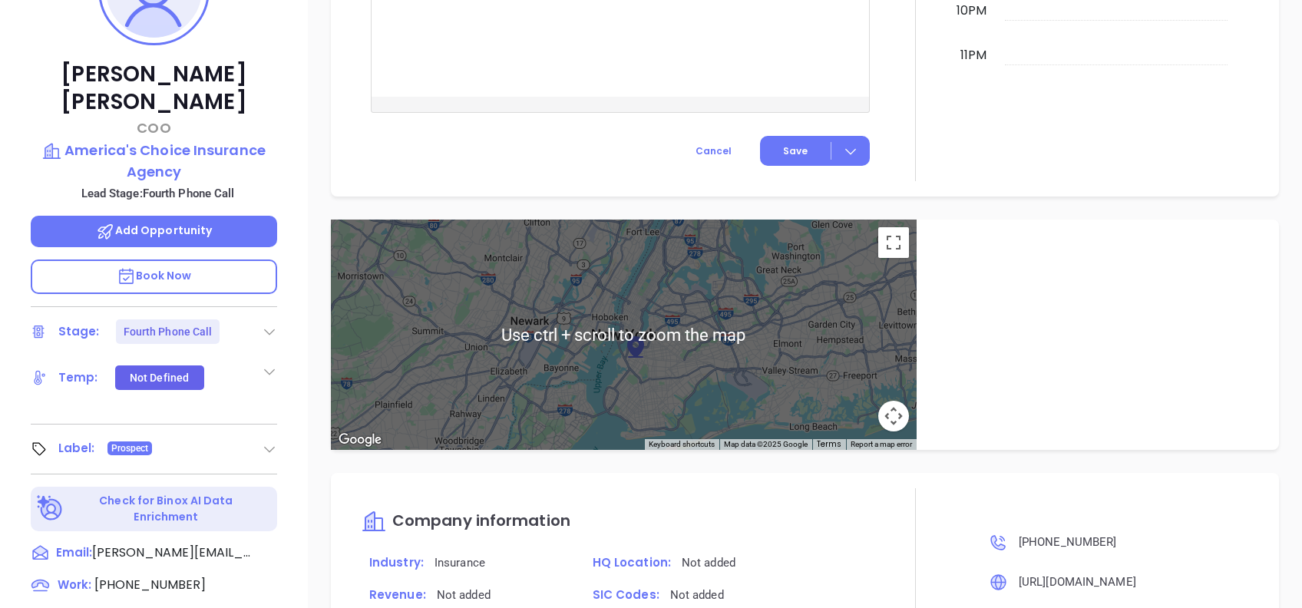
scroll to position [676, 0]
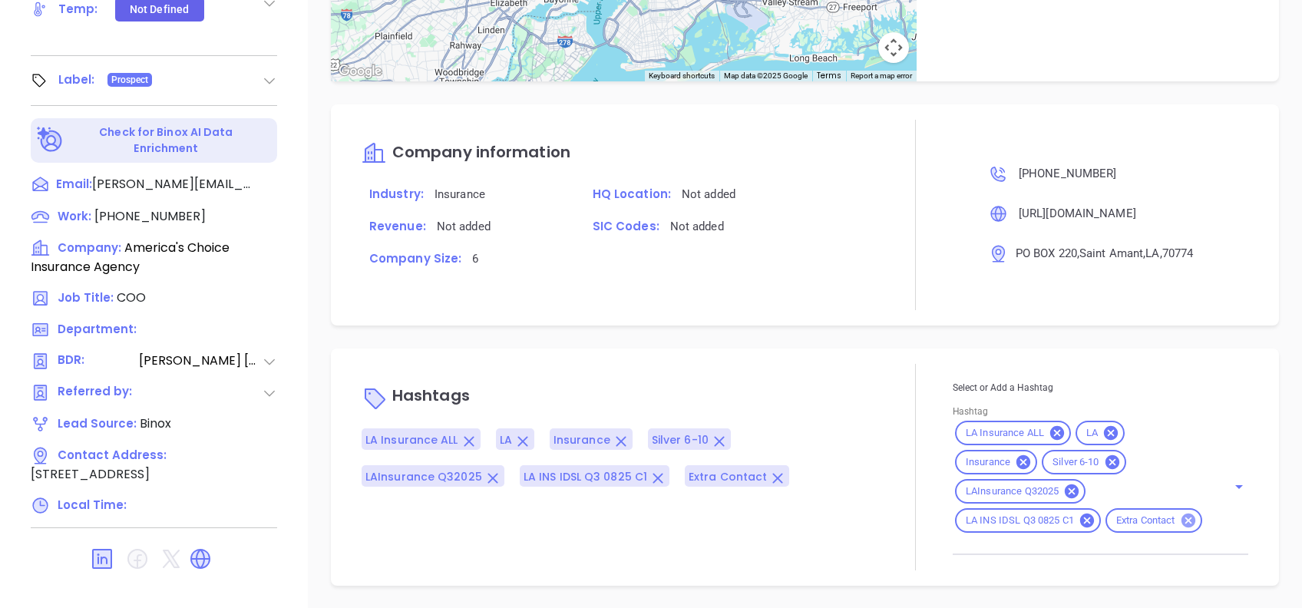
click at [1180, 529] on icon at bounding box center [1188, 520] width 17 height 17
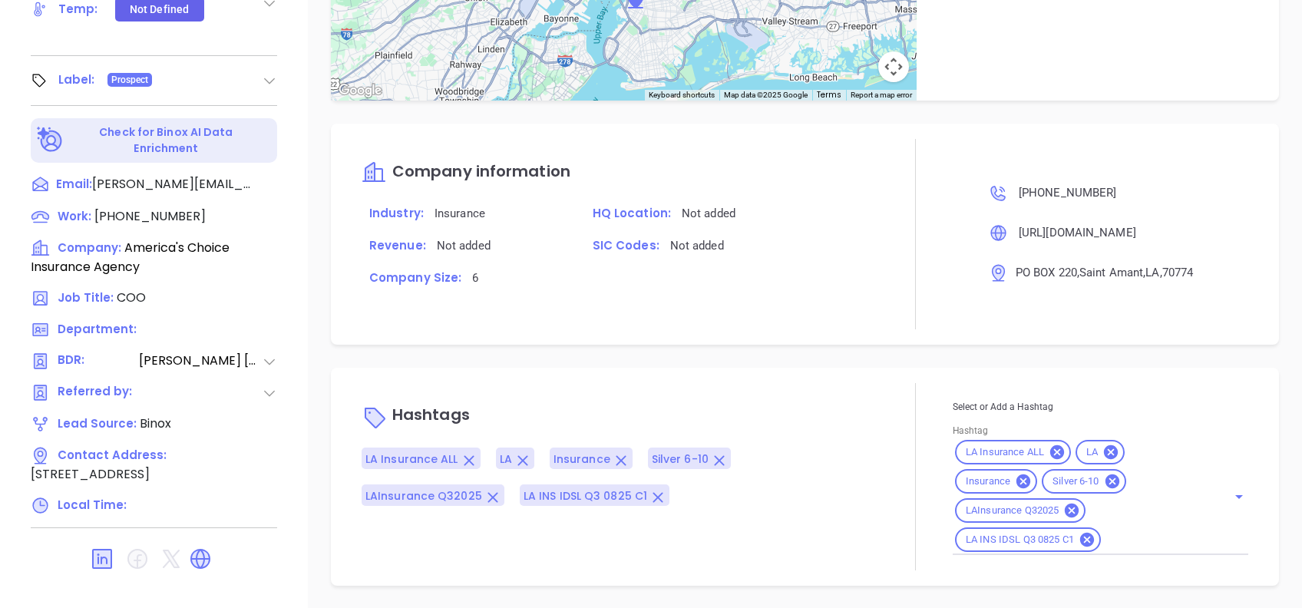
scroll to position [854, 0]
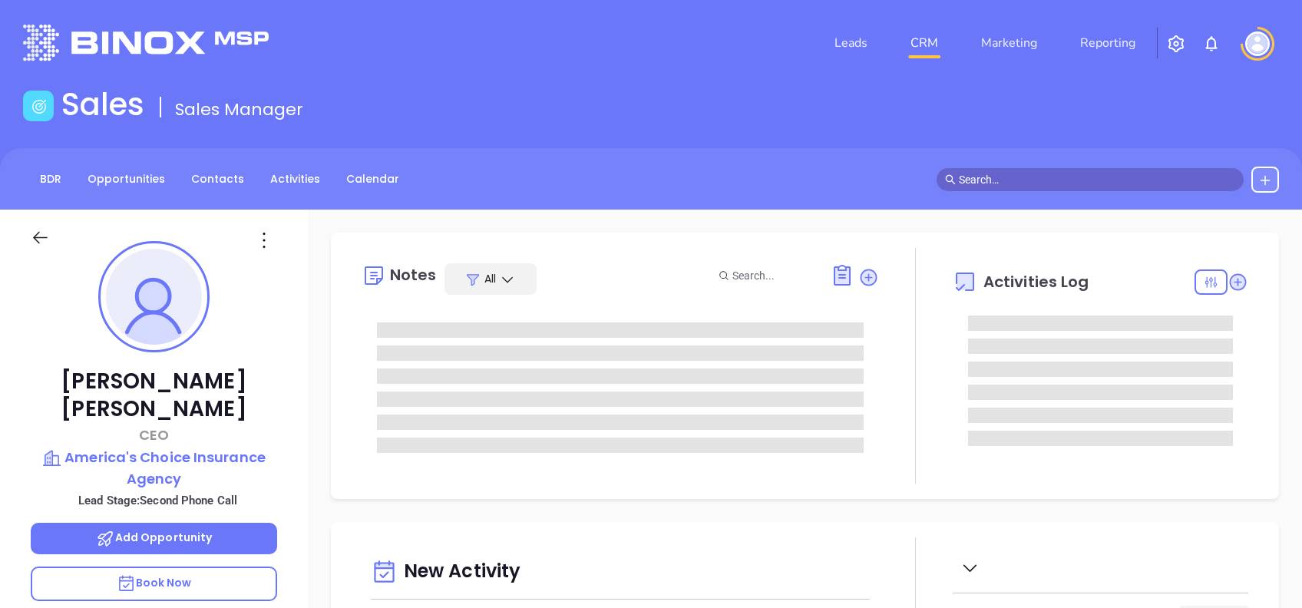
type input "[DATE]"
type input "[PERSON_NAME]"
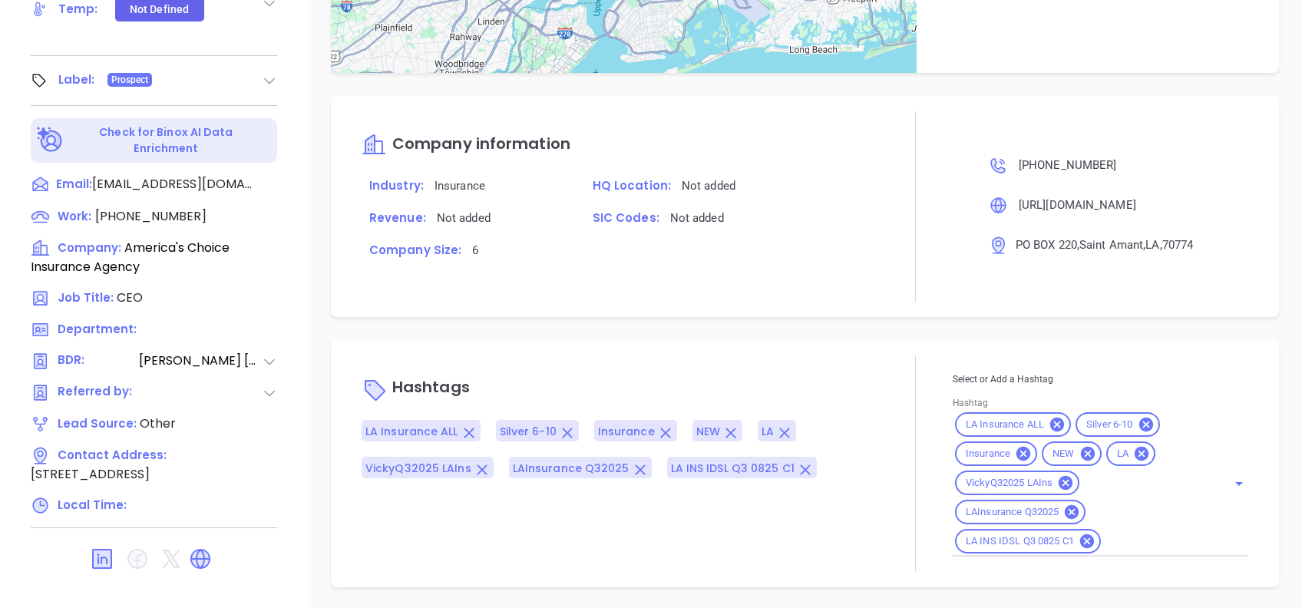
scroll to position [1039, 0]
click at [1140, 538] on input "Hashtag" at bounding box center [1154, 540] width 102 height 19
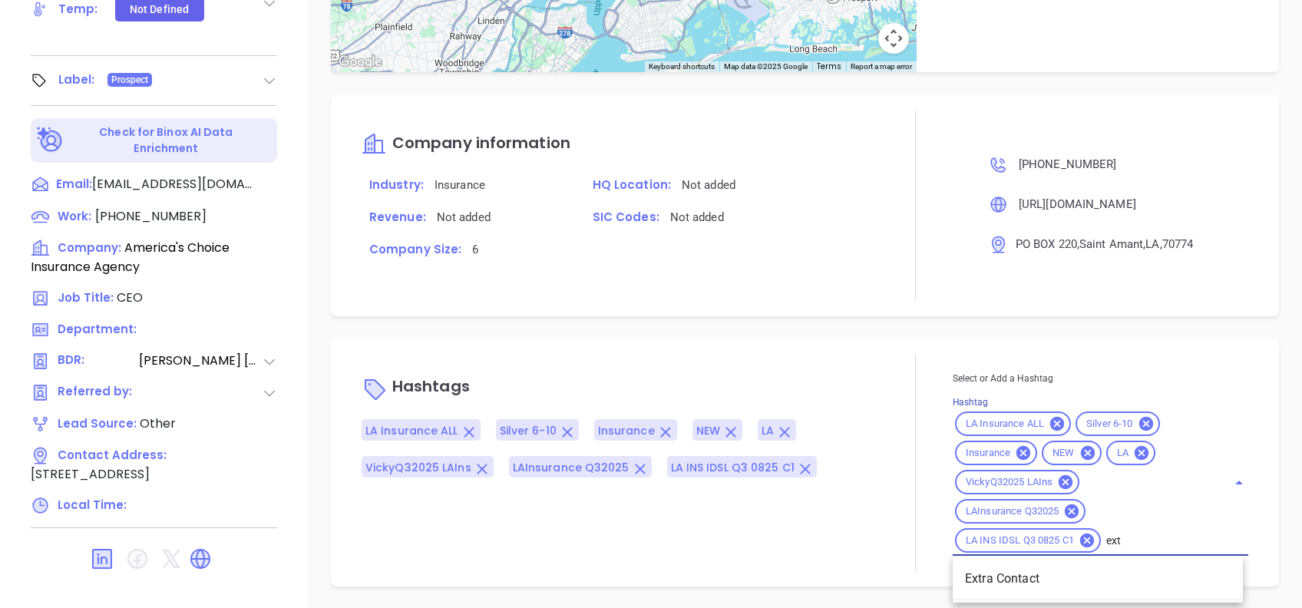
type input "extr"
click at [1063, 573] on li "Extra Contact" at bounding box center [1098, 579] width 290 height 28
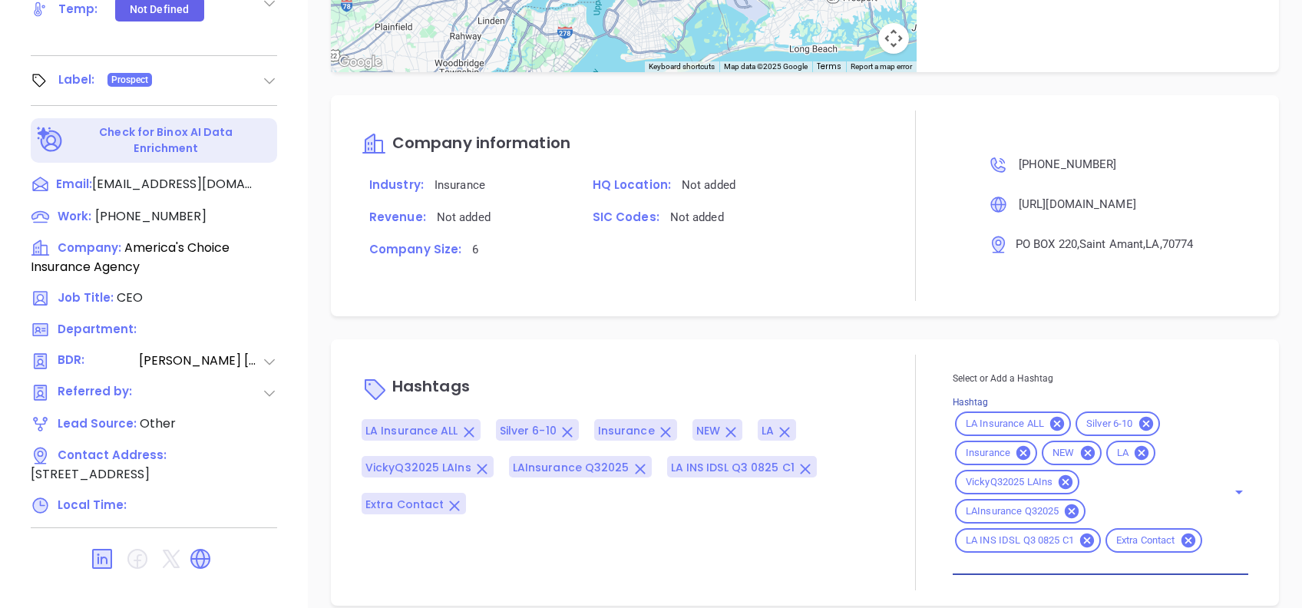
click at [910, 340] on div "Hashtags LA Insurance ALL Silver 6-10 Insurance NEW LA VickyQ32025 LAIns LAInsu…" at bounding box center [805, 472] width 948 height 266
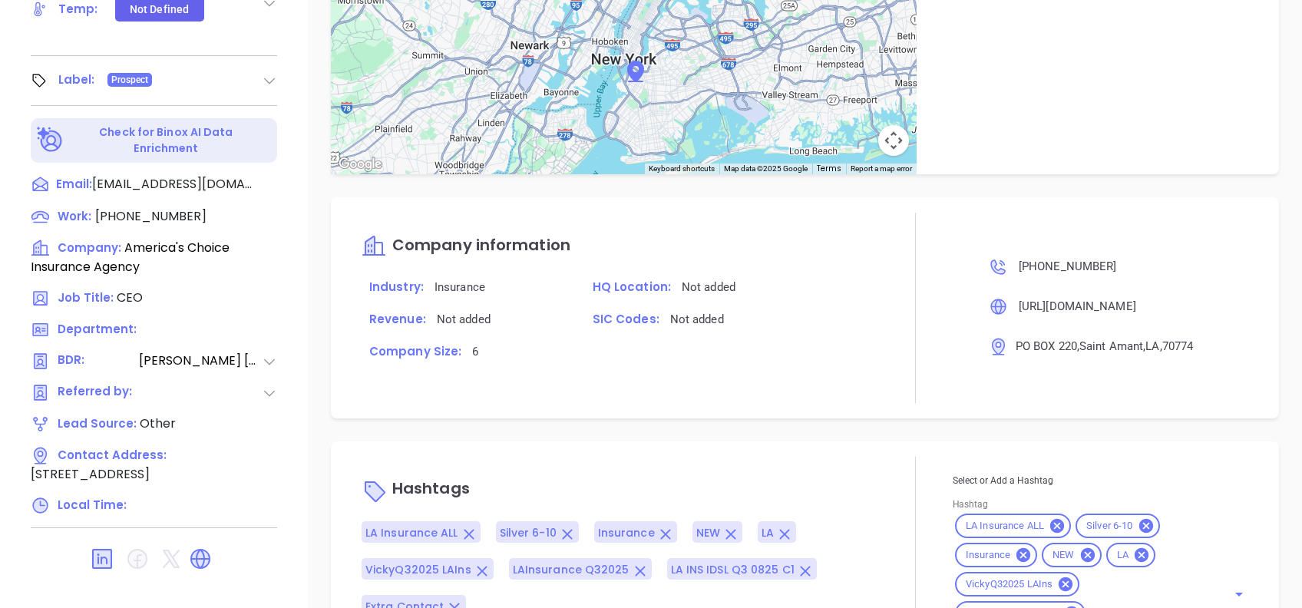
scroll to position [1068, 0]
